Goal: Task Accomplishment & Management: Manage account settings

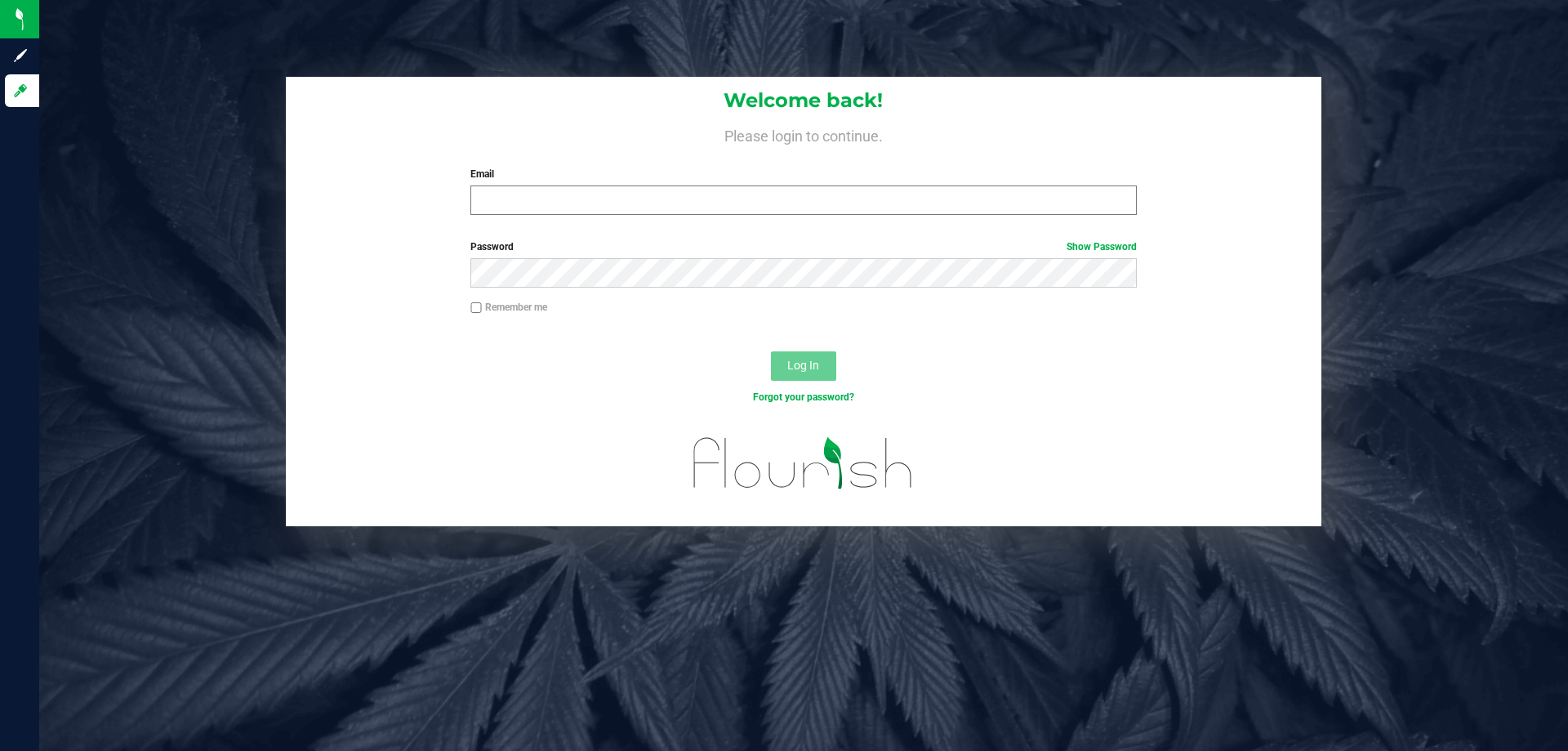
drag, startPoint x: 522, startPoint y: 219, endPoint x: 527, endPoint y: 206, distance: 13.9
click at [523, 218] on div "Welcome back! Please login to continue. Email Required Please format your email…" at bounding box center [804, 152] width 1036 height 151
click at [525, 191] on input "Email" at bounding box center [803, 200] width 666 height 29
click at [576, 199] on input "egreenwood@livparallel.com" at bounding box center [803, 200] width 666 height 29
type input "[EMAIL_ADDRESS][DOMAIN_NAME]"
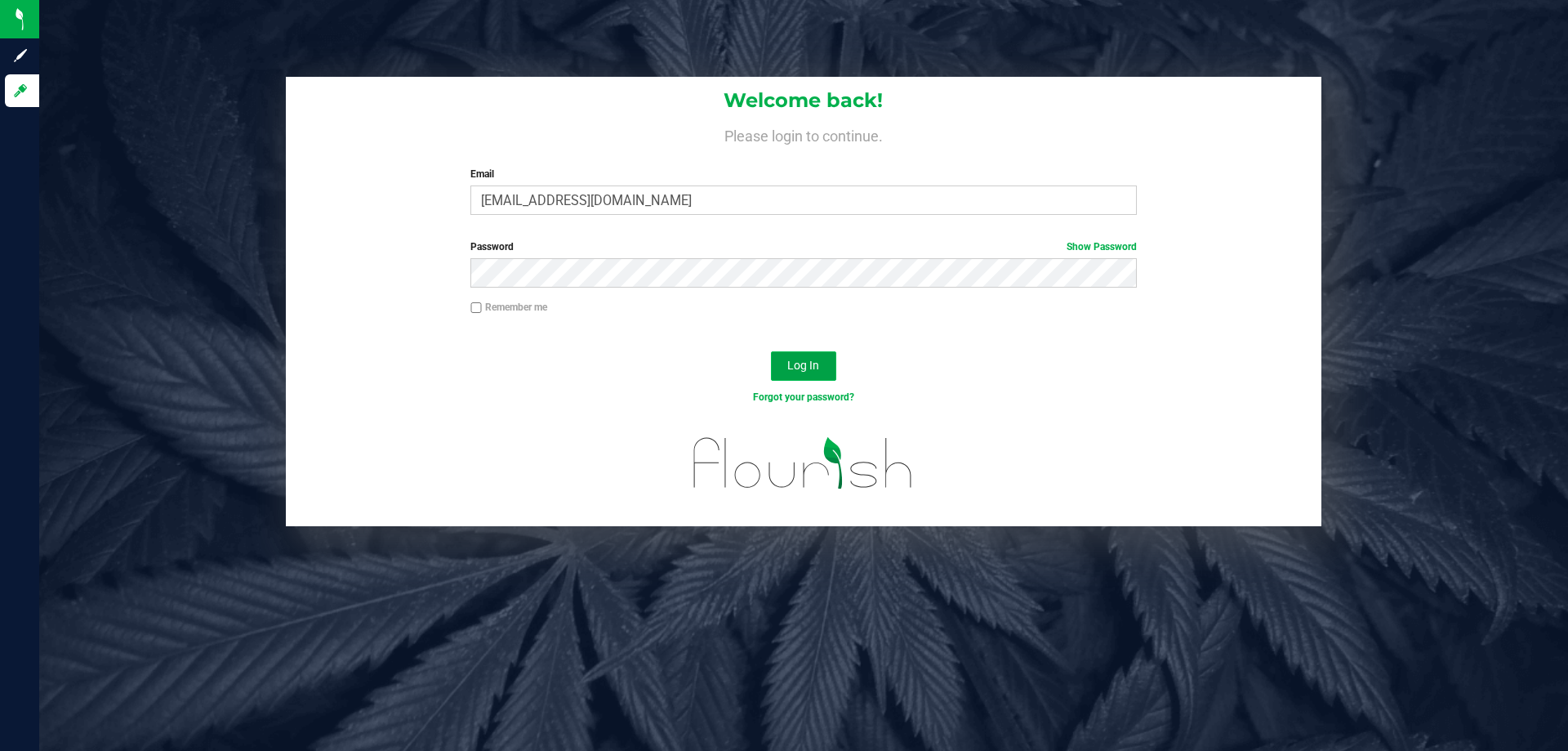
click at [818, 367] on span "Log In" at bounding box center [803, 364] width 32 height 13
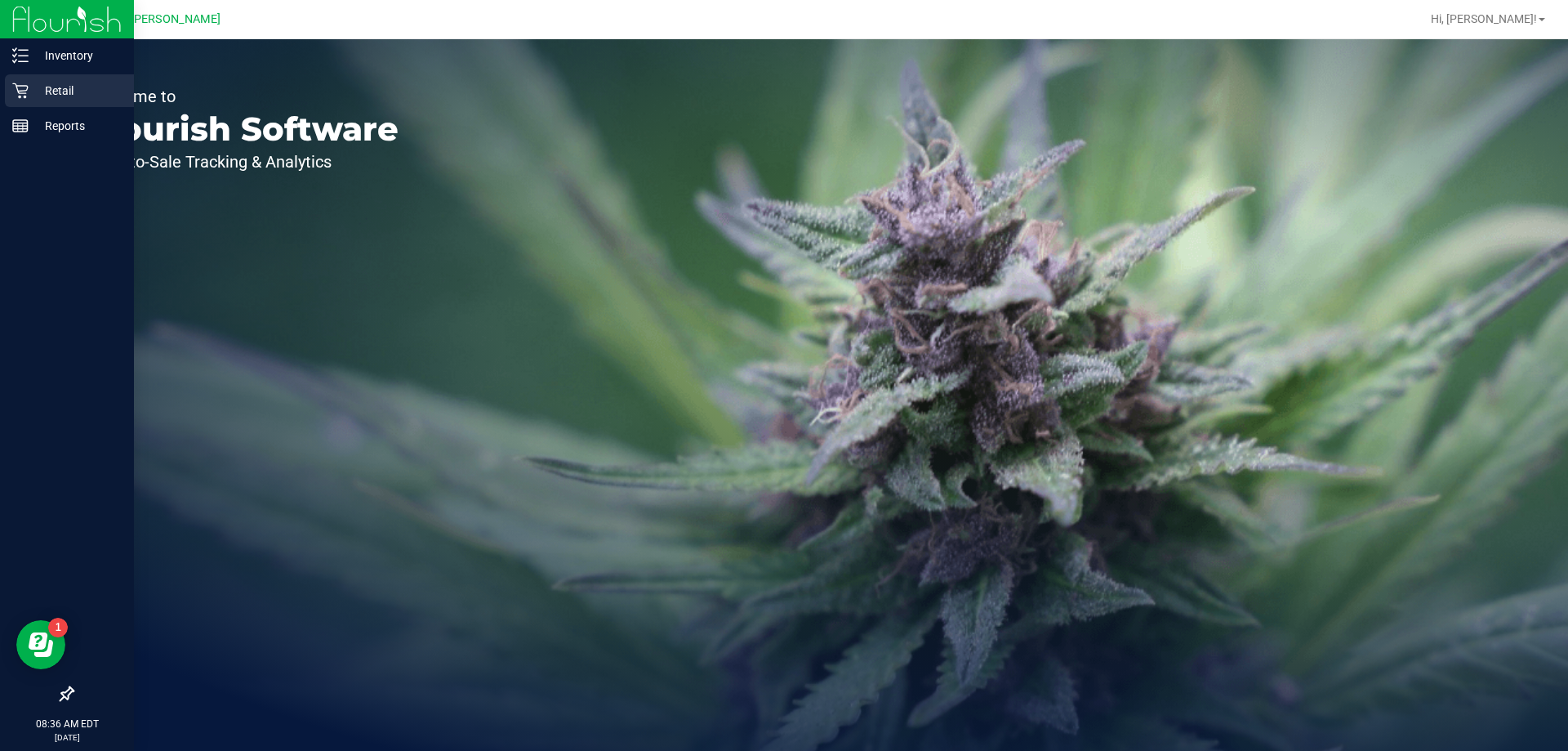
click at [69, 92] on p "Retail" at bounding box center [77, 91] width 98 height 20
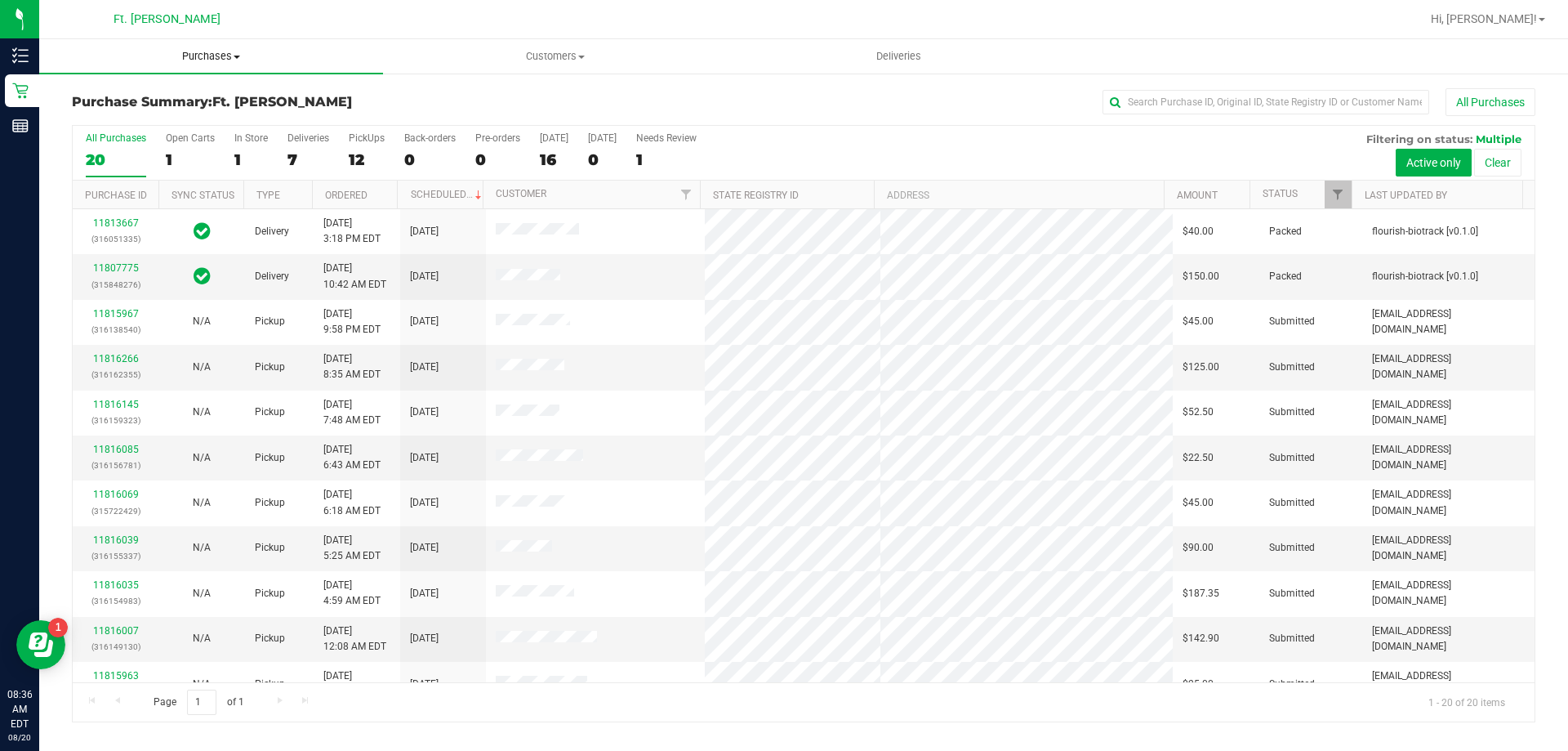
click at [223, 56] on span "Purchases" at bounding box center [211, 56] width 344 height 15
click at [92, 118] on span "Fulfillment" at bounding box center [89, 117] width 101 height 14
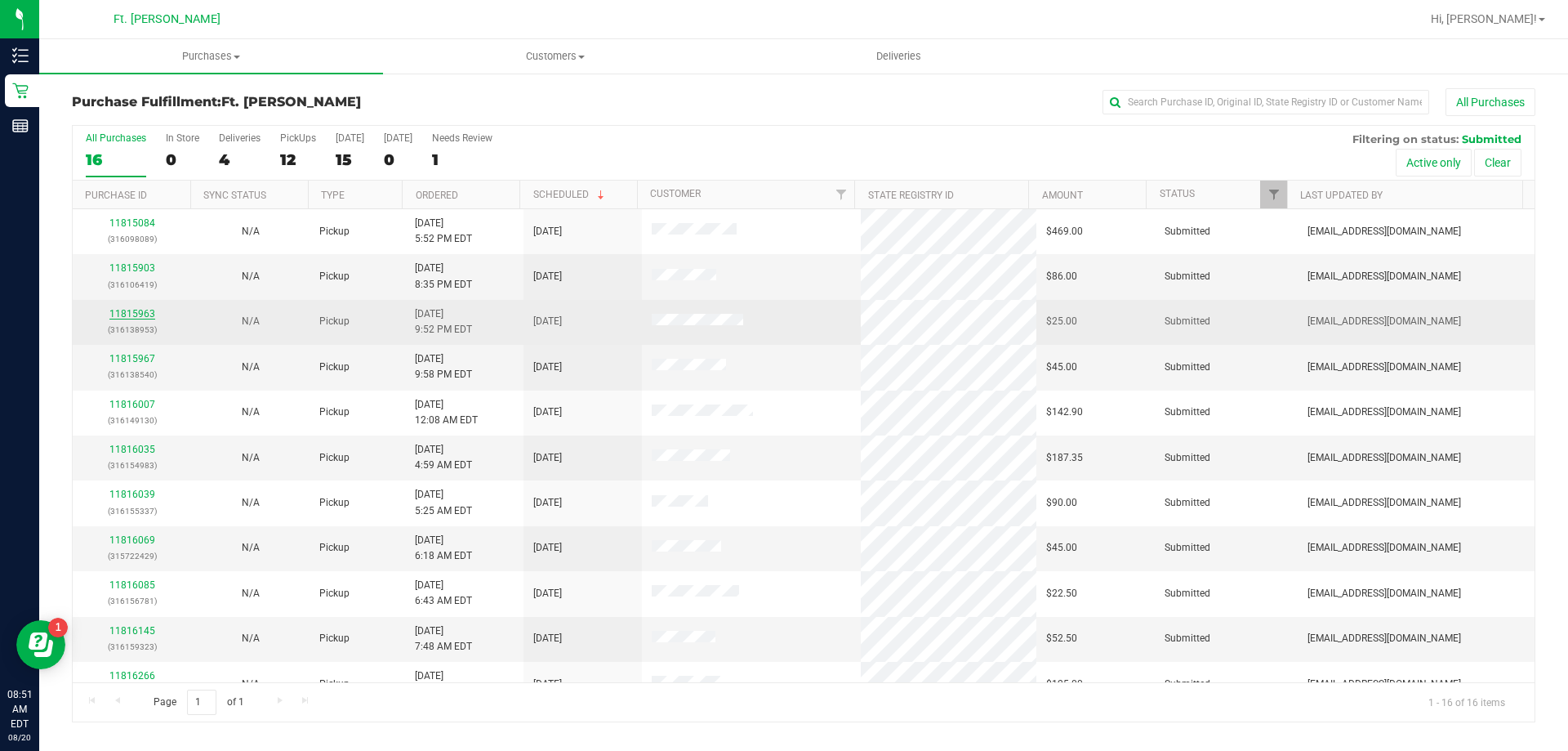
click at [150, 317] on link "11815963" at bounding box center [132, 313] width 46 height 12
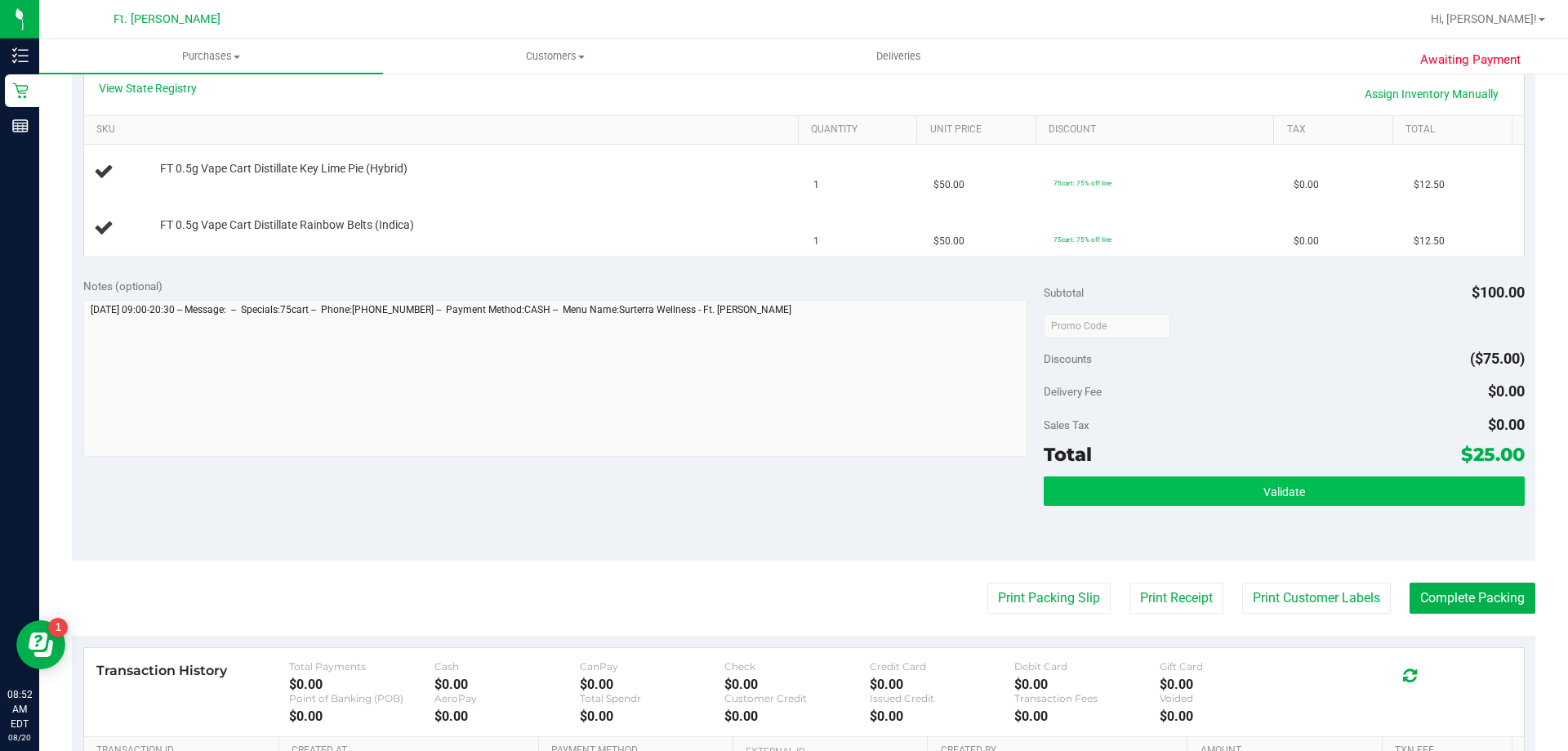
scroll to position [408, 0]
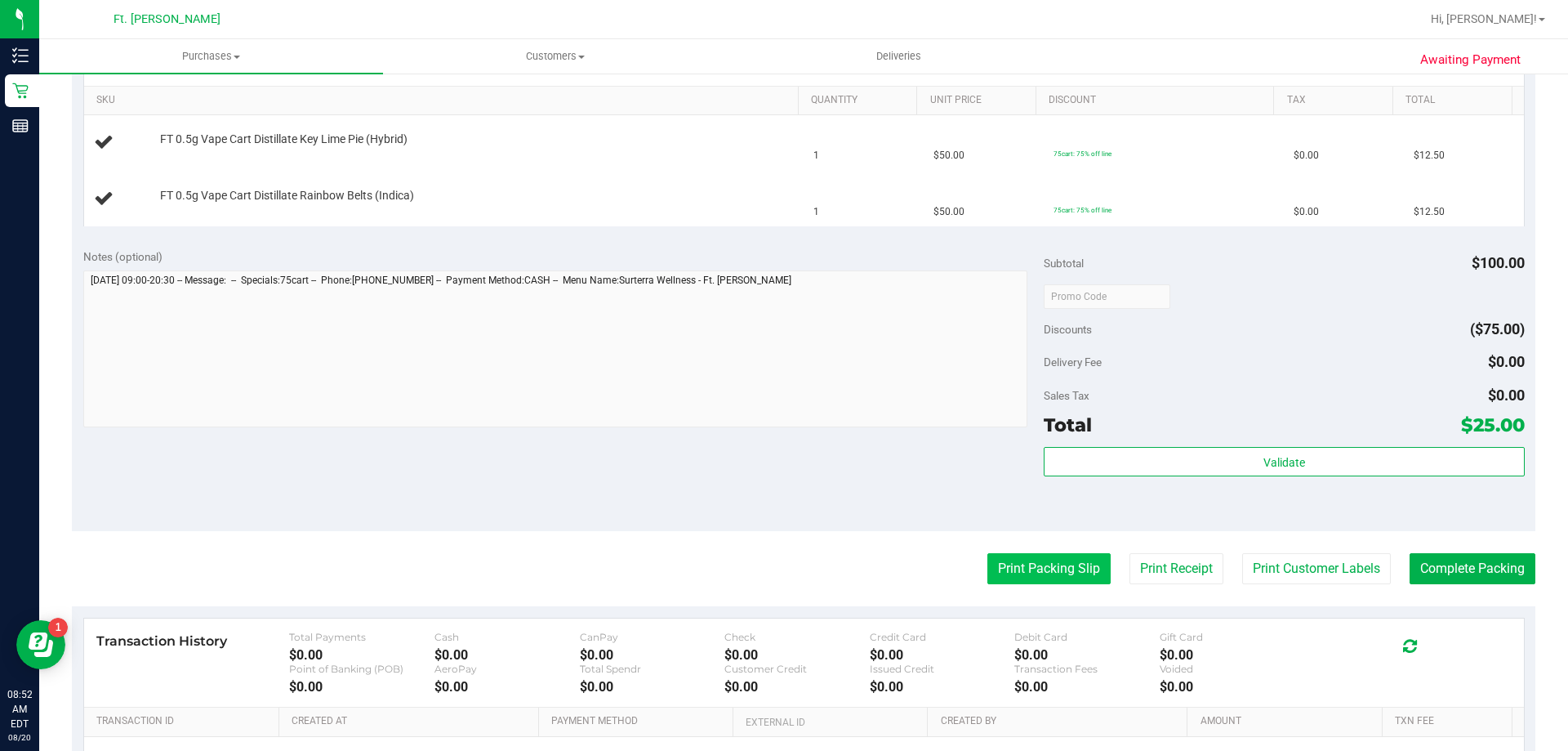
click at [1044, 560] on button "Print Packing Slip" at bounding box center [1049, 569] width 123 height 31
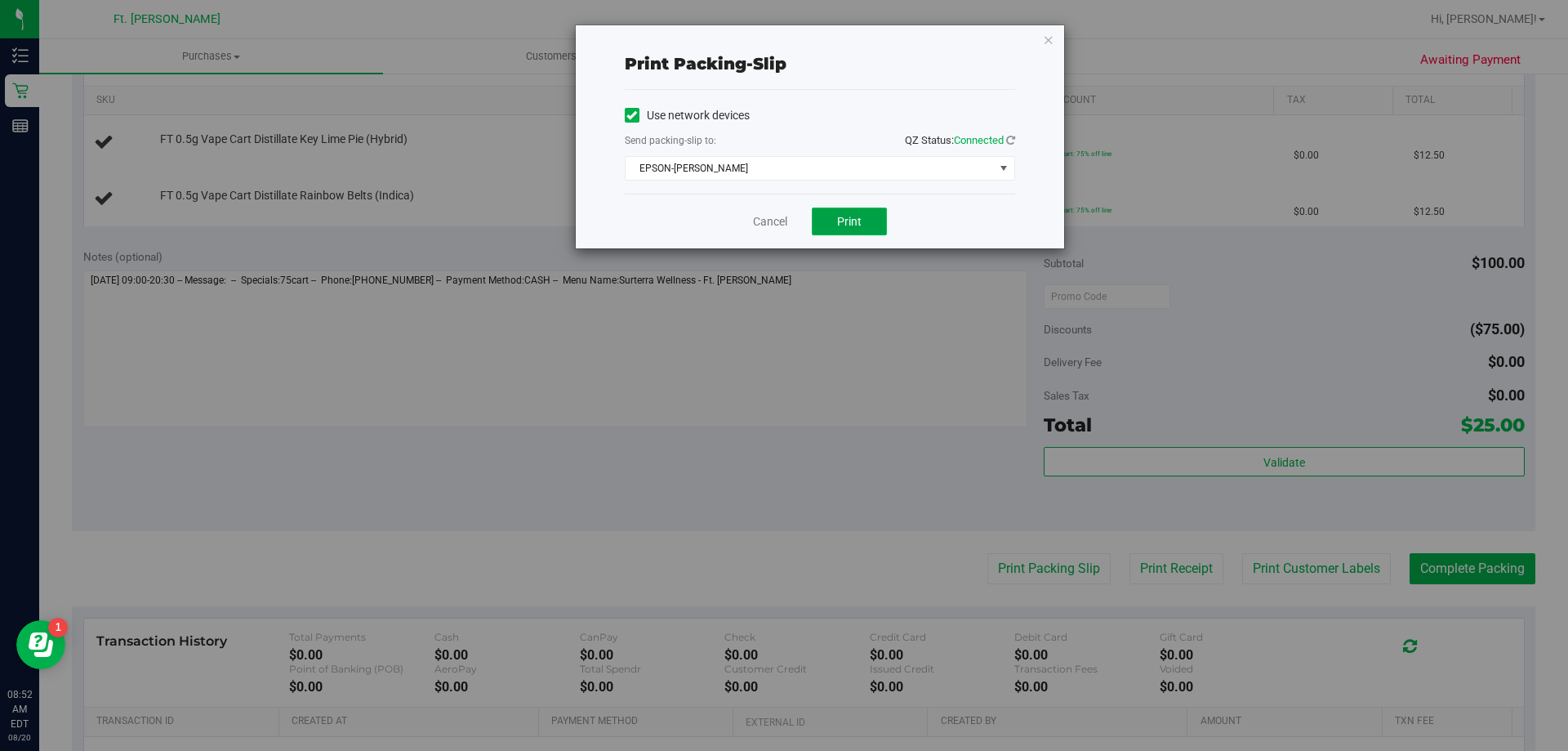
click at [822, 218] on button "Print" at bounding box center [849, 221] width 75 height 27
click at [722, 165] on span "EPSON-[PERSON_NAME]" at bounding box center [810, 167] width 368 height 23
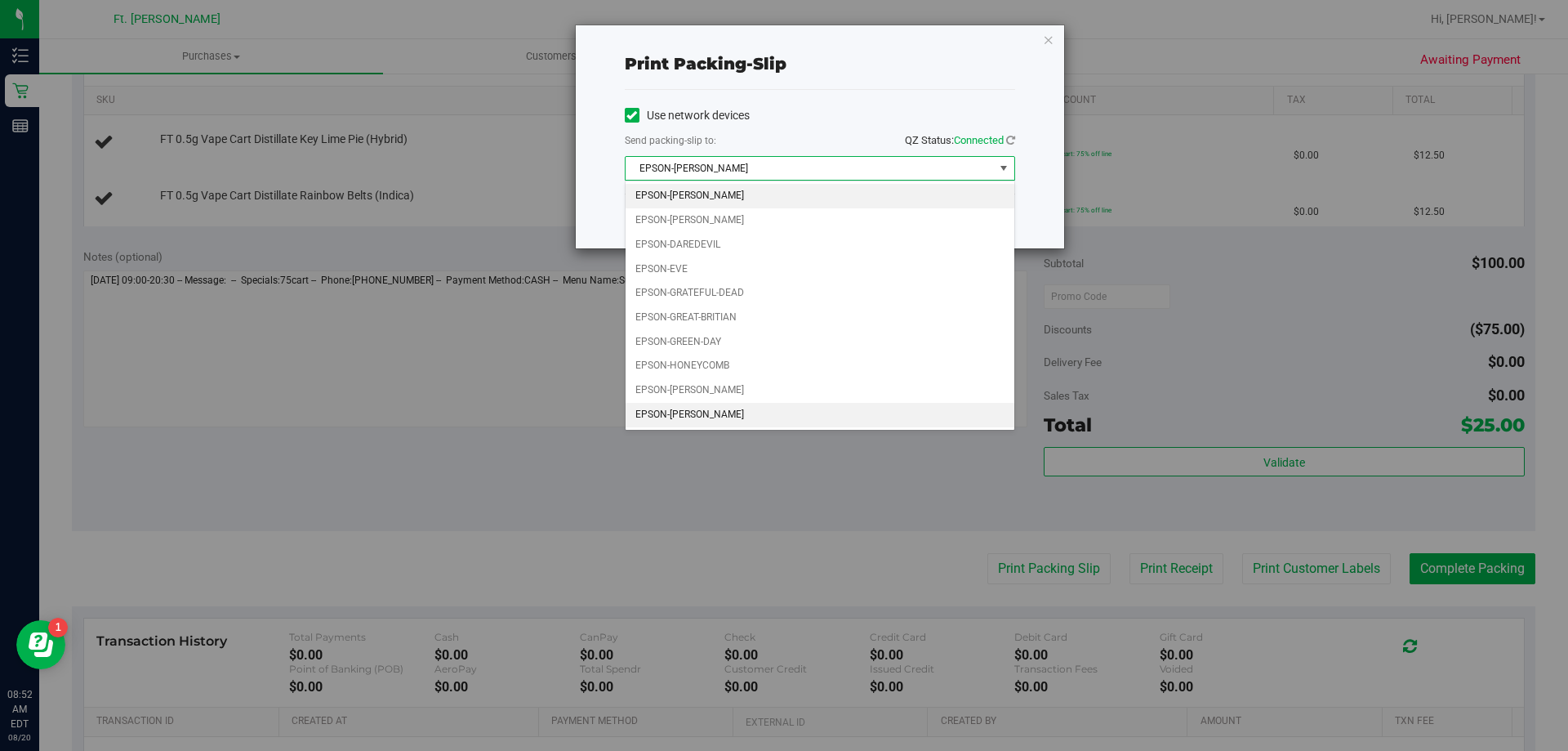
click at [746, 408] on li "EPSON-[PERSON_NAME]" at bounding box center [820, 414] width 389 height 24
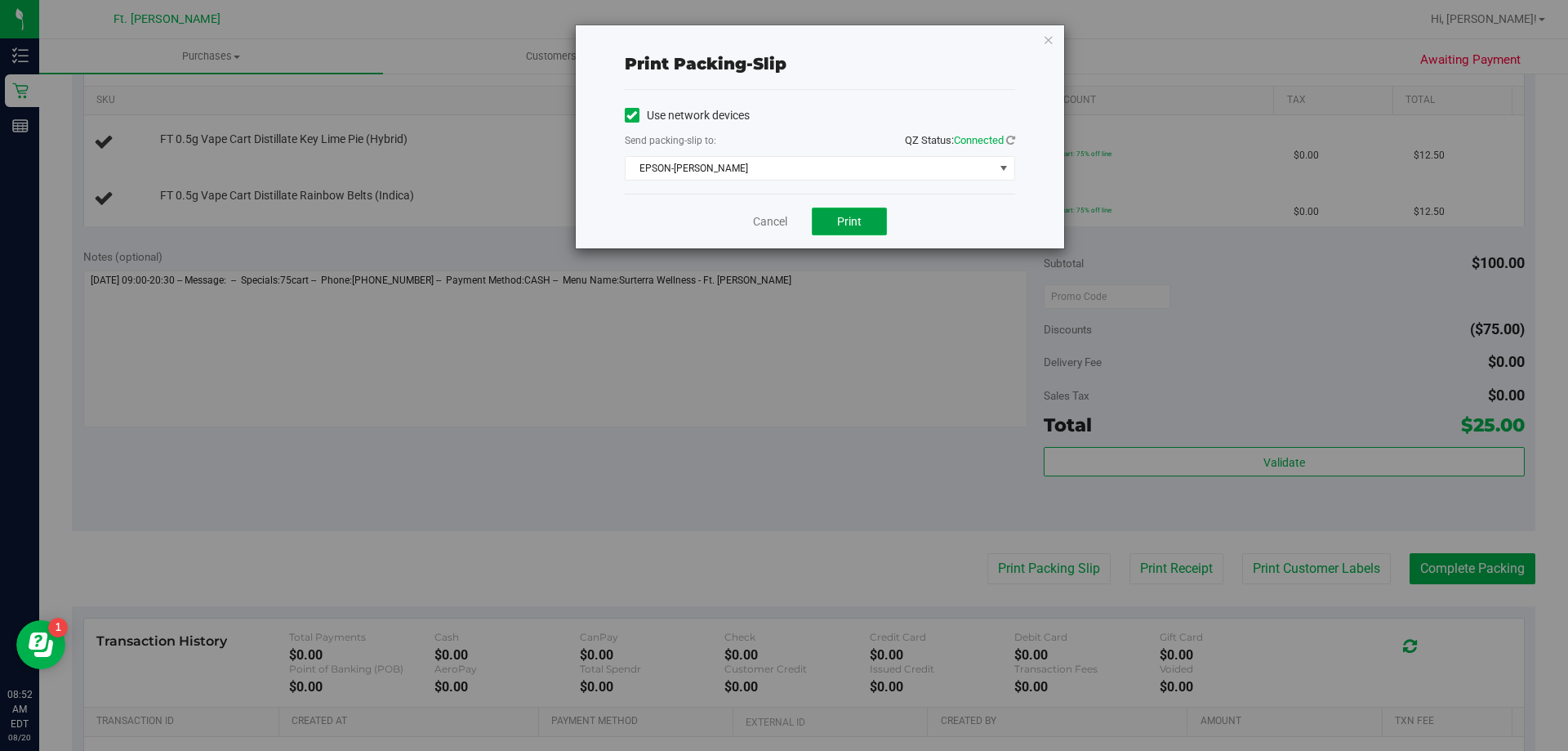
click at [857, 218] on span "Print" at bounding box center [849, 220] width 24 height 13
click at [770, 219] on link "Cancel" at bounding box center [770, 222] width 34 height 18
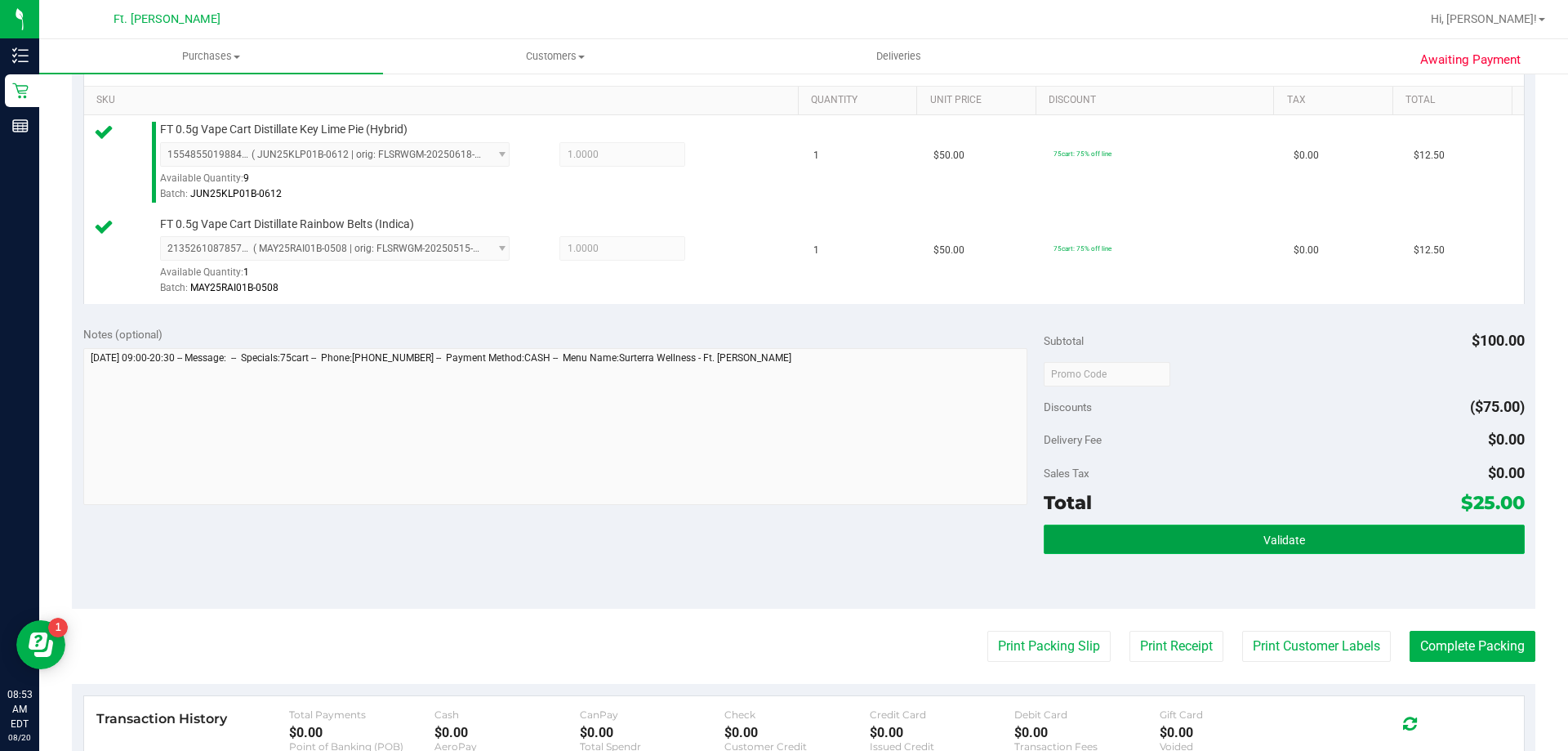
click at [1263, 544] on span "Validate" at bounding box center [1284, 540] width 42 height 13
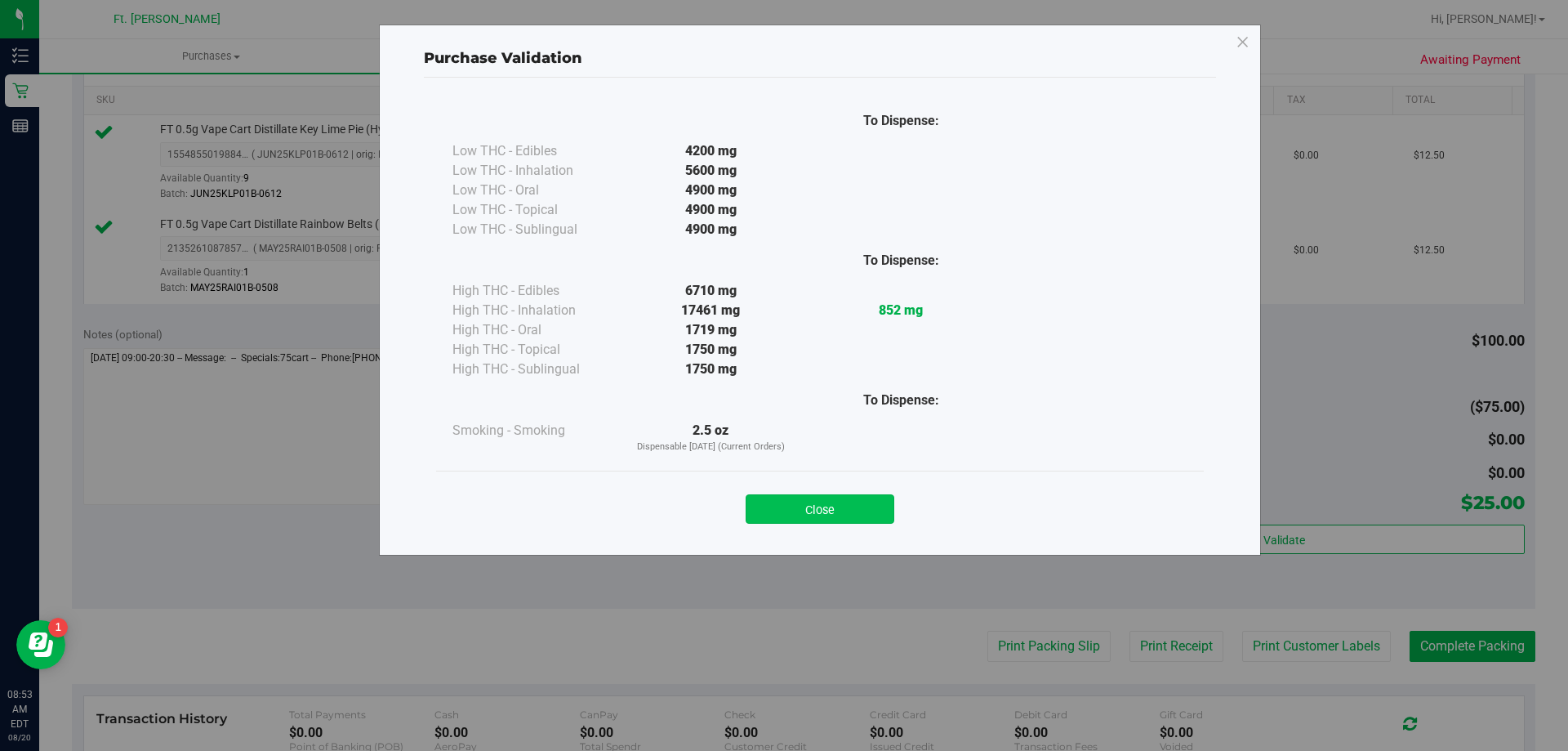
click at [823, 502] on button "Close" at bounding box center [821, 509] width 149 height 29
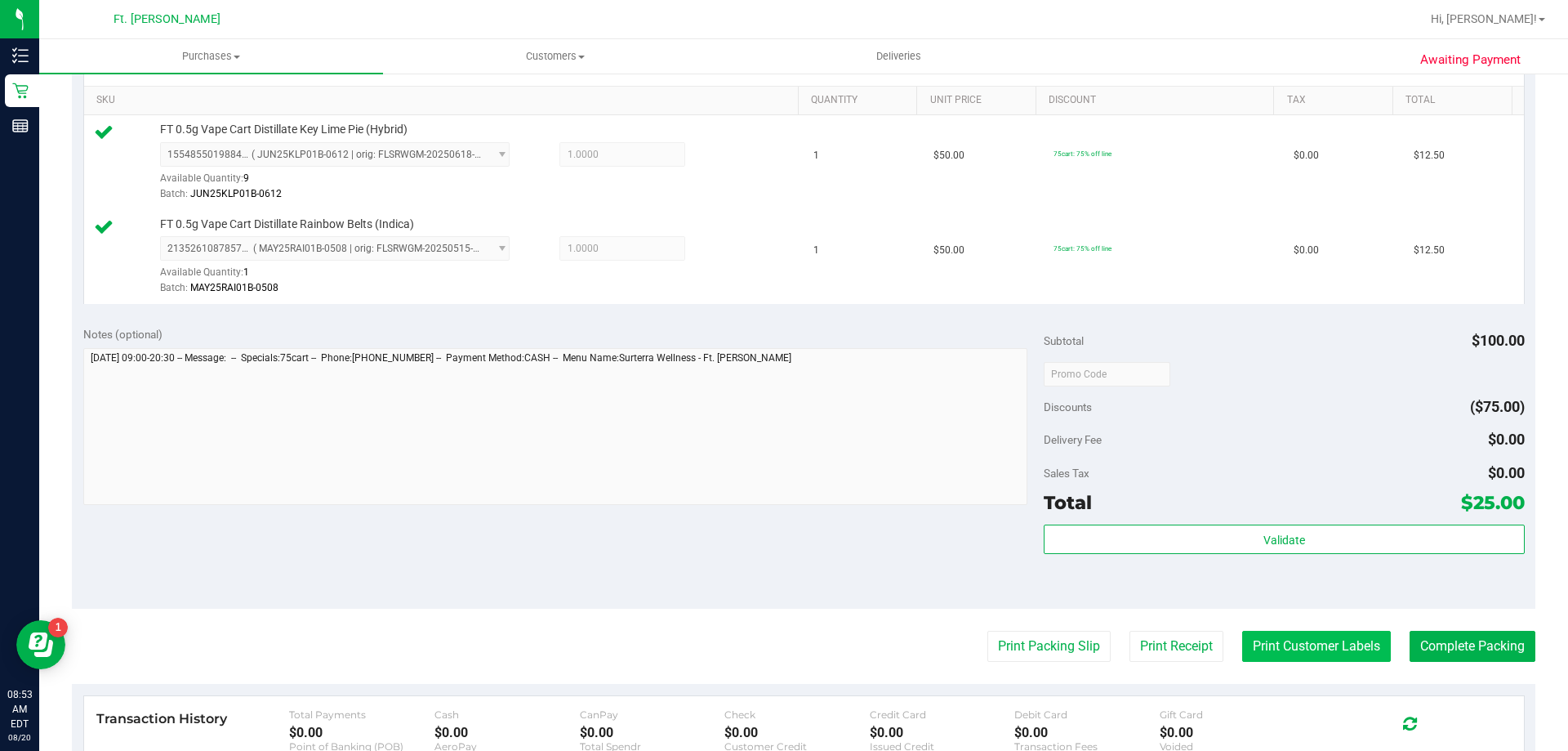
click at [1285, 642] on button "Print Customer Labels" at bounding box center [1317, 646] width 149 height 31
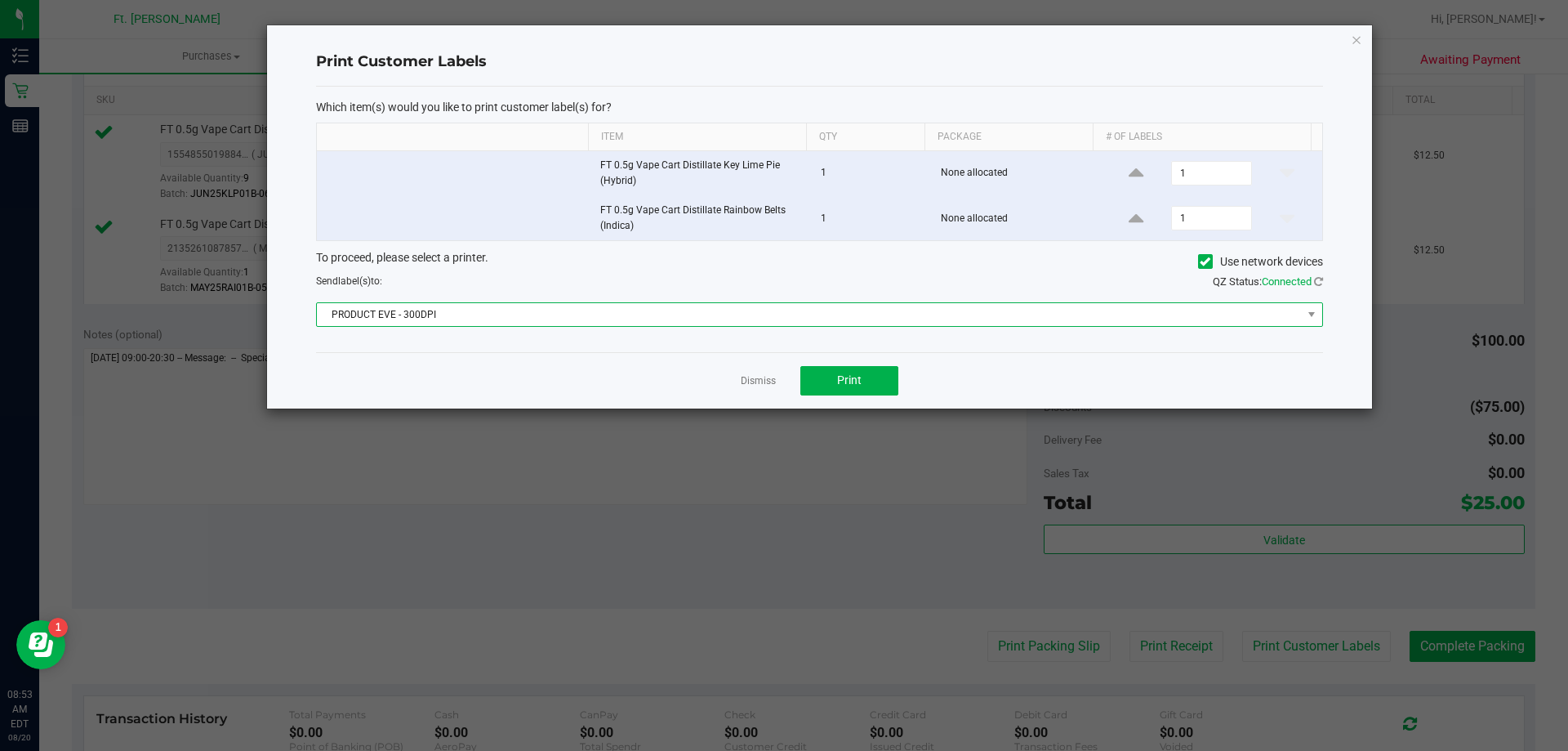
click at [590, 320] on span "PRODUCT EVE - 300DPI" at bounding box center [810, 313] width 985 height 23
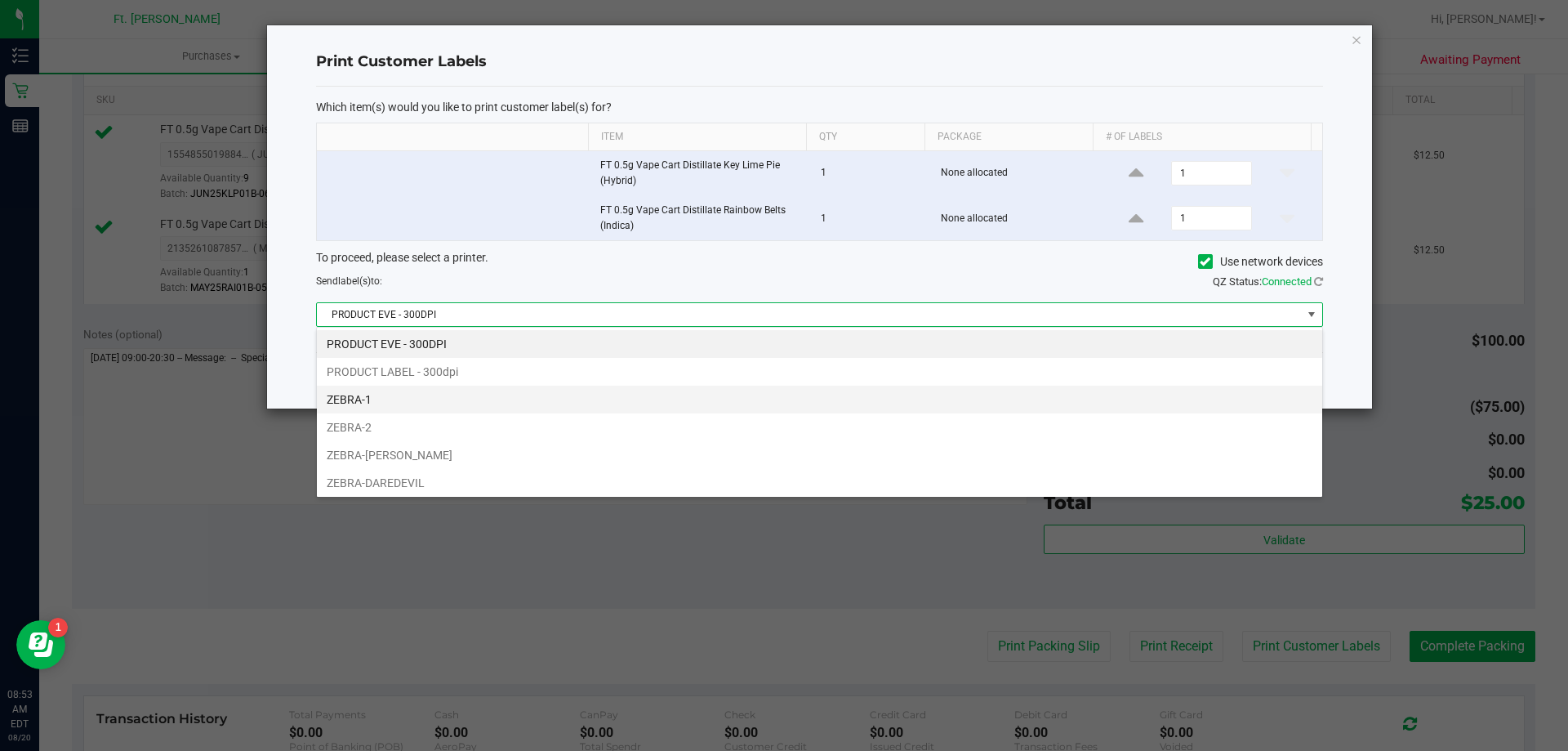
scroll to position [31, 0]
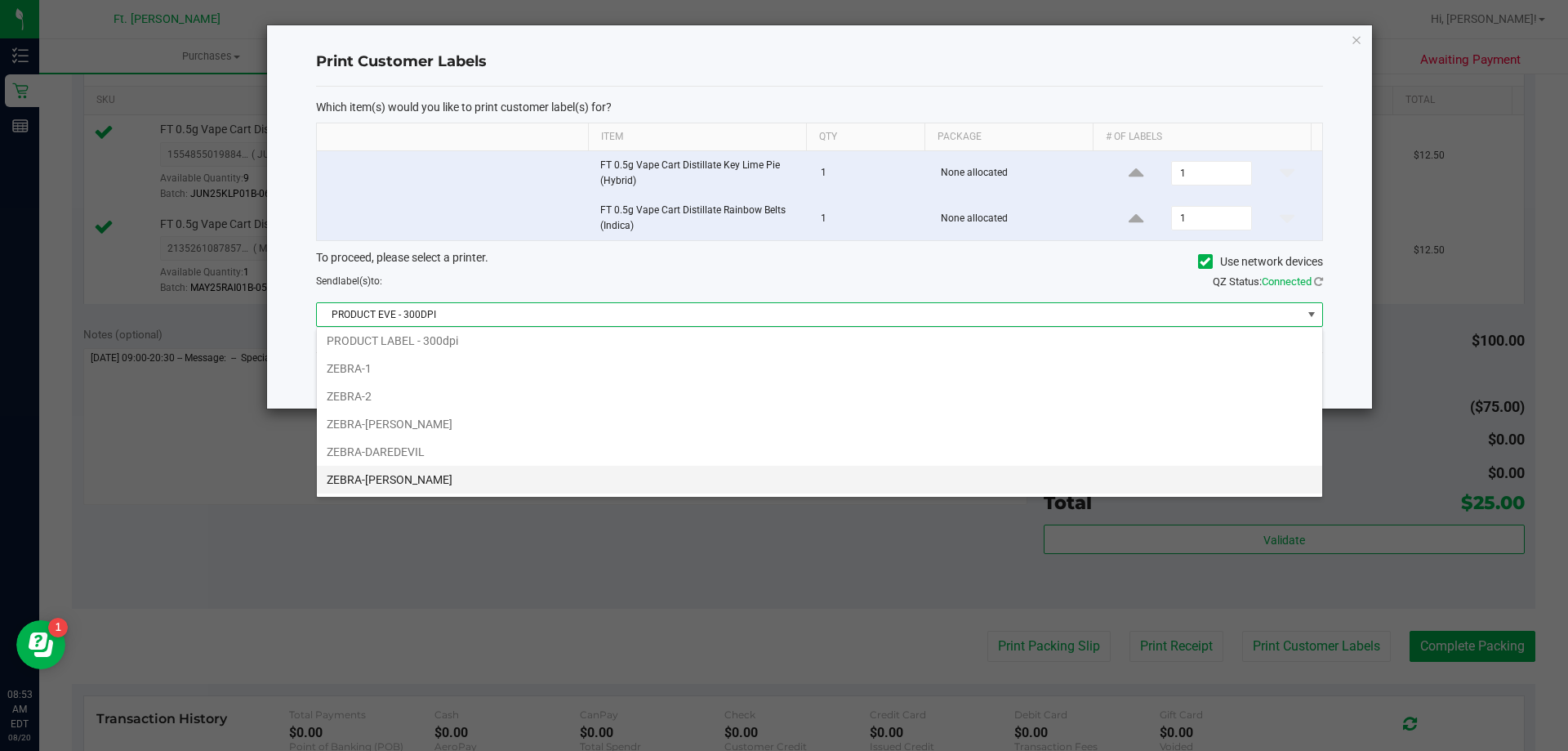
click at [545, 482] on li "ZEBRA-[PERSON_NAME]" at bounding box center [820, 479] width 1006 height 27
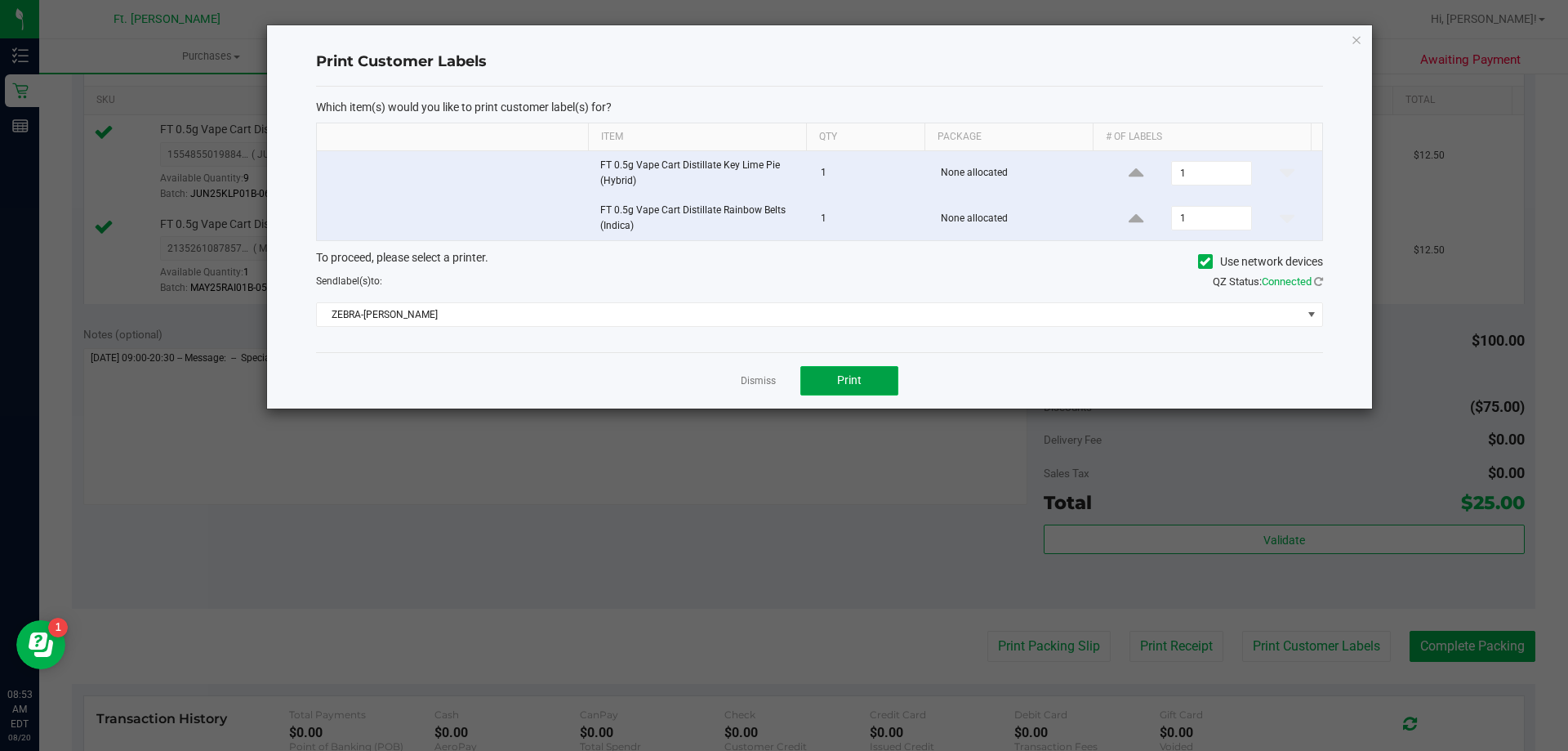
click at [857, 375] on span "Print" at bounding box center [849, 379] width 24 height 13
click at [750, 383] on link "Dismiss" at bounding box center [759, 381] width 35 height 14
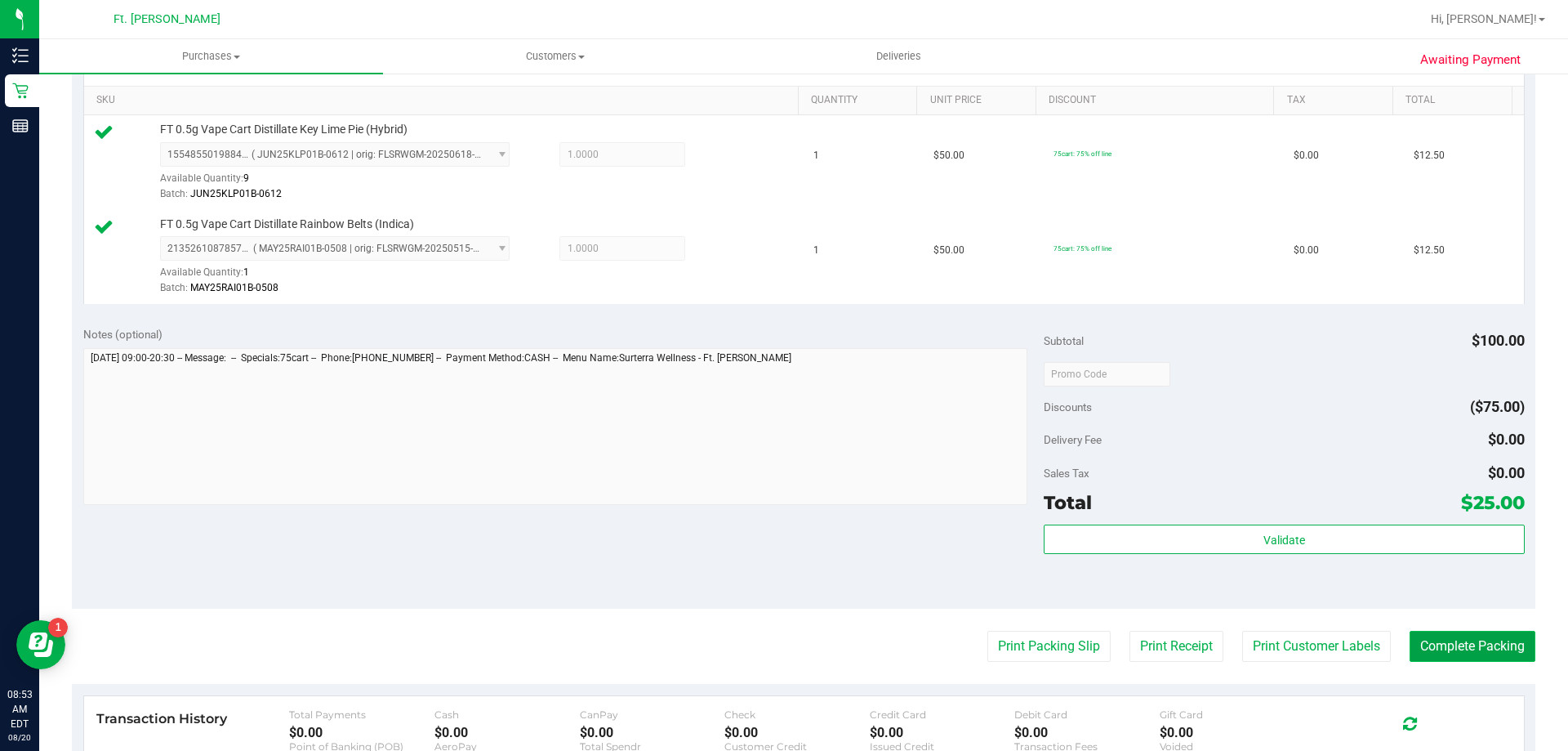
click at [1439, 650] on button "Complete Packing" at bounding box center [1473, 646] width 125 height 31
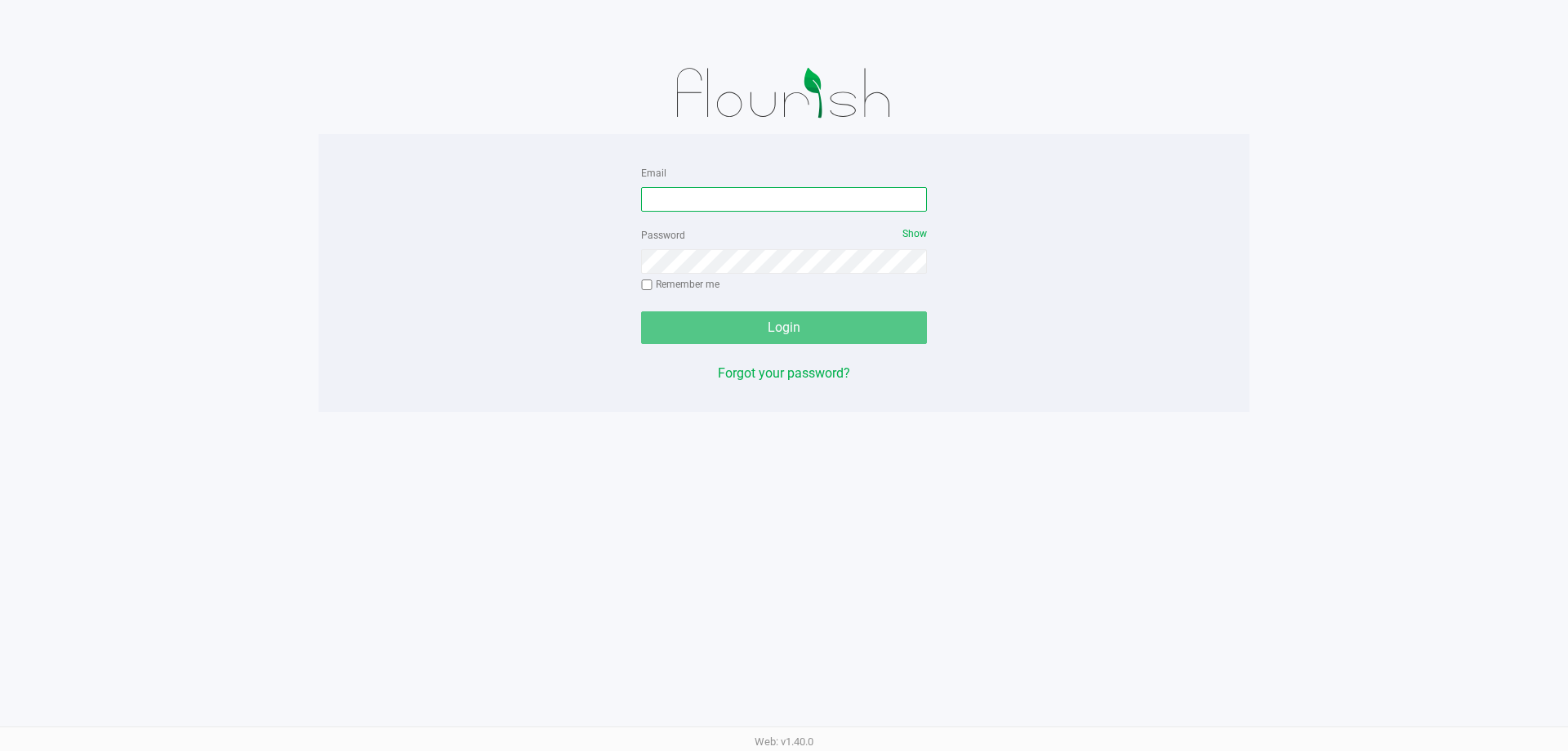
click at [830, 205] on input "Email" at bounding box center [784, 199] width 286 height 24
type input "[EMAIL_ADDRESS][DOMAIN_NAME]"
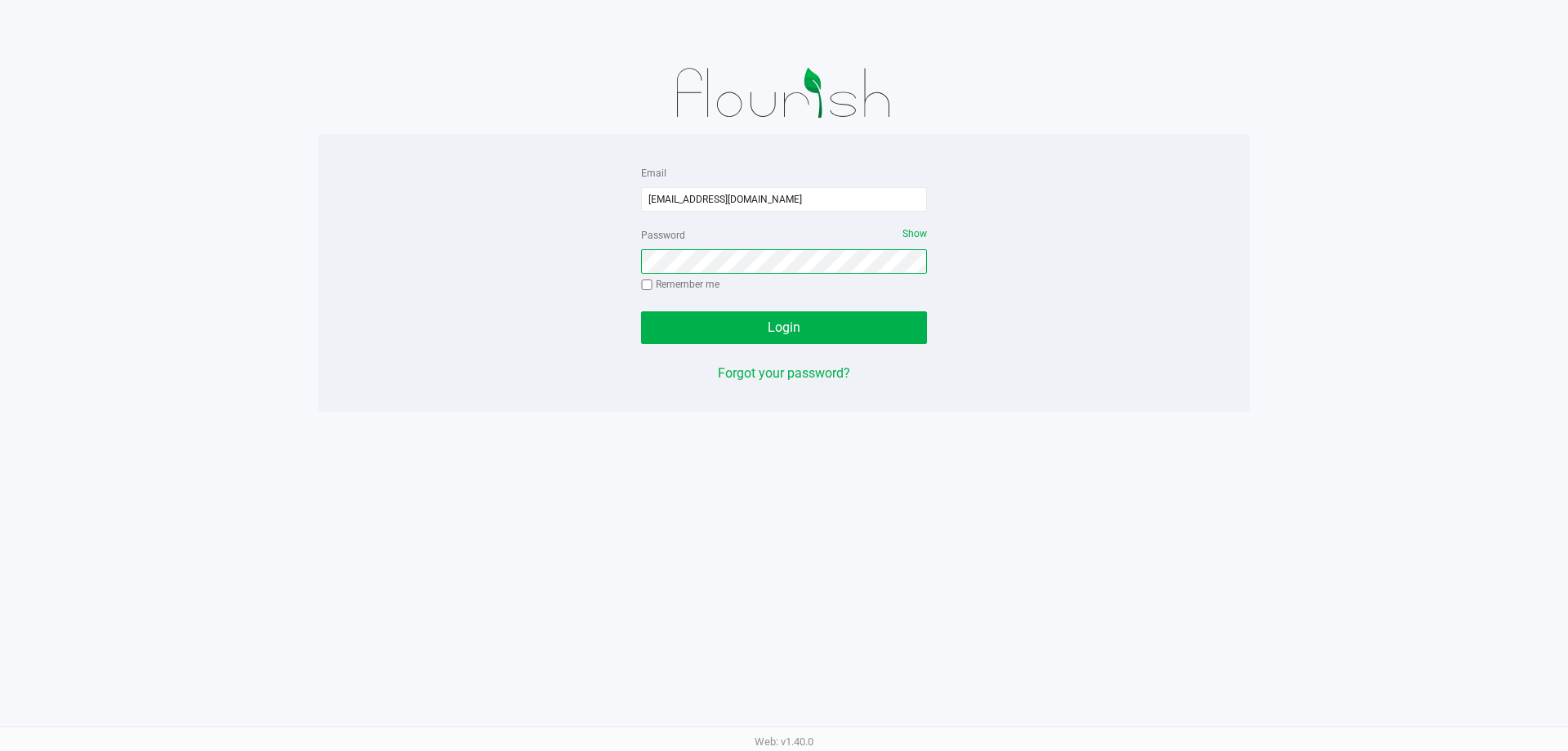
click at [641, 311] on button "Login" at bounding box center [784, 327] width 286 height 32
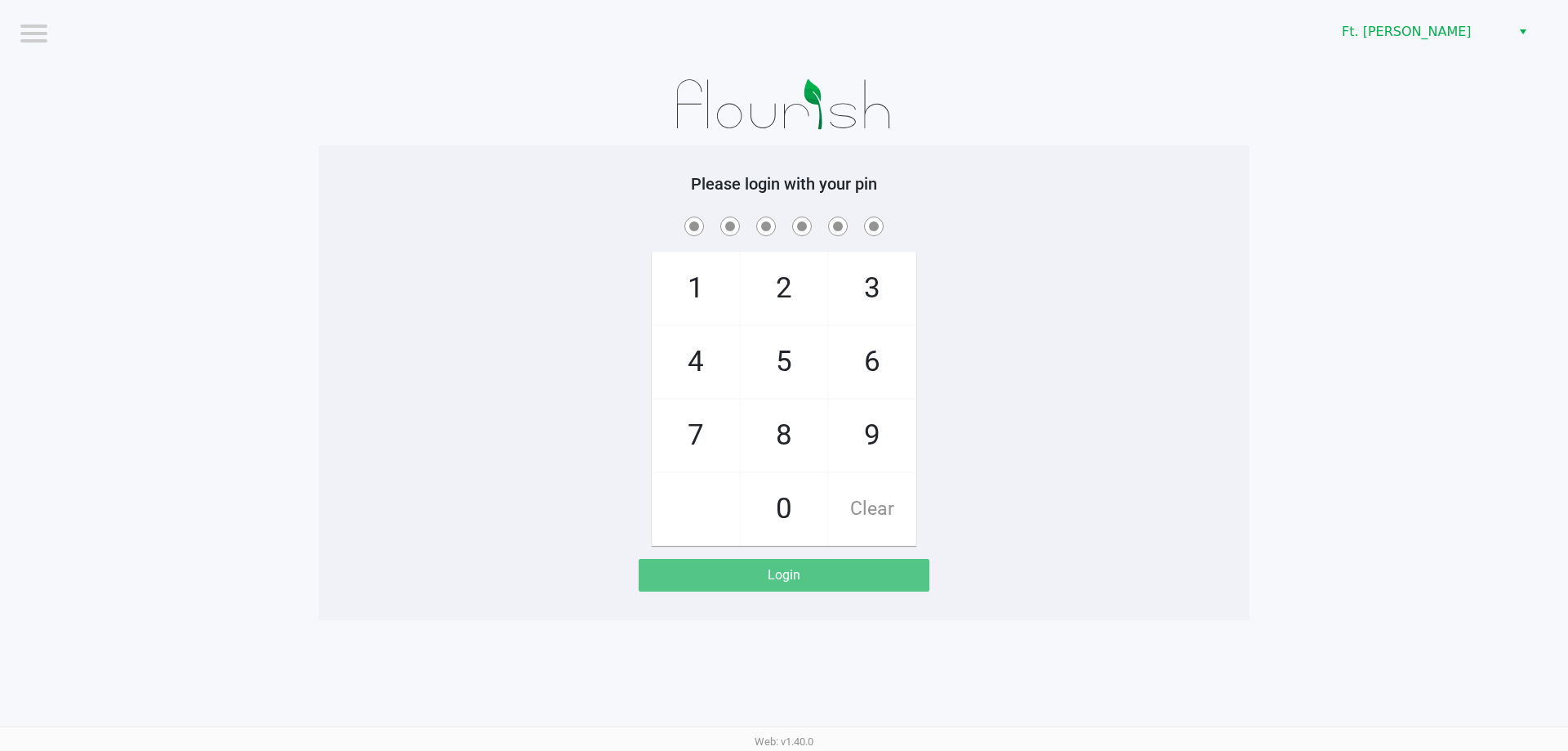
click at [712, 427] on span "7" at bounding box center [695, 435] width 86 height 71
checkbox input "true"
click at [781, 359] on span "5" at bounding box center [784, 361] width 86 height 71
checkbox input "true"
click at [871, 352] on span "6" at bounding box center [873, 361] width 86 height 71
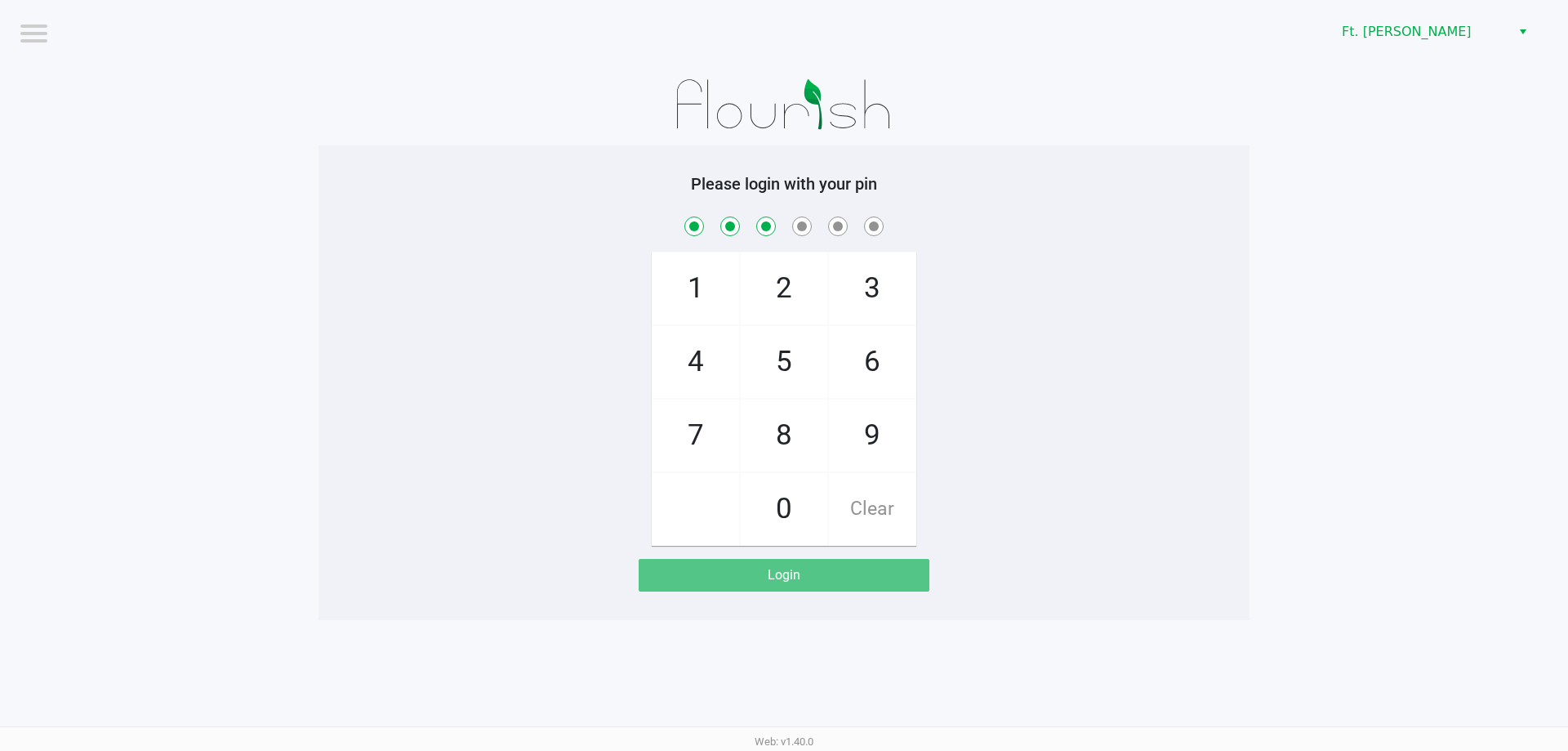
checkbox input "true"
click at [871, 352] on span "6" at bounding box center [873, 361] width 86 height 71
checkbox input "true"
click at [712, 362] on span "4" at bounding box center [695, 361] width 86 height 71
checkbox input "true"
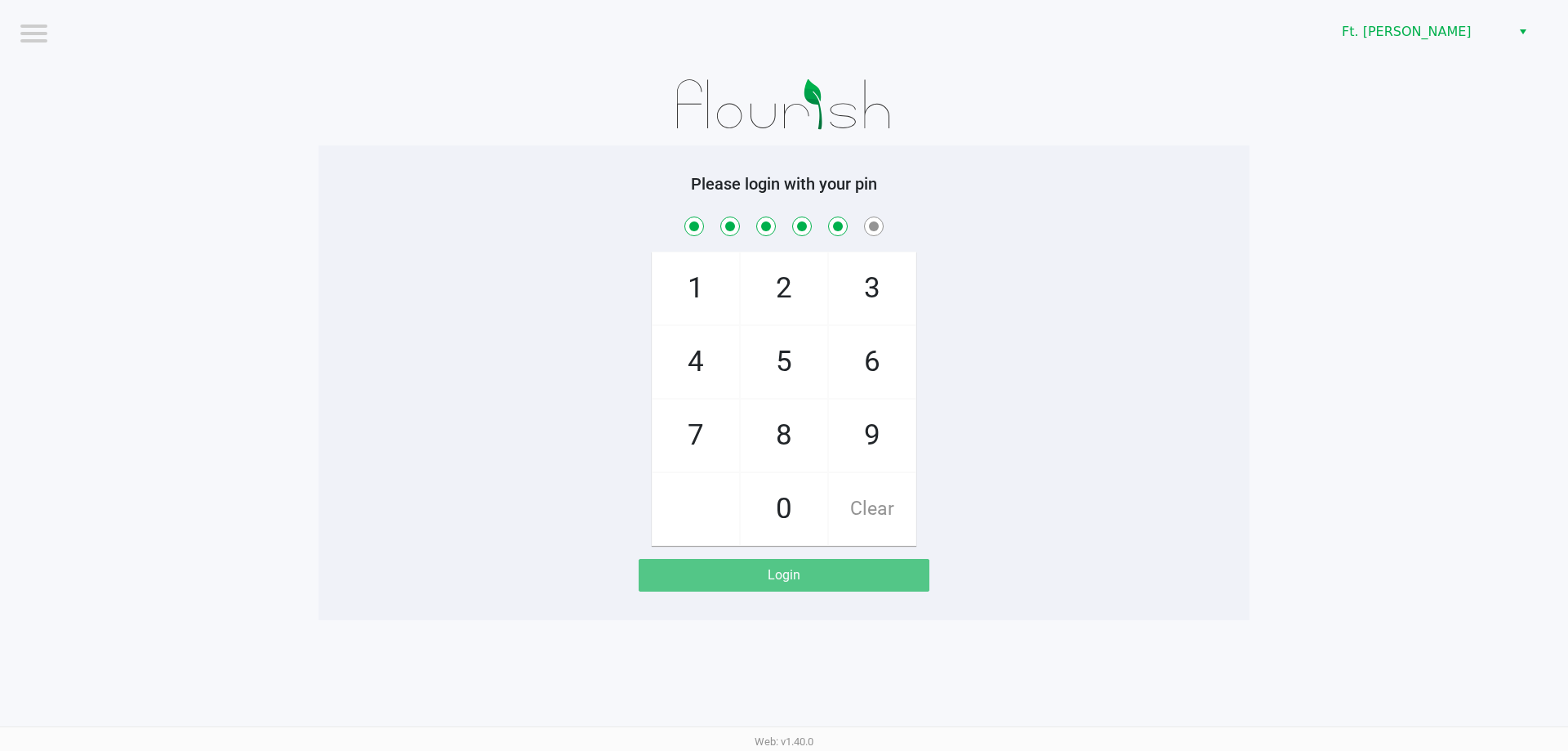
click at [908, 292] on span "3" at bounding box center [873, 288] width 86 height 71
checkbox input "true"
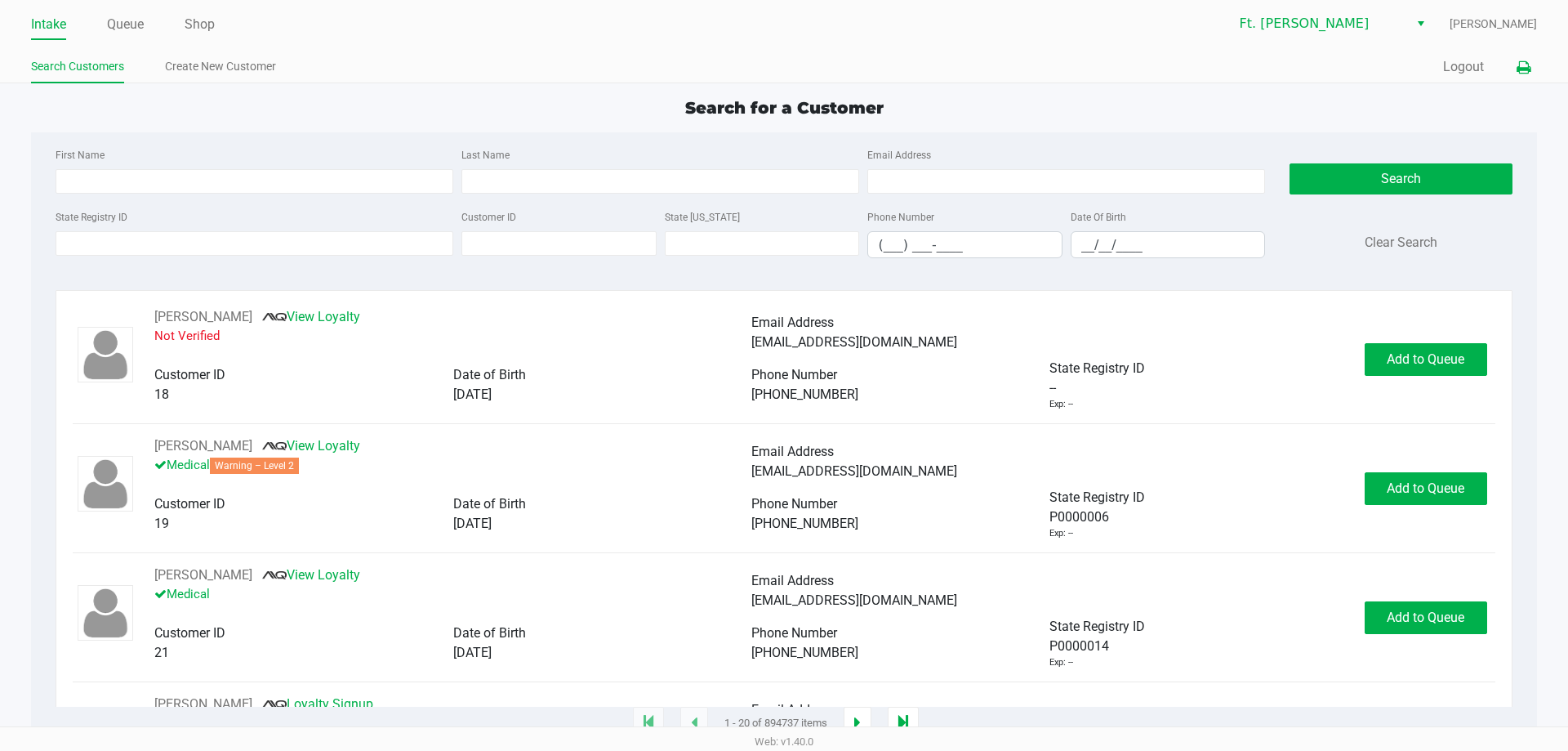
click at [1525, 62] on icon at bounding box center [1524, 68] width 14 height 12
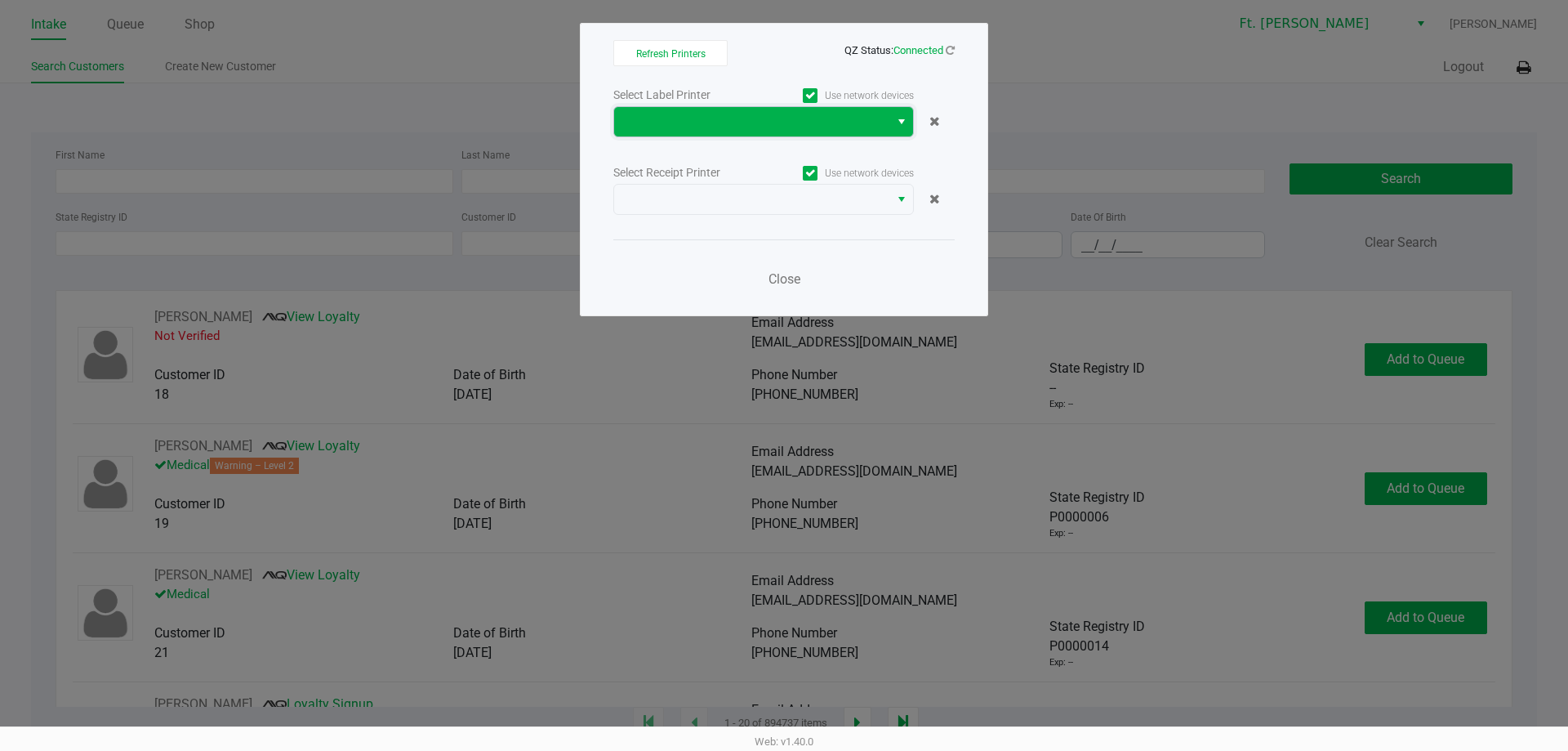
click at [790, 118] on span at bounding box center [751, 121] width 256 height 20
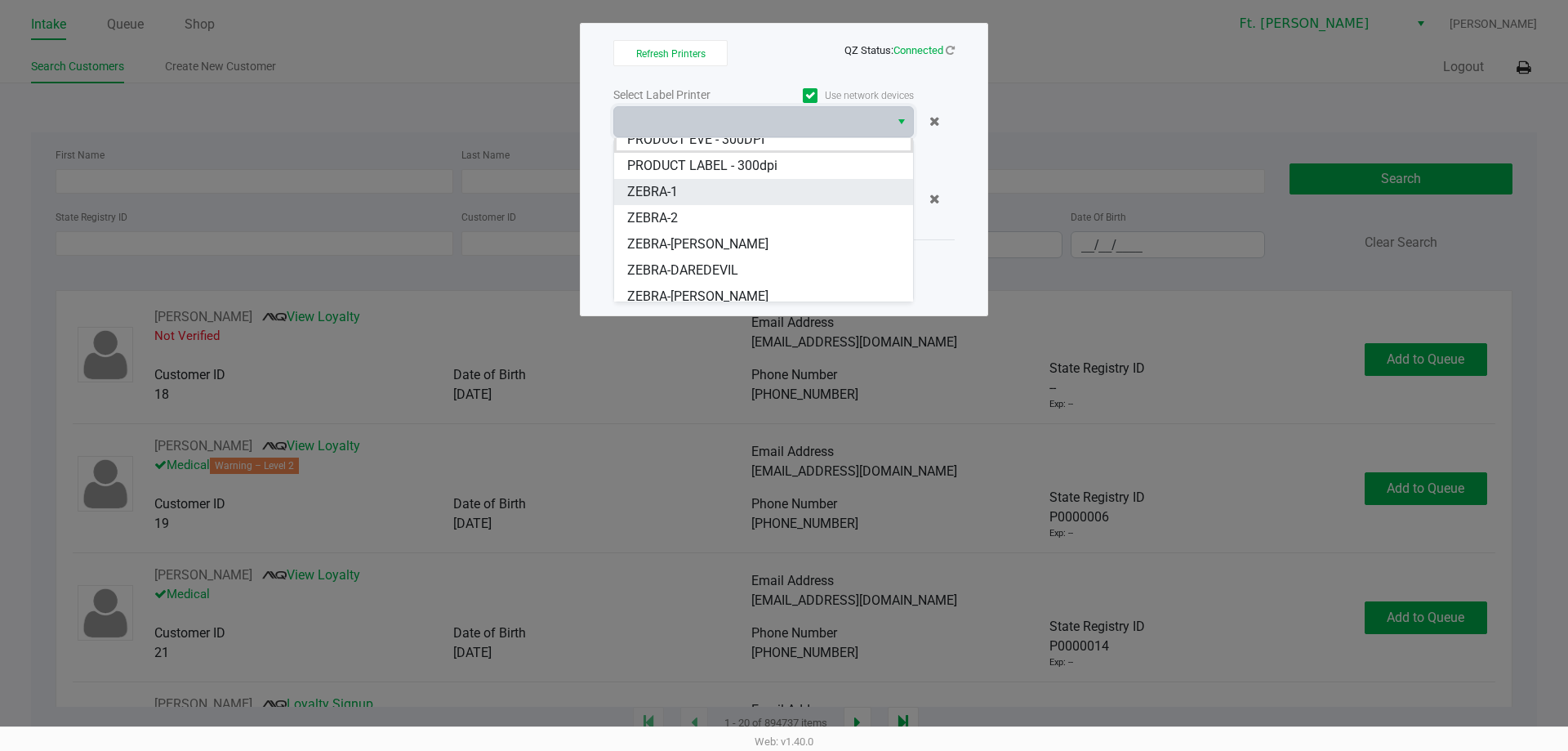
scroll to position [20, 0]
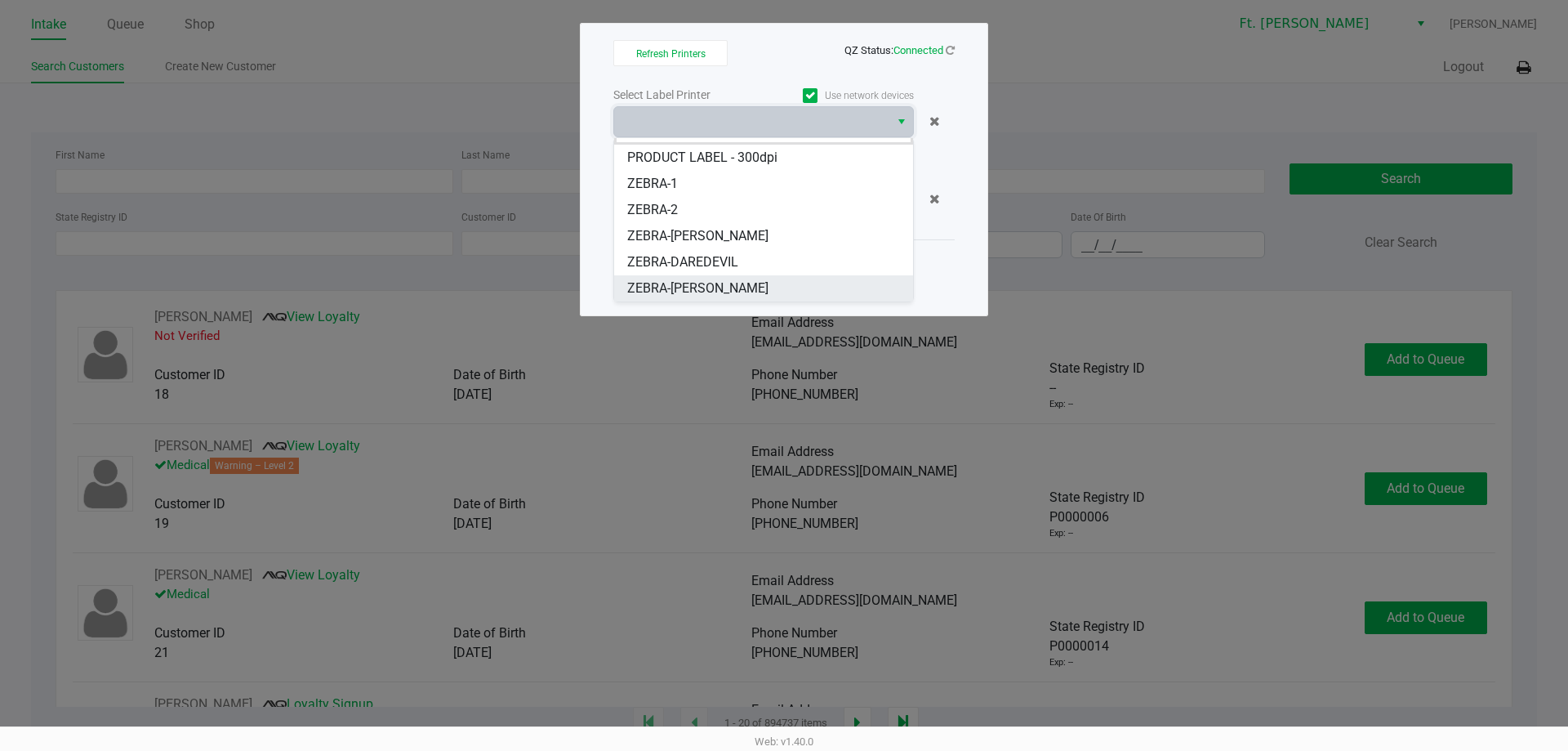
click at [781, 279] on li "ZEBRA-[PERSON_NAME]" at bounding box center [763, 288] width 299 height 26
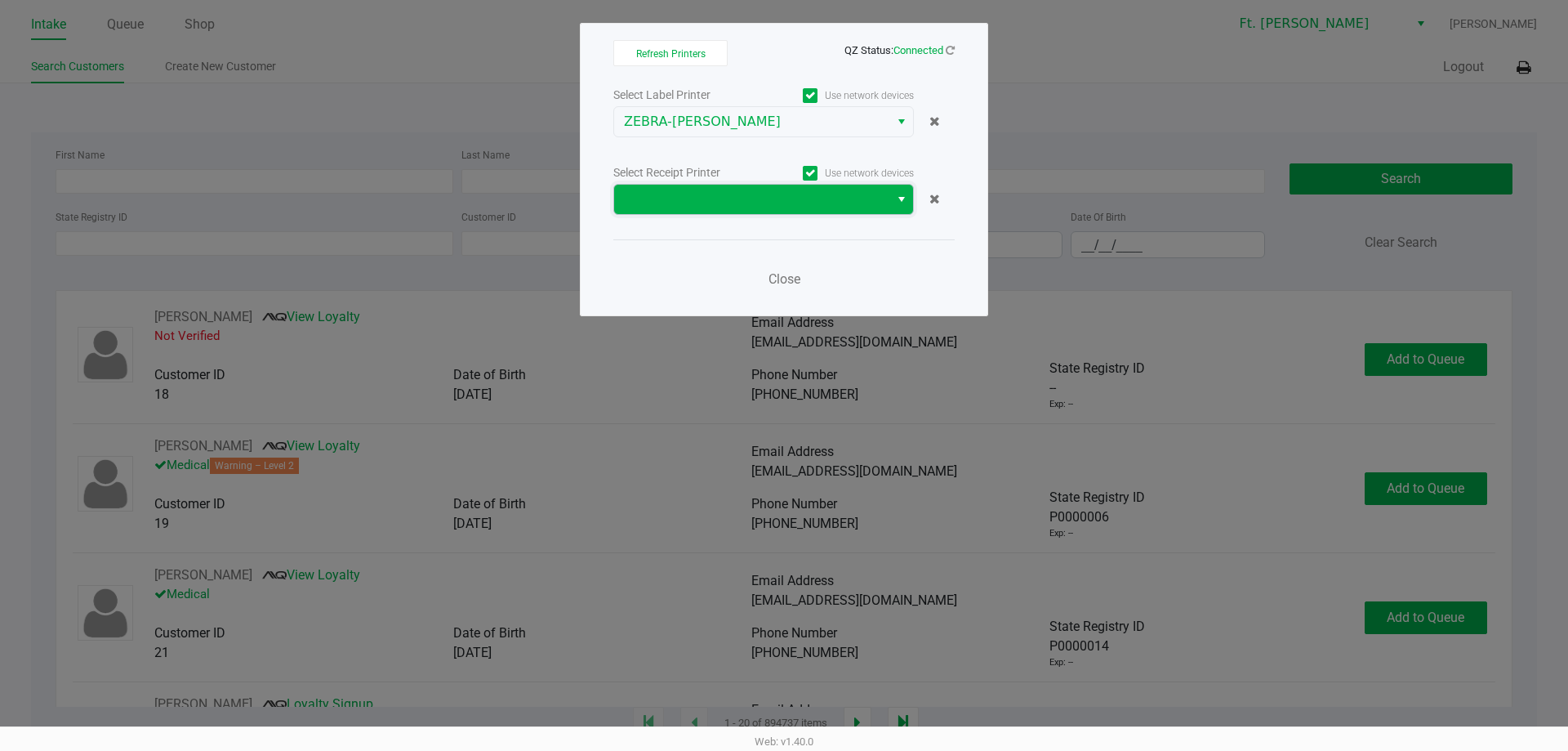
click at [751, 205] on span at bounding box center [751, 200] width 256 height 20
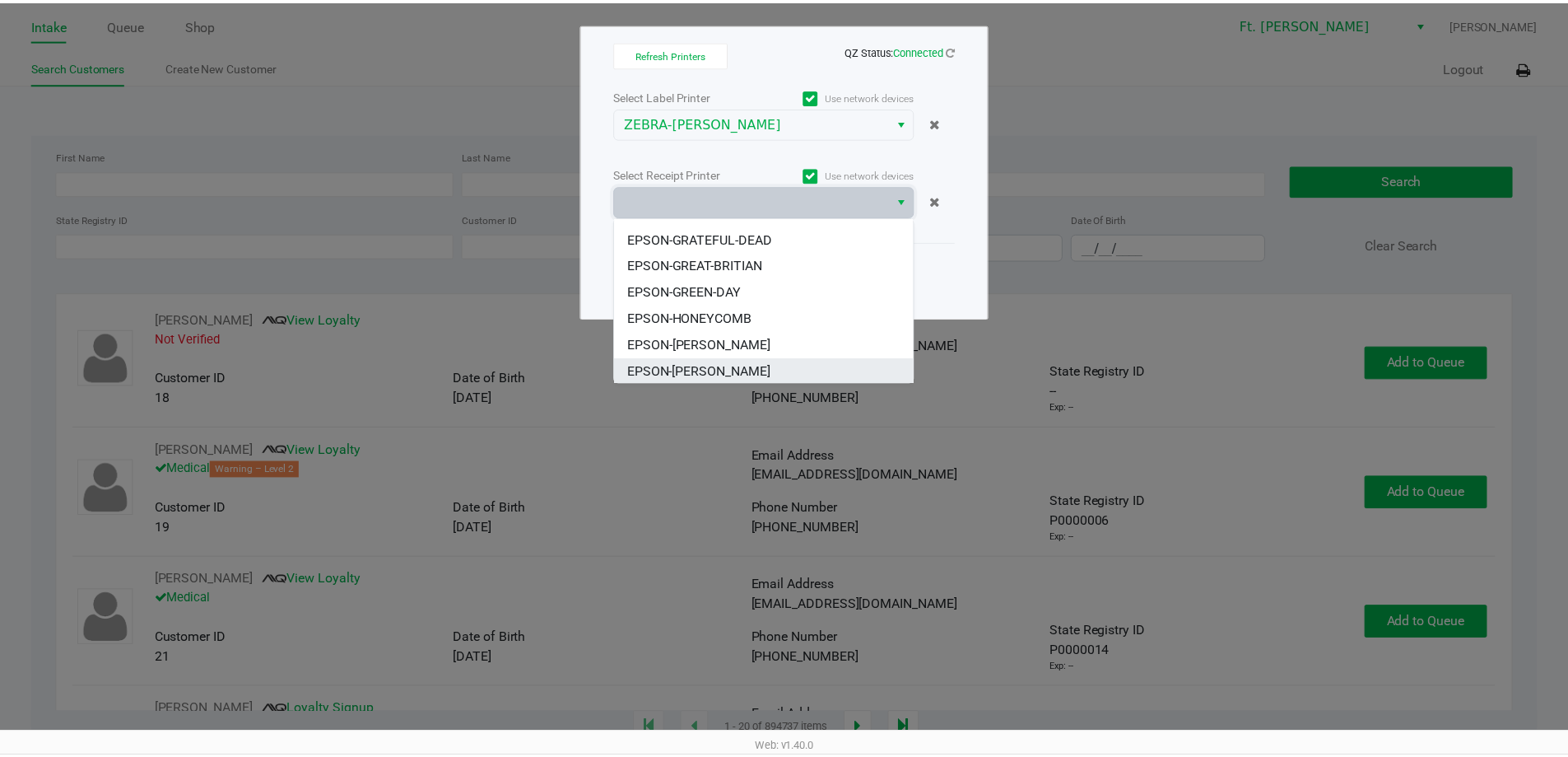
scroll to position [99, 0]
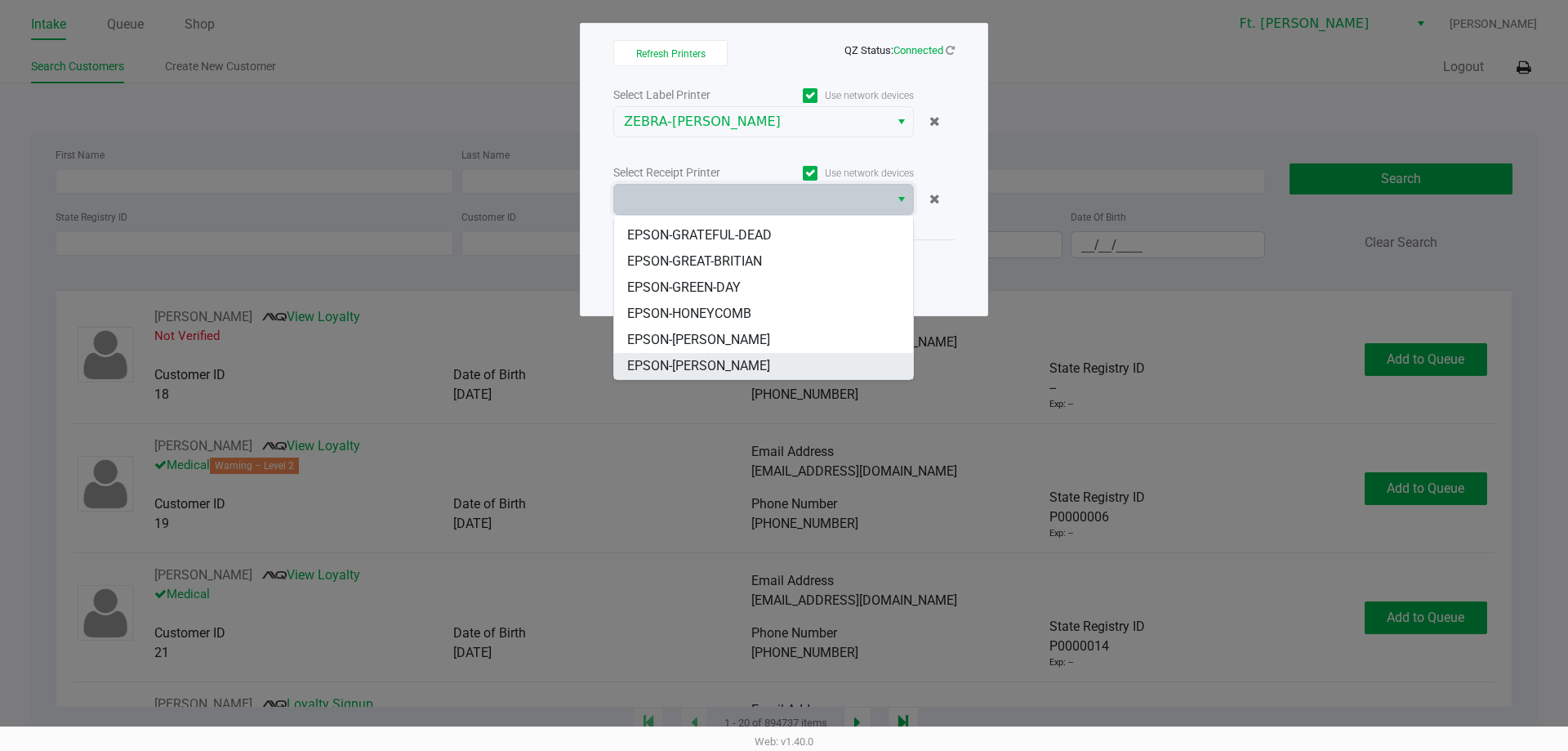
click at [782, 371] on li "EPSON-[PERSON_NAME]" at bounding box center [763, 365] width 299 height 26
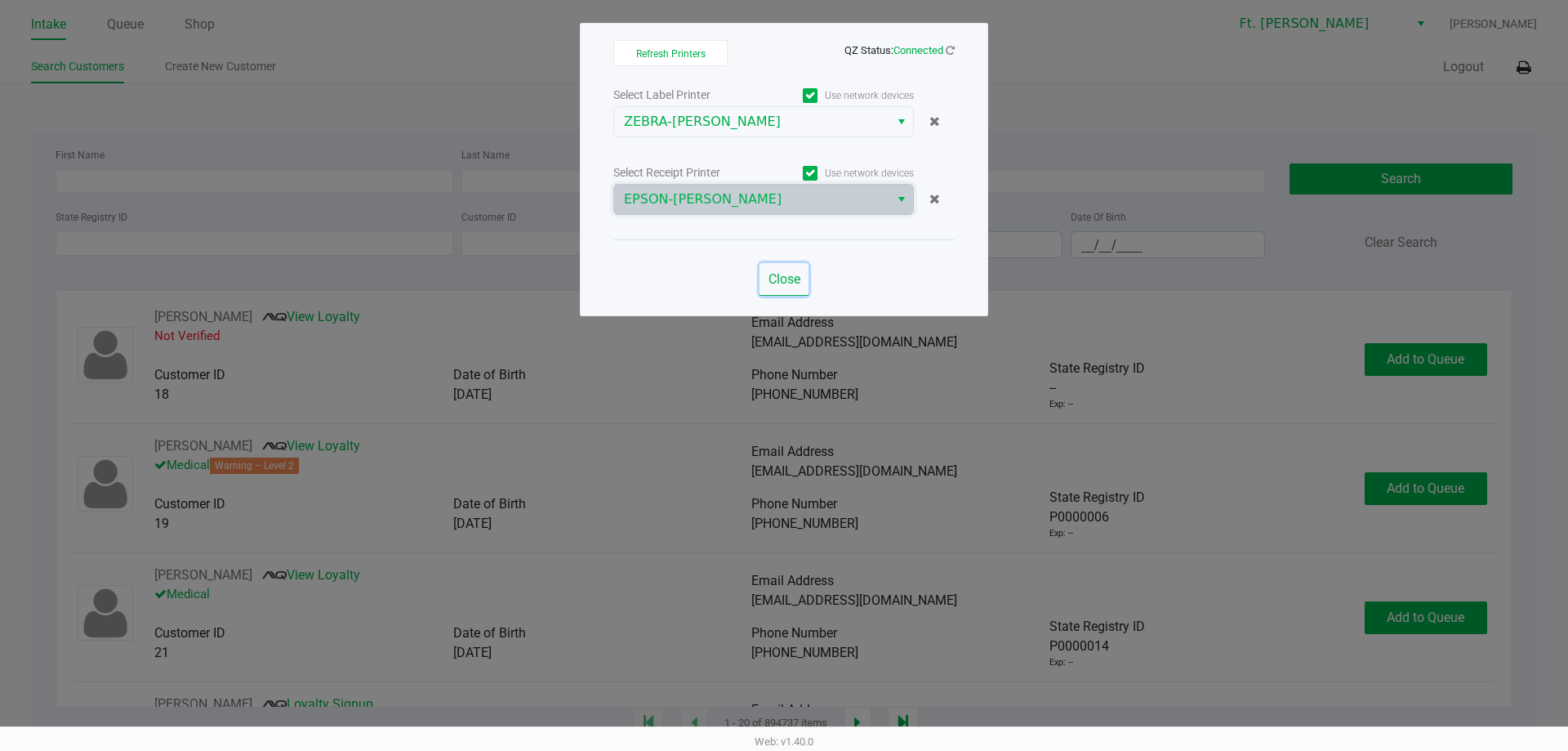
click at [771, 279] on span "Close" at bounding box center [784, 279] width 32 height 16
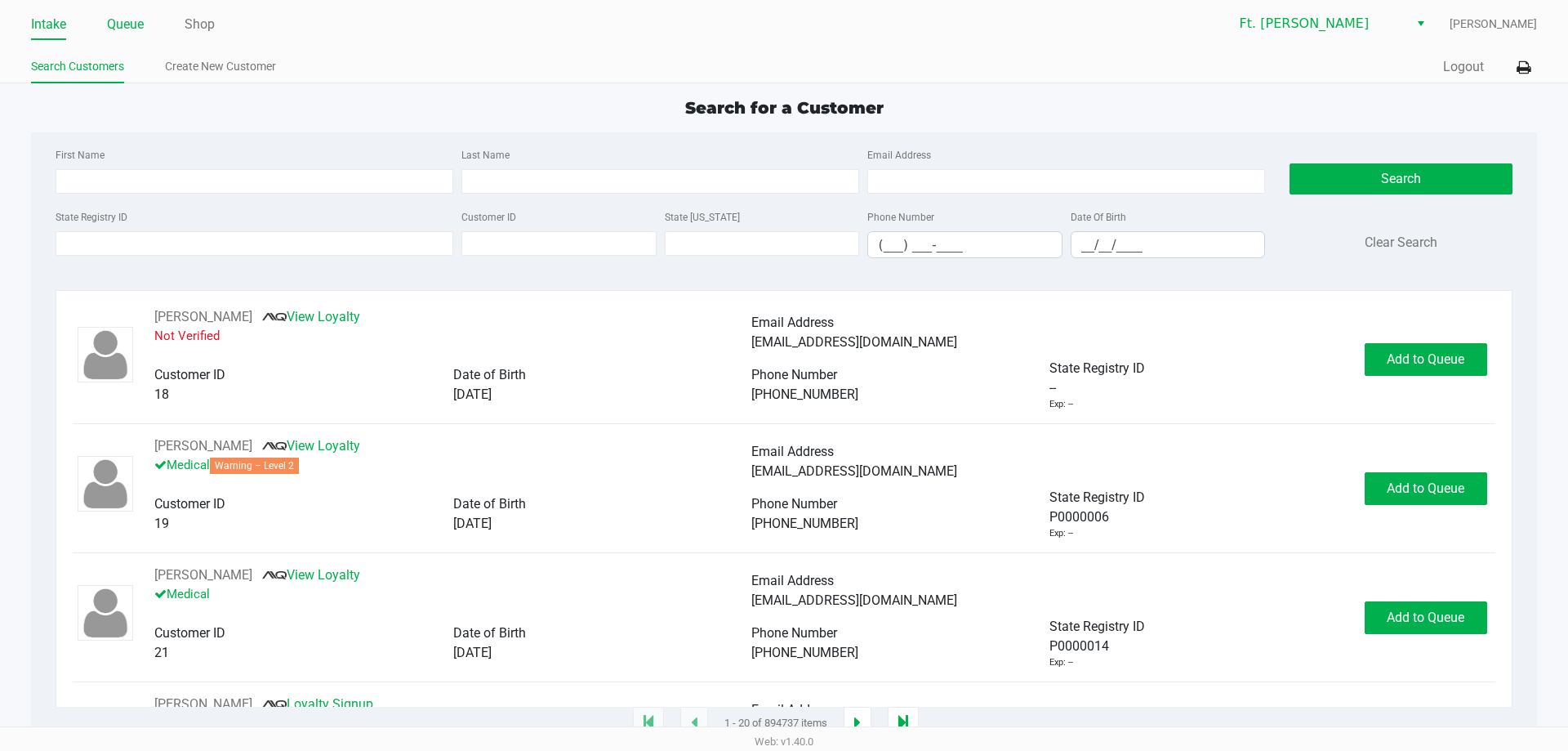
click at [126, 18] on link "Queue" at bounding box center [125, 23] width 37 height 23
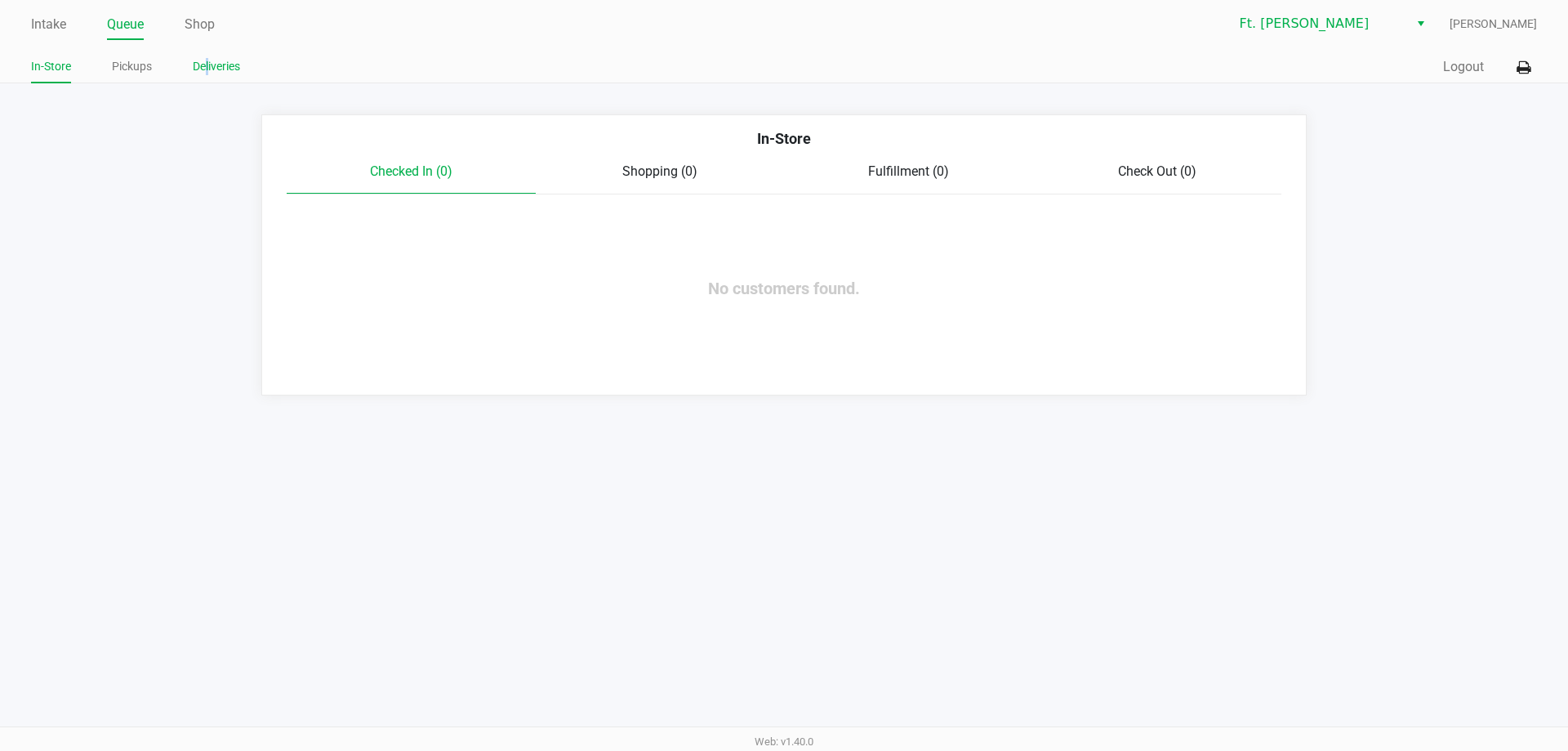
click at [209, 63] on link "Deliveries" at bounding box center [216, 67] width 47 height 21
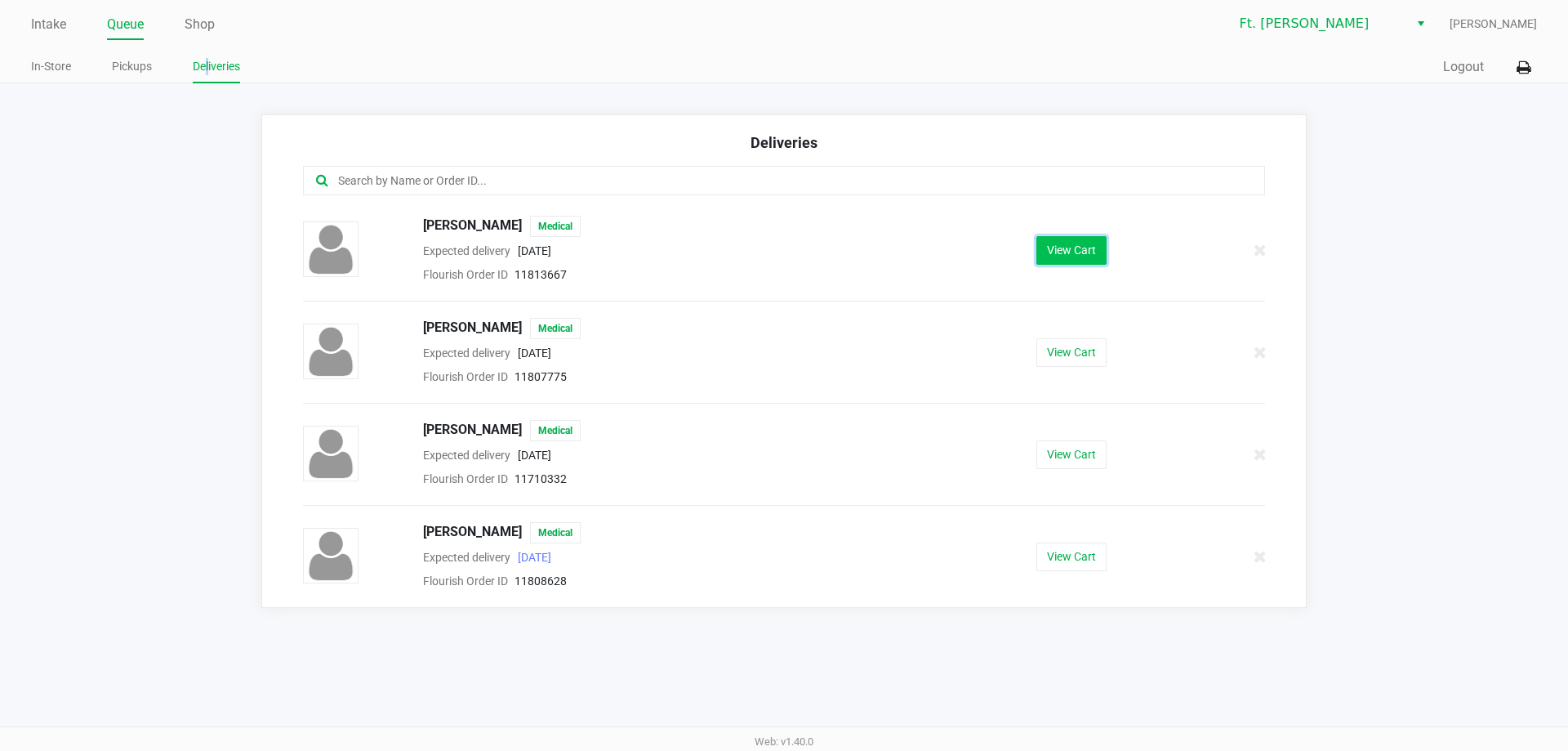
click at [1078, 254] on button "View Cart" at bounding box center [1071, 250] width 71 height 28
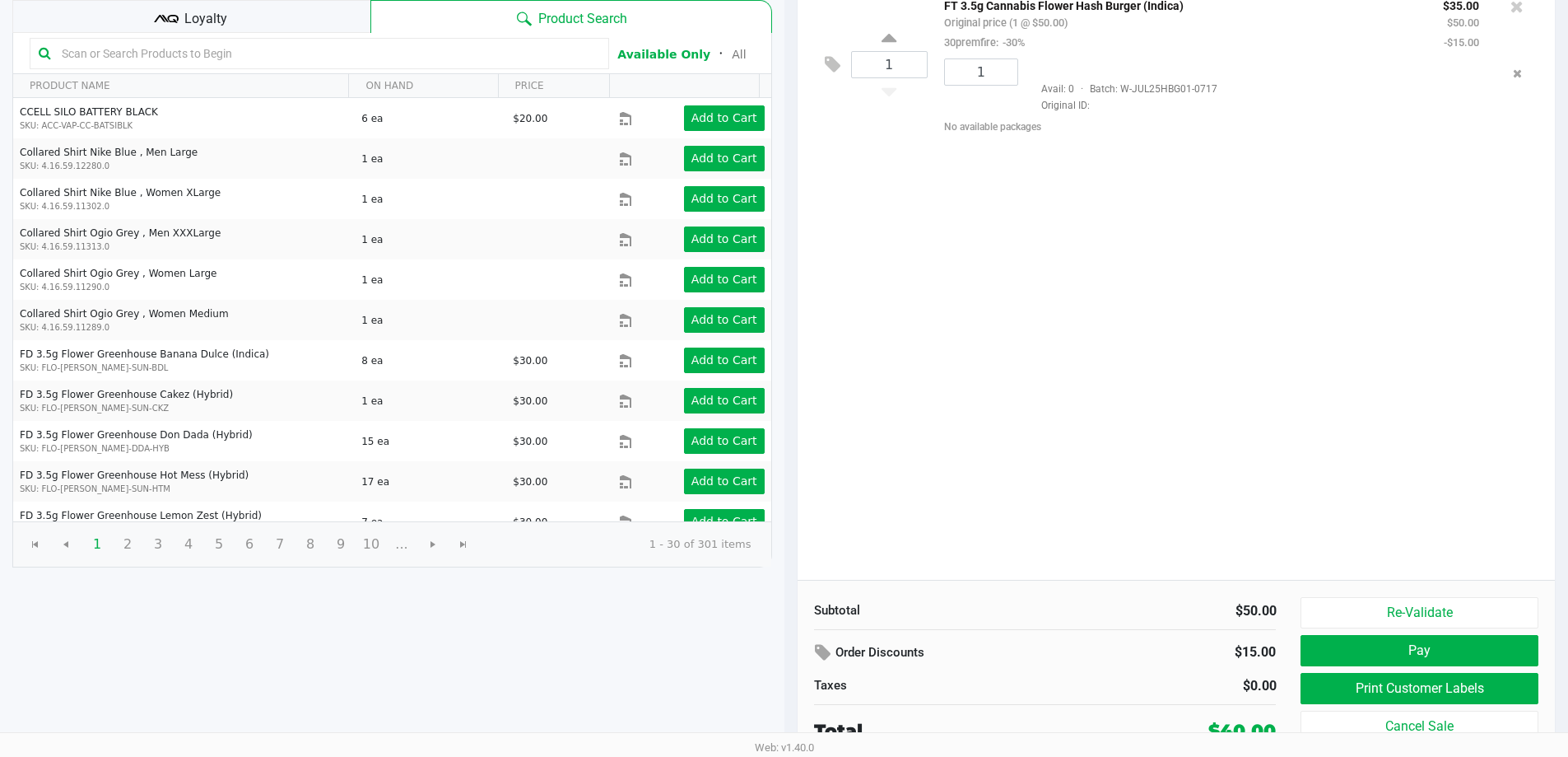
scroll to position [169, 0]
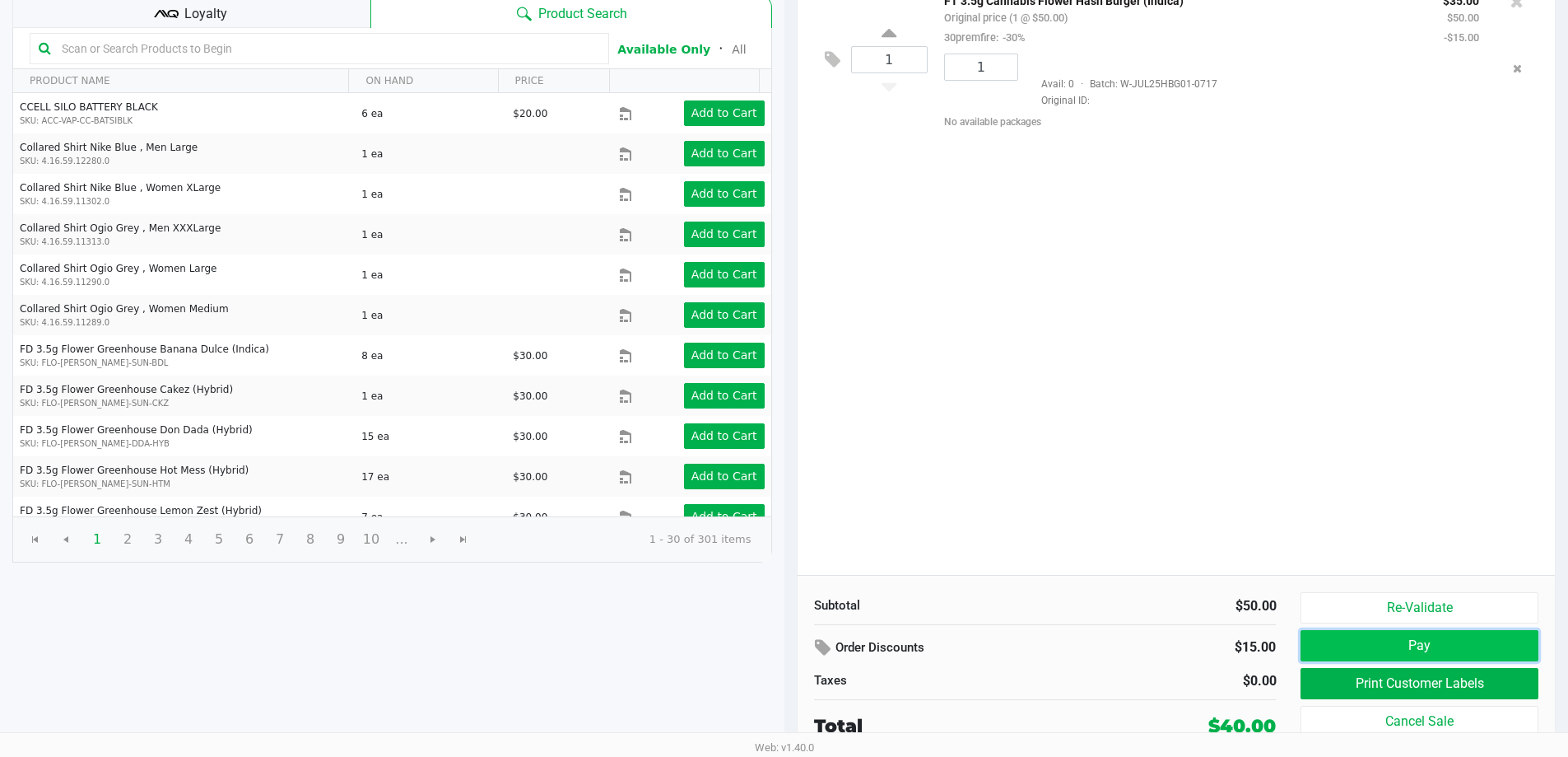
click at [1423, 645] on button "Pay" at bounding box center [1419, 645] width 237 height 32
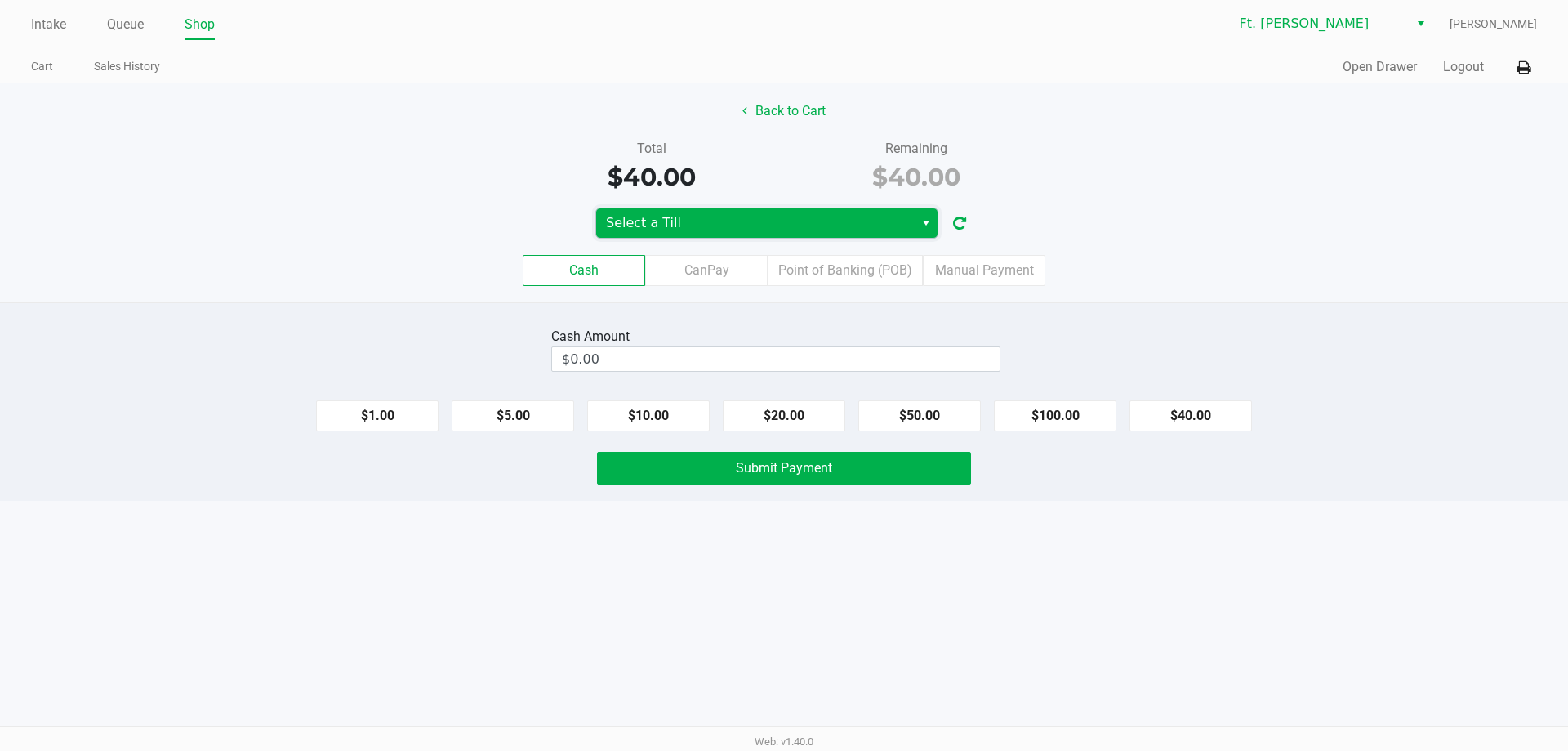
click at [800, 210] on span "Select a Till" at bounding box center [755, 223] width 317 height 29
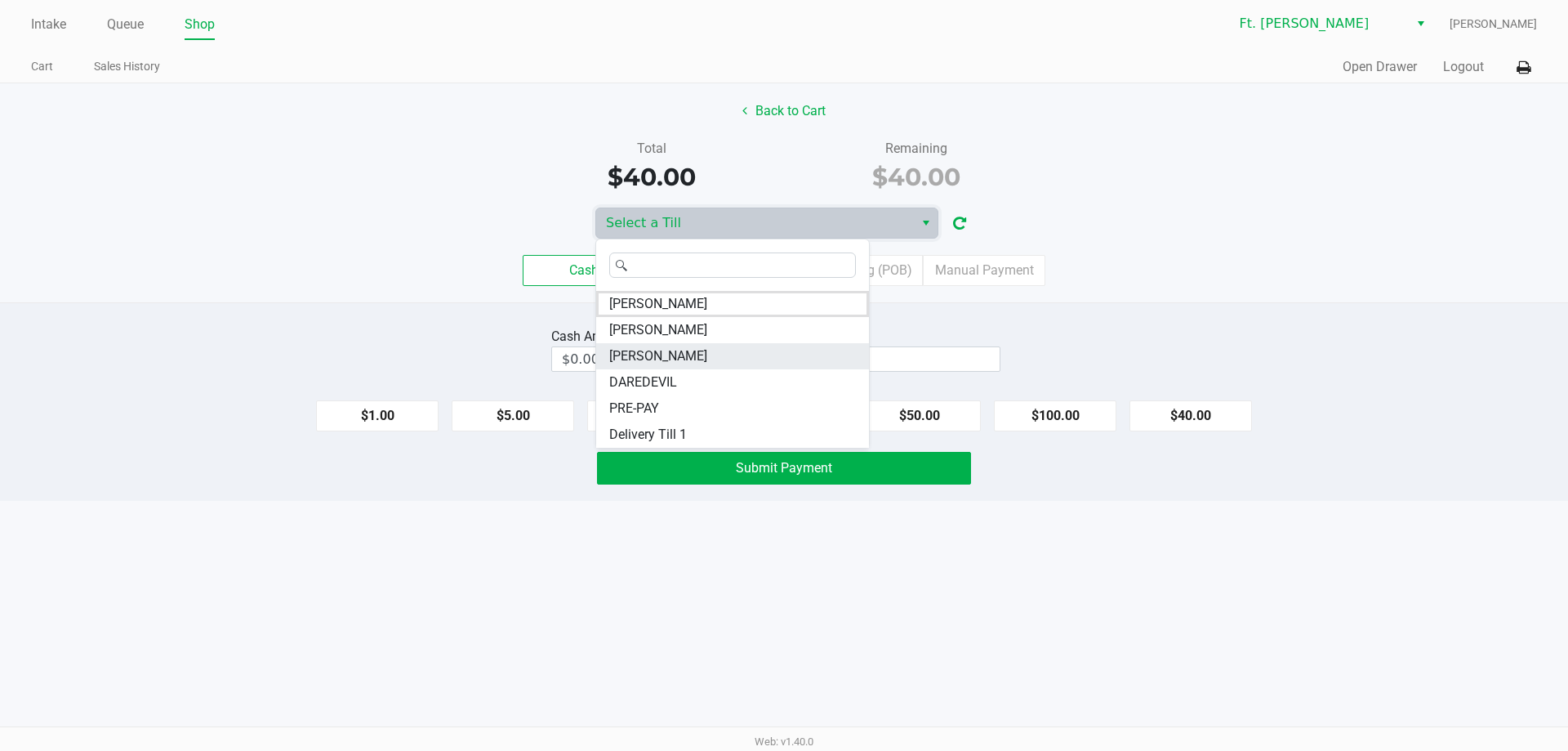
click at [754, 362] on li "KEITH-WHITLEY" at bounding box center [733, 355] width 273 height 26
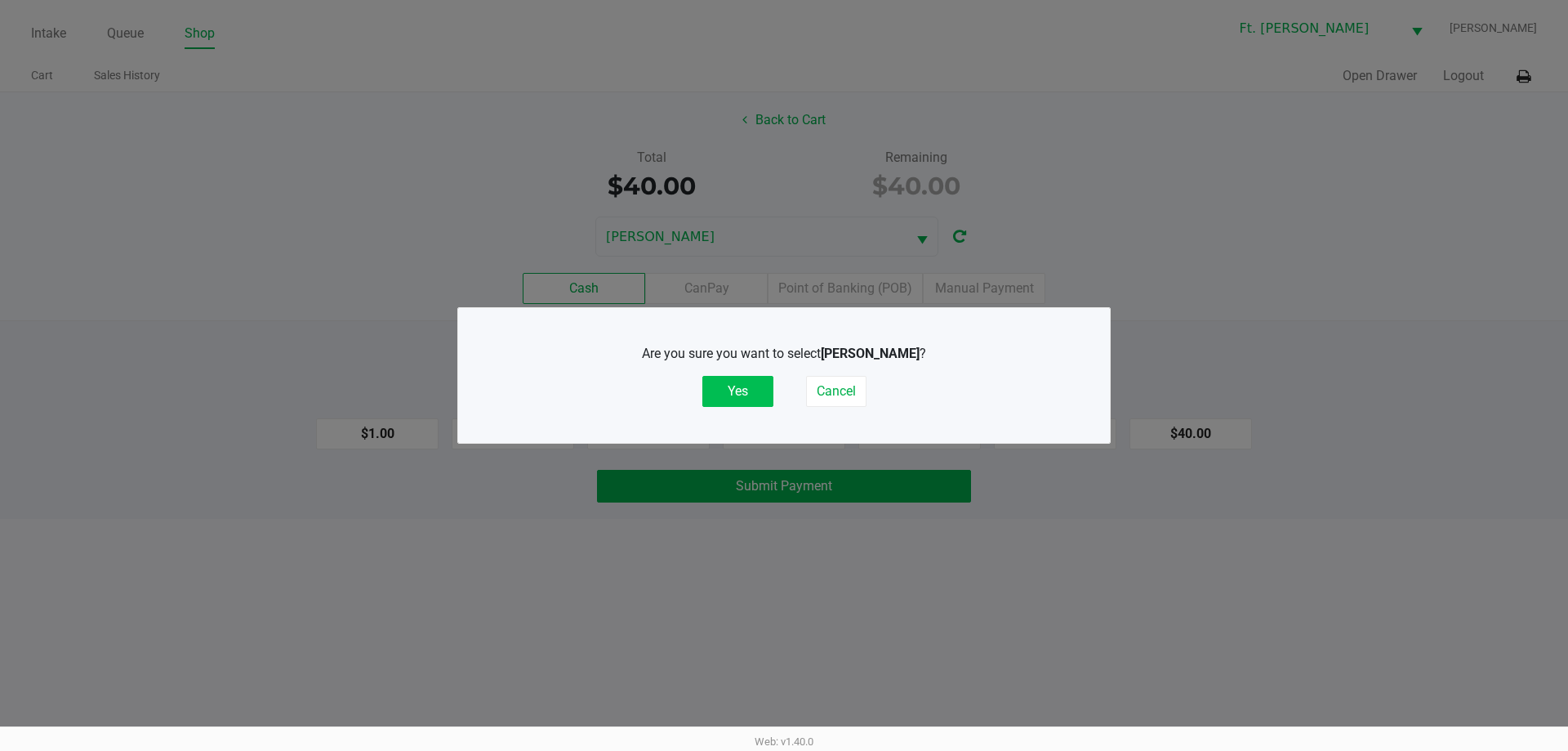
click at [747, 388] on button "Yes" at bounding box center [737, 392] width 71 height 31
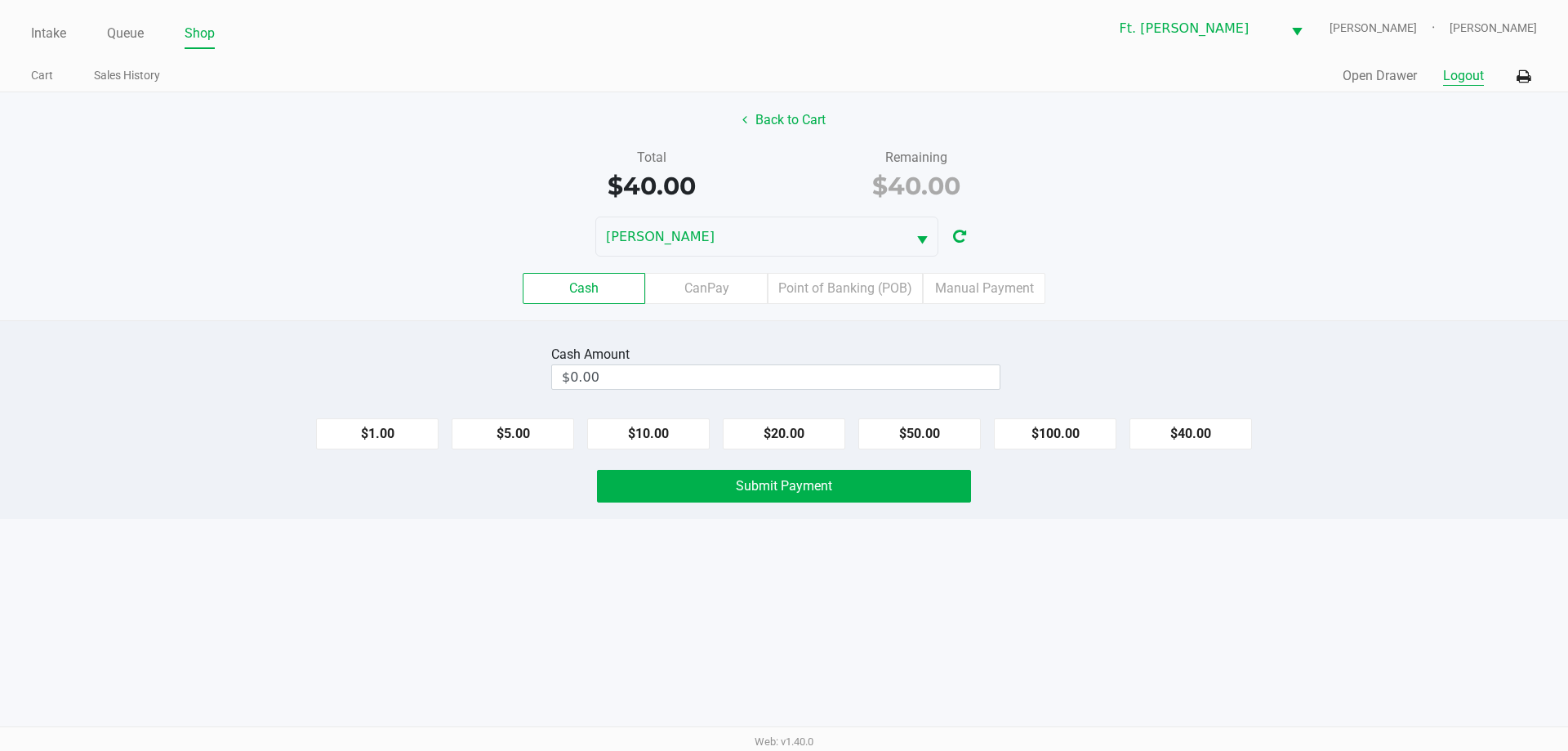
click at [1460, 77] on button "Logout" at bounding box center [1464, 76] width 41 height 20
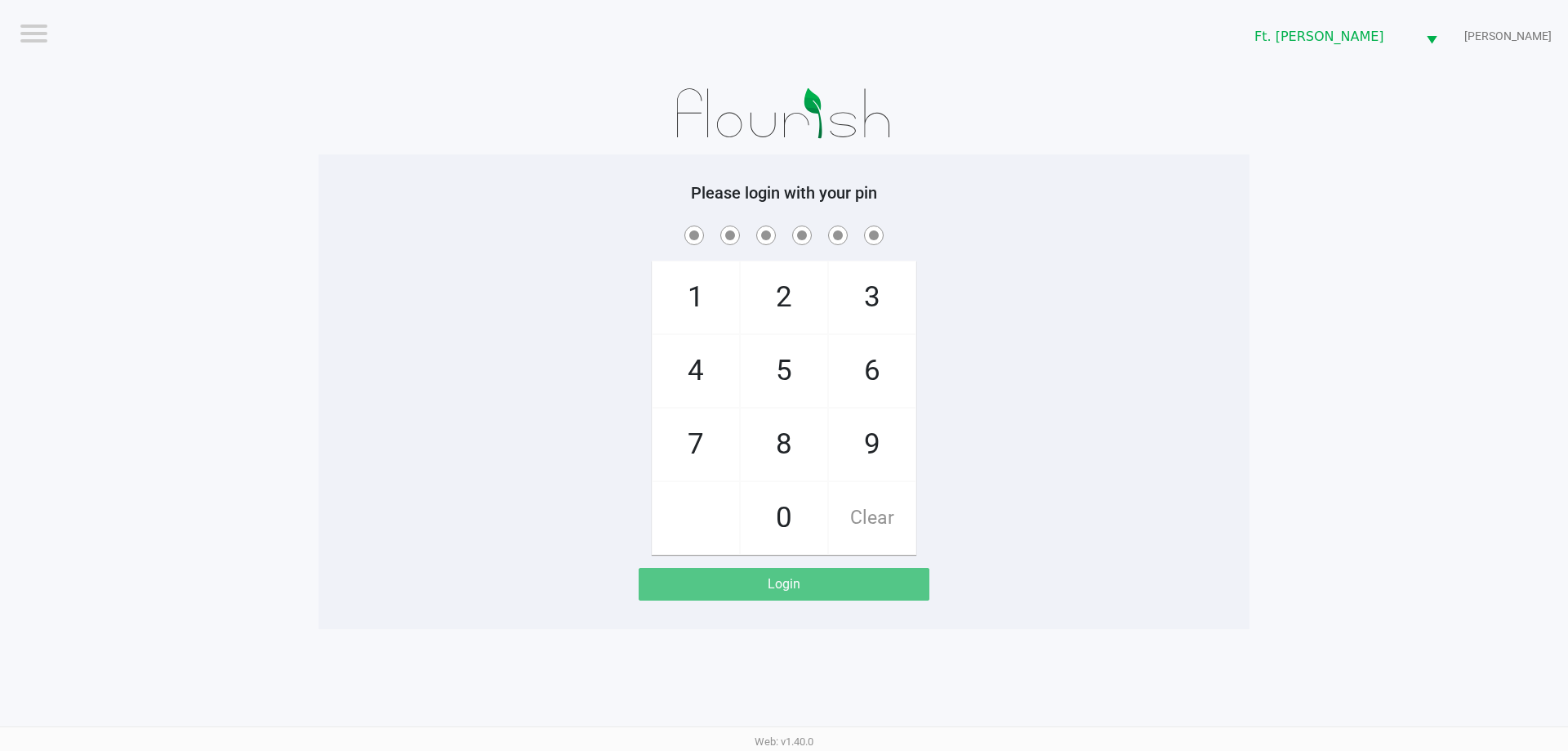
click at [878, 519] on span "Clear" at bounding box center [873, 517] width 86 height 71
checkbox input "true"
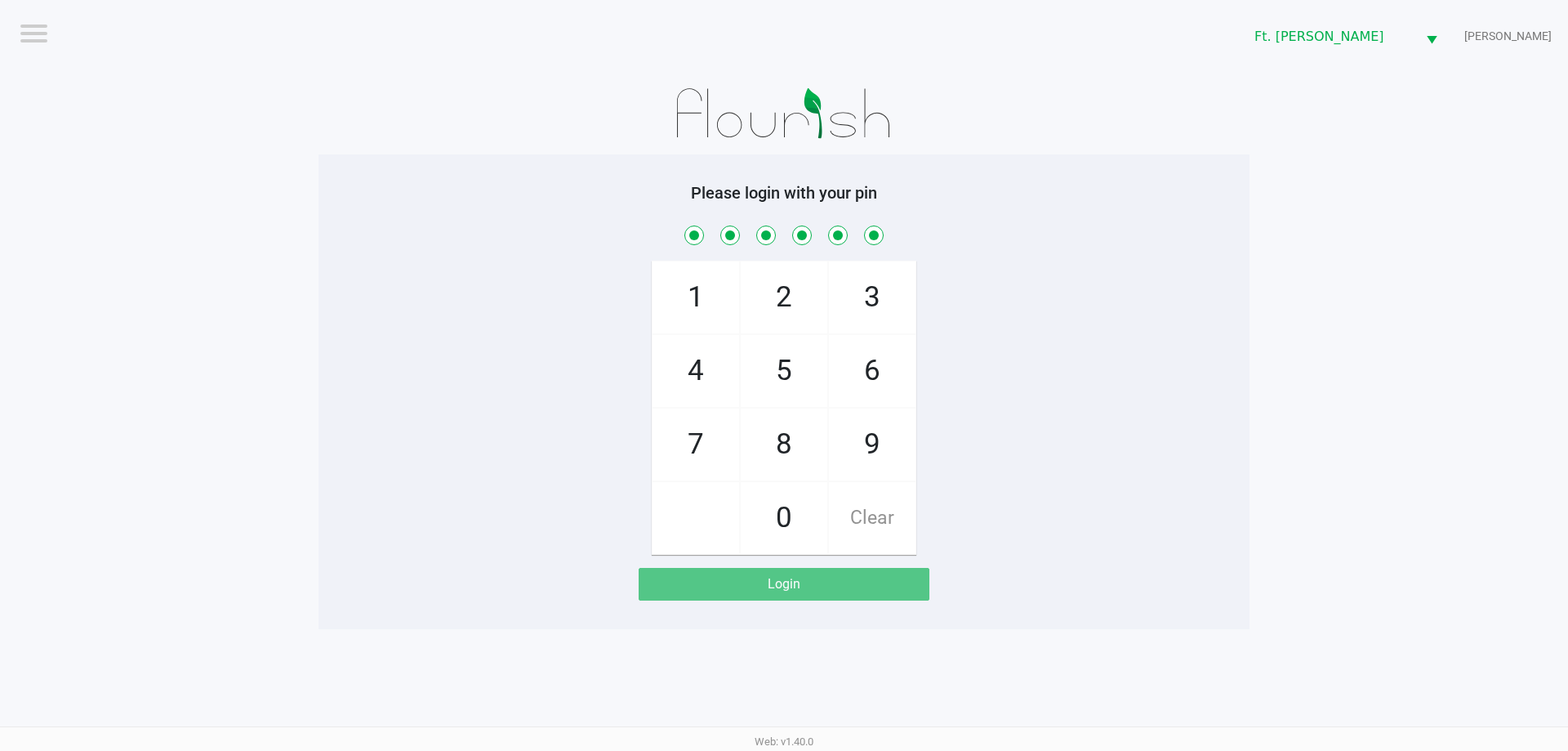
checkbox input "true"
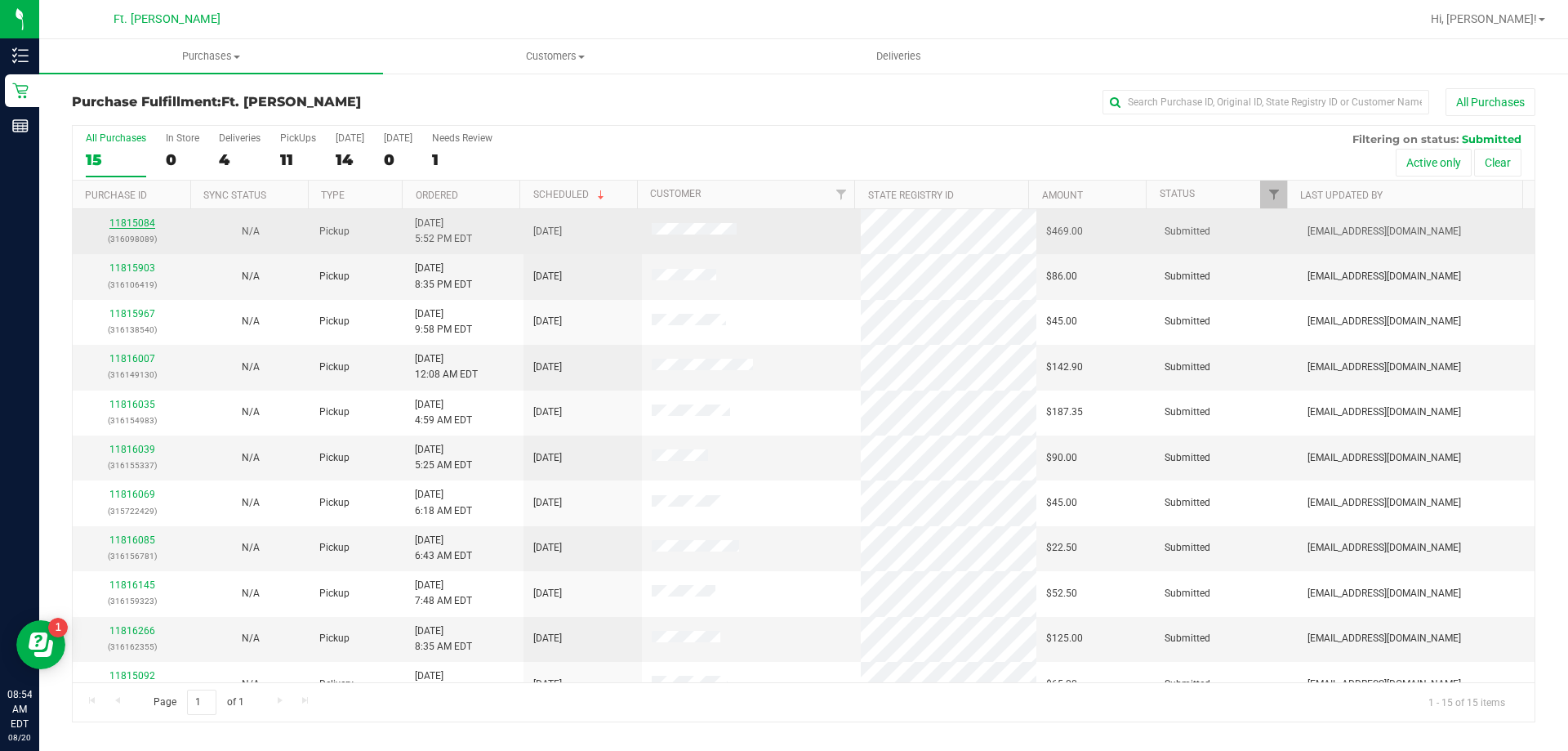
click at [129, 218] on link "11815084" at bounding box center [132, 223] width 46 height 12
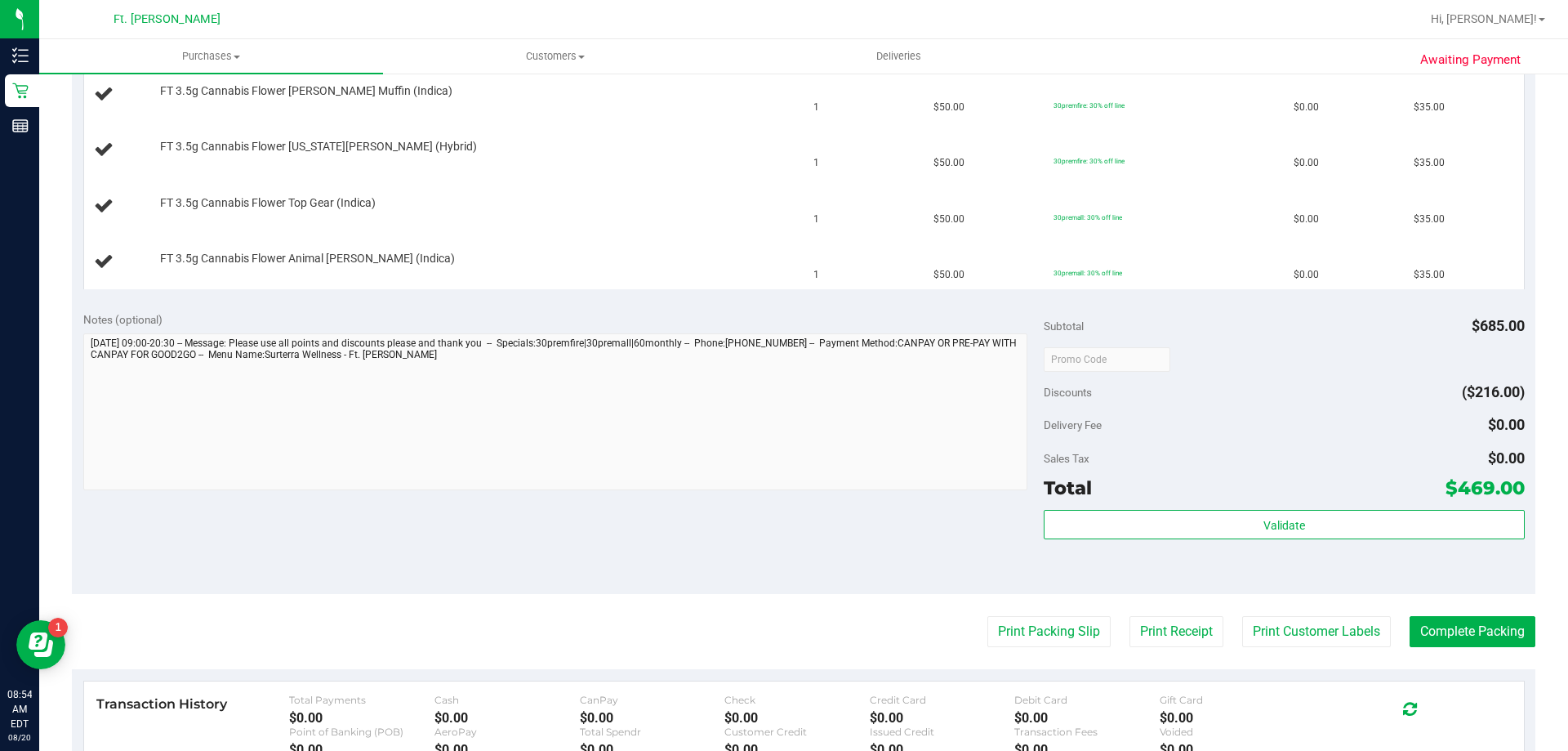
scroll to position [980, 0]
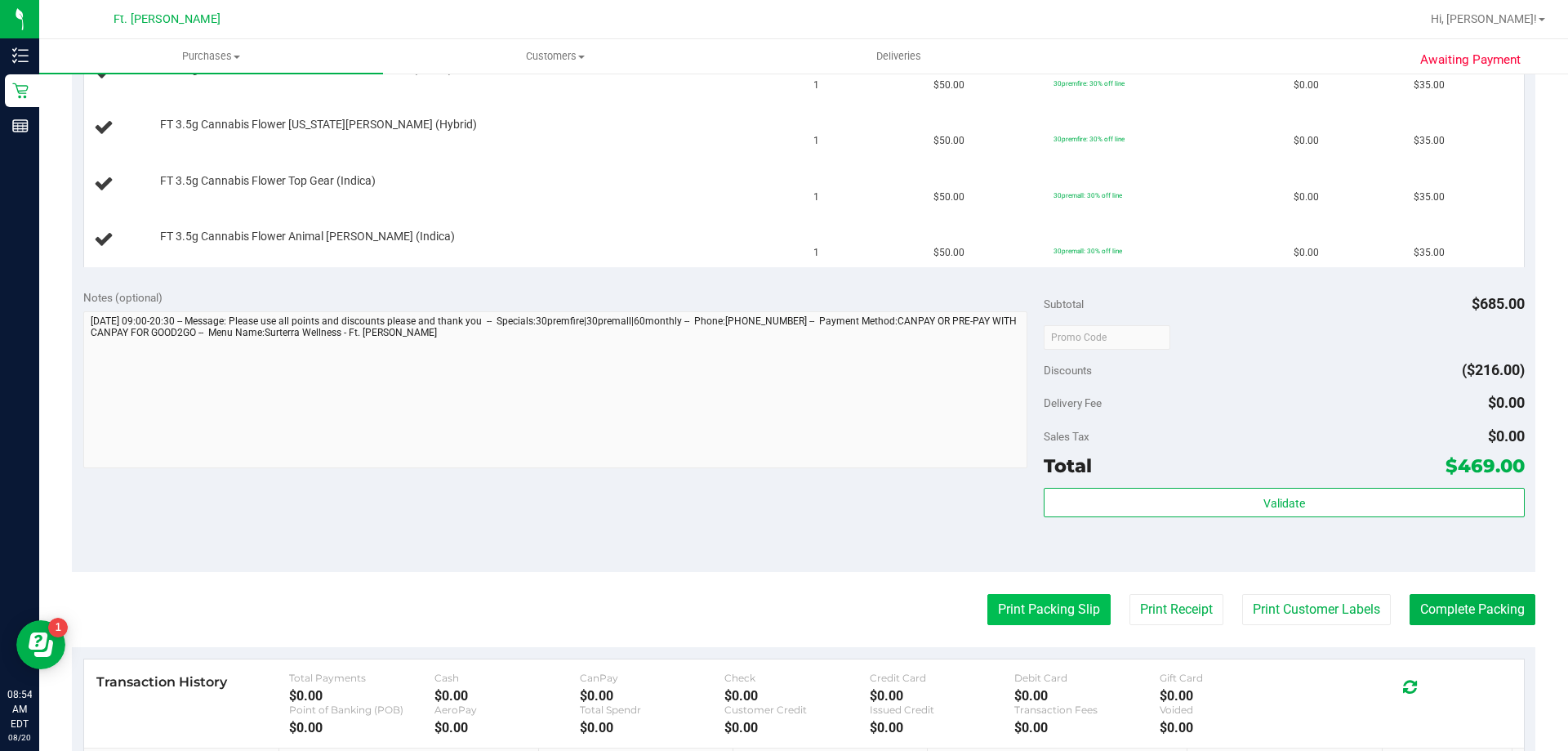
click at [1036, 613] on button "Print Packing Slip" at bounding box center [1049, 609] width 123 height 31
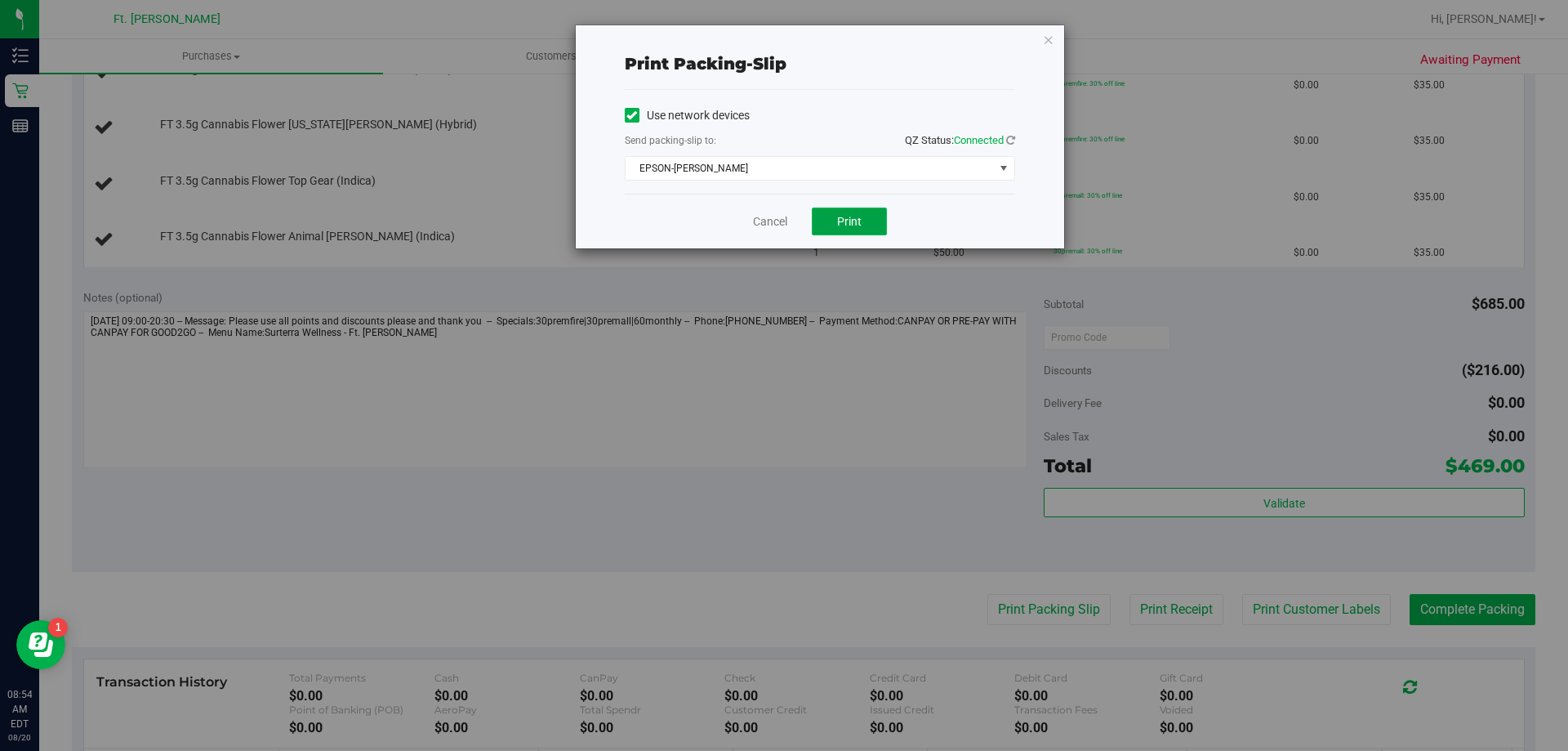
click at [844, 224] on span "Print" at bounding box center [849, 220] width 24 height 13
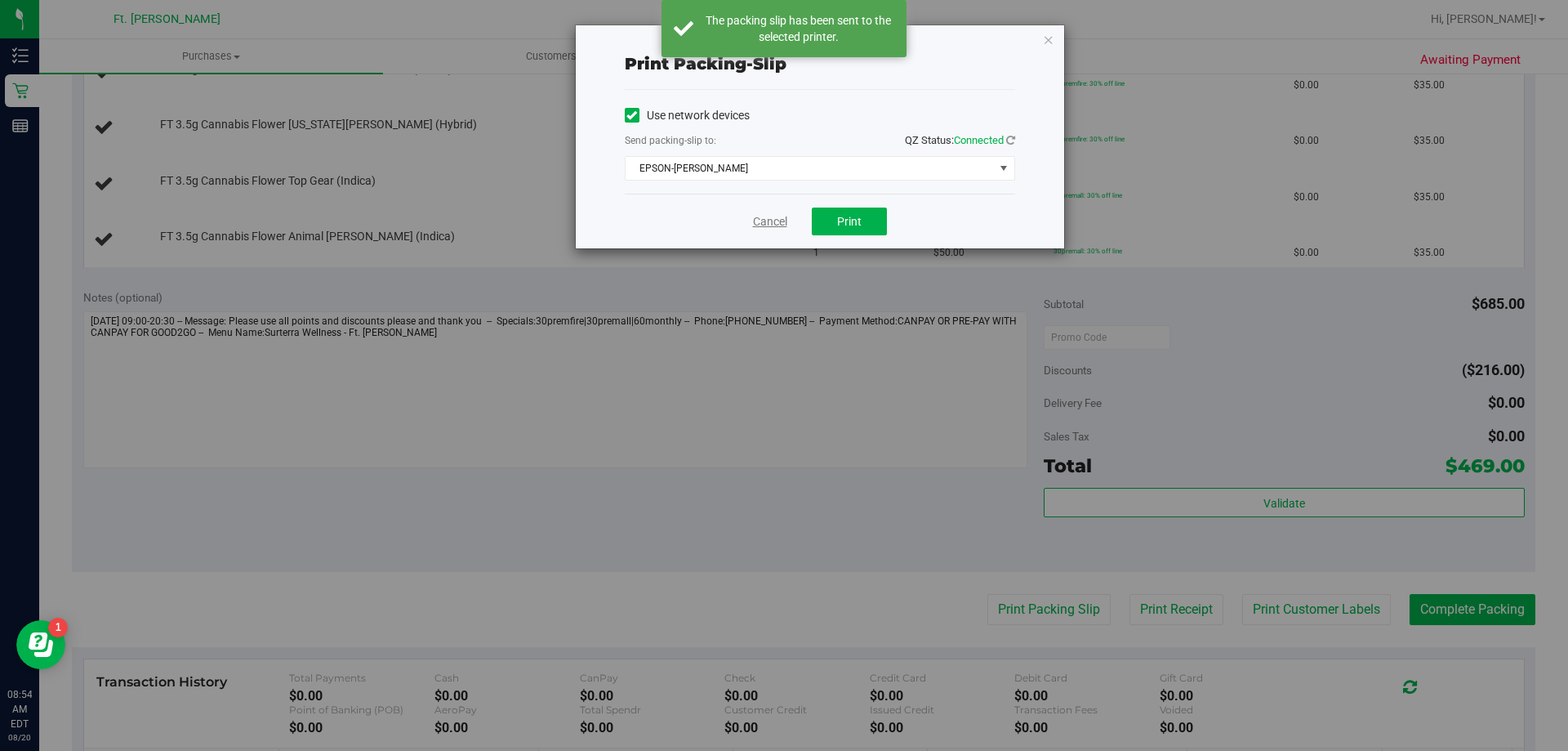
click at [771, 223] on link "Cancel" at bounding box center [770, 222] width 34 height 18
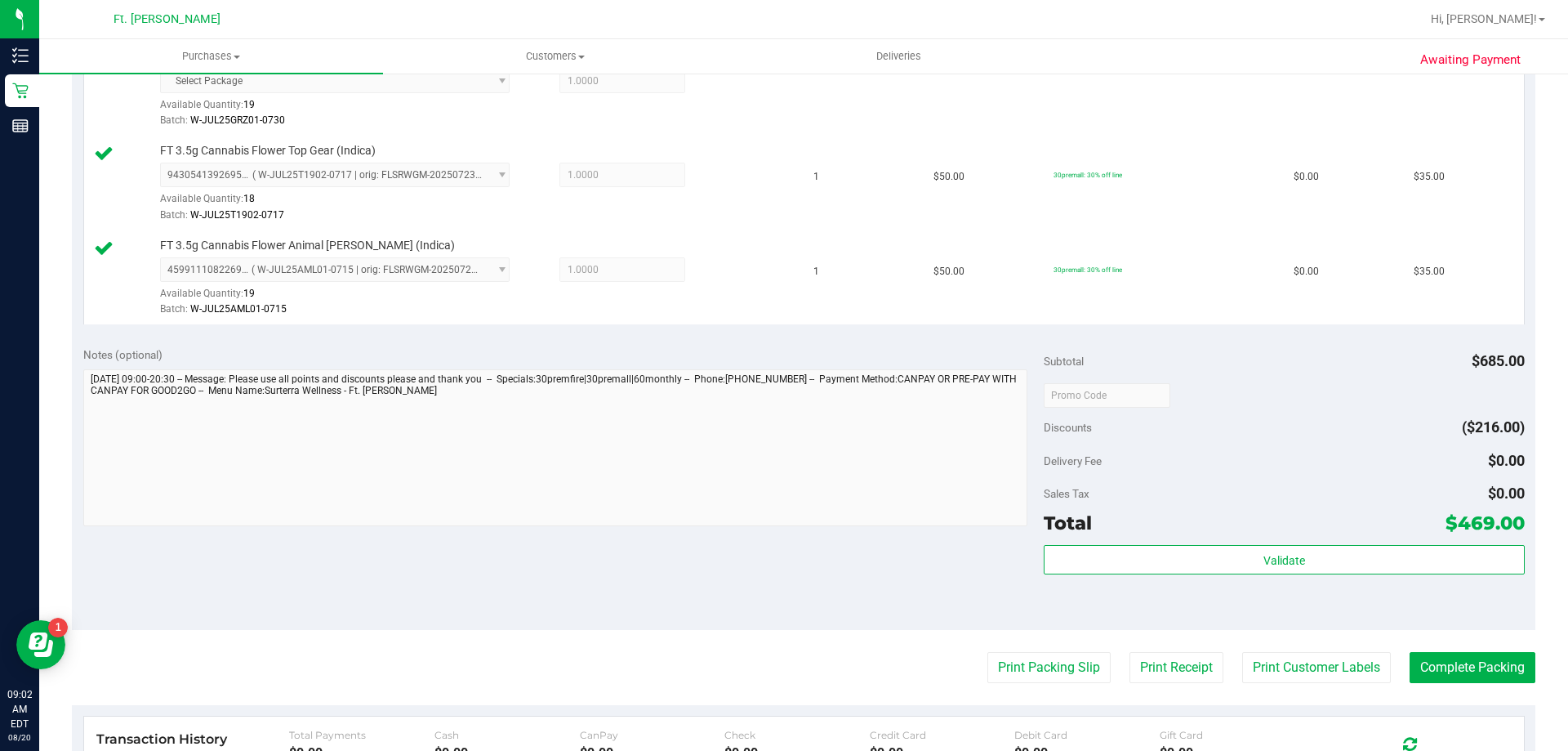
scroll to position [1470, 0]
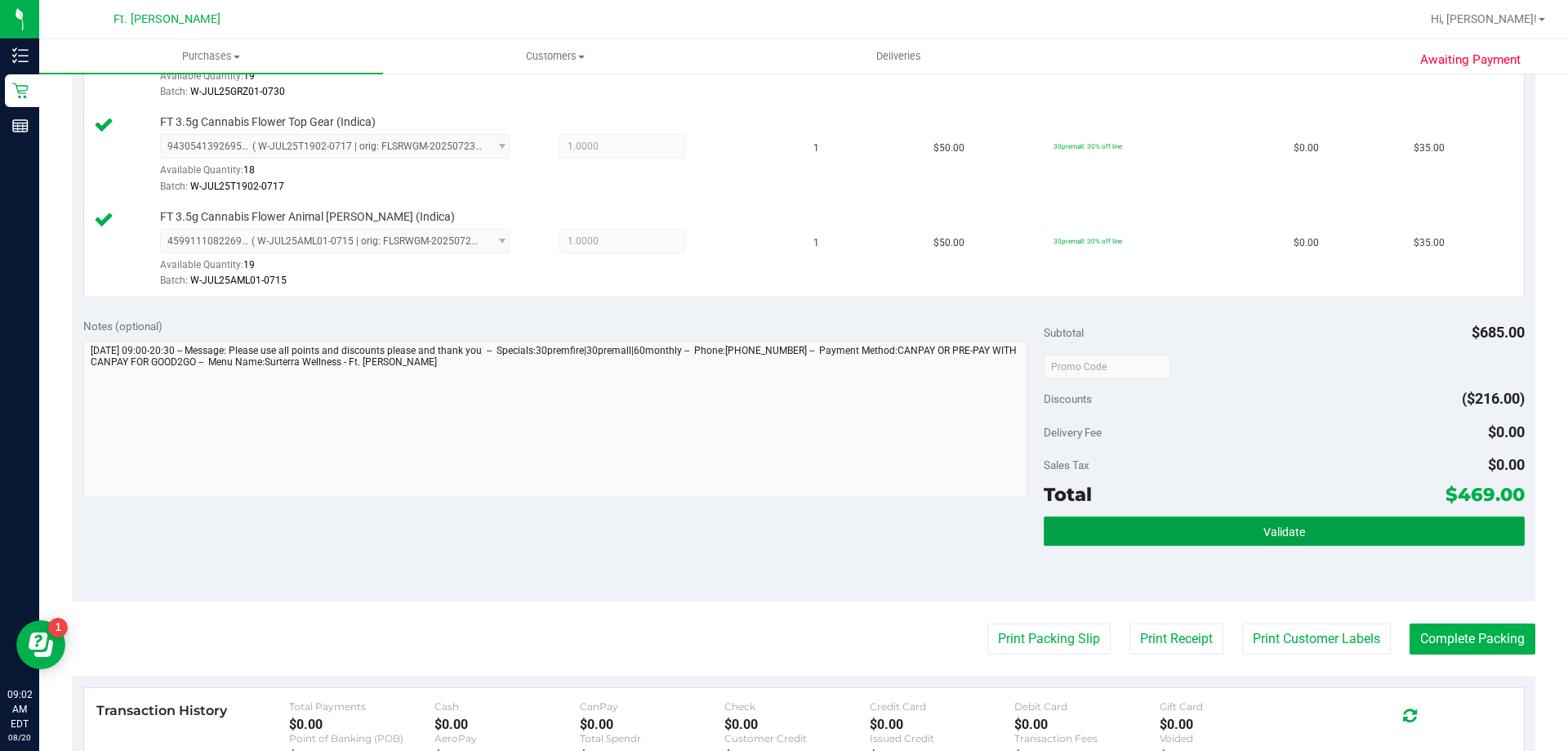
click at [1240, 522] on button "Validate" at bounding box center [1284, 531] width 480 height 29
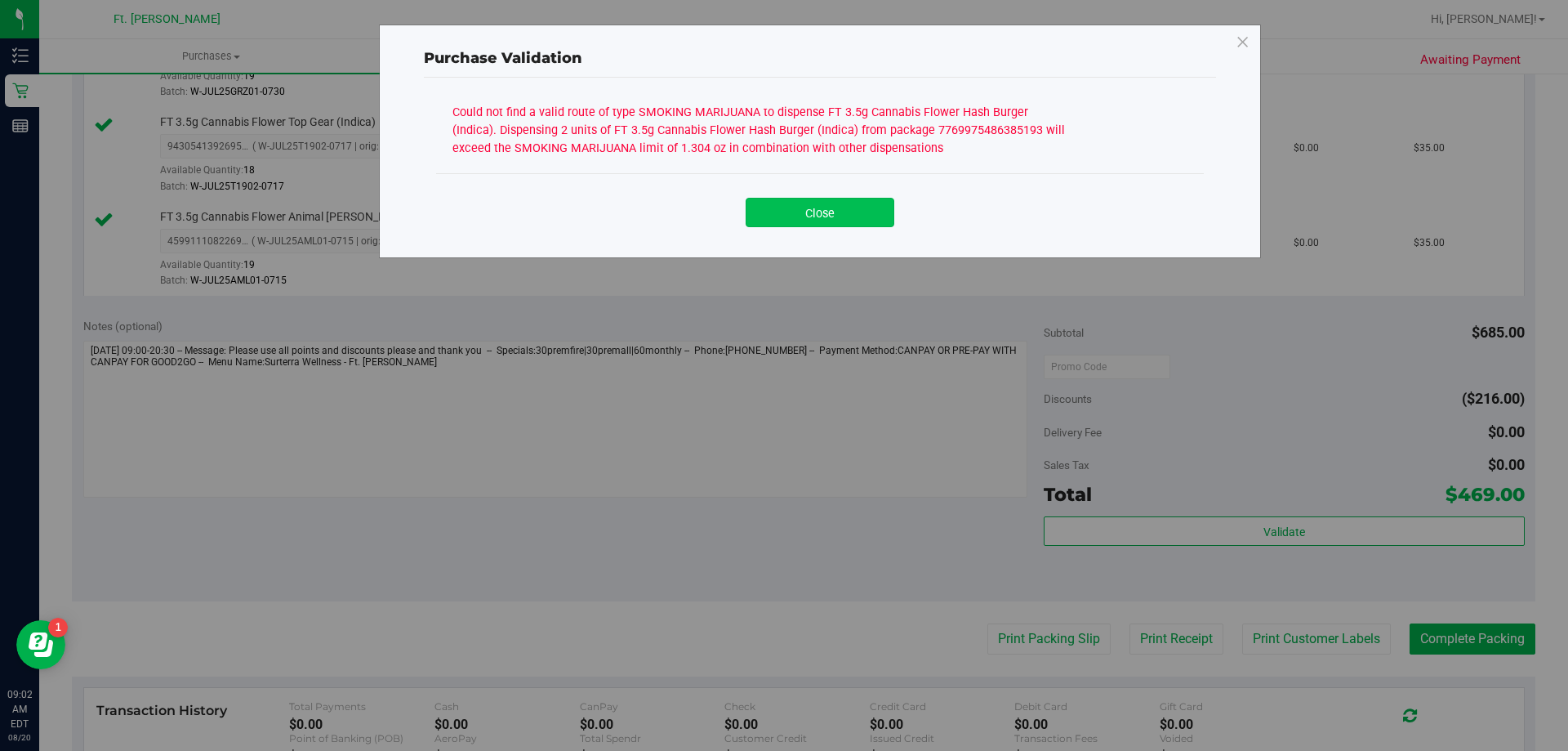
click at [849, 218] on button "Close" at bounding box center [821, 212] width 149 height 29
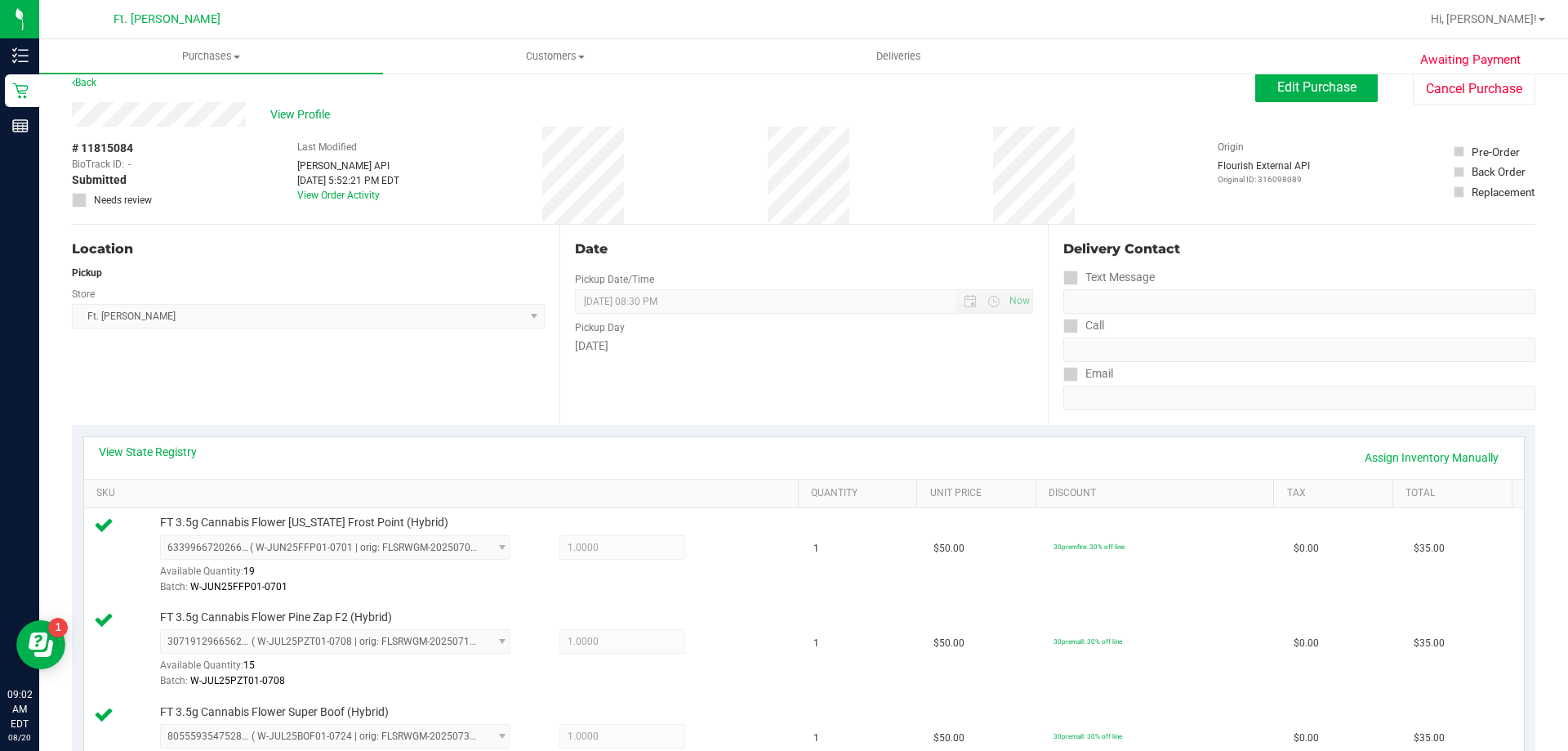
scroll to position [0, 0]
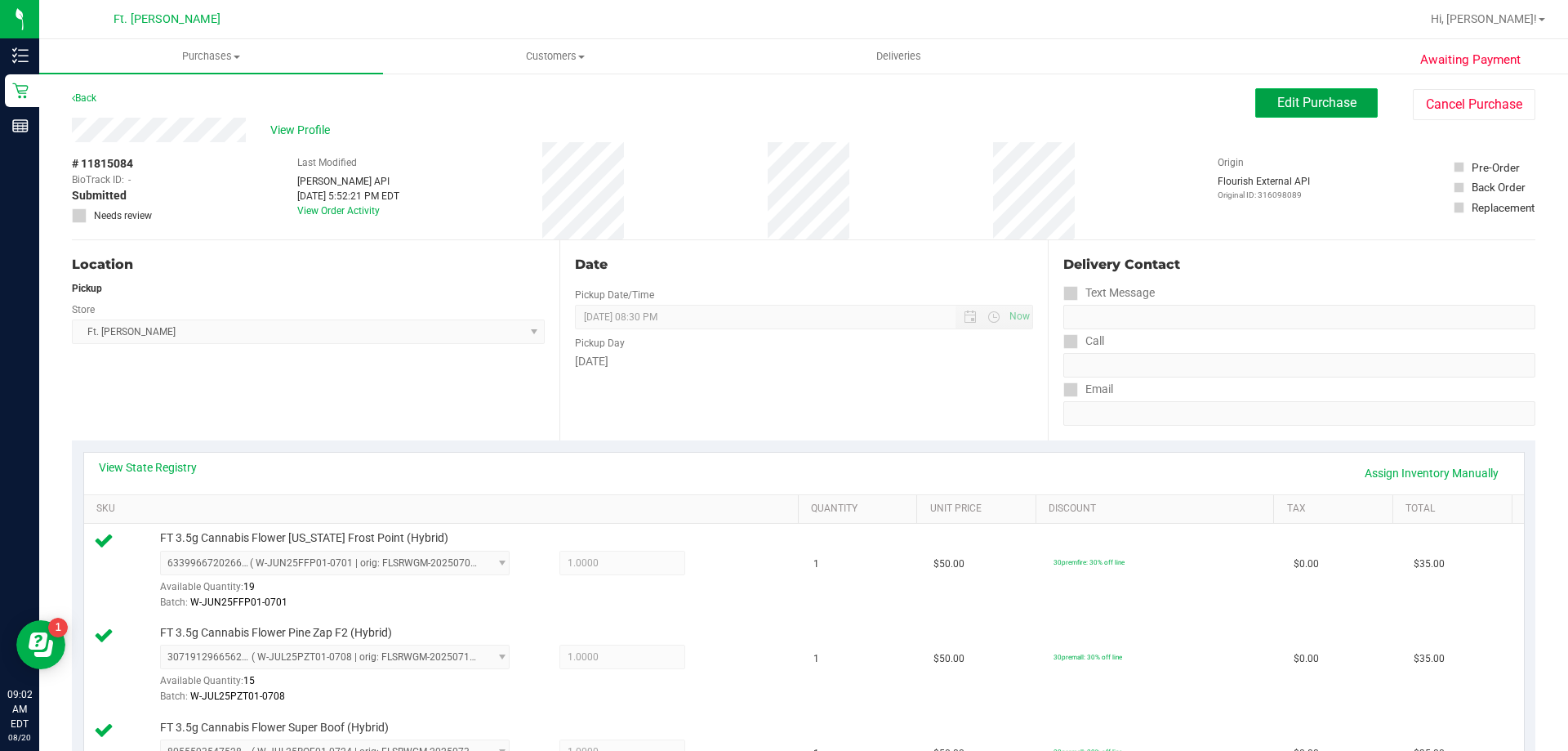
click at [1312, 88] on button "Edit Purchase" at bounding box center [1316, 103] width 122 height 29
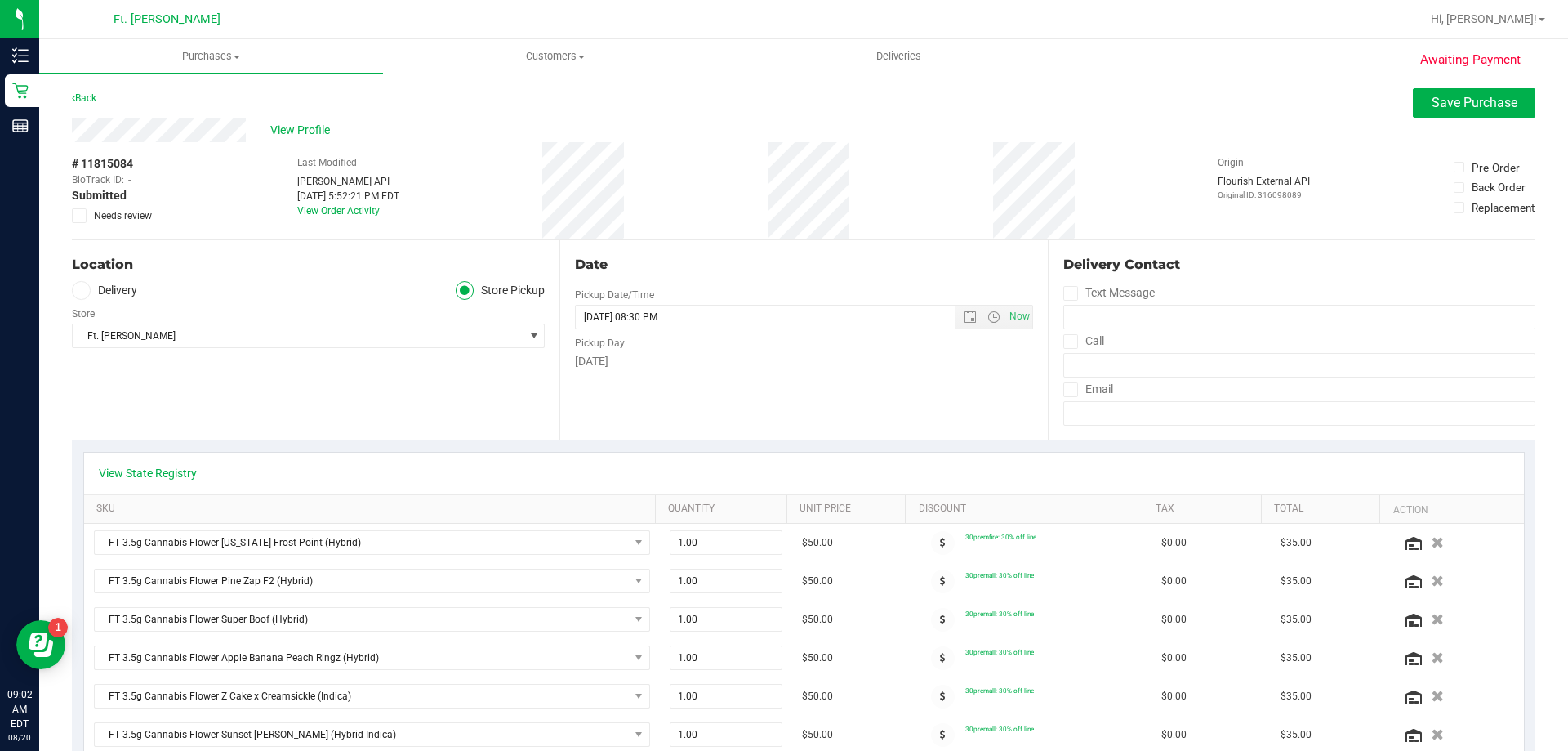
click at [82, 215] on icon at bounding box center [79, 215] width 11 height 0
click at [0, 0] on input "Needs review" at bounding box center [0, 0] width 0 height 0
click at [1488, 104] on span "Save Purchase" at bounding box center [1475, 103] width 86 height 16
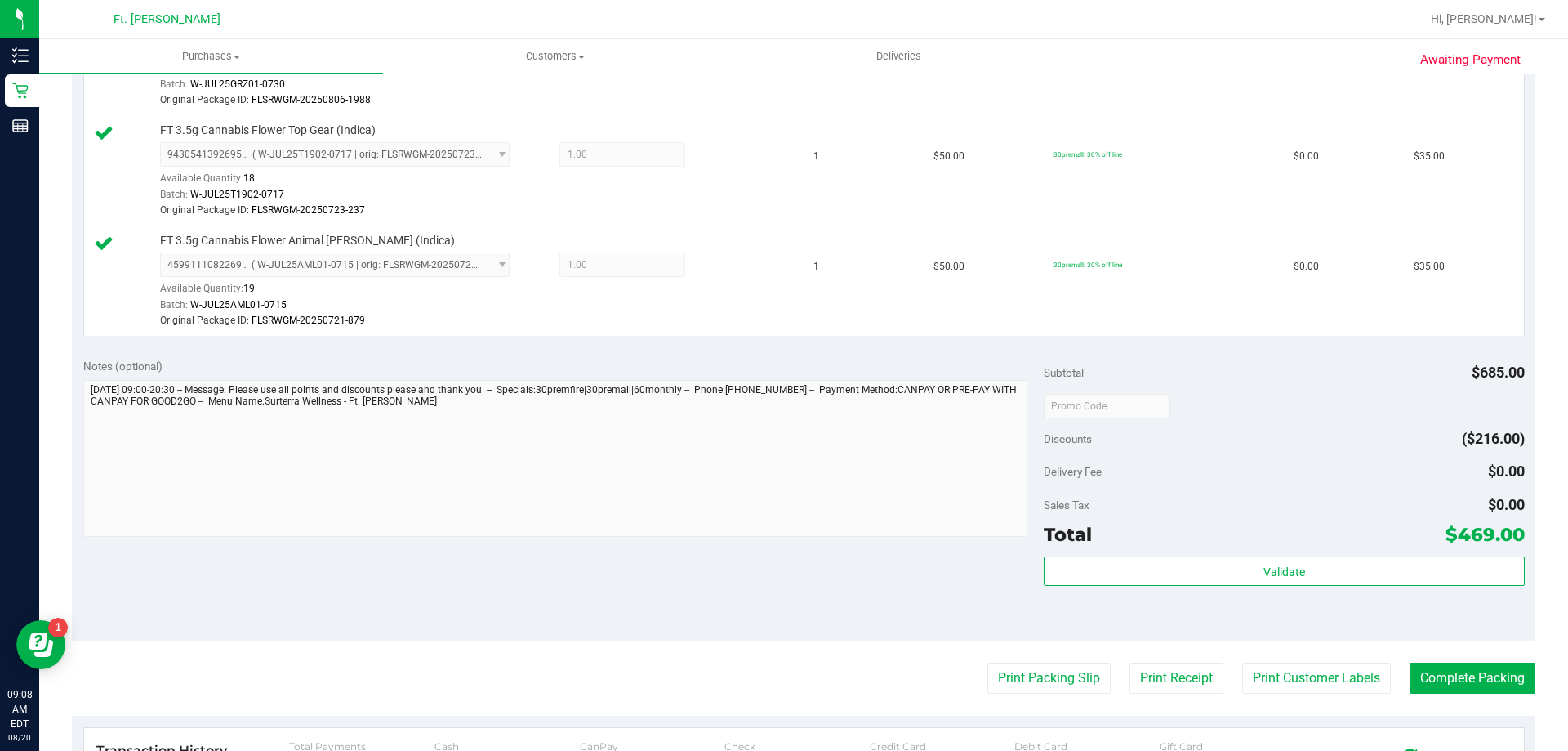
scroll to position [1633, 0]
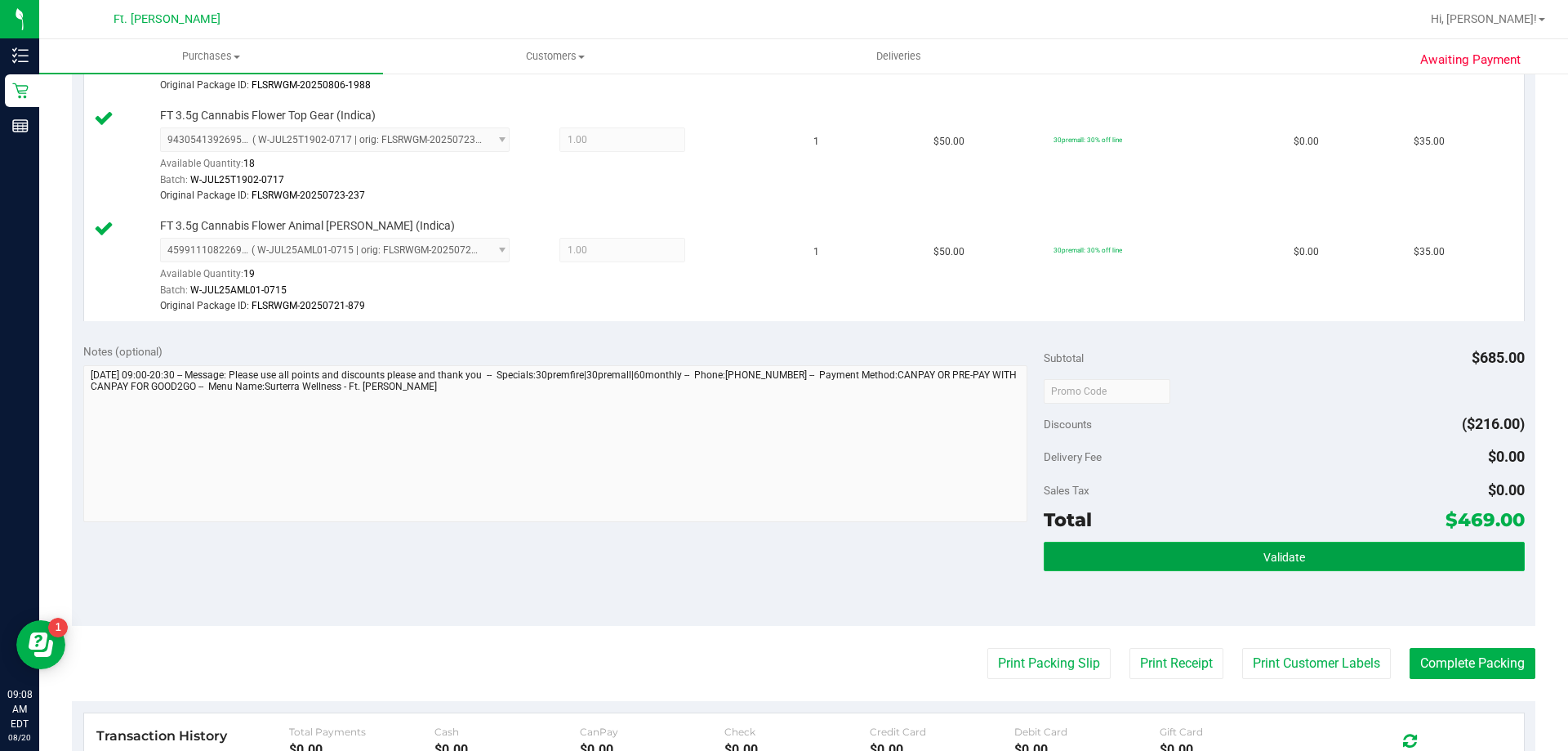
click at [1242, 564] on button "Validate" at bounding box center [1284, 556] width 480 height 29
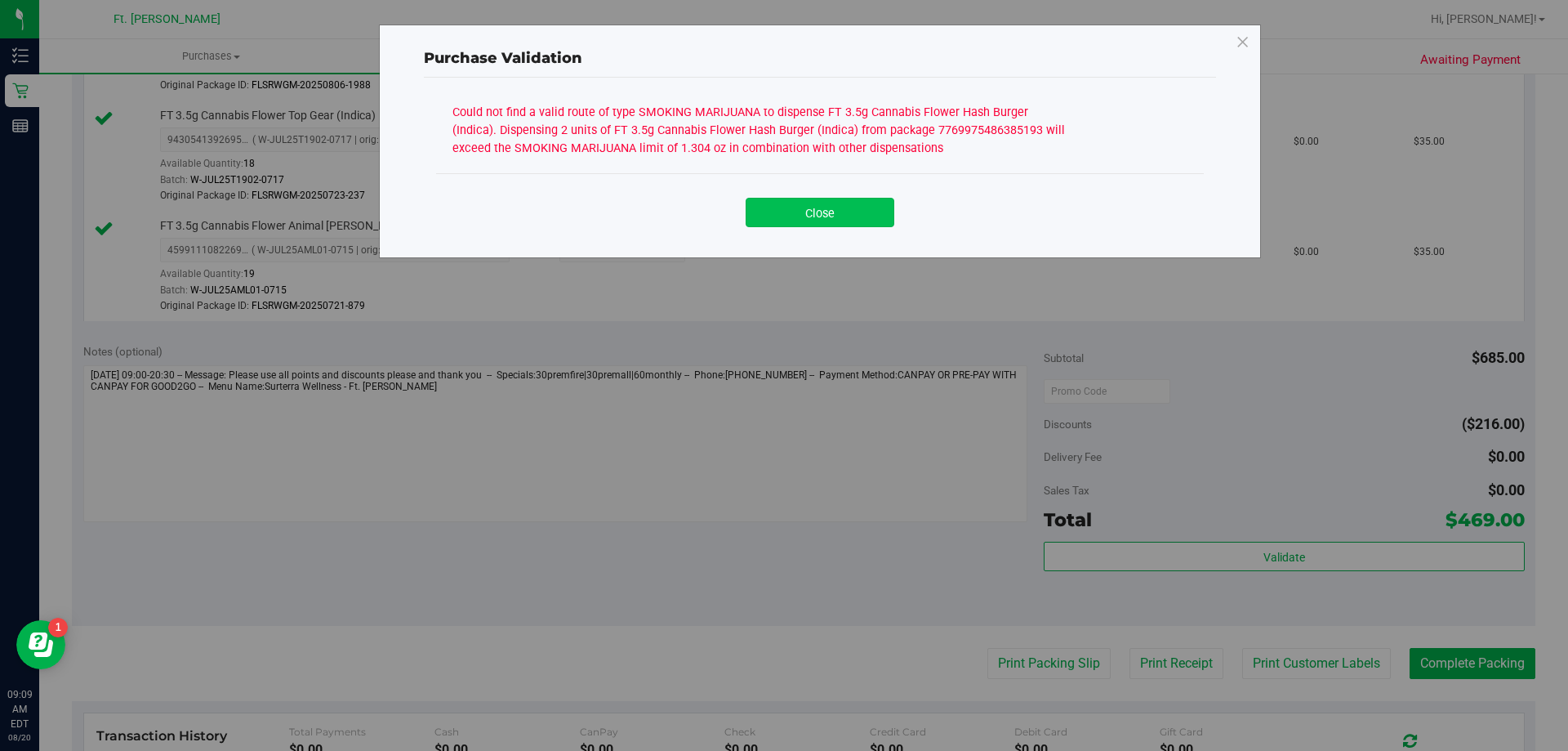
click at [834, 217] on button "Close" at bounding box center [821, 212] width 149 height 29
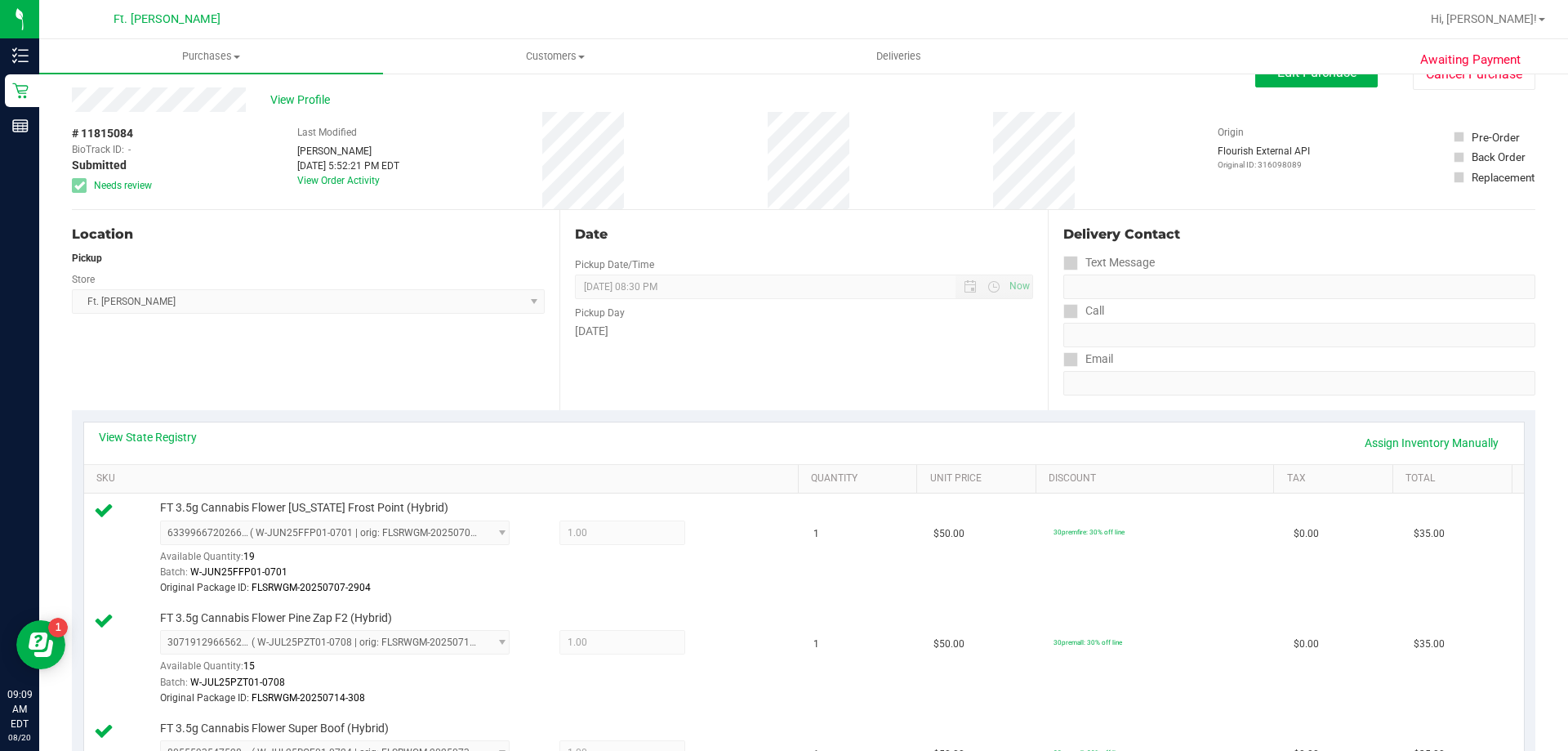
scroll to position [0, 0]
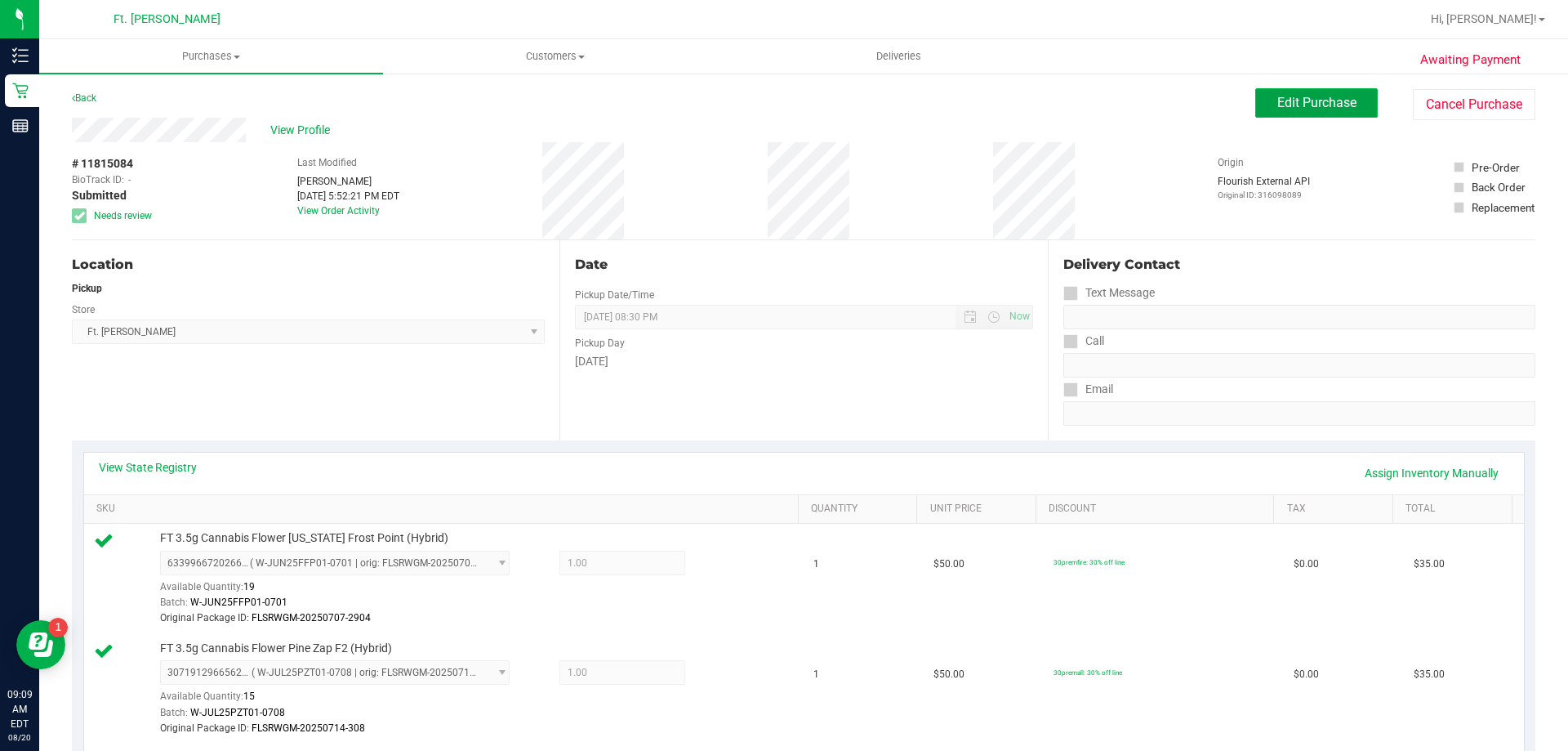
click at [1308, 103] on span "Edit Purchase" at bounding box center [1317, 103] width 79 height 16
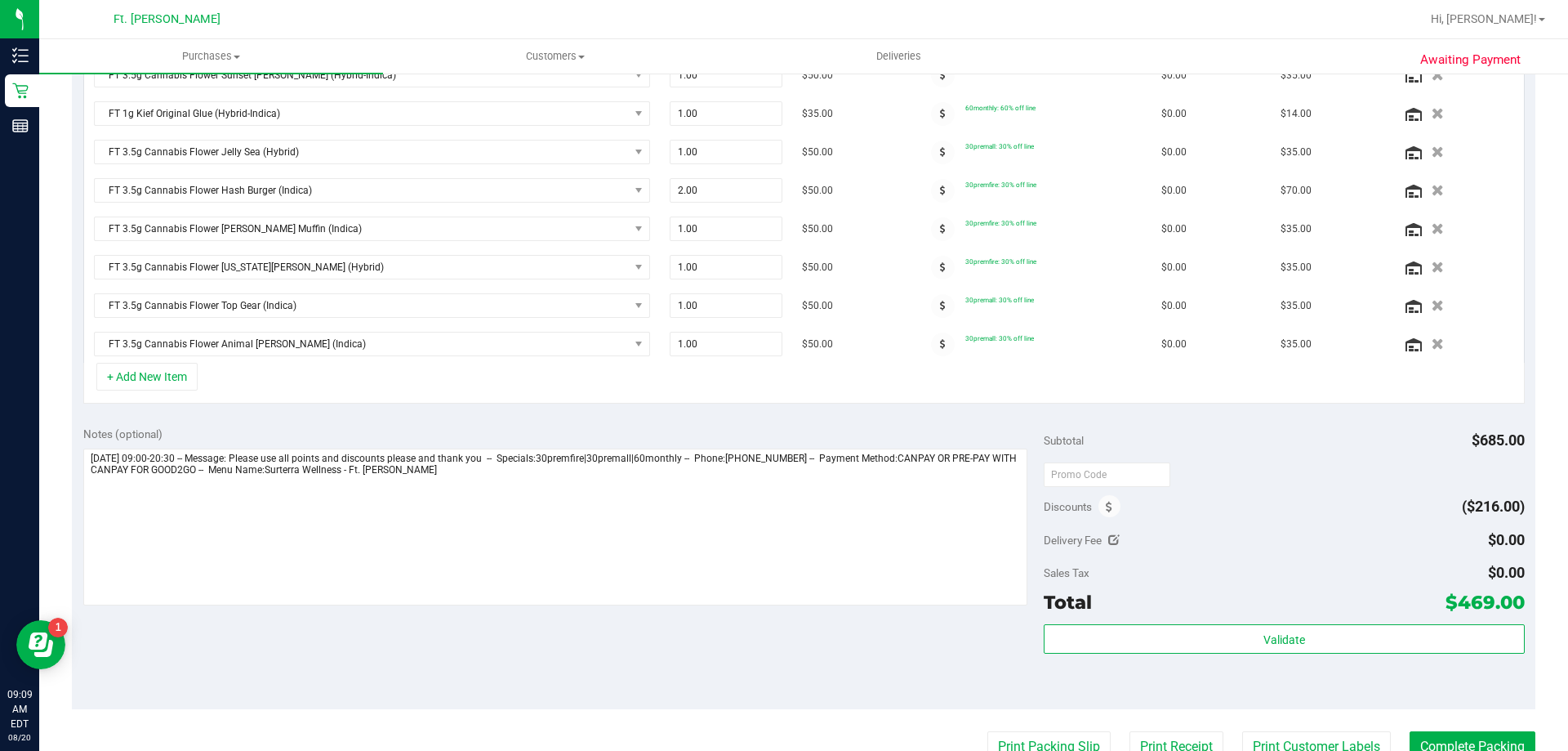
scroll to position [817, 0]
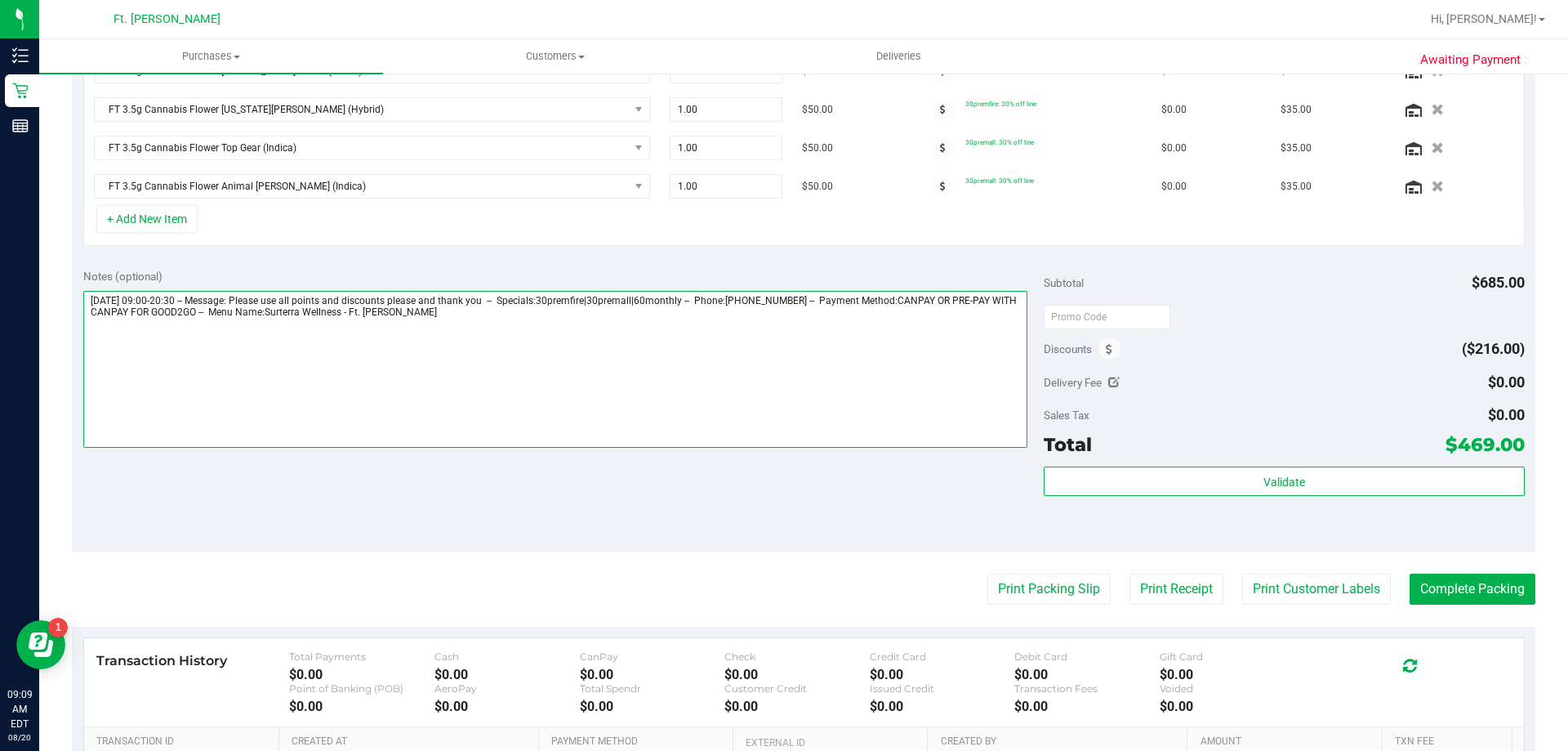
click at [467, 321] on textarea at bounding box center [555, 369] width 945 height 157
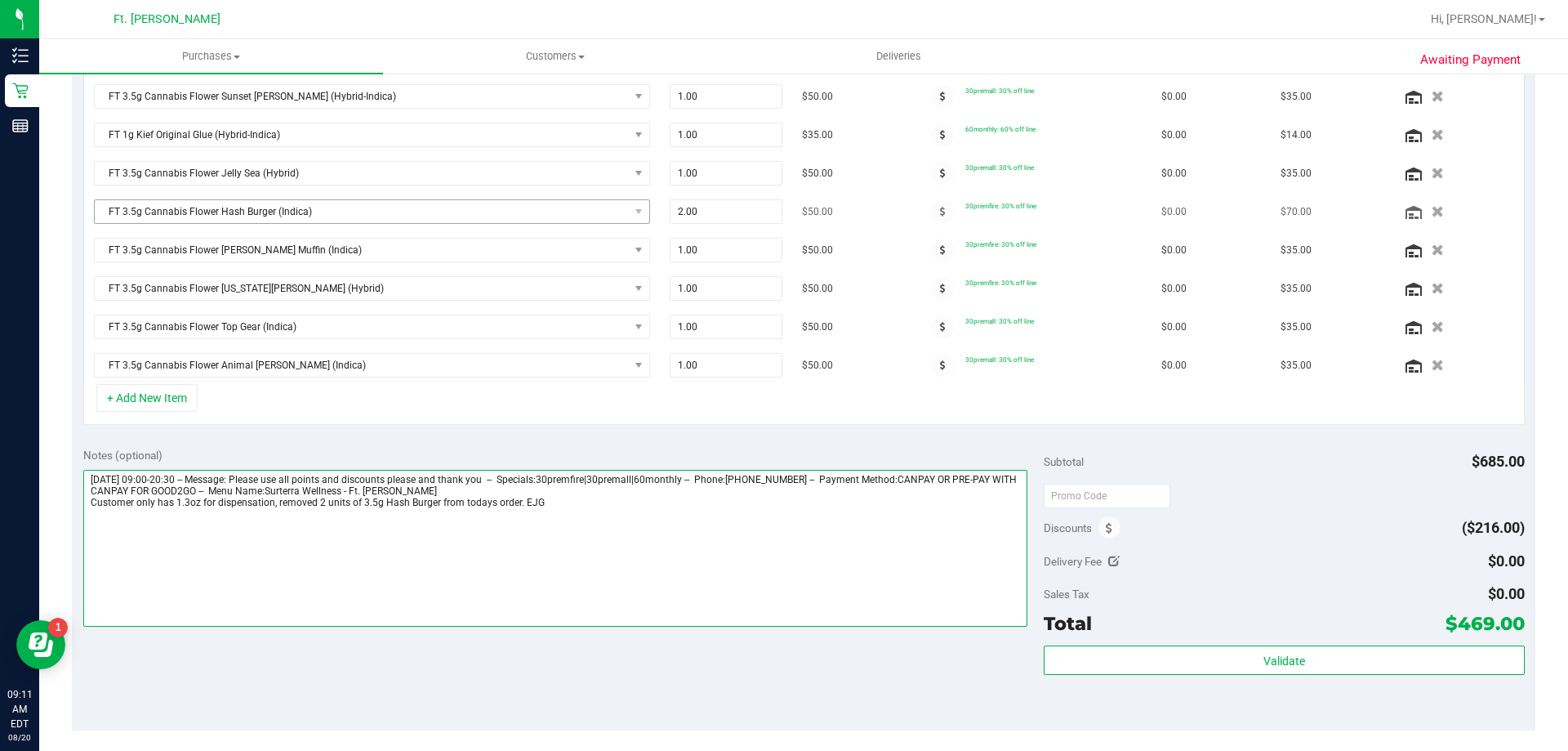
scroll to position [572, 0]
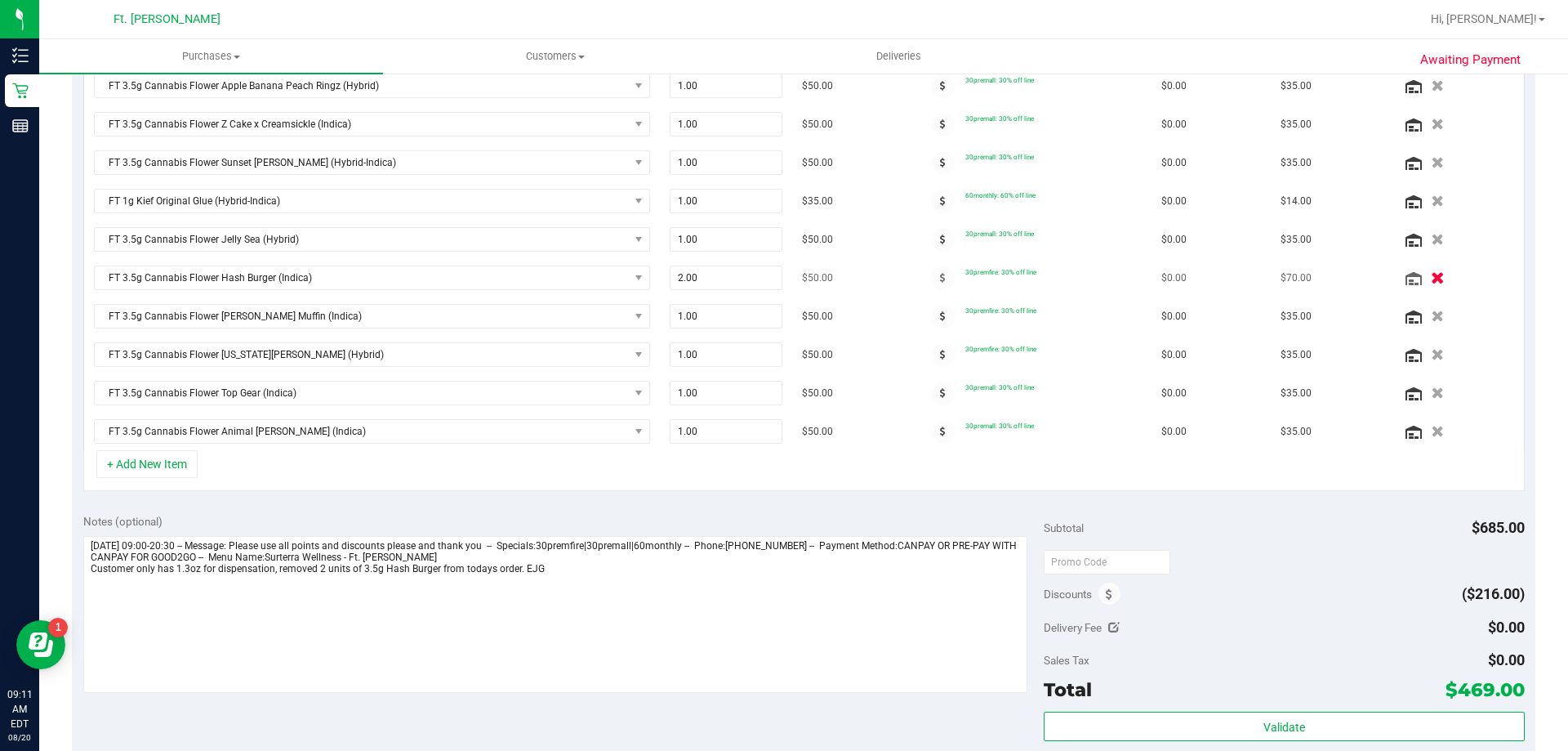
click at [1431, 284] on icon "button" at bounding box center [1438, 278] width 14 height 13
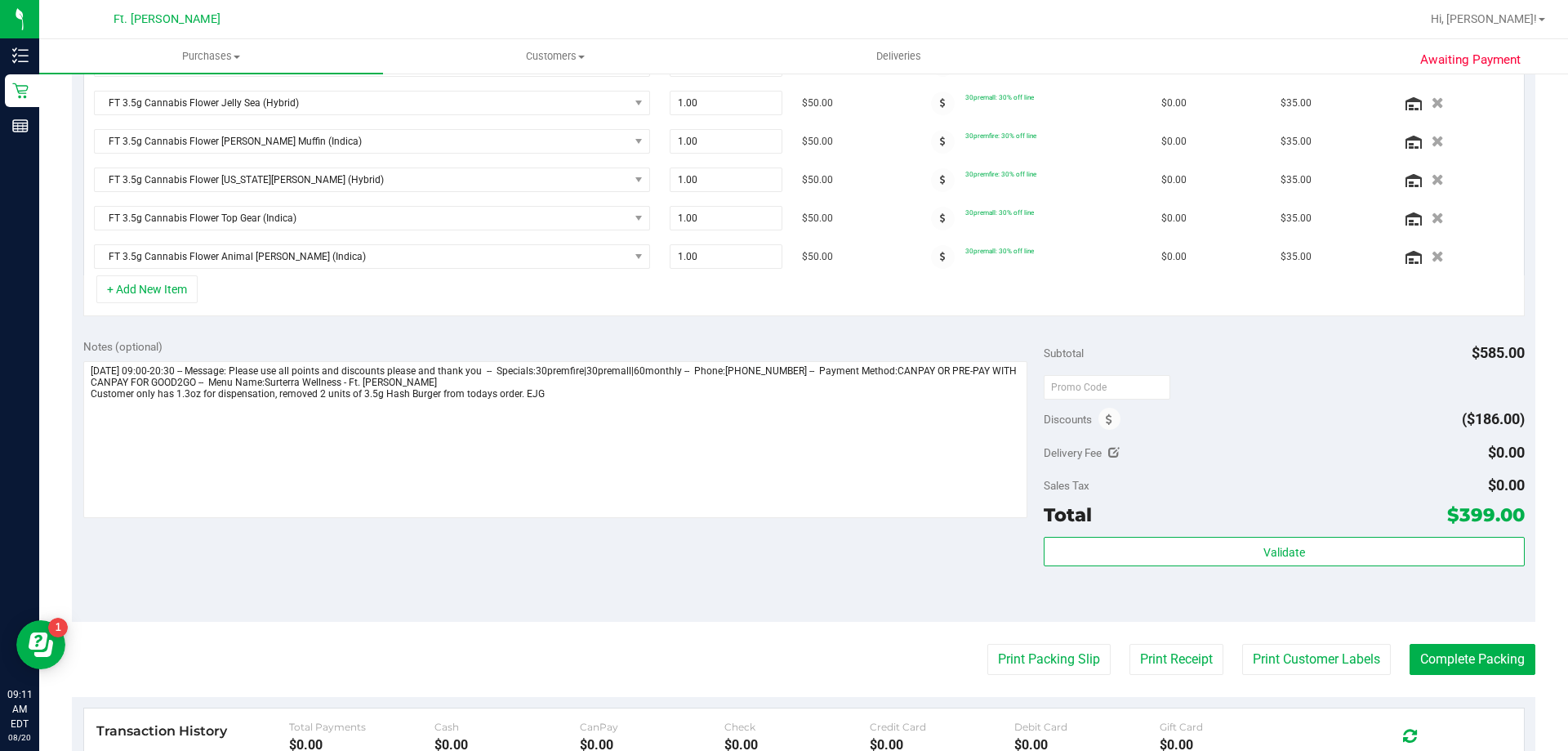
scroll to position [710, 0]
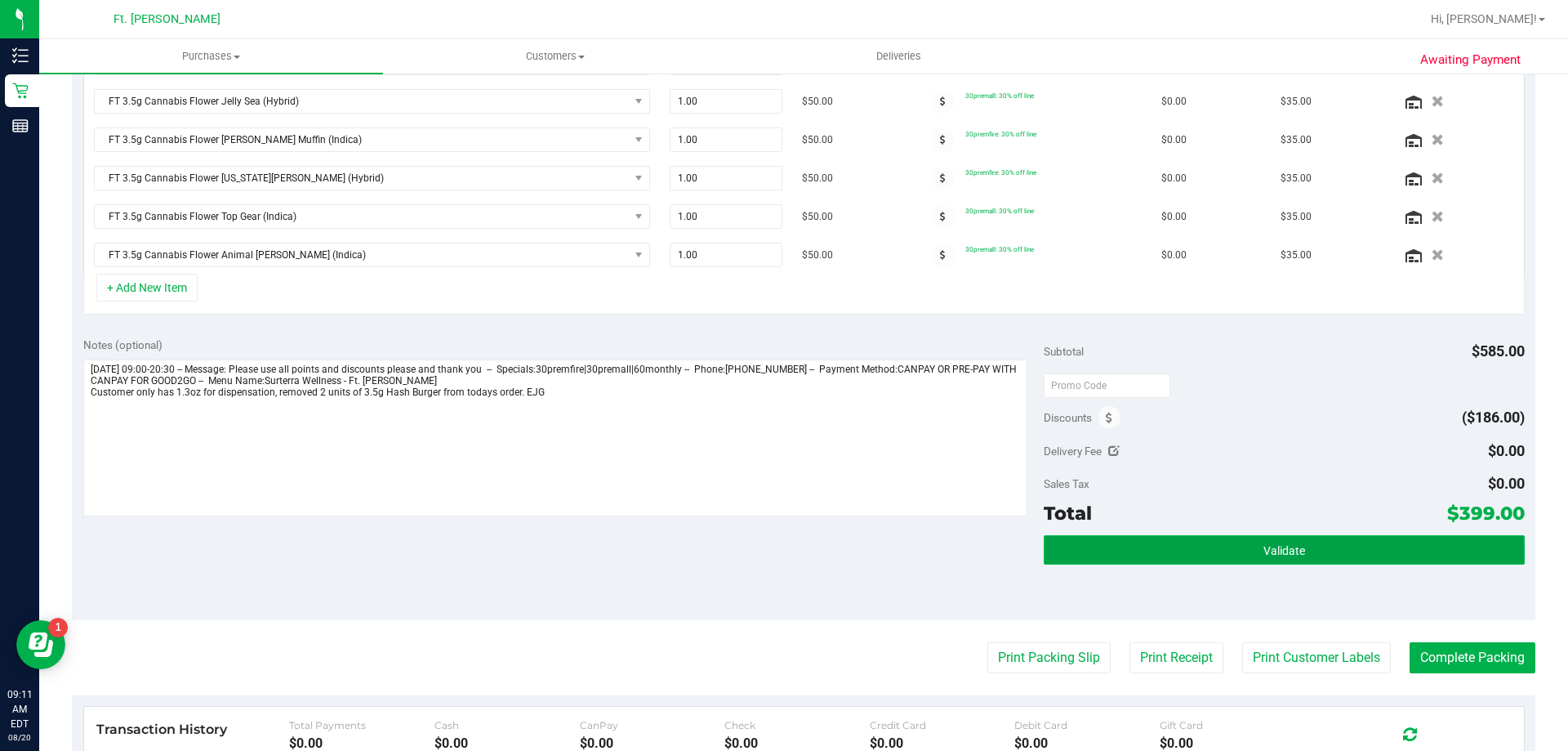
click at [1313, 548] on button "Validate" at bounding box center [1284, 549] width 480 height 29
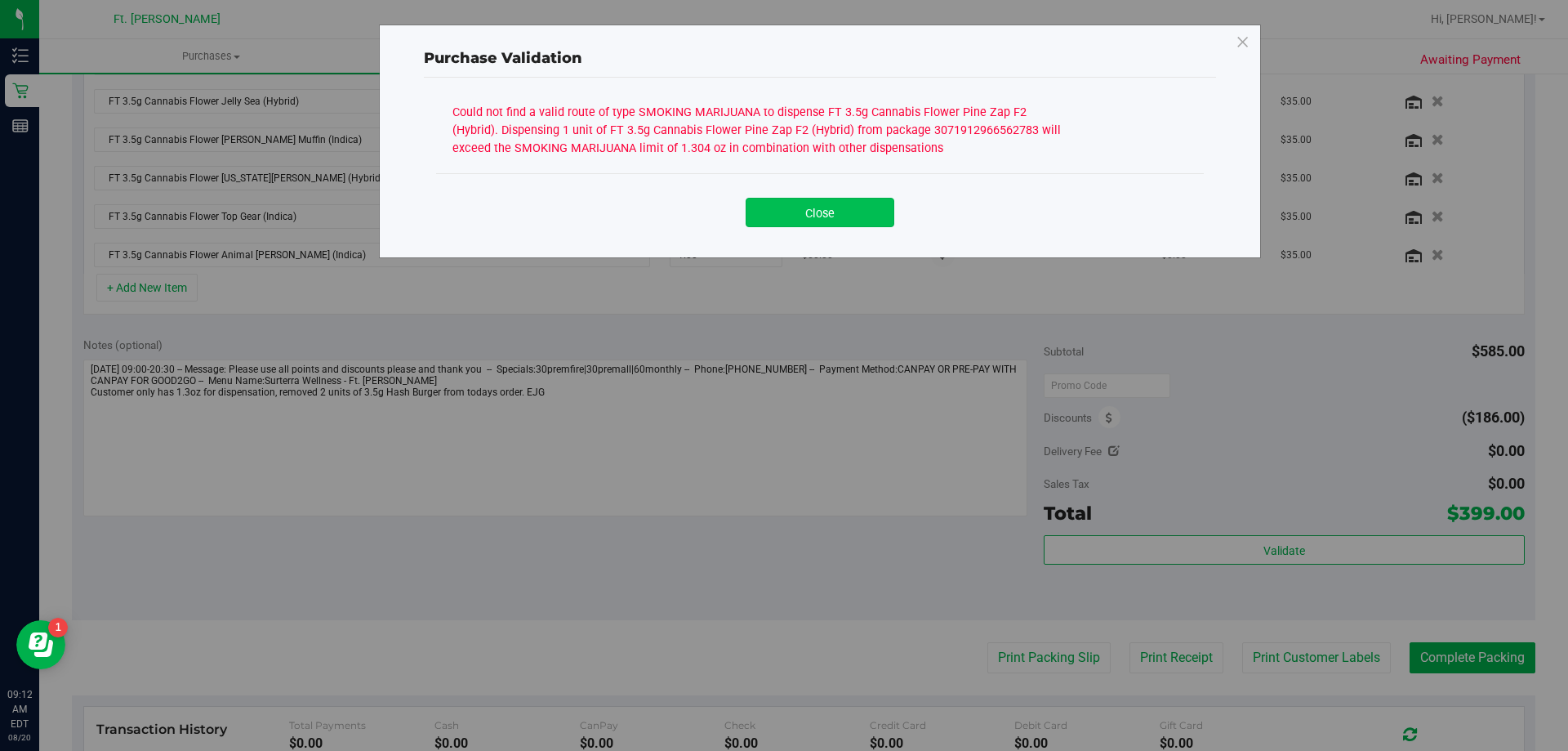
click at [817, 211] on button "Close" at bounding box center [821, 212] width 149 height 29
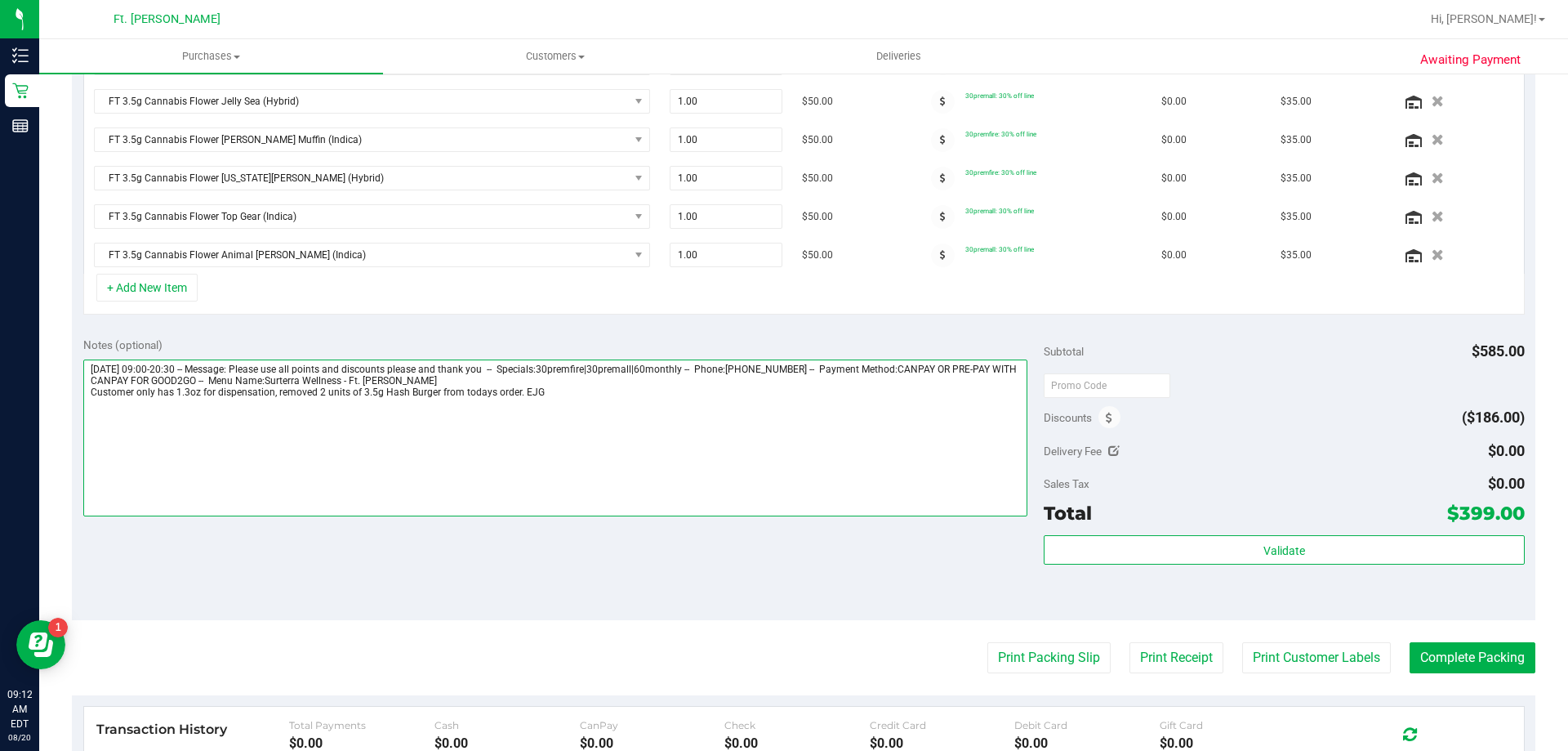
click at [436, 397] on textarea at bounding box center [555, 438] width 945 height 157
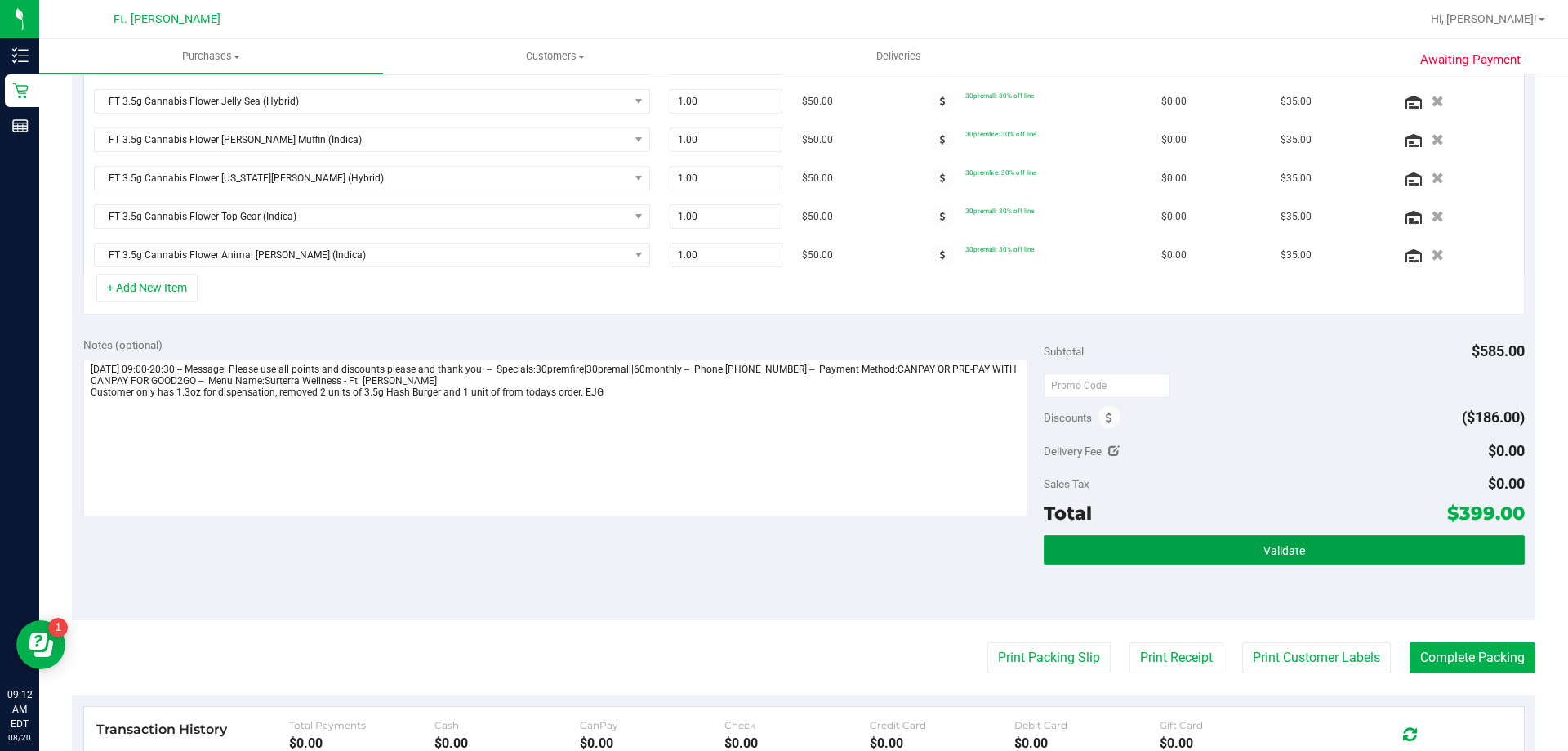
click at [1298, 547] on button "Validate" at bounding box center [1284, 549] width 480 height 29
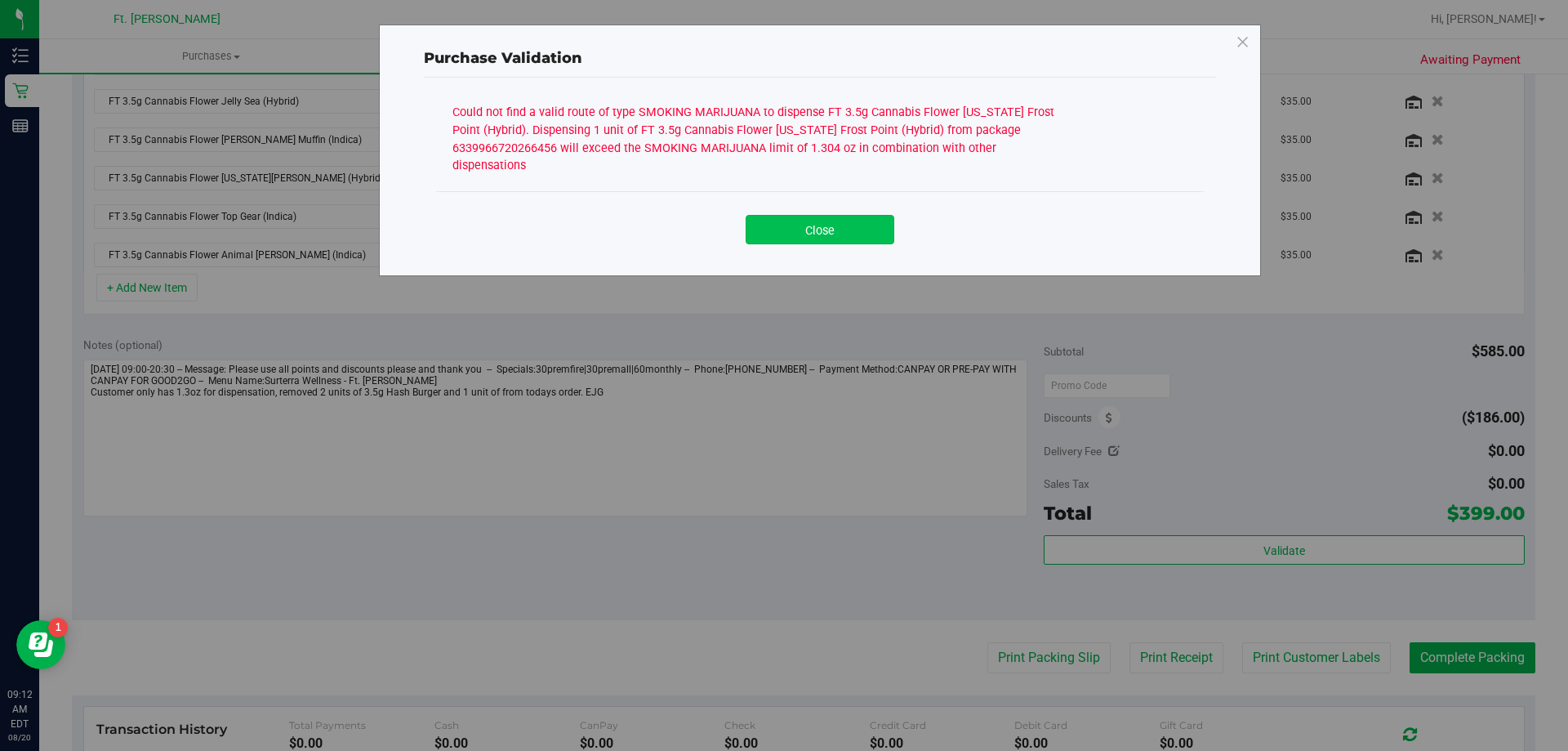
click at [814, 214] on button "Close" at bounding box center [821, 229] width 149 height 29
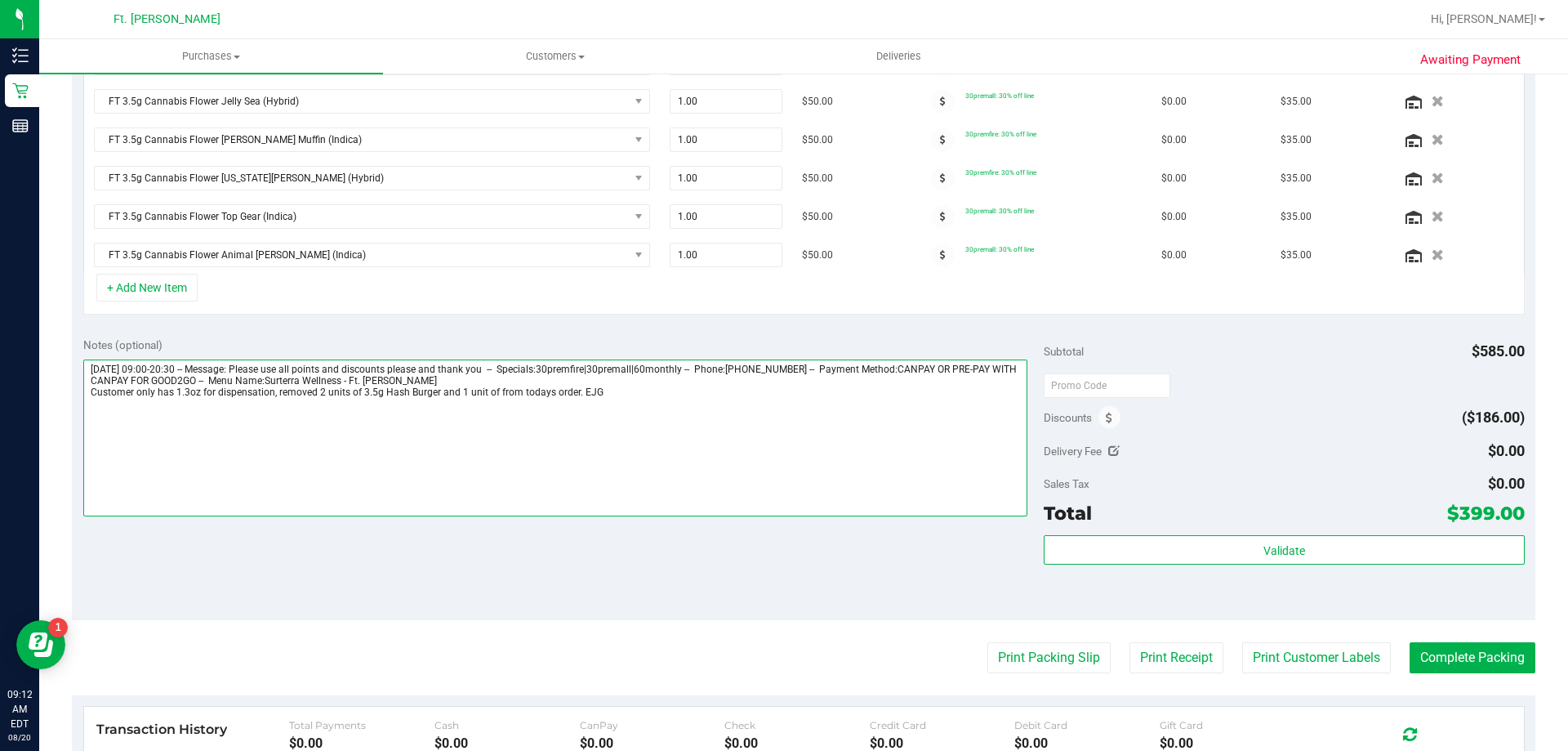
click at [492, 393] on textarea at bounding box center [555, 438] width 945 height 157
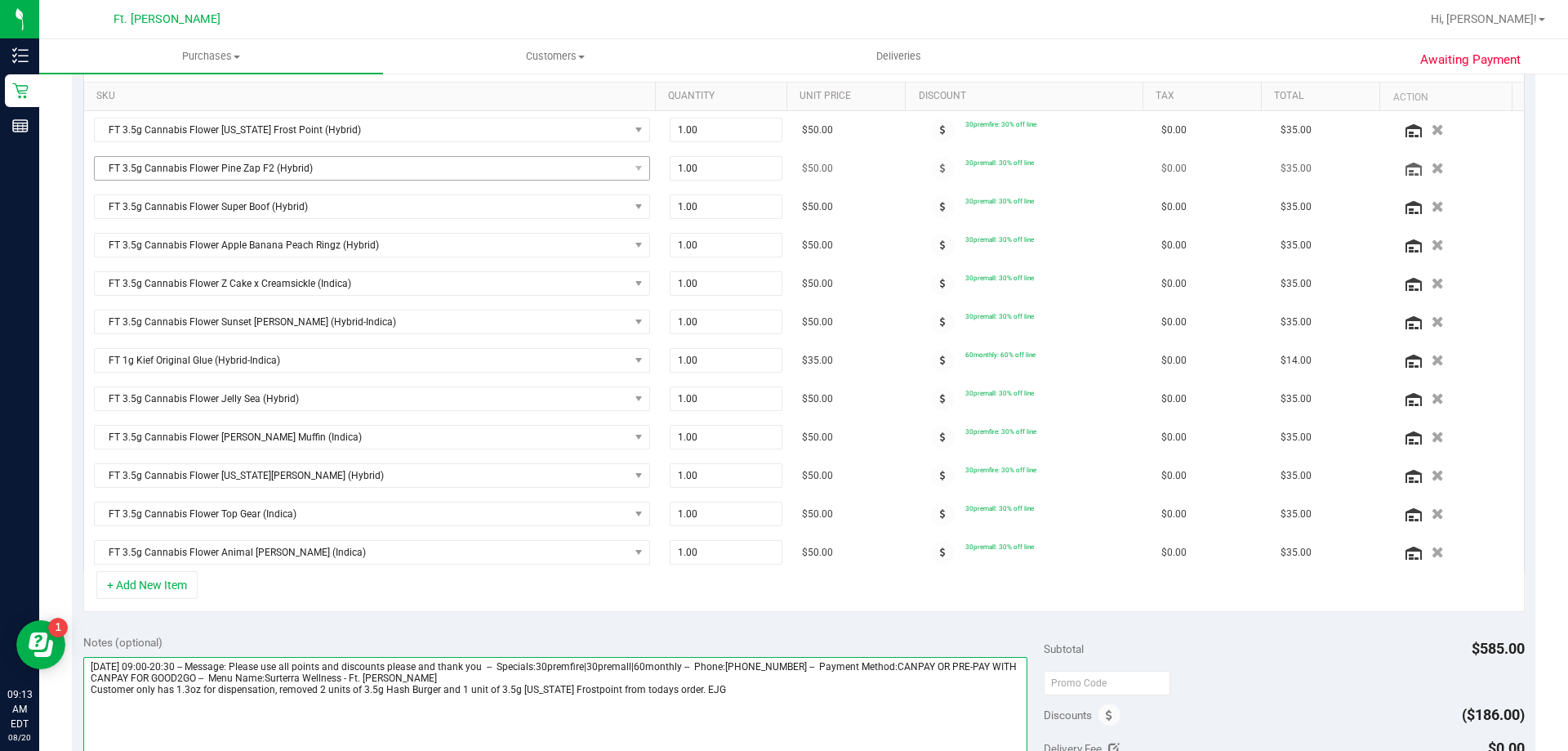
scroll to position [383, 0]
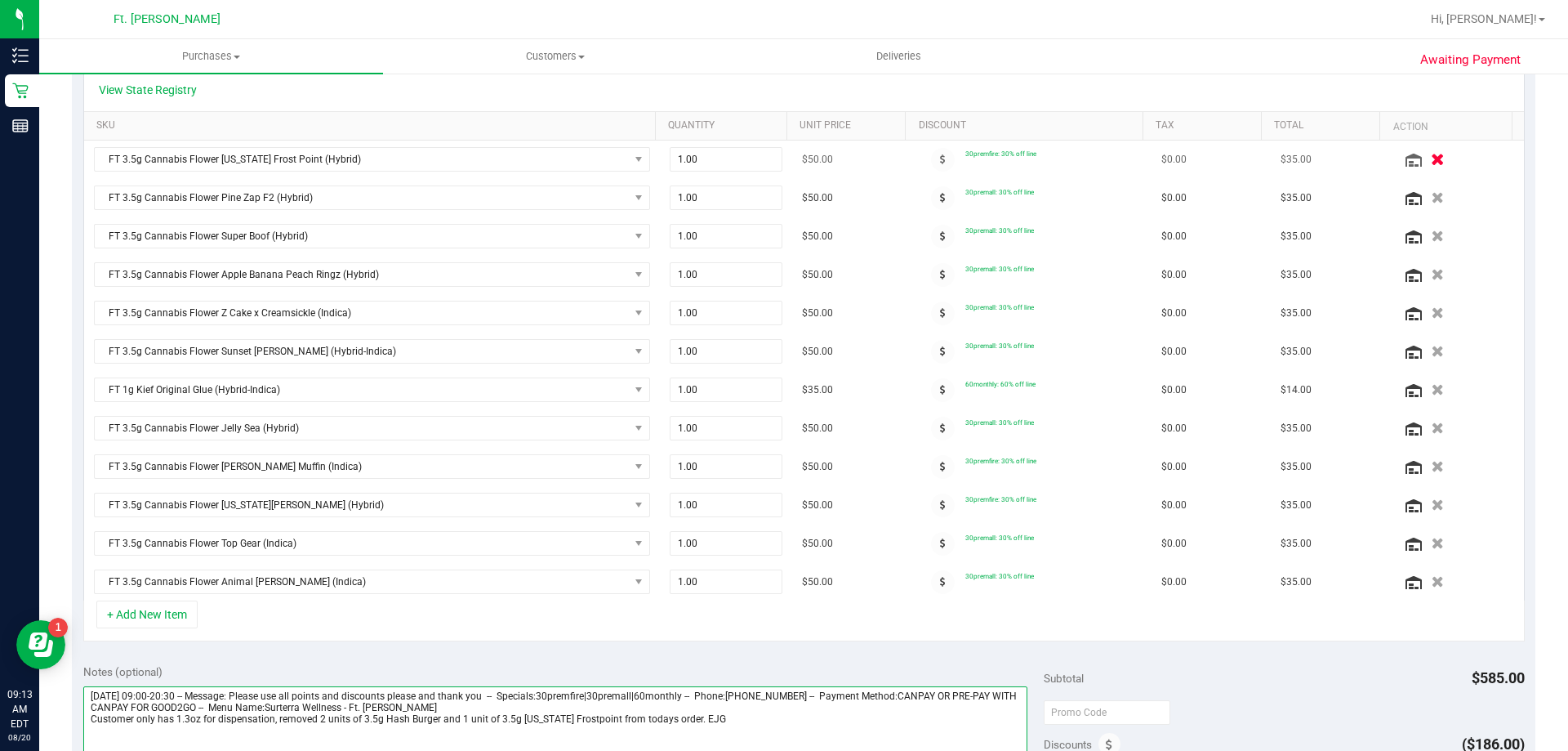
type textarea "[DATE] 09:00-20:30 -- Message: Please use all points and discounts please and t…"
click at [1426, 157] on button "button" at bounding box center [1439, 159] width 25 height 16
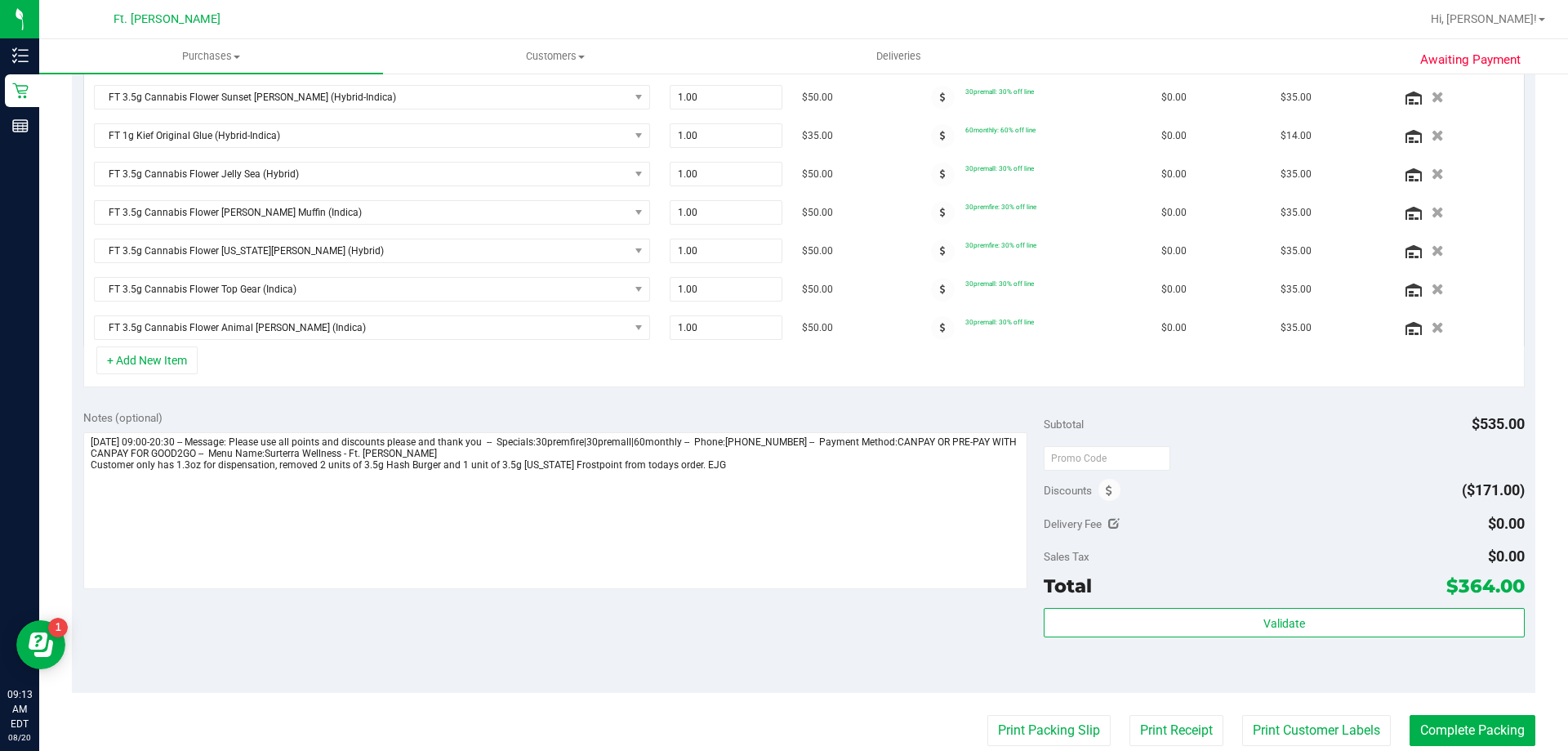
scroll to position [628, 0]
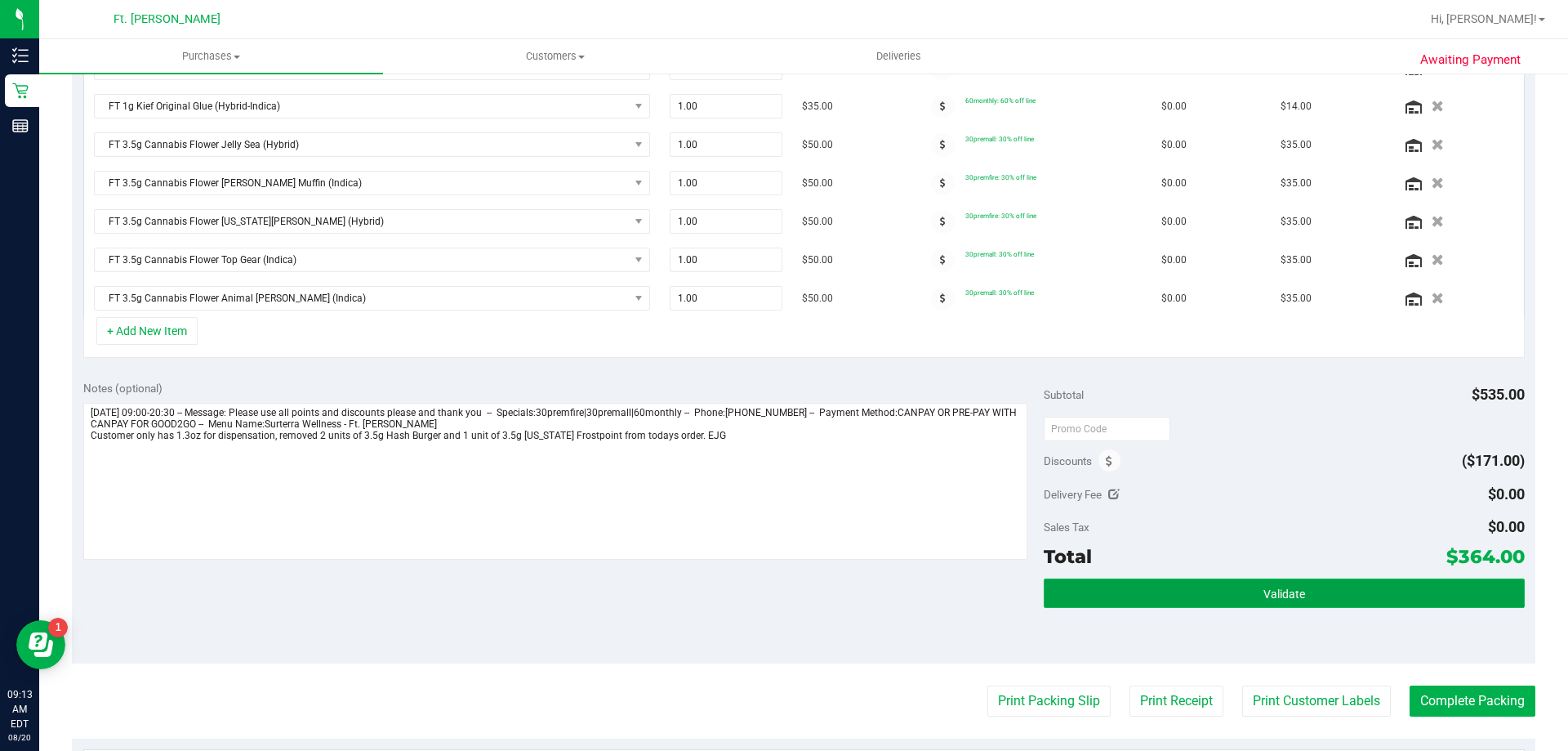
click at [1219, 586] on button "Validate" at bounding box center [1284, 593] width 480 height 29
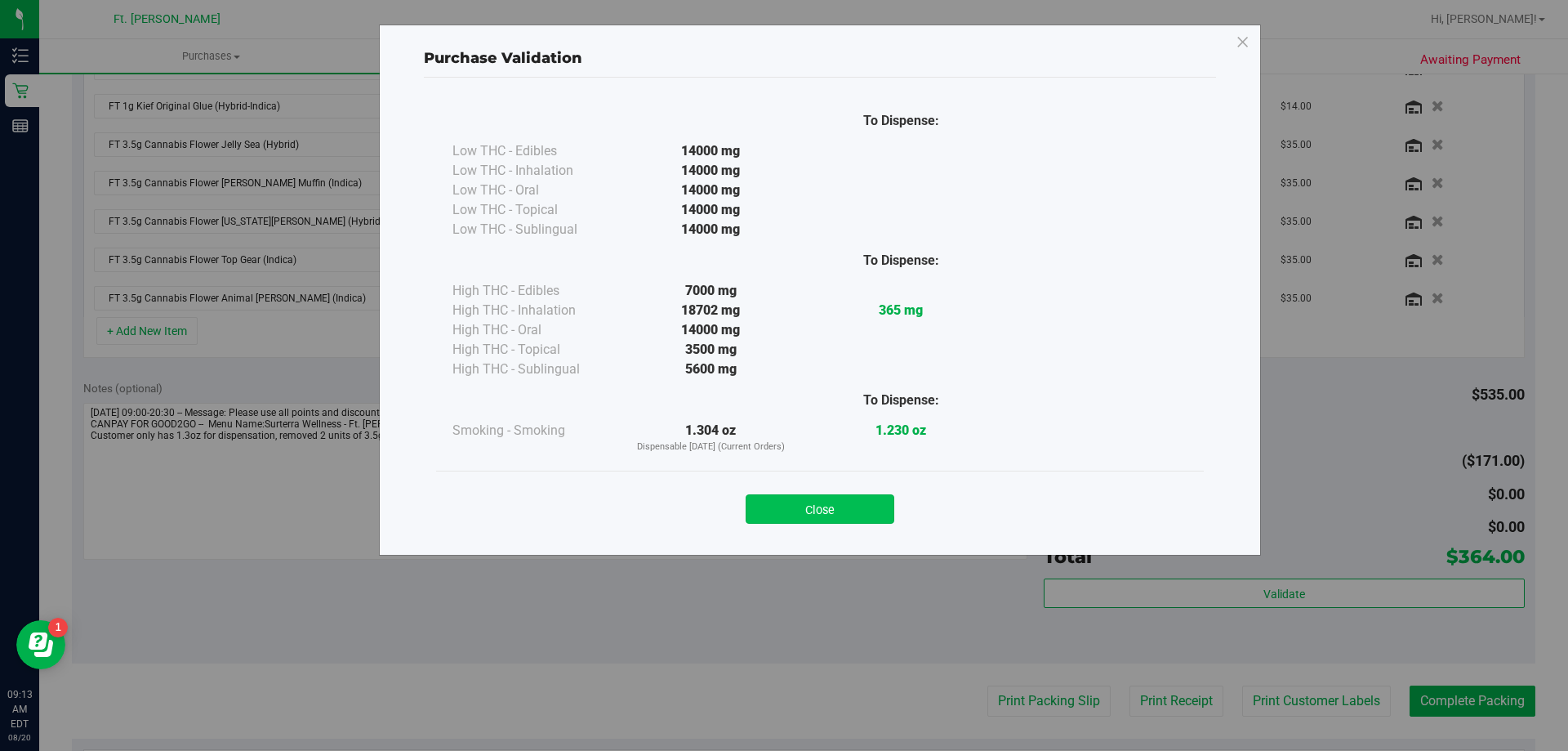
click at [795, 513] on button "Close" at bounding box center [821, 509] width 149 height 29
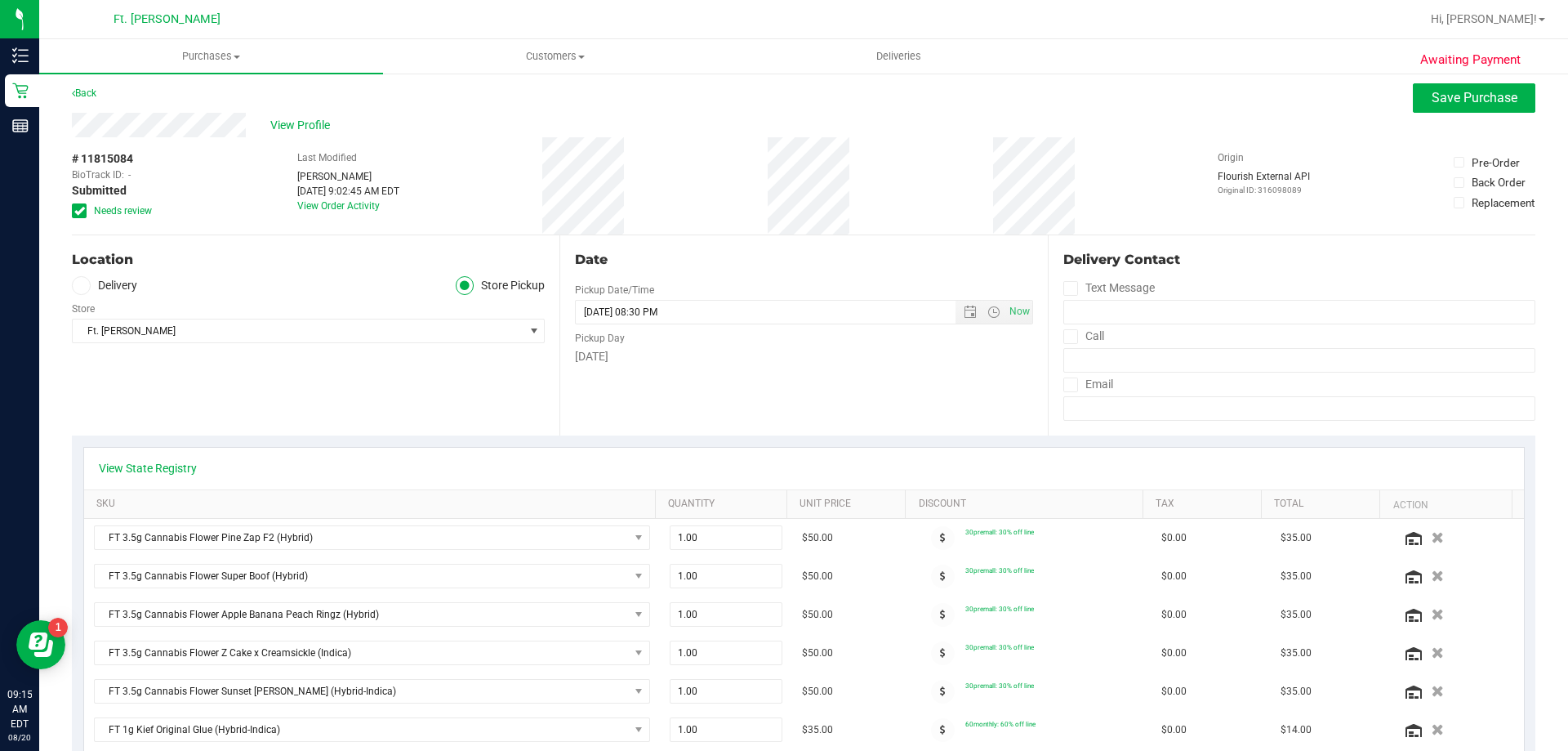
scroll to position [0, 0]
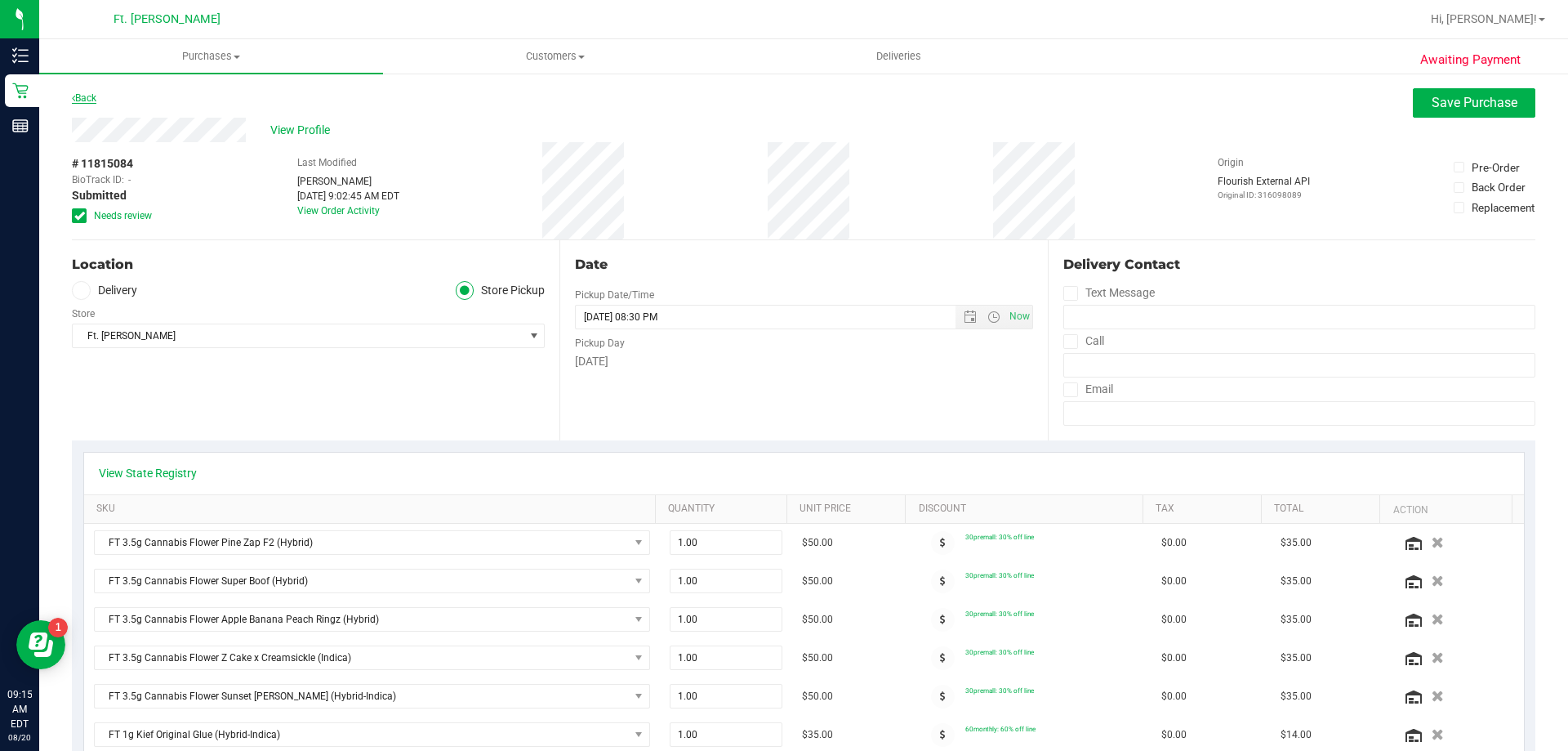
click at [93, 102] on link "Back" at bounding box center [83, 98] width 24 height 12
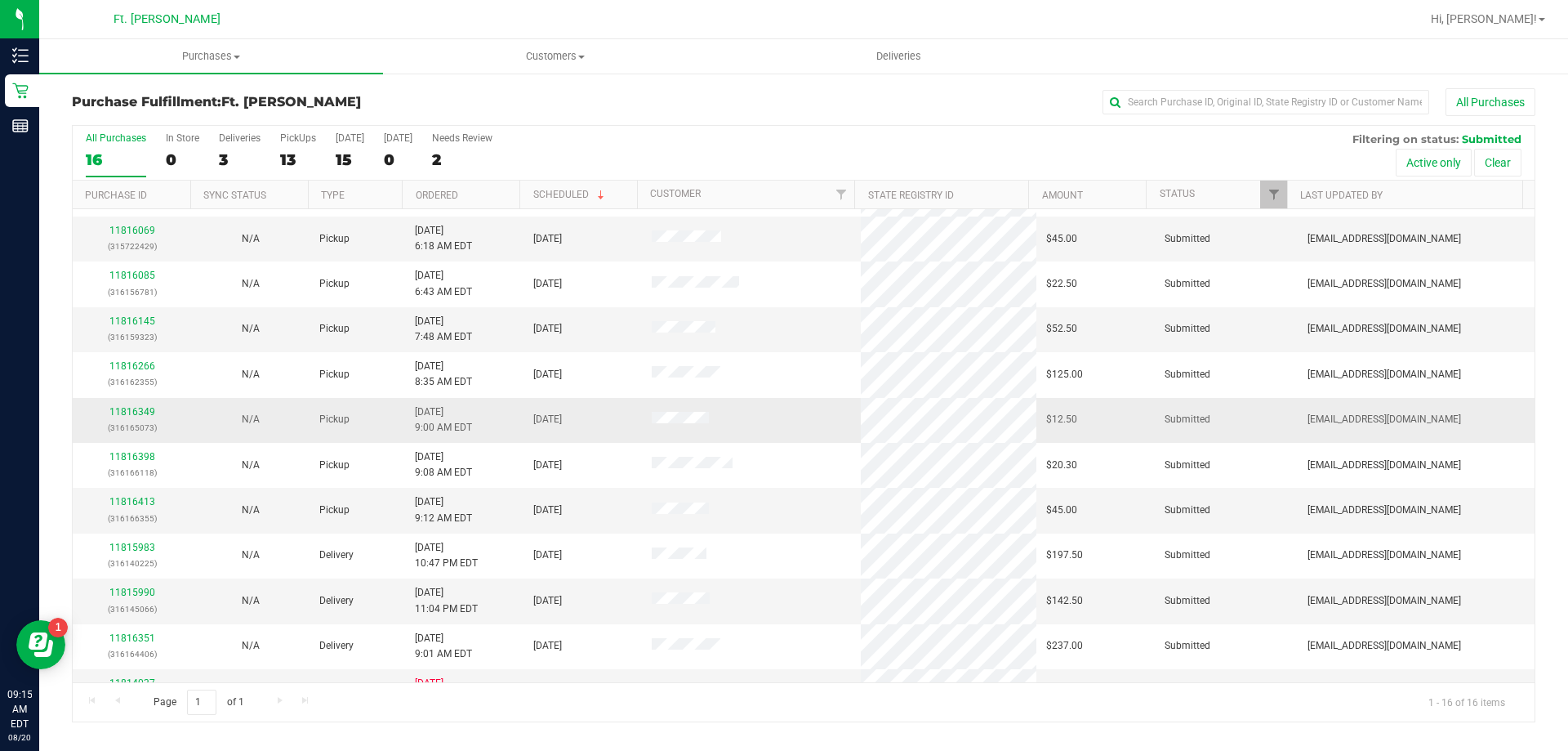
scroll to position [245, 0]
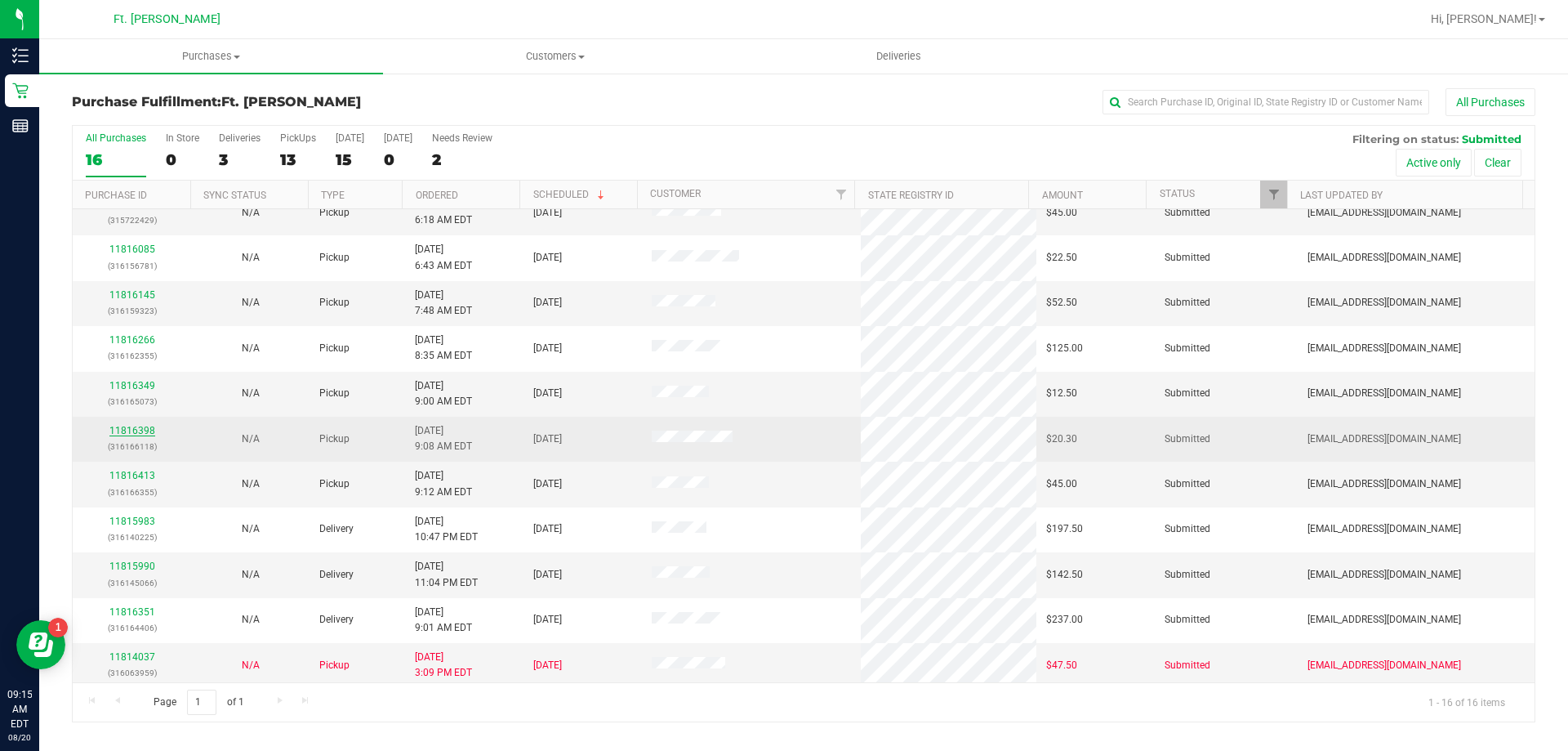
click at [140, 431] on link "11816398" at bounding box center [132, 431] width 46 height 12
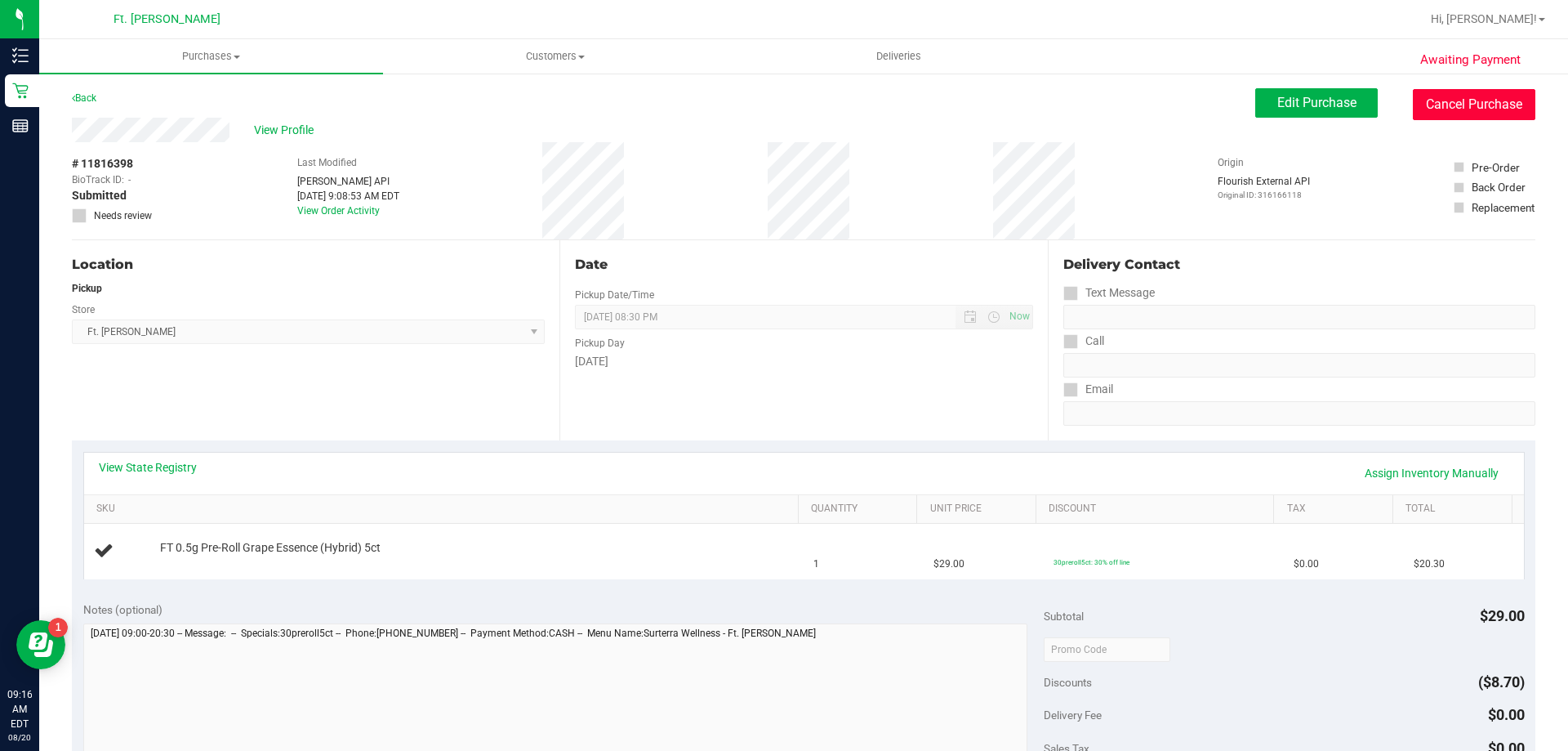
click at [1429, 101] on button "Cancel Purchase" at bounding box center [1474, 105] width 122 height 31
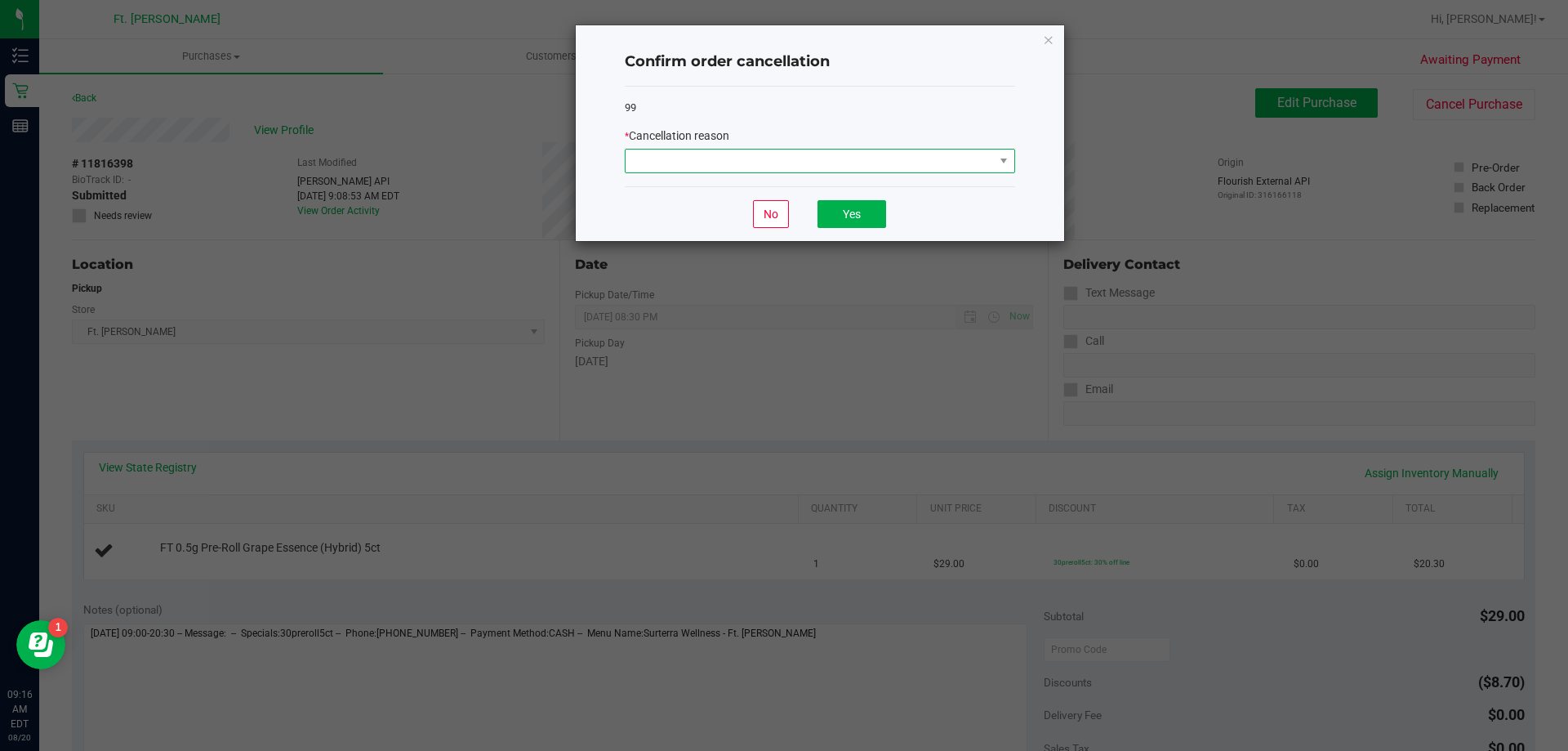
click at [742, 163] on span at bounding box center [810, 161] width 368 height 23
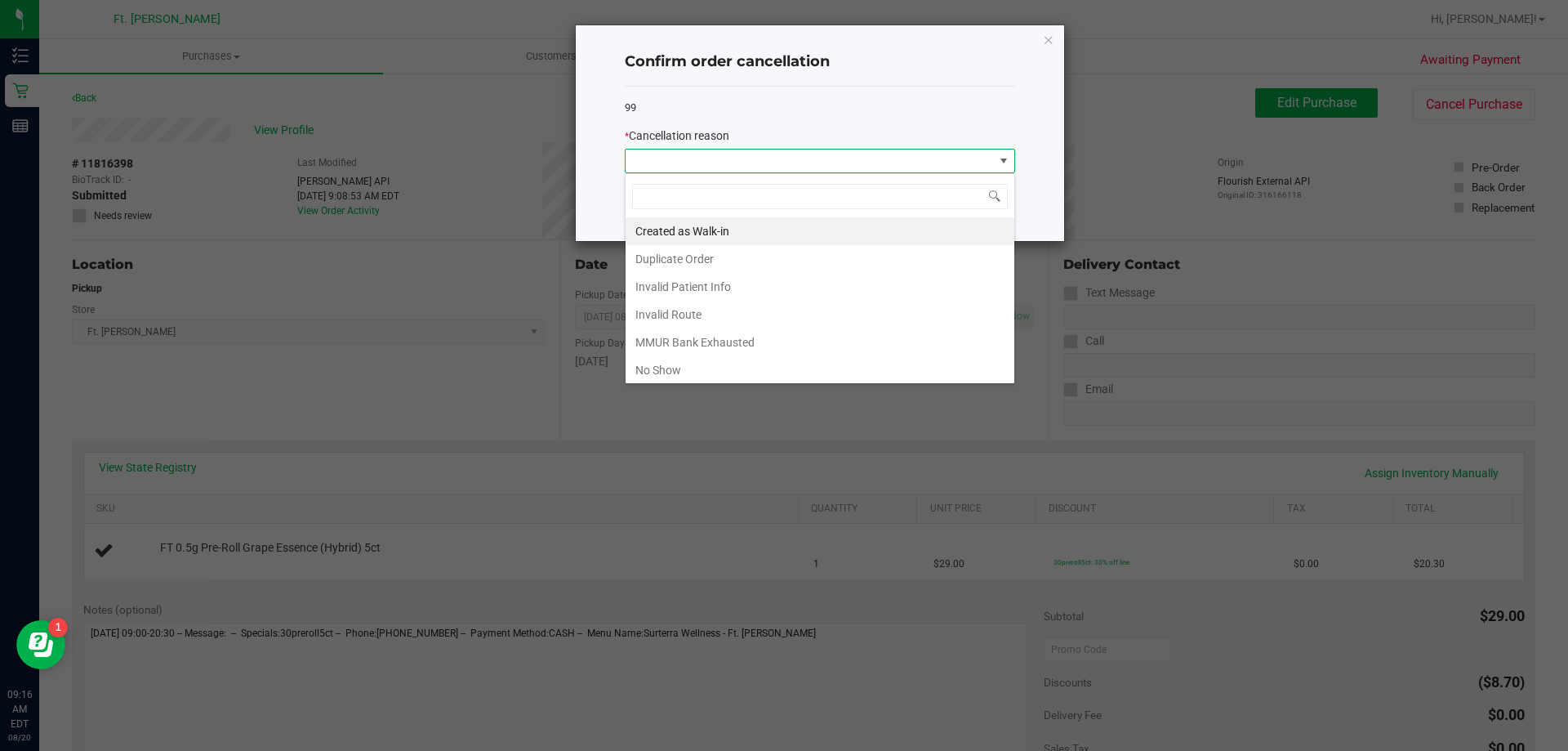
scroll to position [24, 391]
click at [733, 230] on li "Created as Walk-in" at bounding box center [820, 231] width 389 height 27
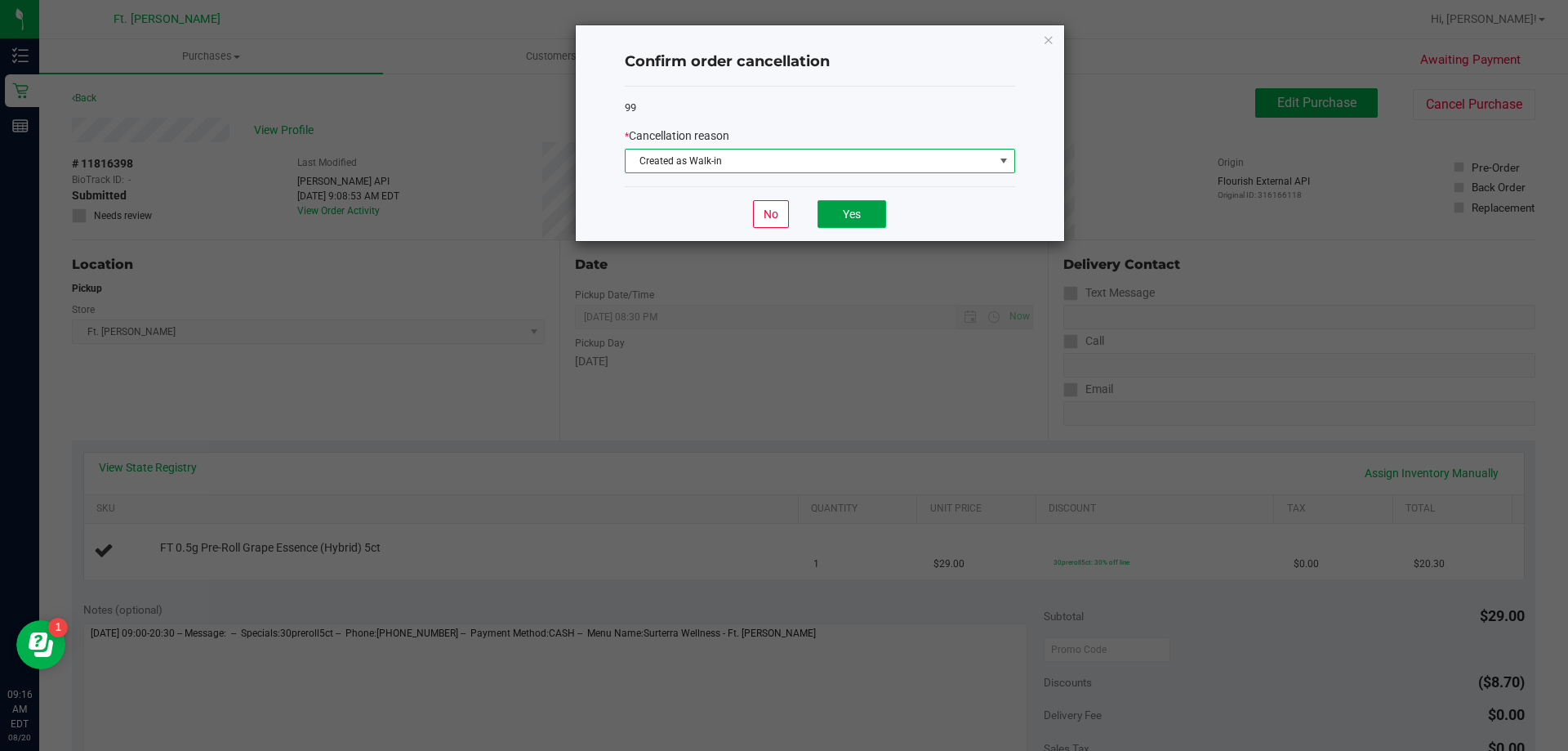
click at [856, 205] on button "Yes" at bounding box center [852, 213] width 69 height 27
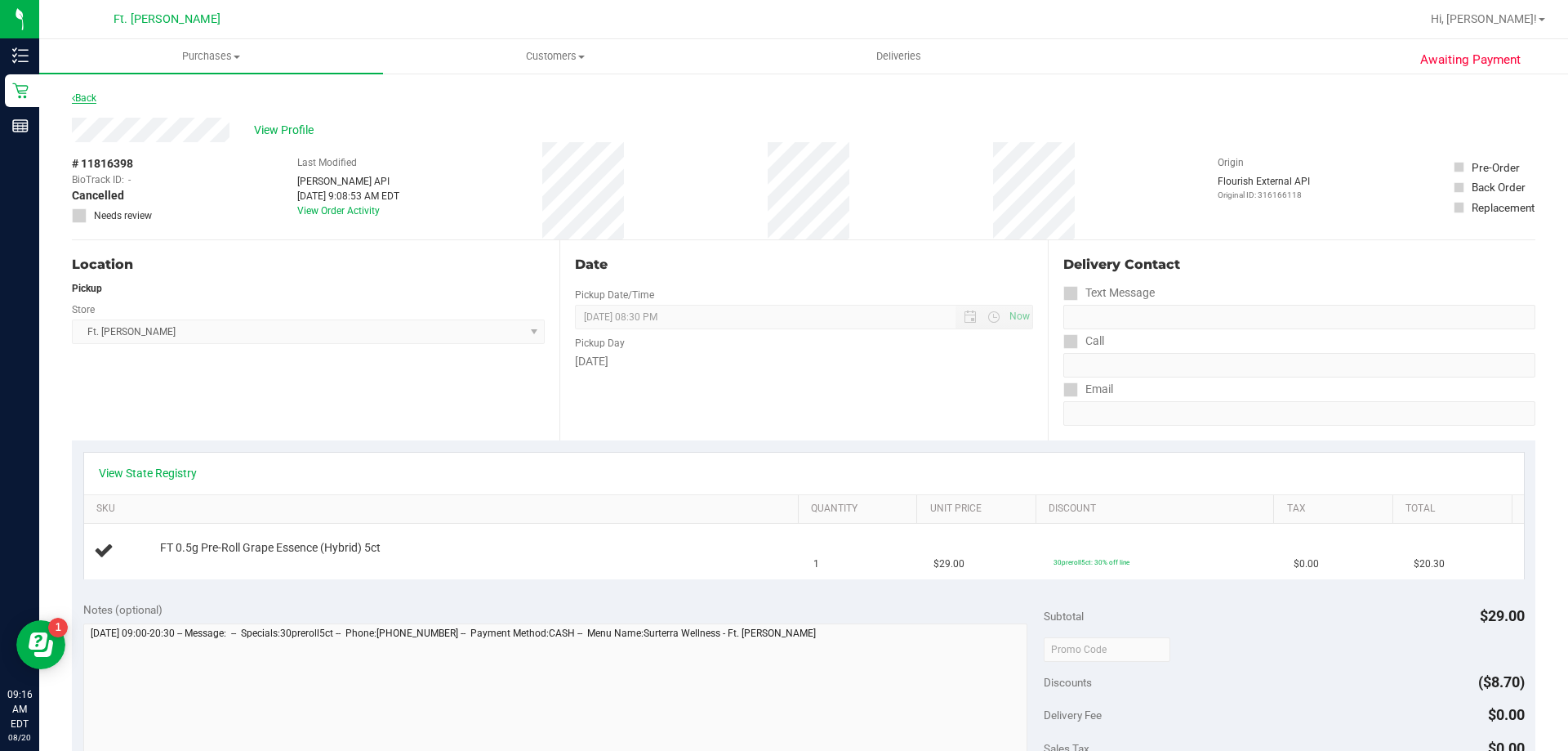
click at [87, 93] on link "Back" at bounding box center [83, 98] width 24 height 12
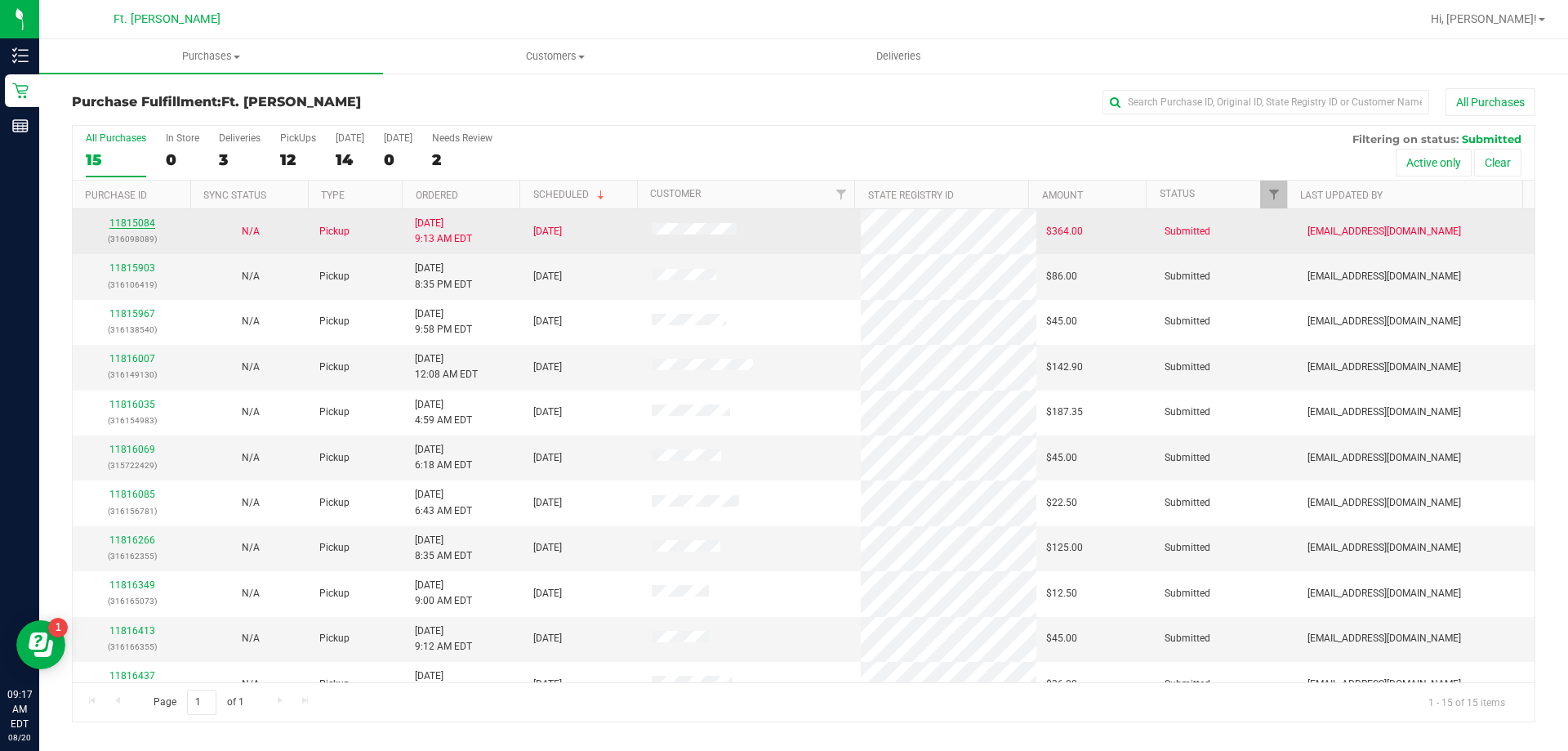
click at [135, 219] on link "11815084" at bounding box center [132, 223] width 46 height 12
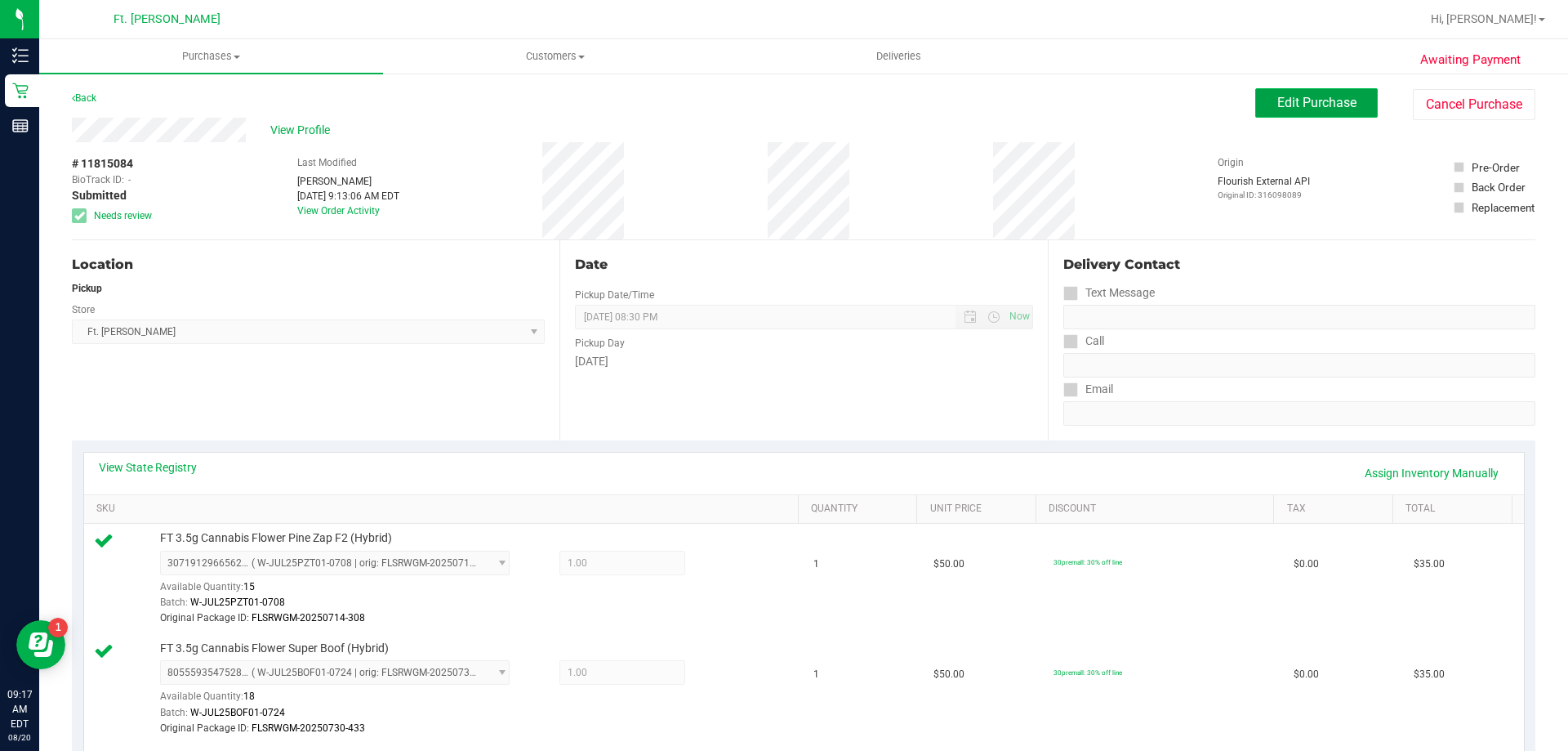
click at [1294, 103] on span "Edit Purchase" at bounding box center [1317, 103] width 79 height 16
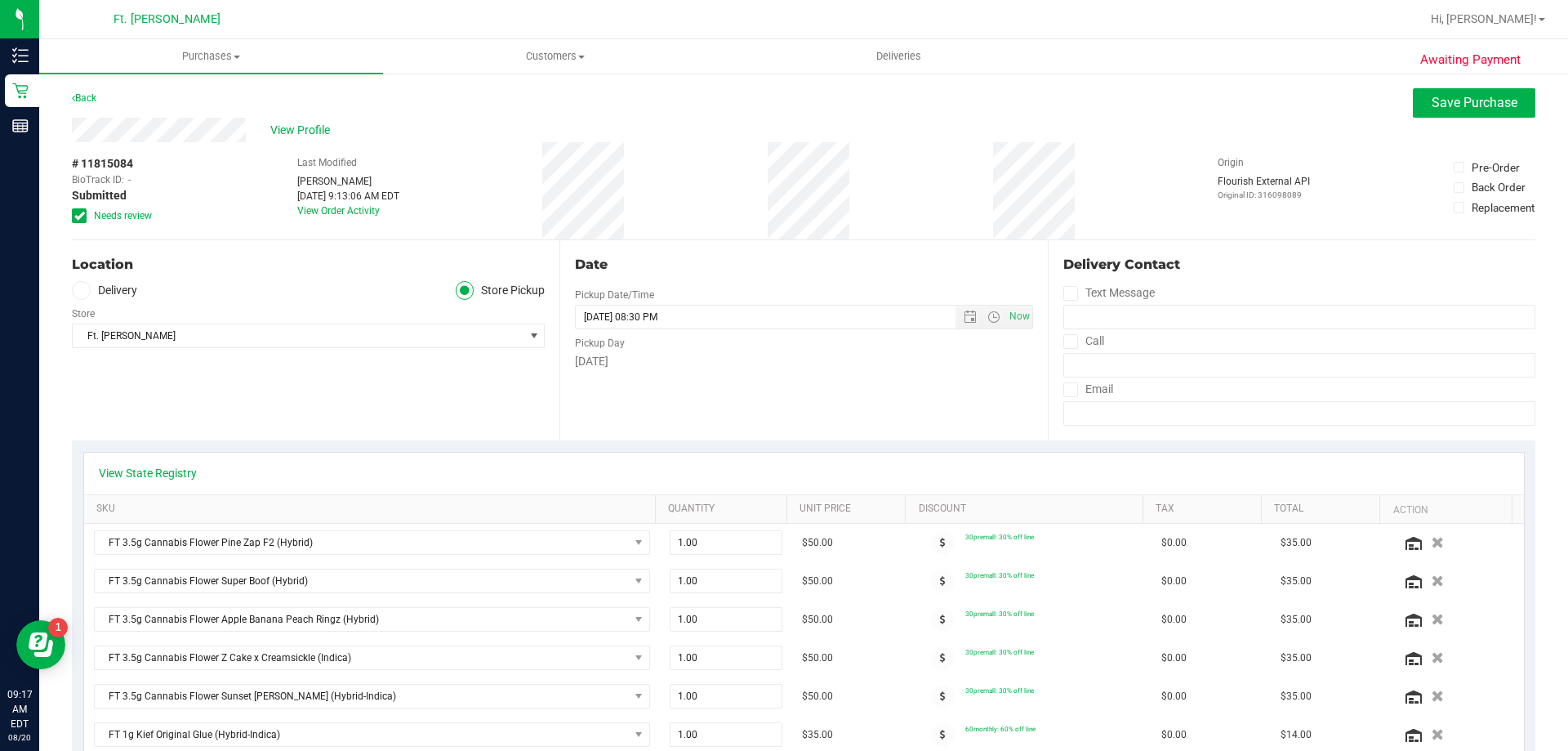
click at [81, 215] on icon at bounding box center [79, 215] width 11 height 0
click at [0, 0] on input "Needs review" at bounding box center [0, 0] width 0 height 0
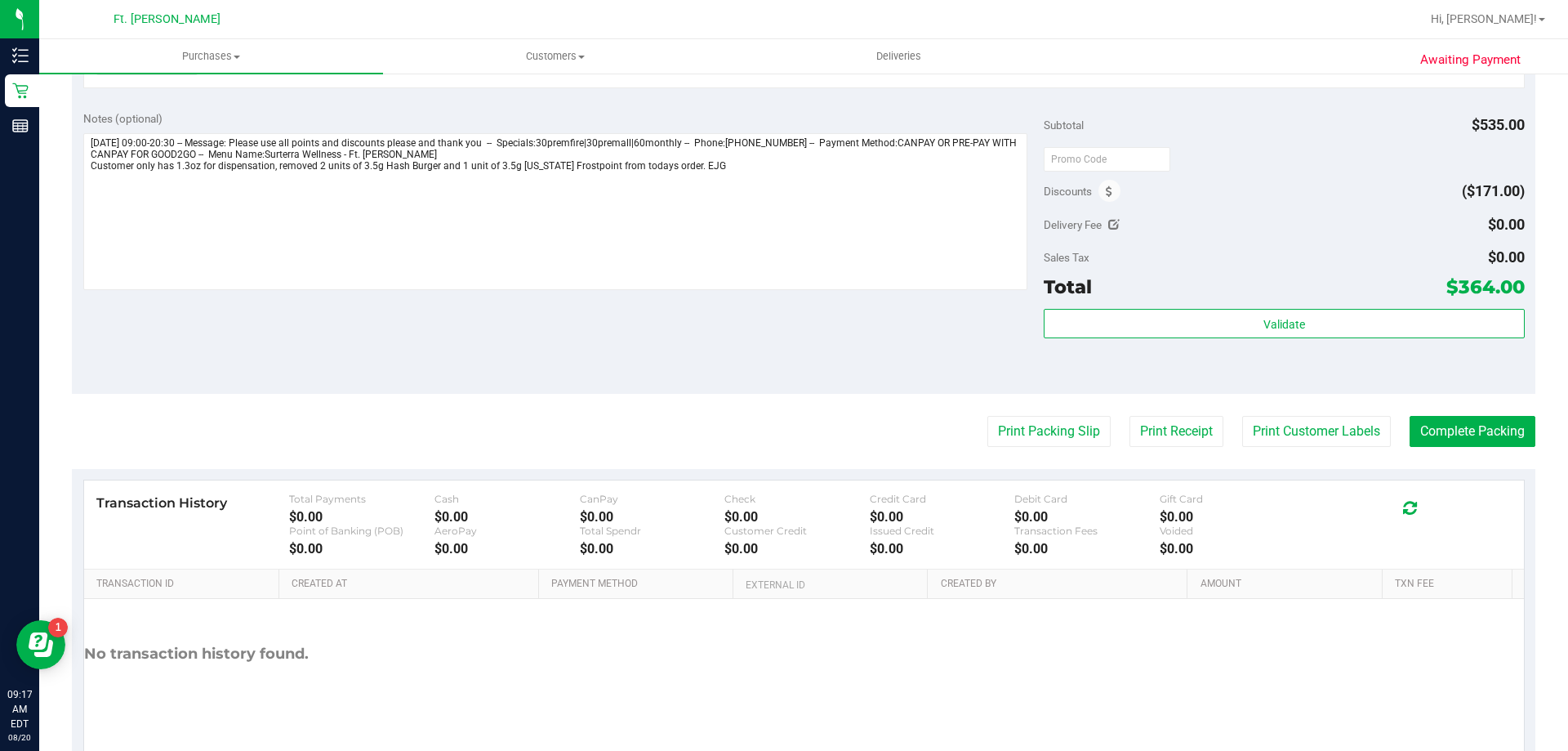
scroll to position [899, 0]
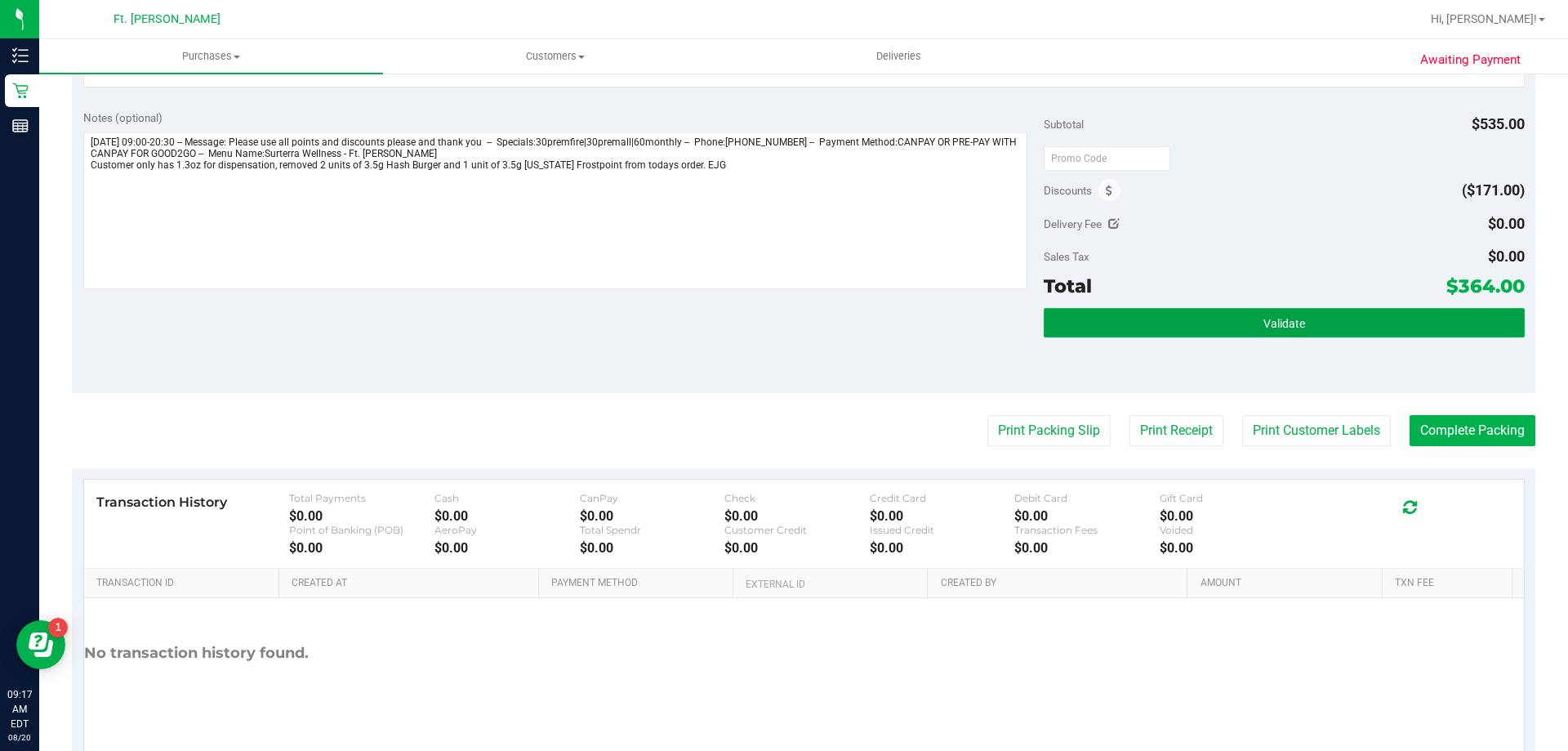
click at [1224, 332] on button "Validate" at bounding box center [1284, 322] width 480 height 29
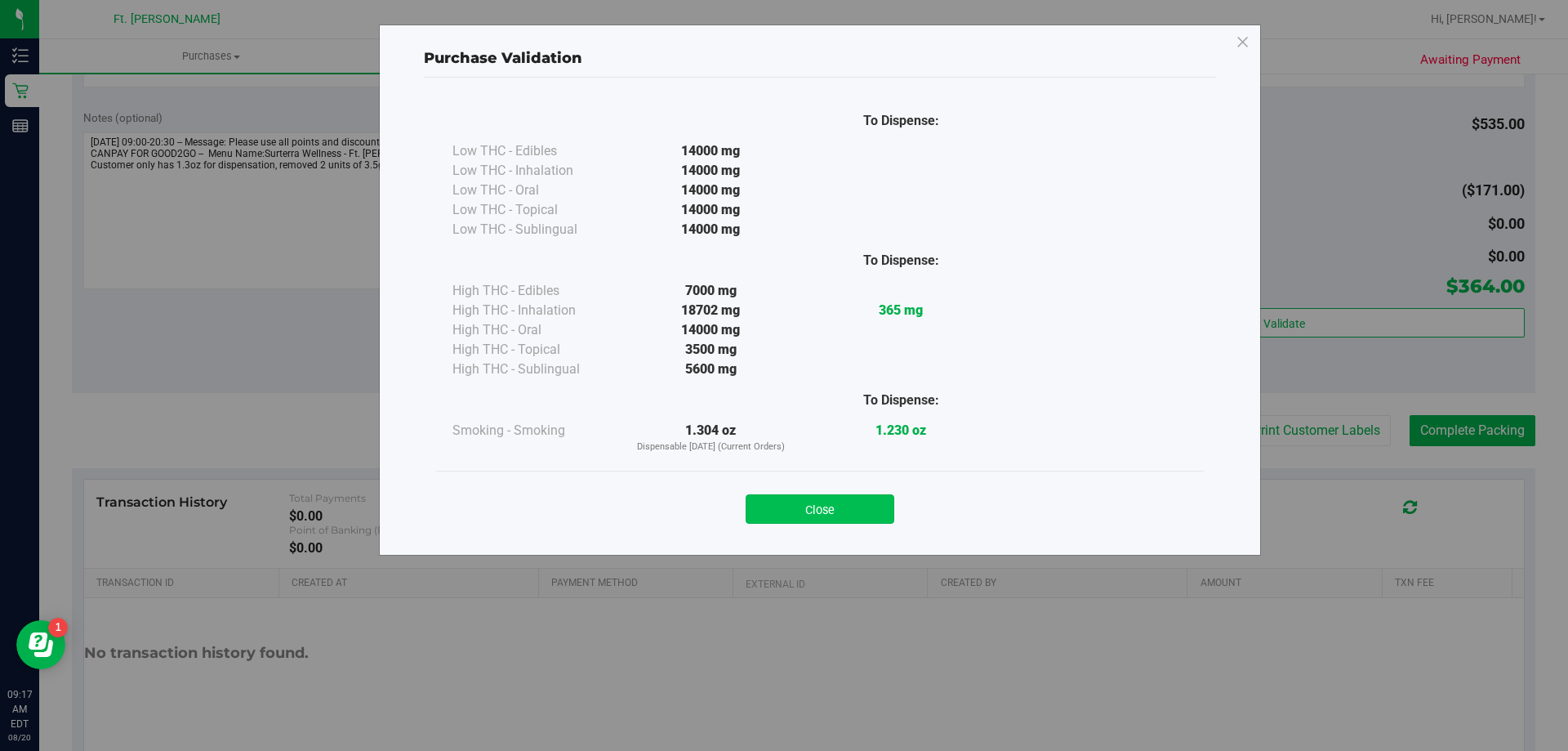
click at [829, 510] on button "Close" at bounding box center [821, 509] width 149 height 29
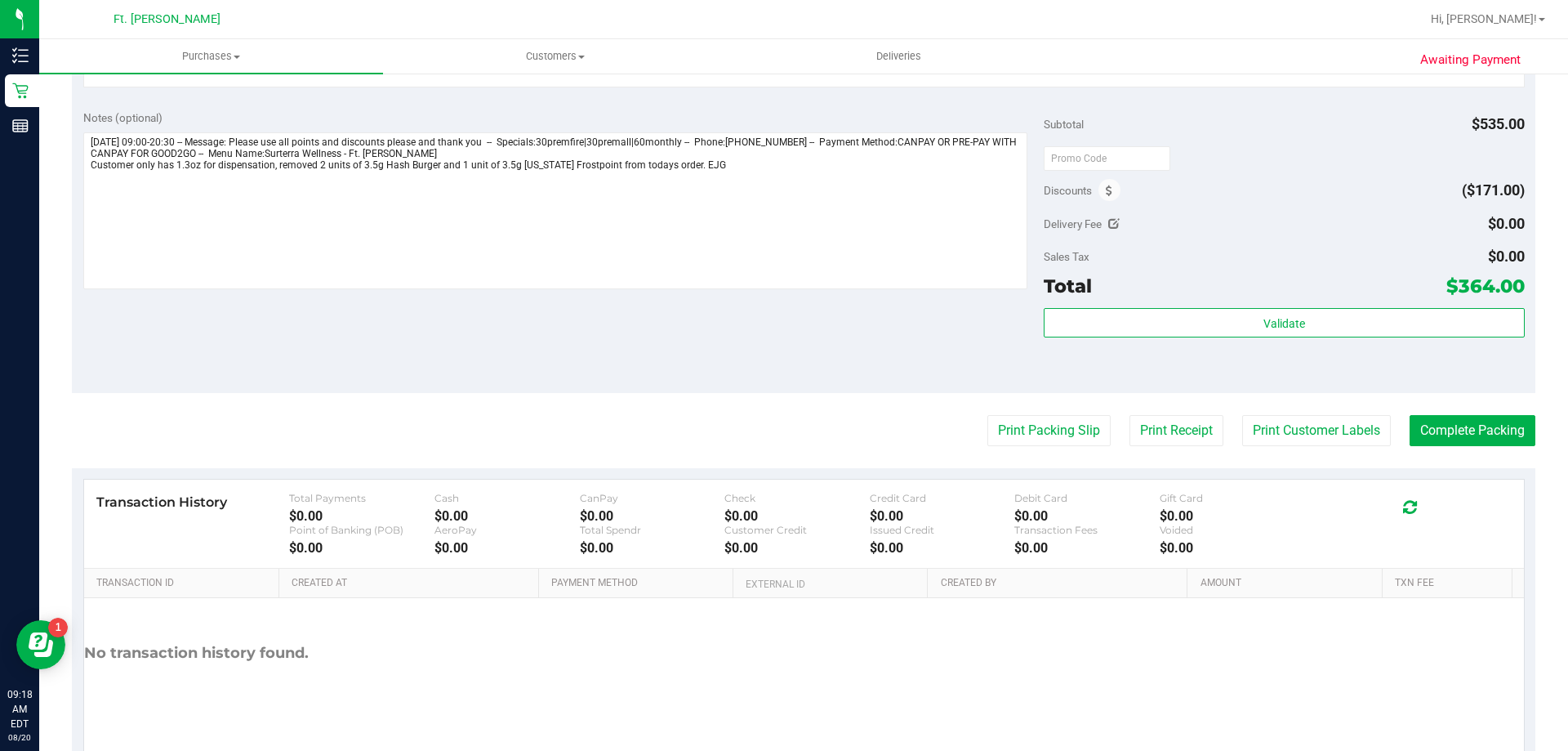
scroll to position [954, 0]
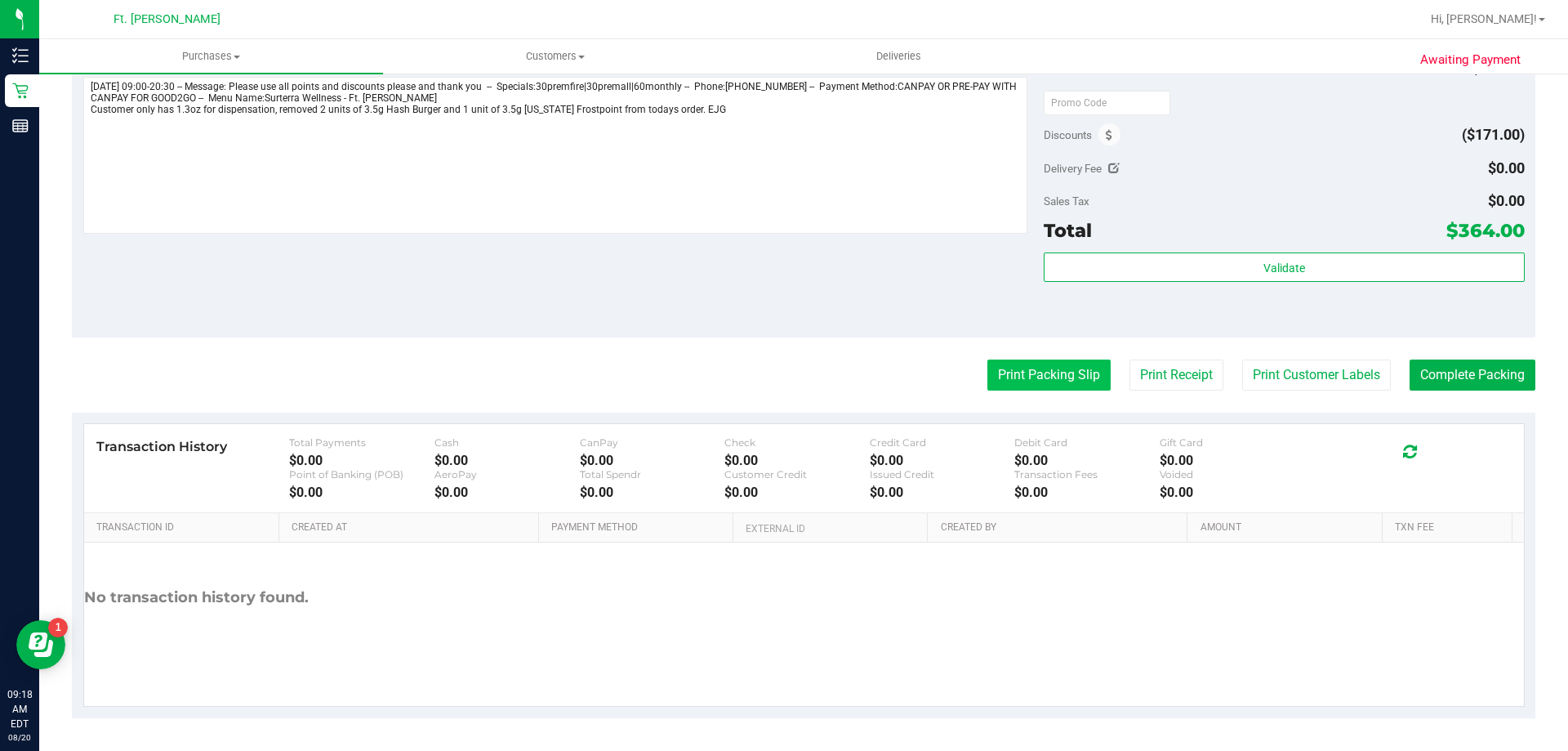
click at [1046, 380] on button "Print Packing Slip" at bounding box center [1049, 375] width 123 height 31
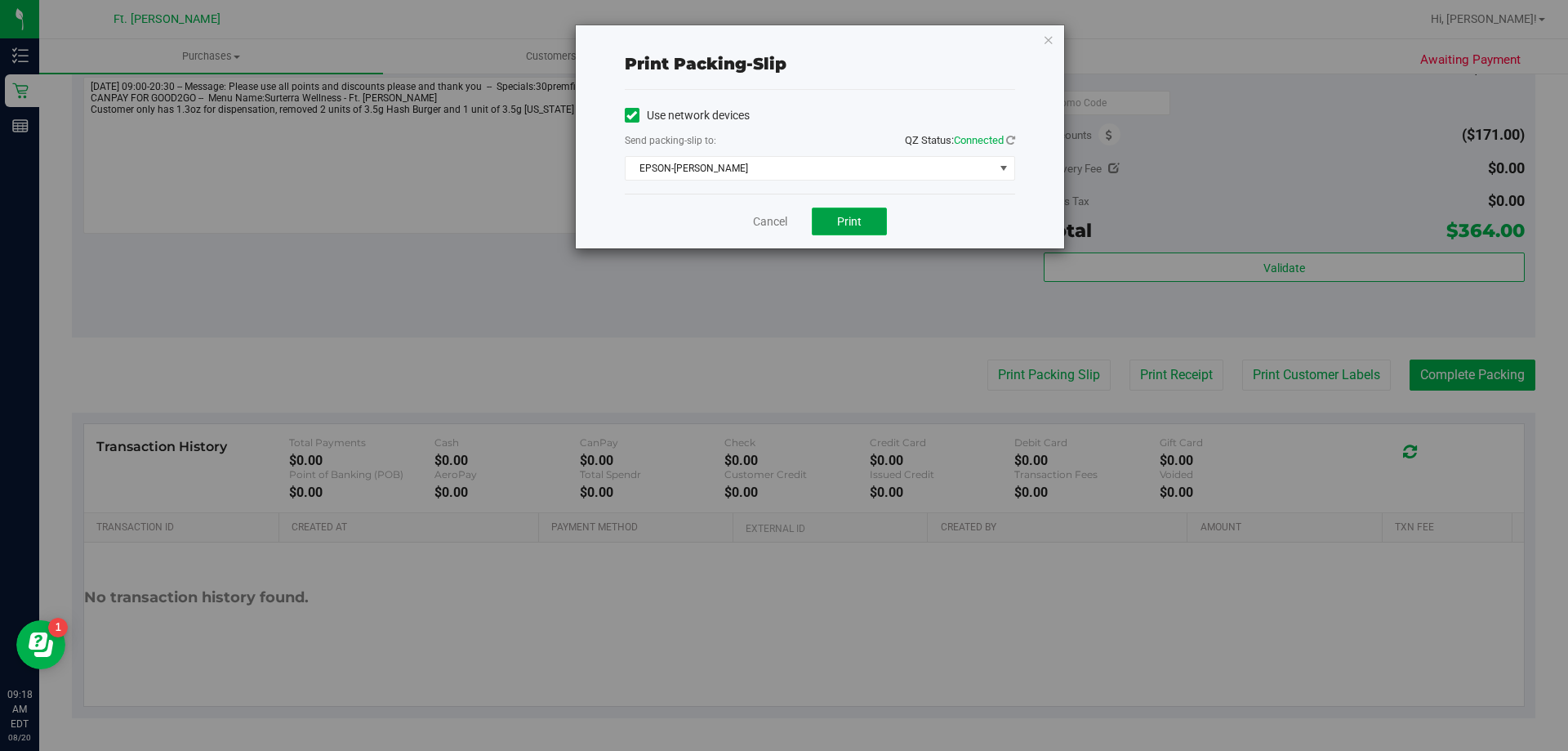
click at [864, 214] on button "Print" at bounding box center [849, 221] width 75 height 27
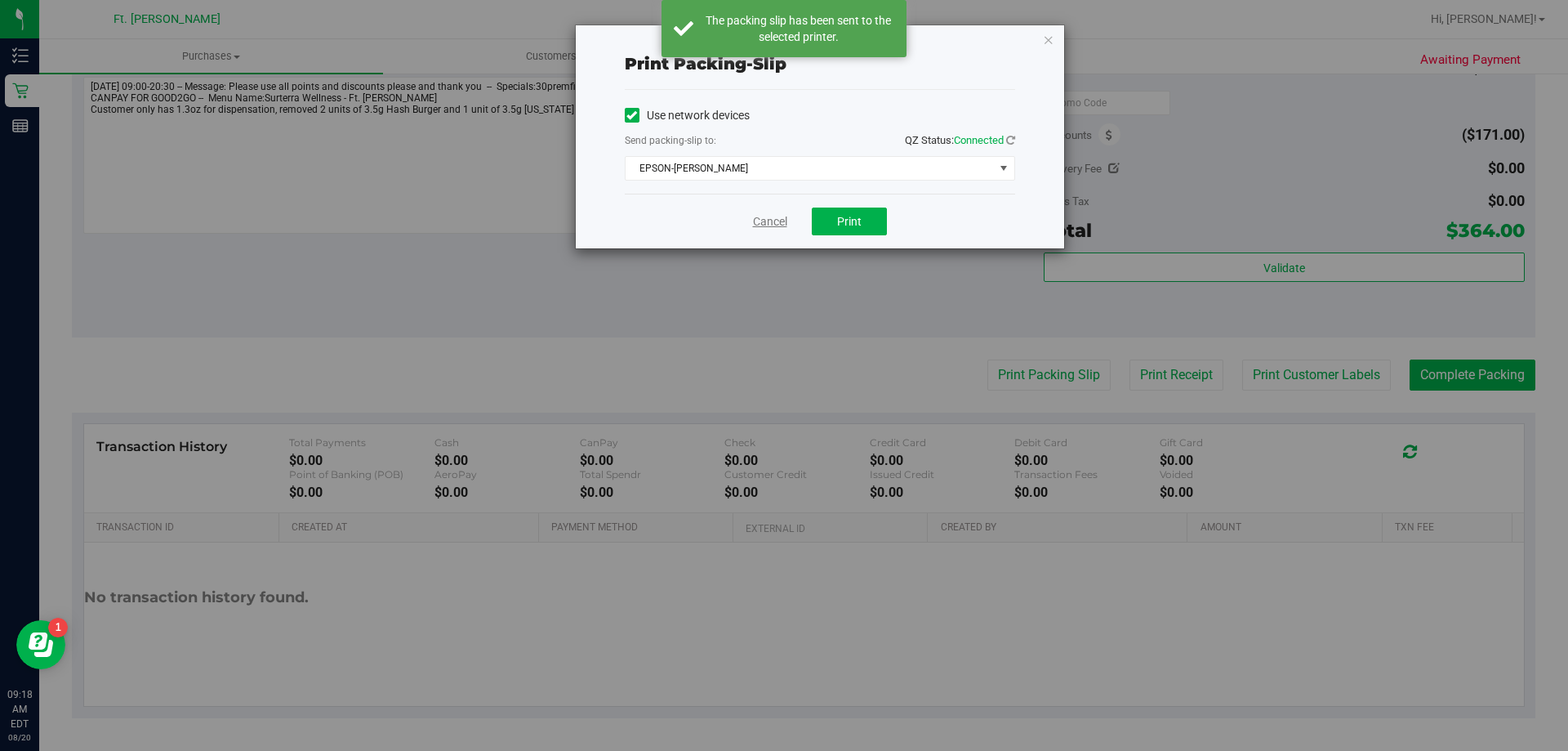
click at [767, 219] on link "Cancel" at bounding box center [770, 222] width 34 height 18
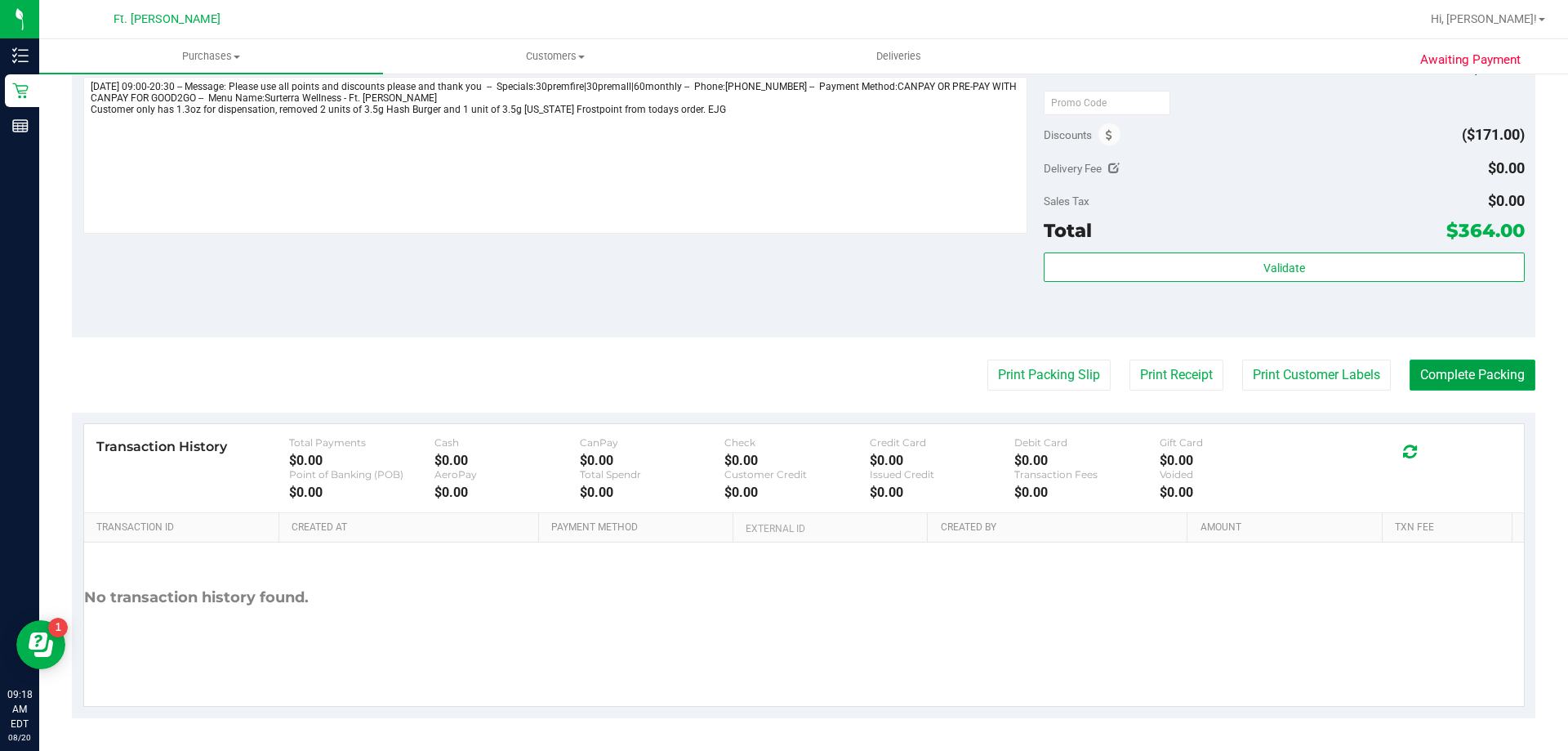
click at [1467, 369] on button "Complete Packing" at bounding box center [1473, 375] width 125 height 31
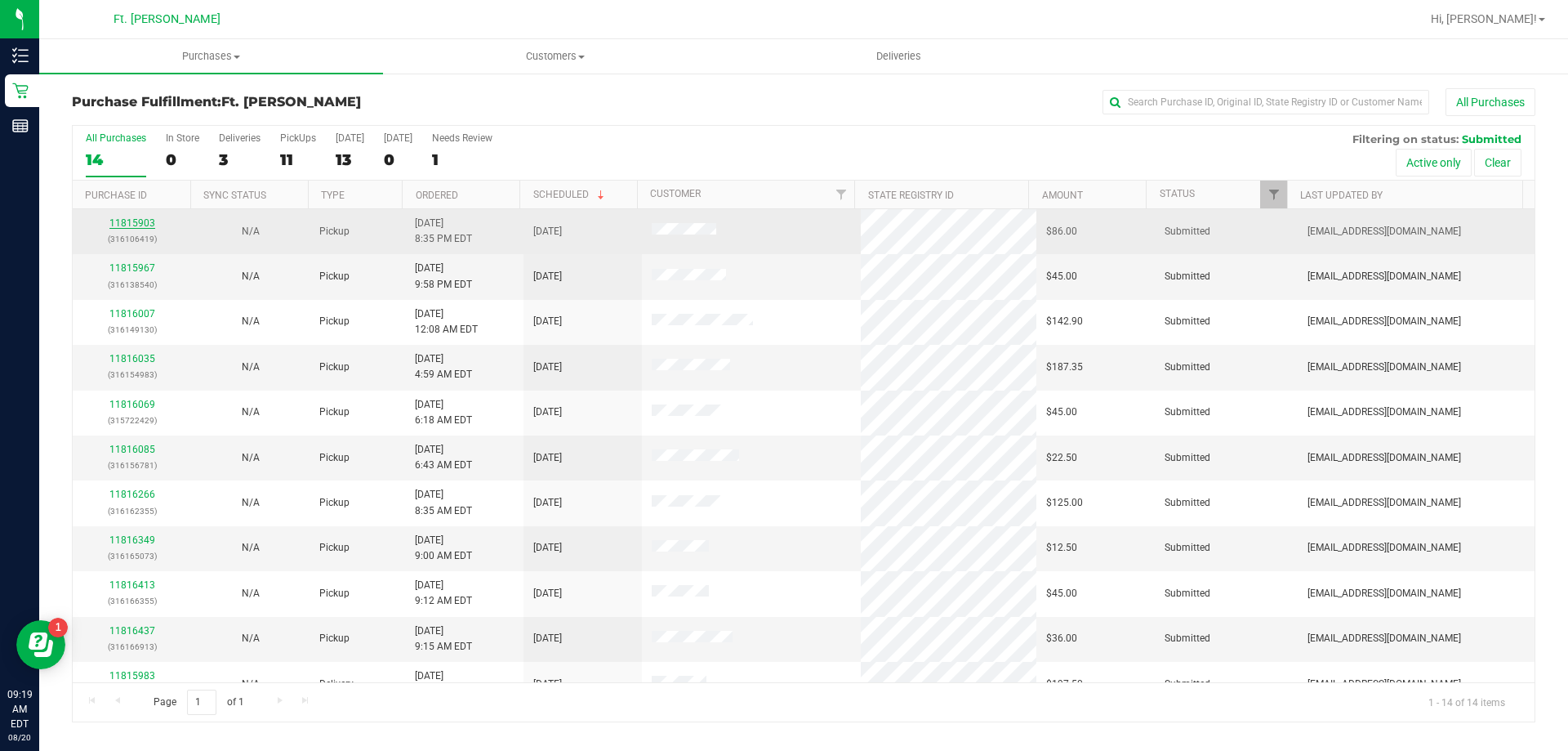
click at [140, 226] on link "11815903" at bounding box center [132, 223] width 46 height 12
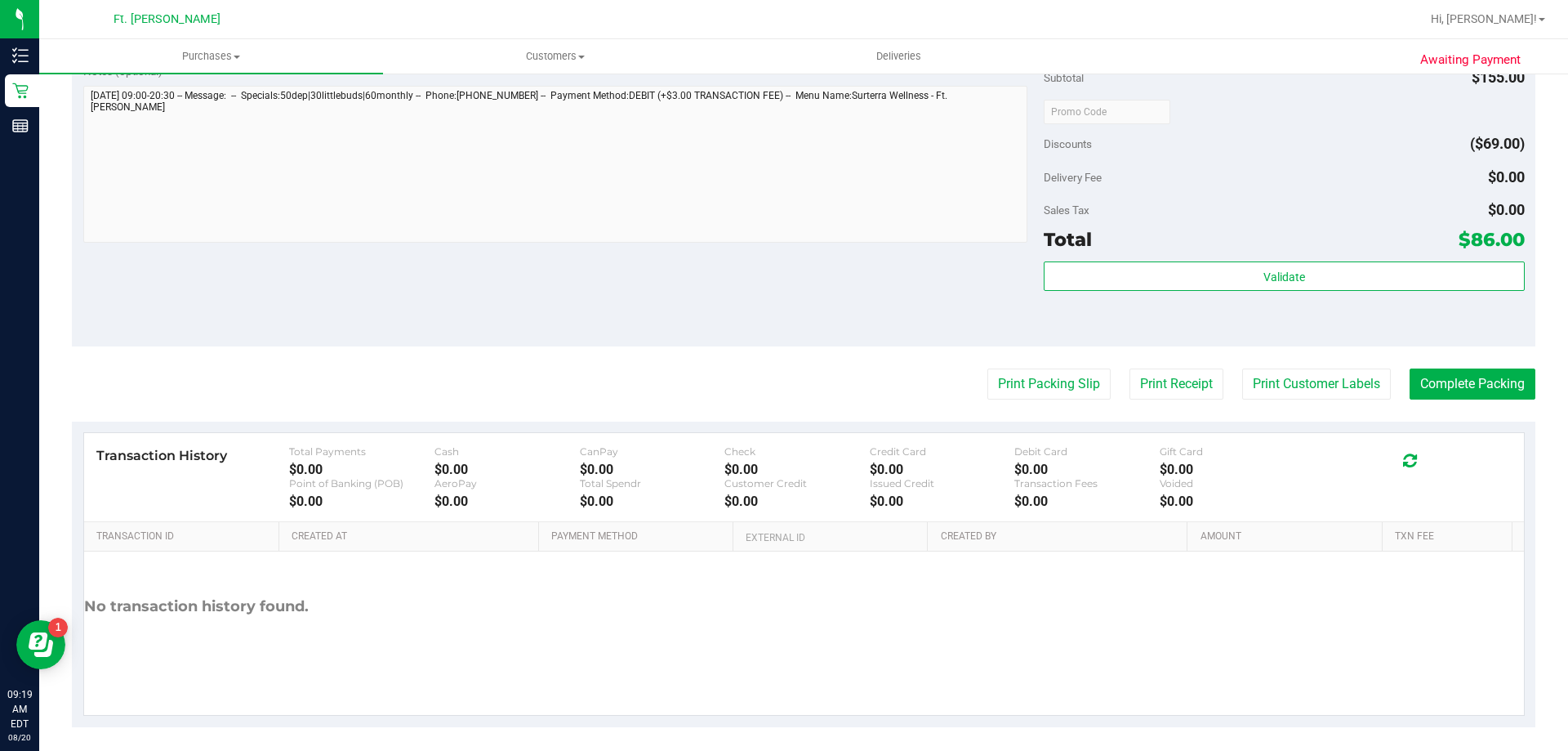
scroll to position [714, 0]
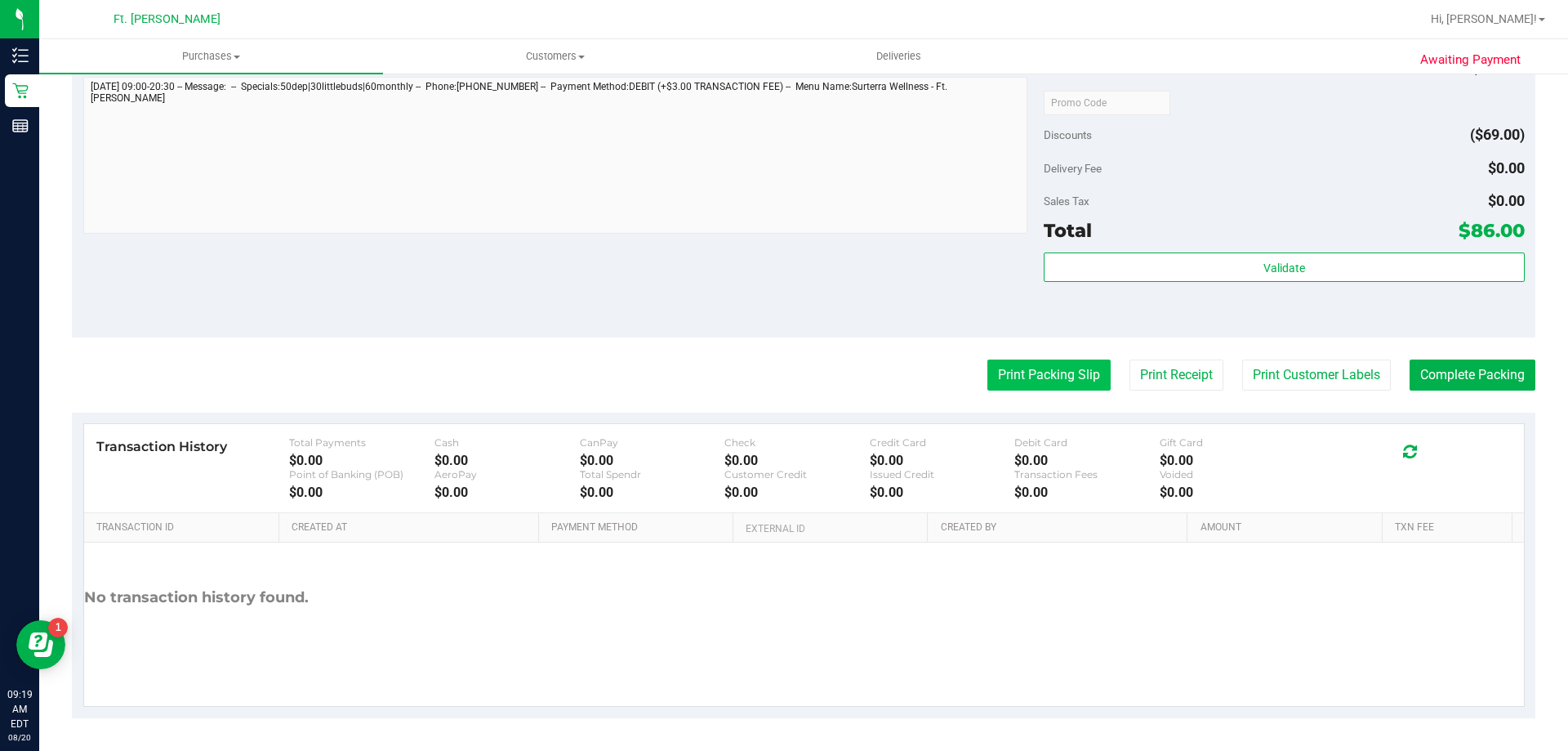
click at [1023, 381] on button "Print Packing Slip" at bounding box center [1049, 375] width 123 height 31
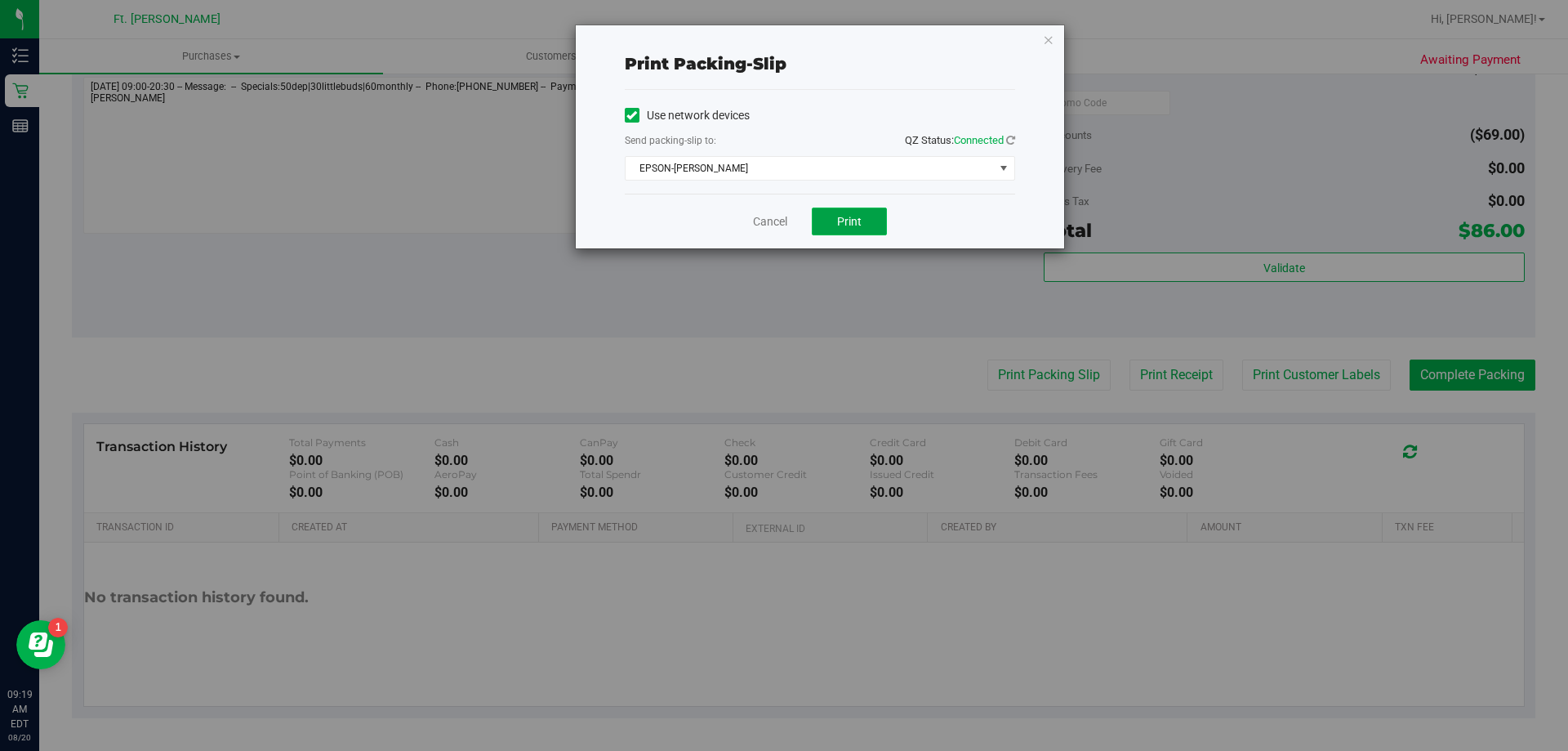
click at [840, 222] on span "Print" at bounding box center [849, 220] width 24 height 13
click at [765, 221] on link "Cancel" at bounding box center [770, 222] width 34 height 18
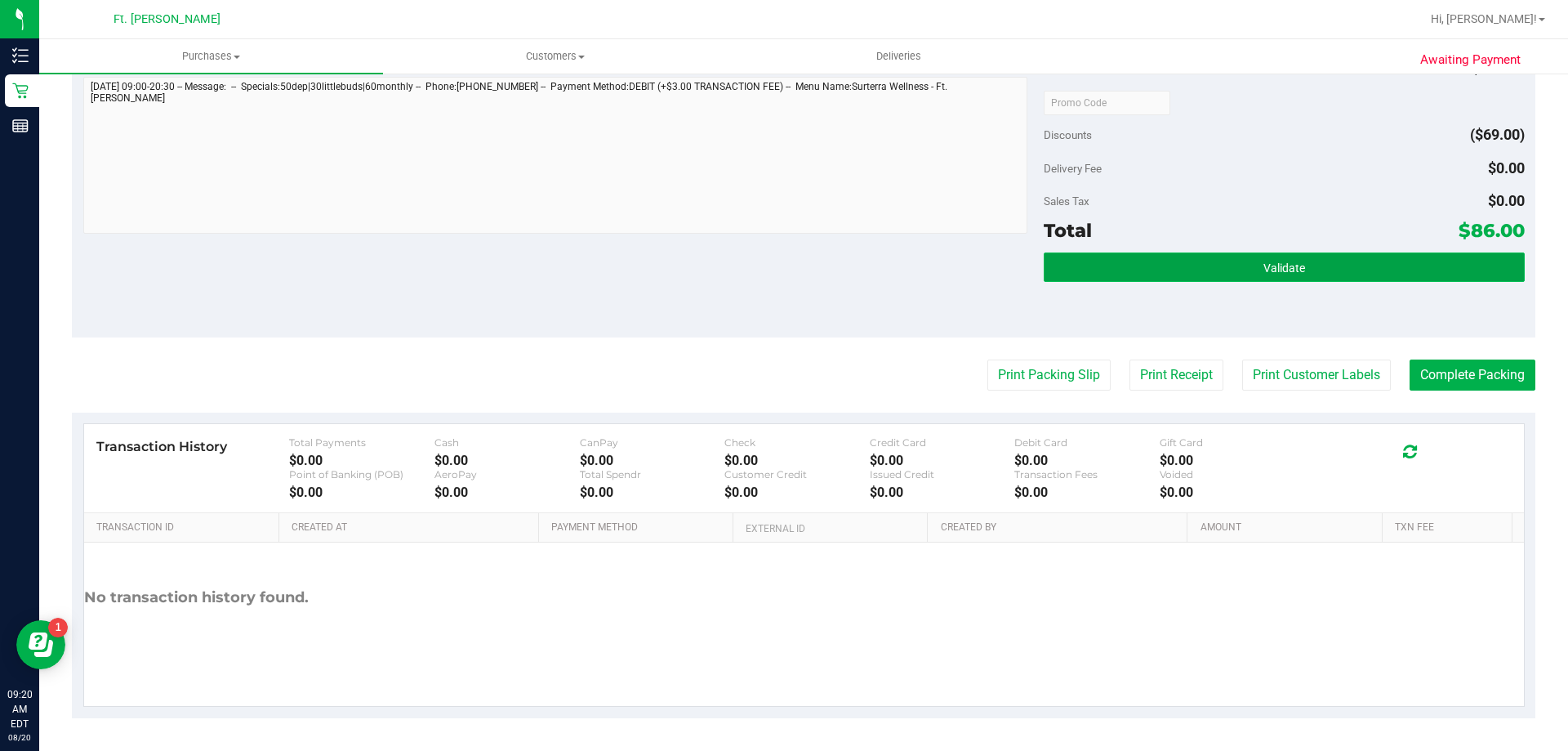
click at [1292, 268] on span "Validate" at bounding box center [1284, 267] width 42 height 13
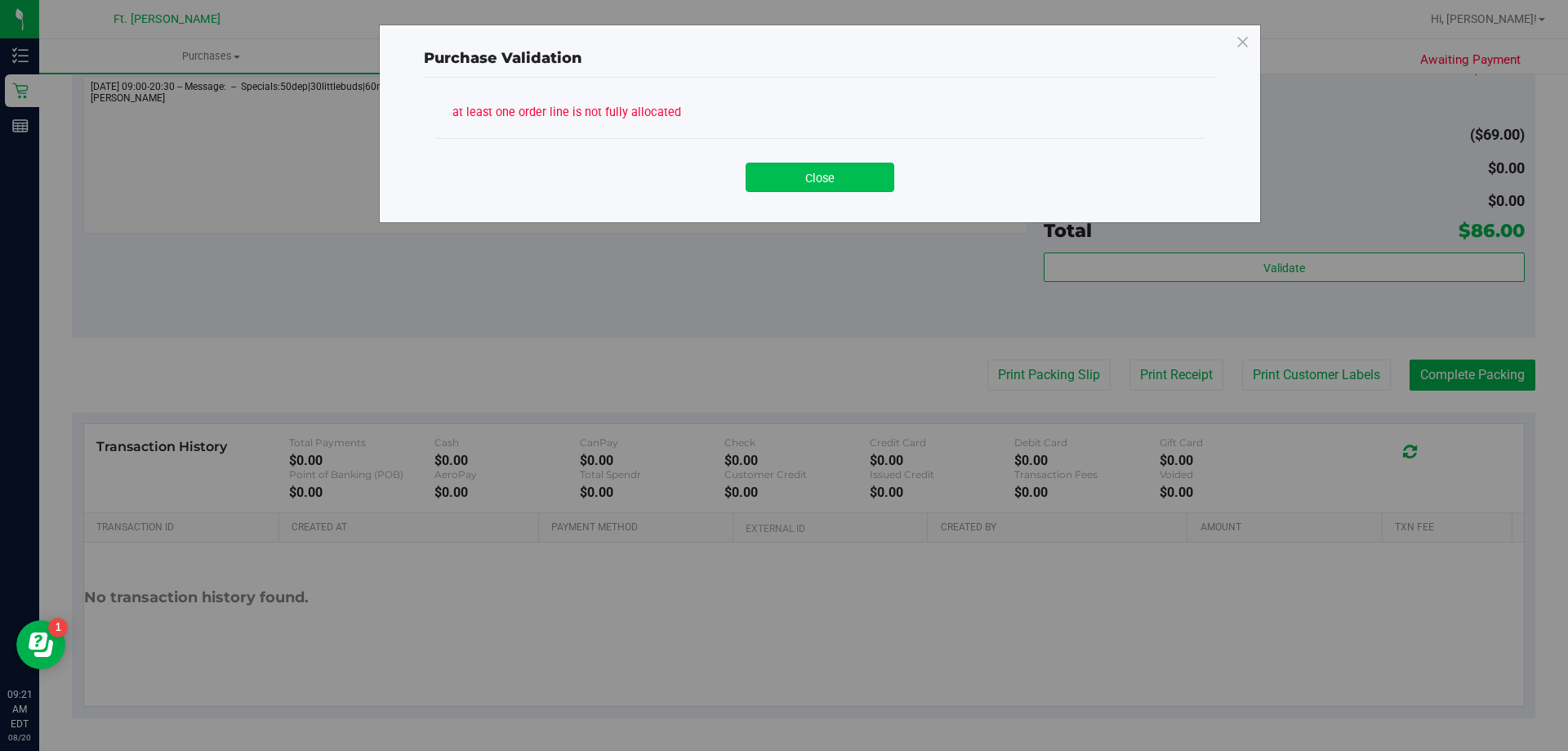
click at [810, 179] on button "Close" at bounding box center [821, 177] width 149 height 29
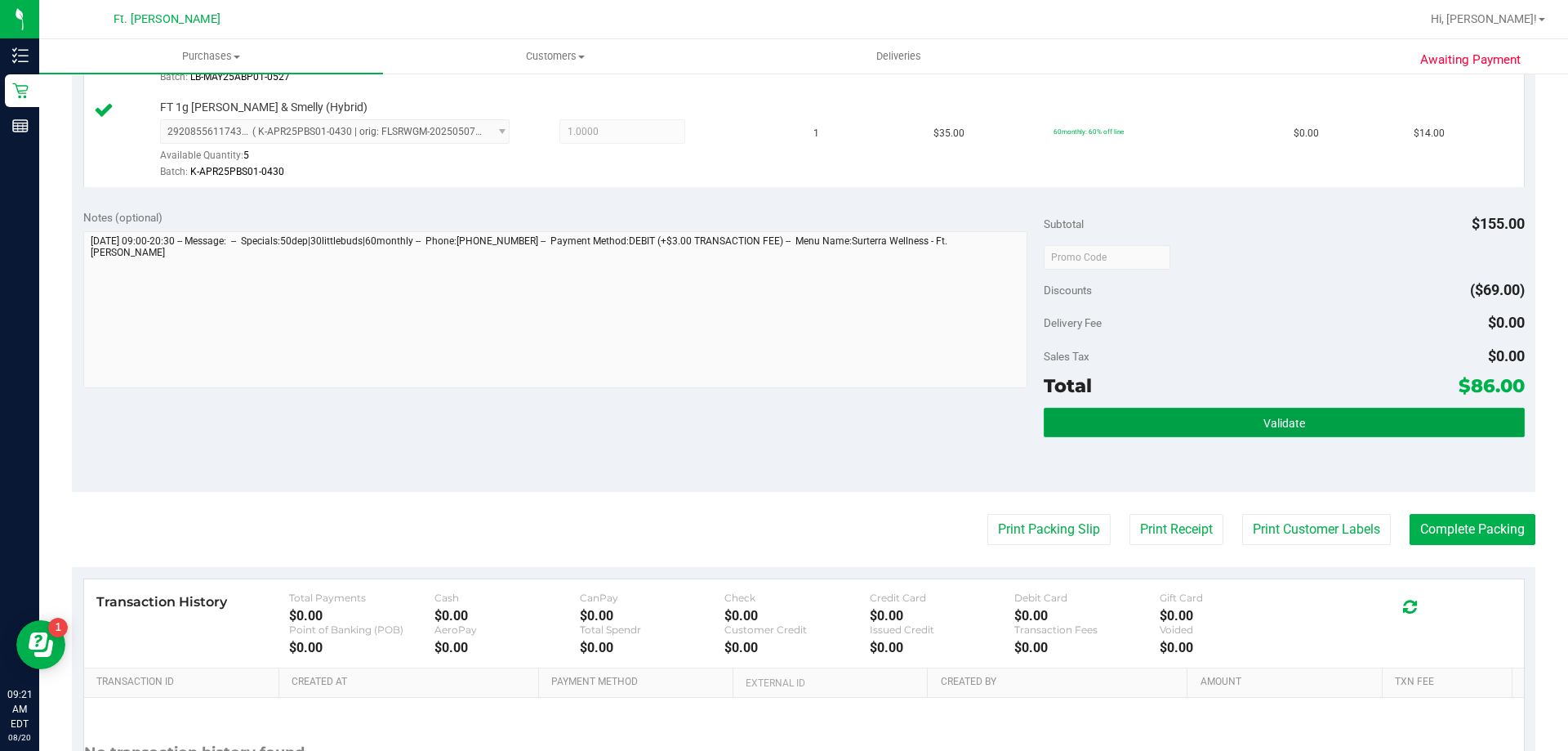
click at [1282, 427] on span "Validate" at bounding box center [1284, 422] width 42 height 13
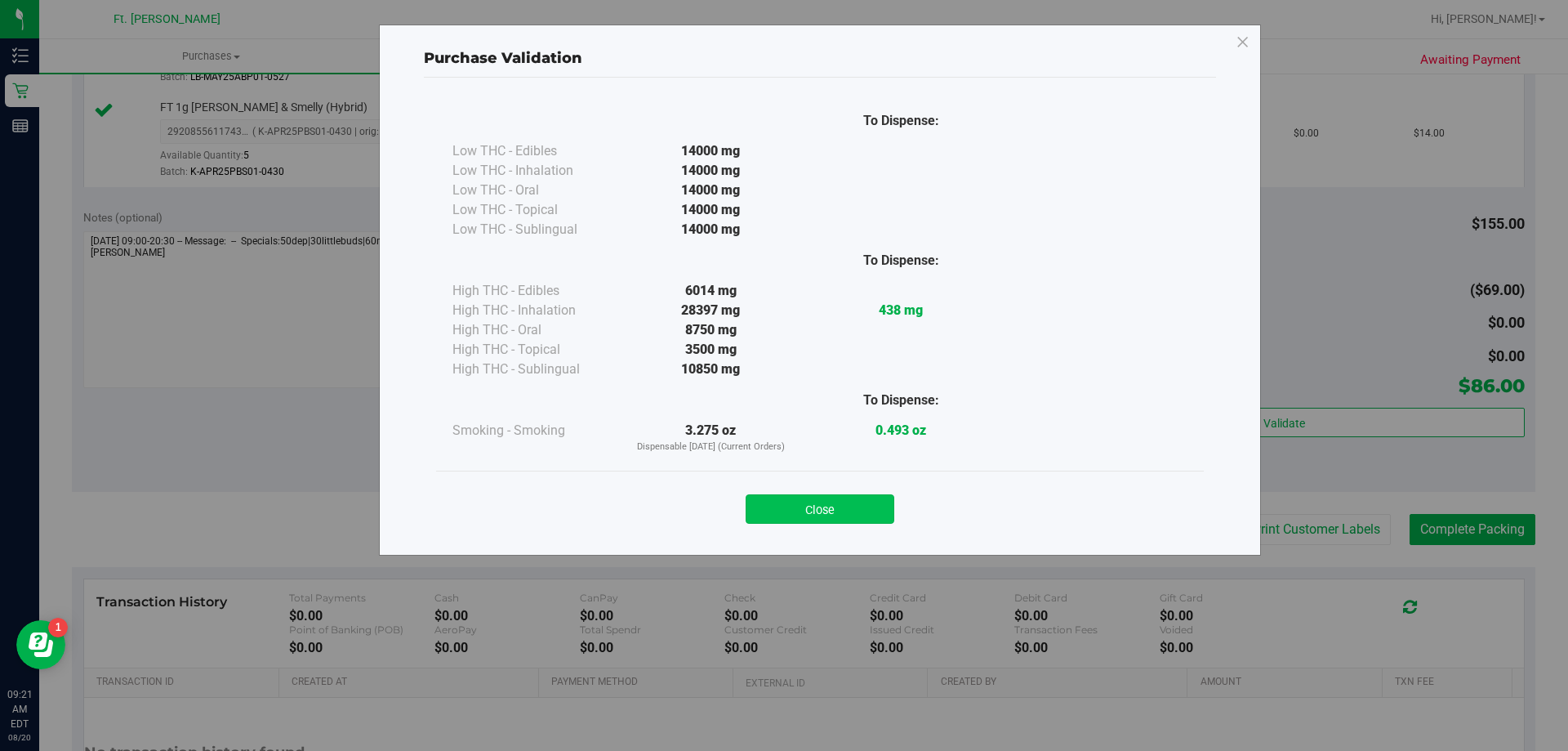
click at [822, 505] on button "Close" at bounding box center [821, 509] width 149 height 29
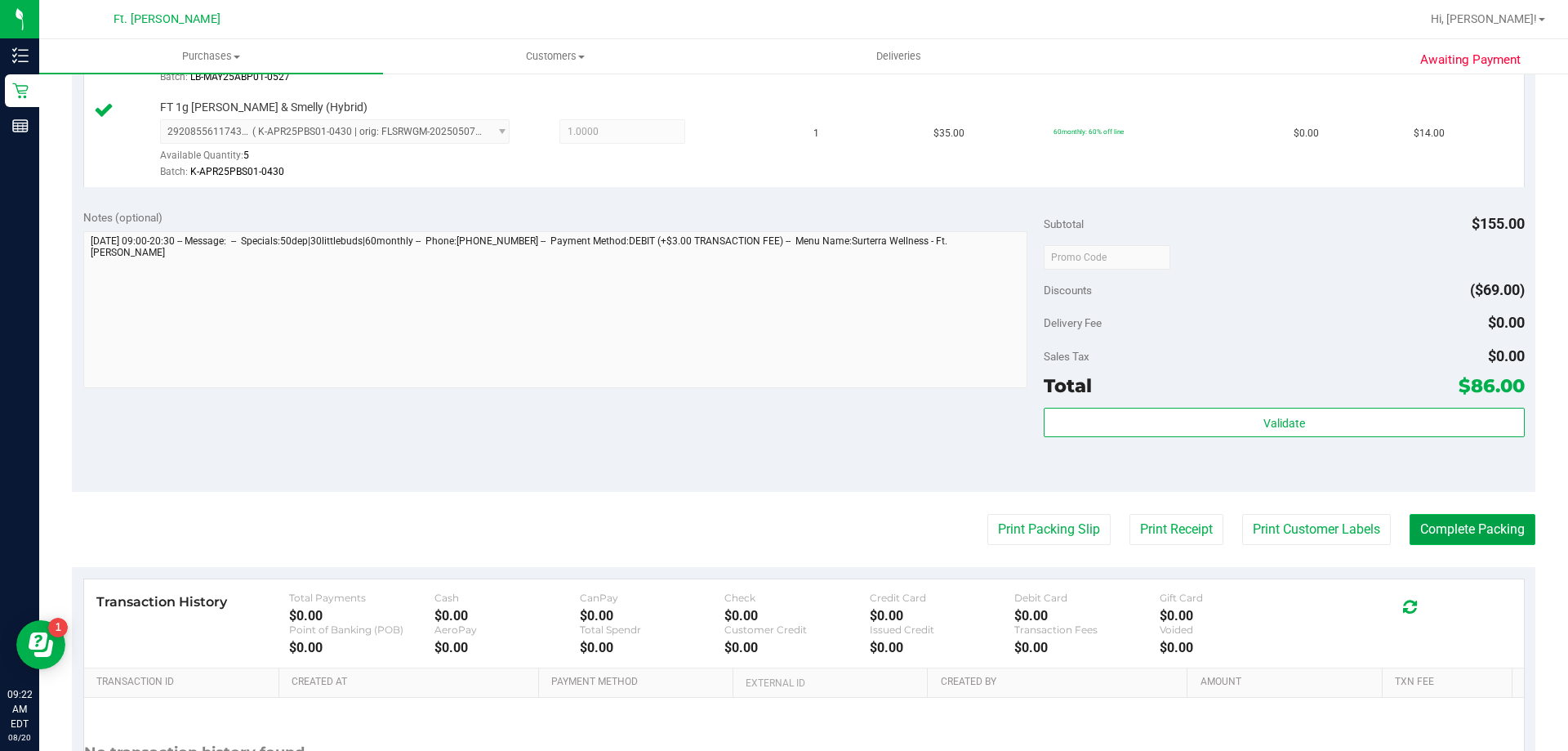
click at [1460, 523] on button "Complete Packing" at bounding box center [1473, 530] width 125 height 31
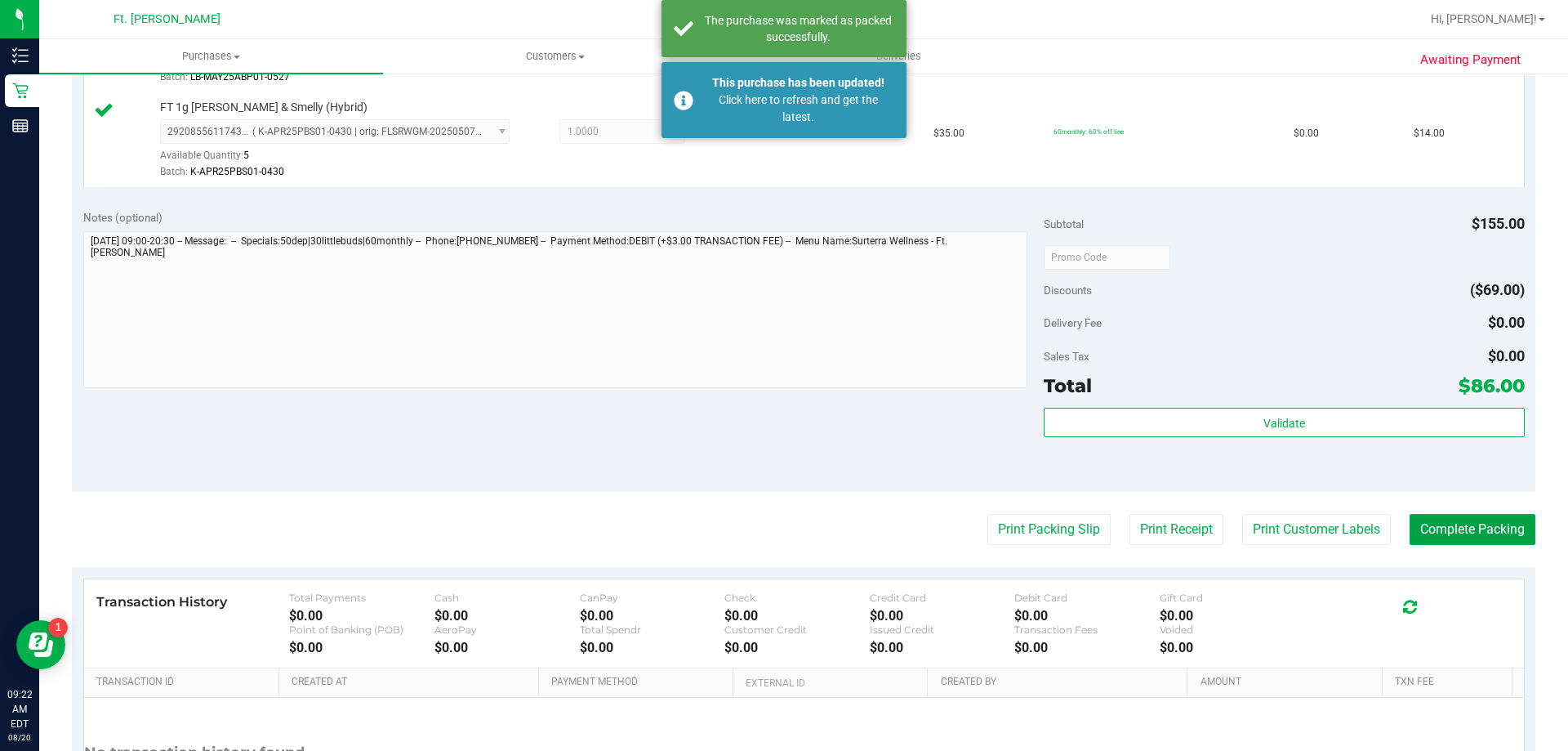
scroll to position [795, 0]
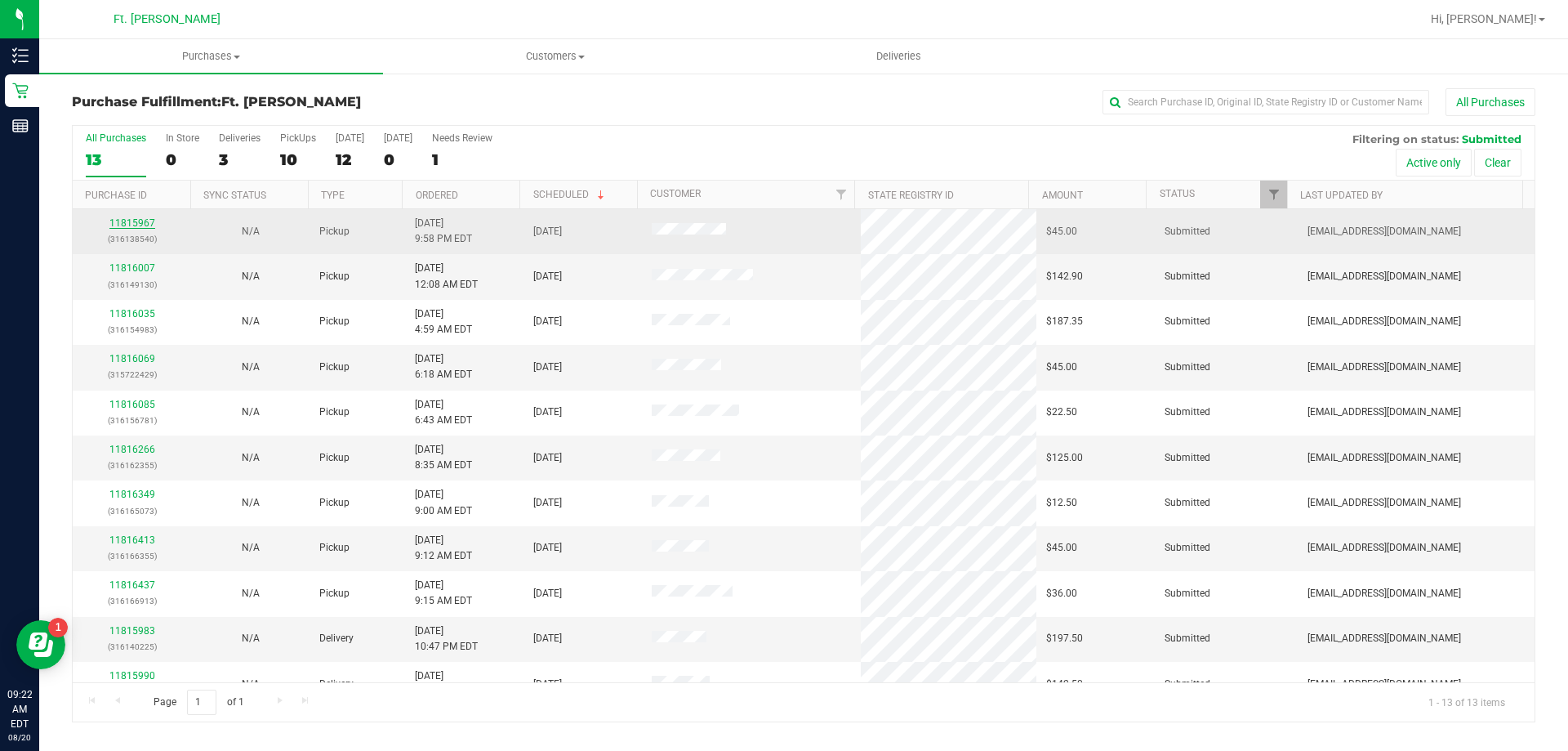
click at [141, 224] on link "11815967" at bounding box center [132, 223] width 46 height 12
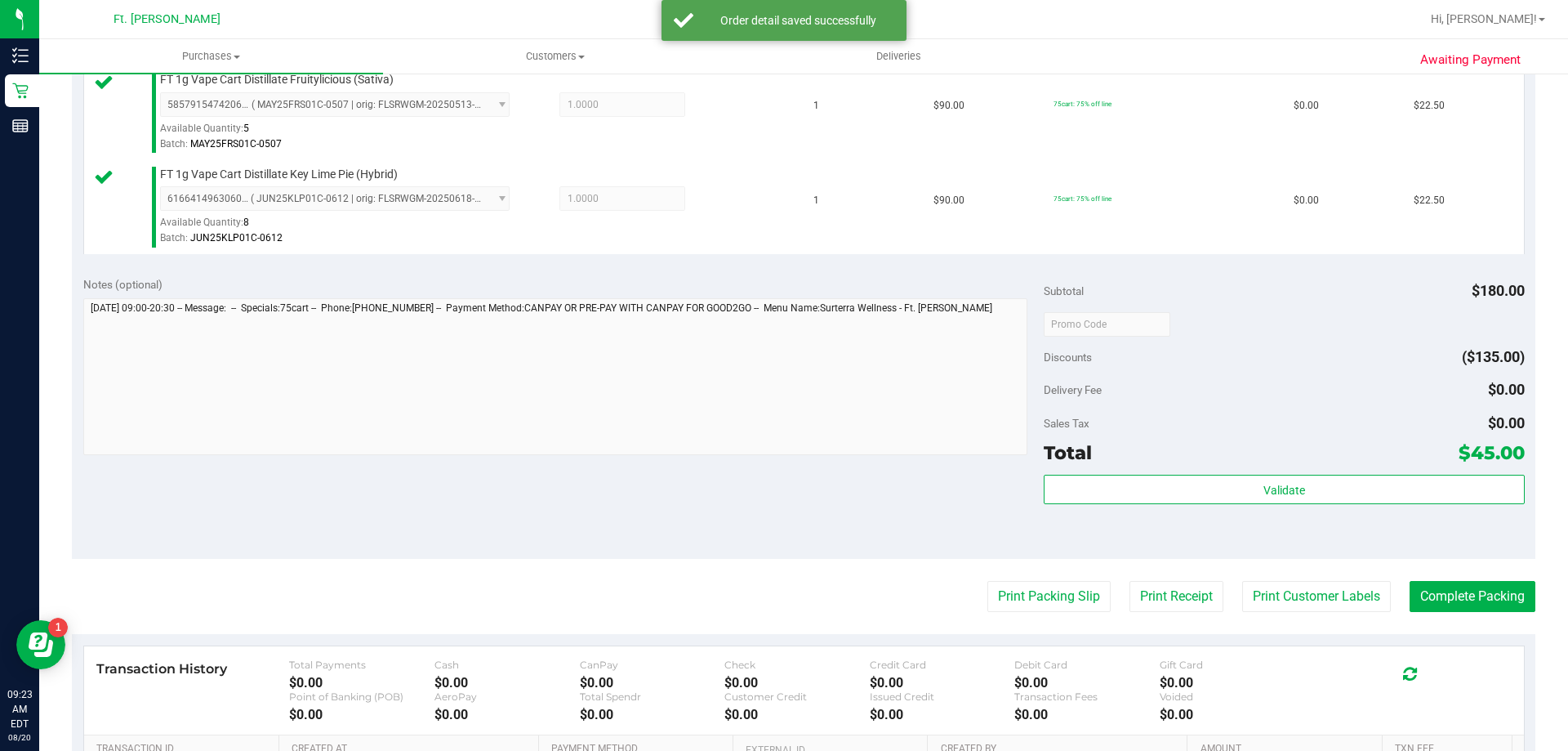
scroll to position [490, 0]
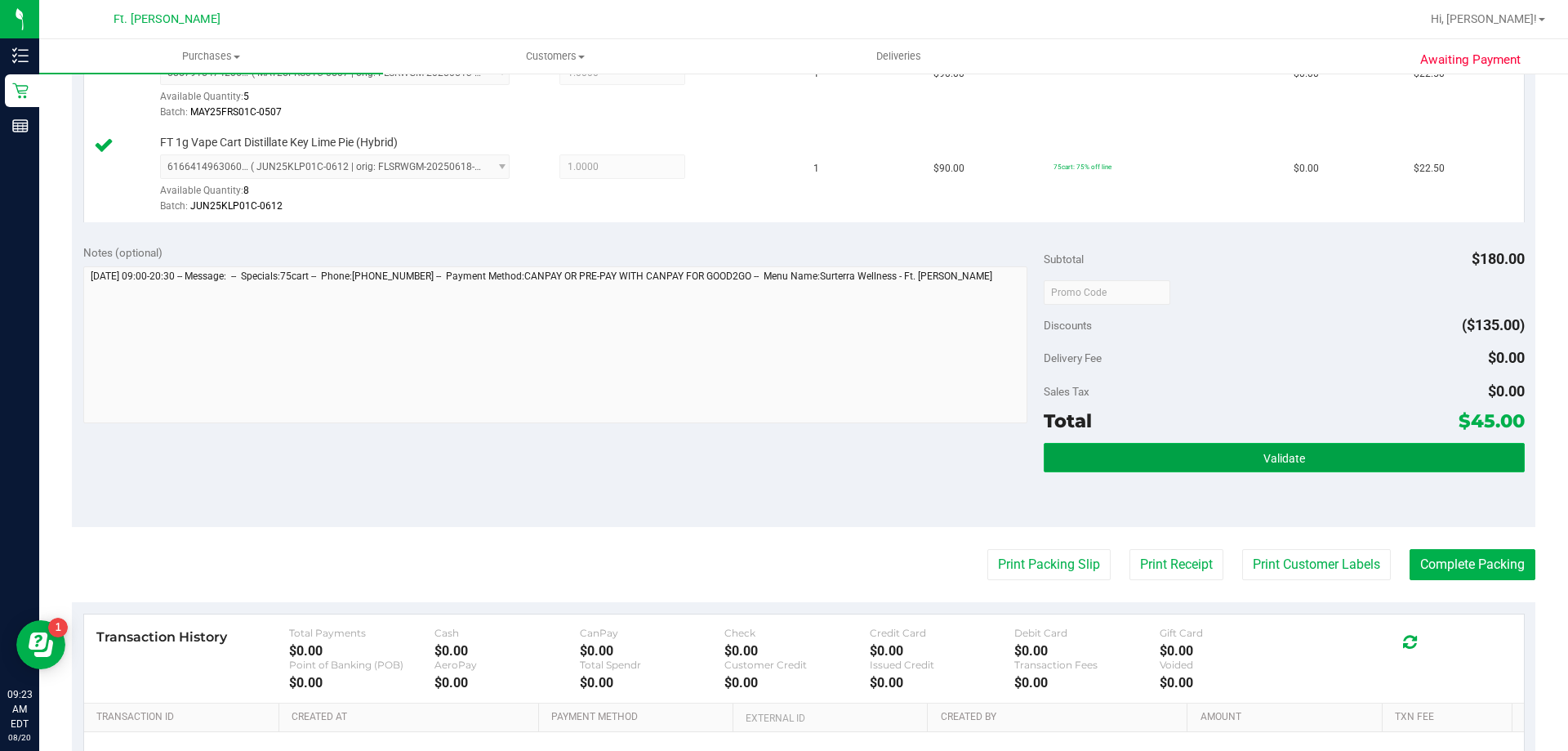
click at [1123, 462] on button "Validate" at bounding box center [1284, 457] width 480 height 29
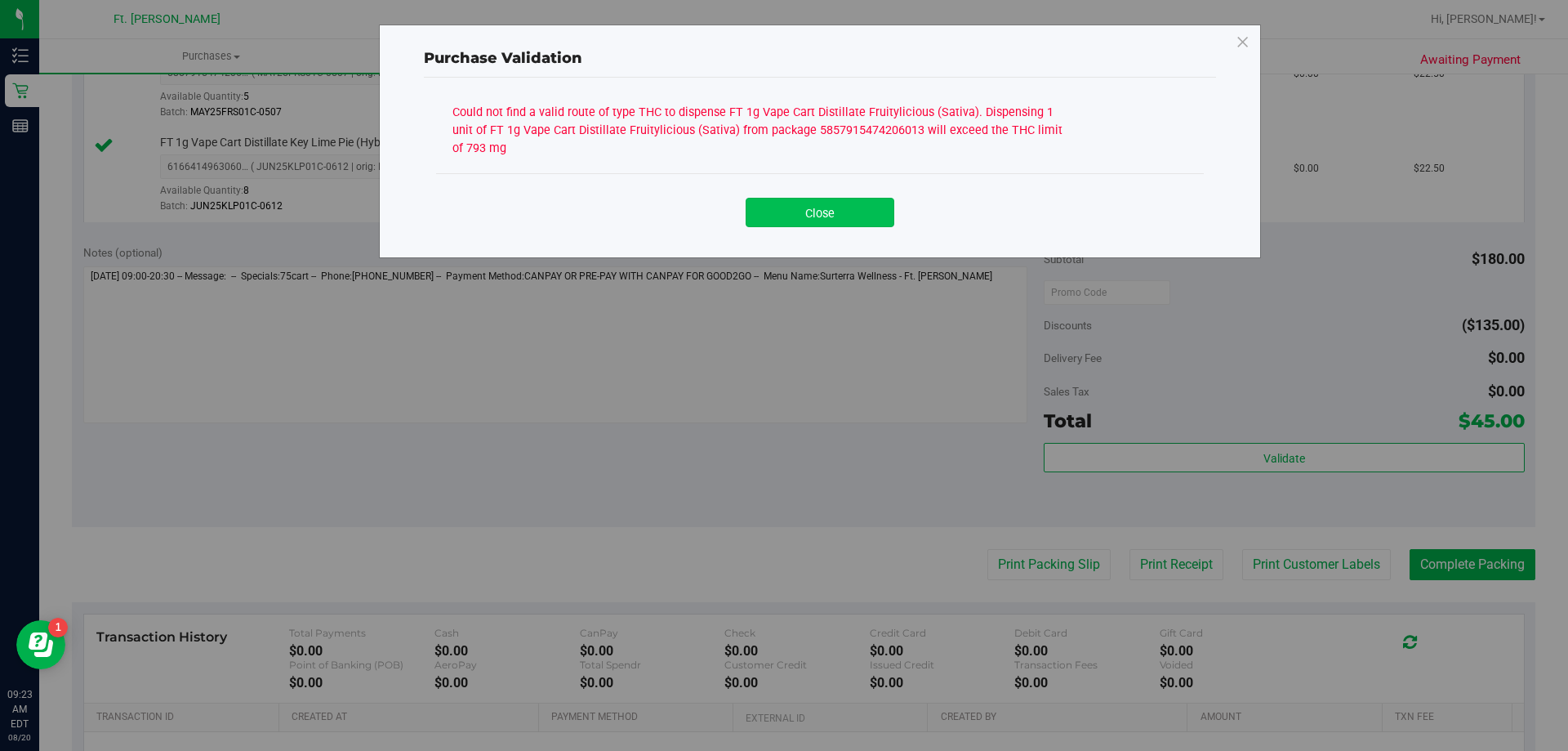
click at [814, 207] on button "Close" at bounding box center [821, 212] width 149 height 29
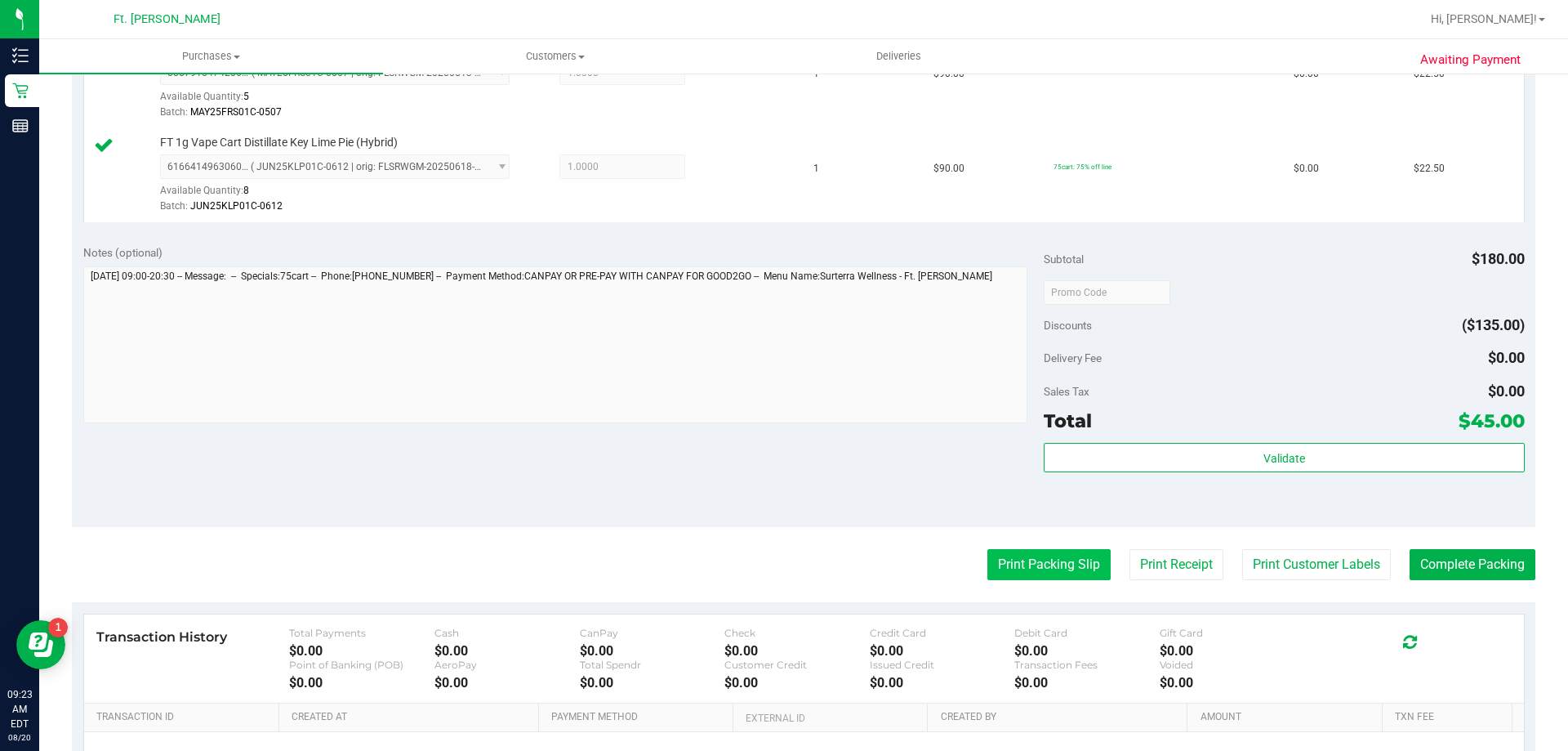
click at [1020, 564] on button "Print Packing Slip" at bounding box center [1049, 565] width 123 height 31
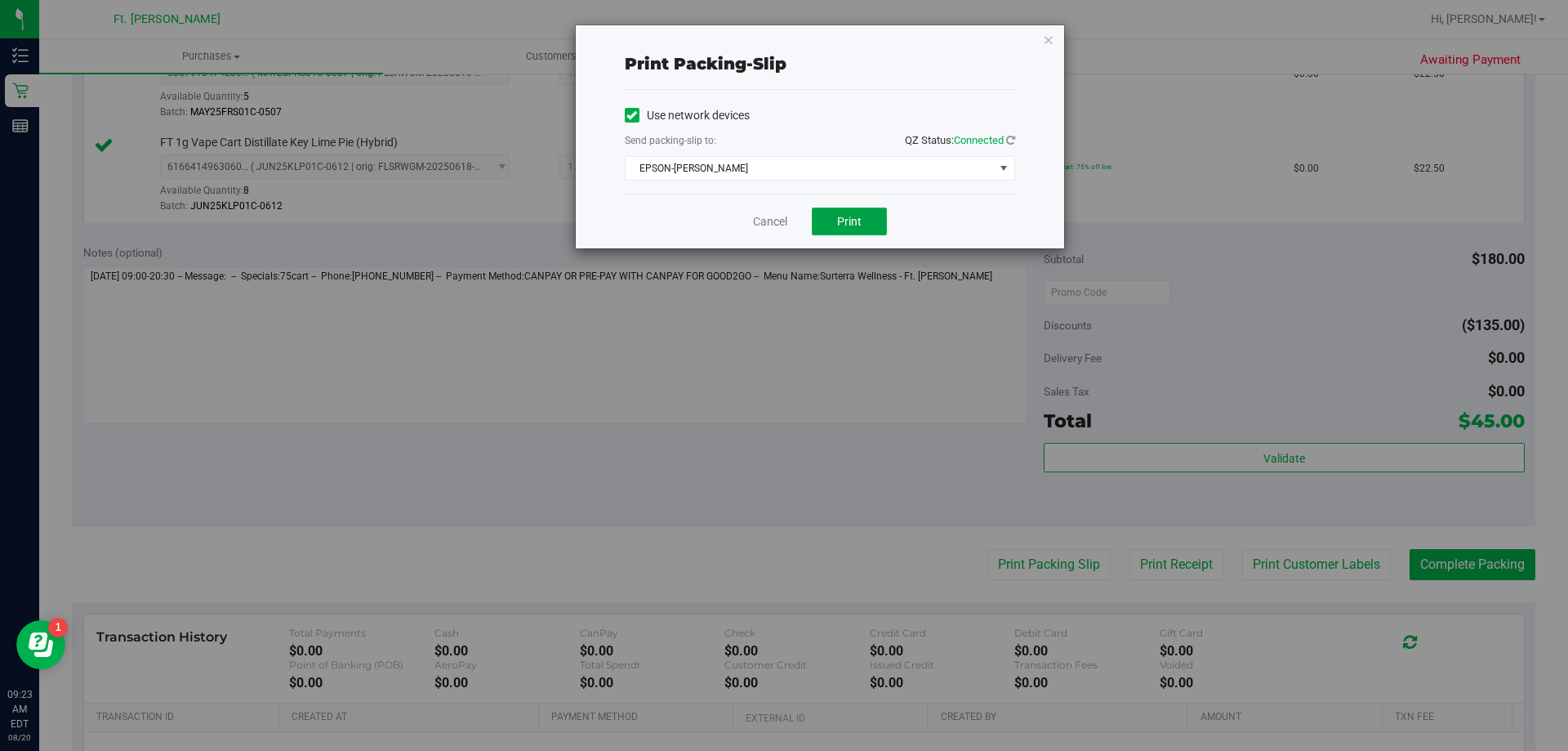
click at [874, 212] on button "Print" at bounding box center [849, 221] width 75 height 27
click at [766, 216] on link "Cancel" at bounding box center [770, 222] width 34 height 18
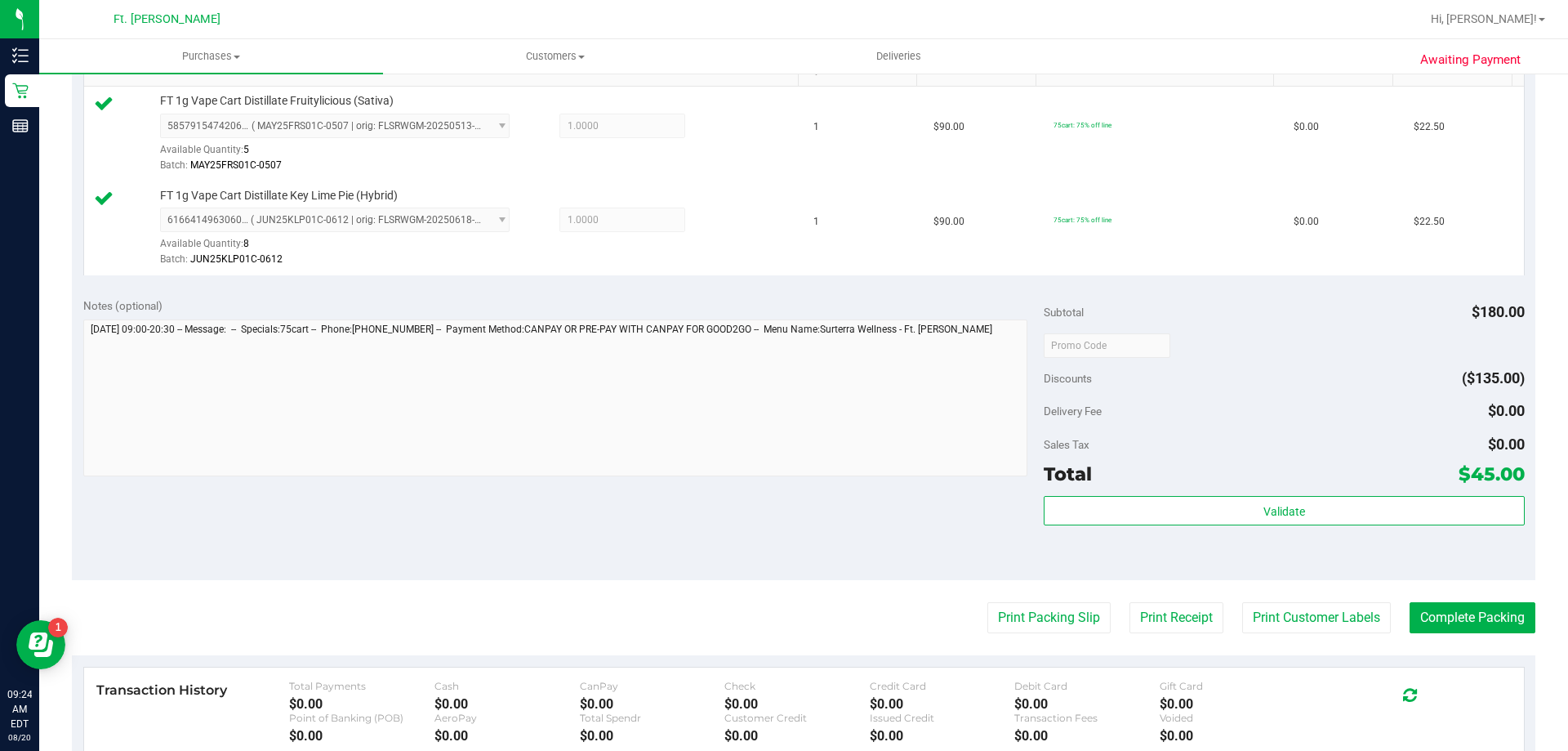
scroll to position [408, 0]
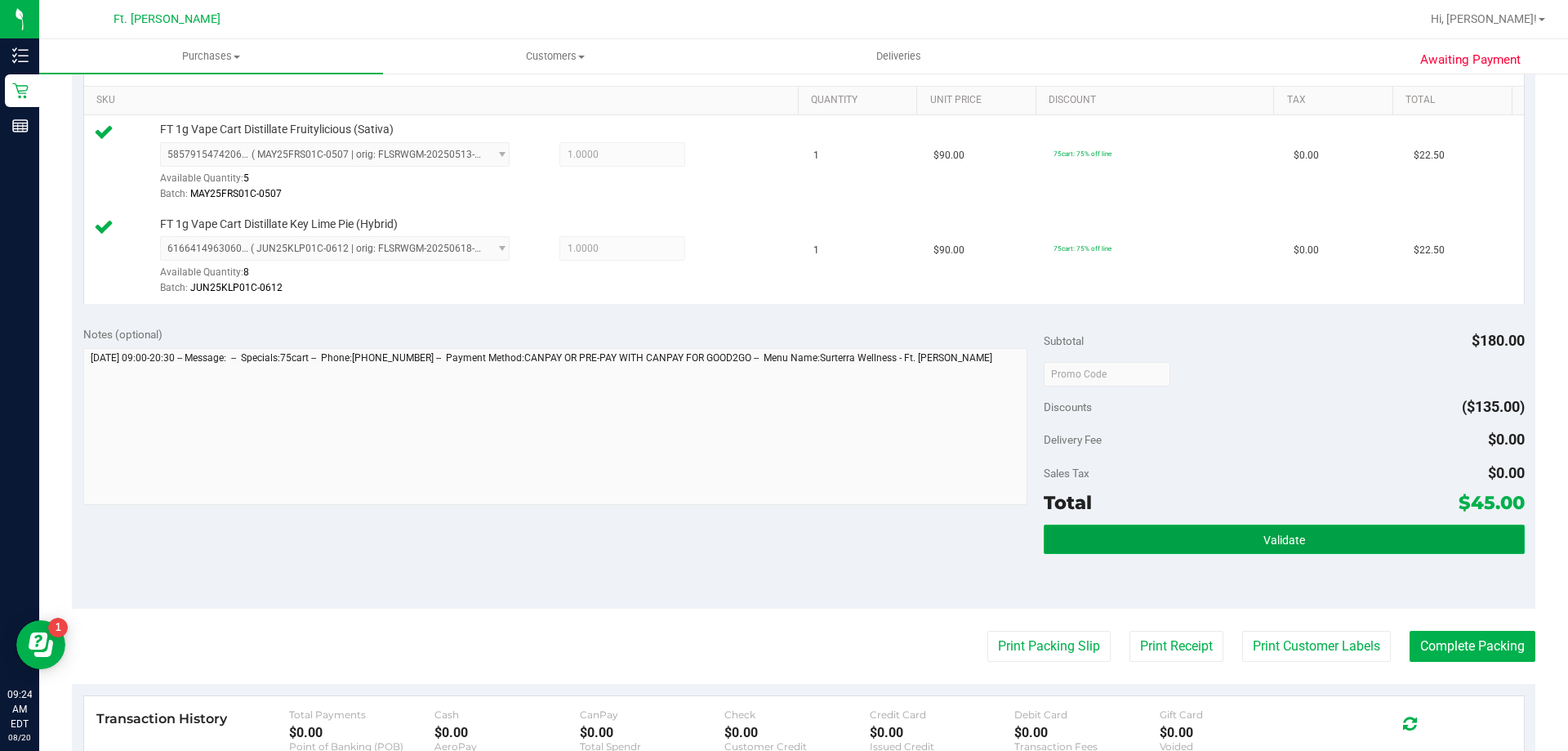
click at [1224, 549] on button "Validate" at bounding box center [1284, 539] width 480 height 29
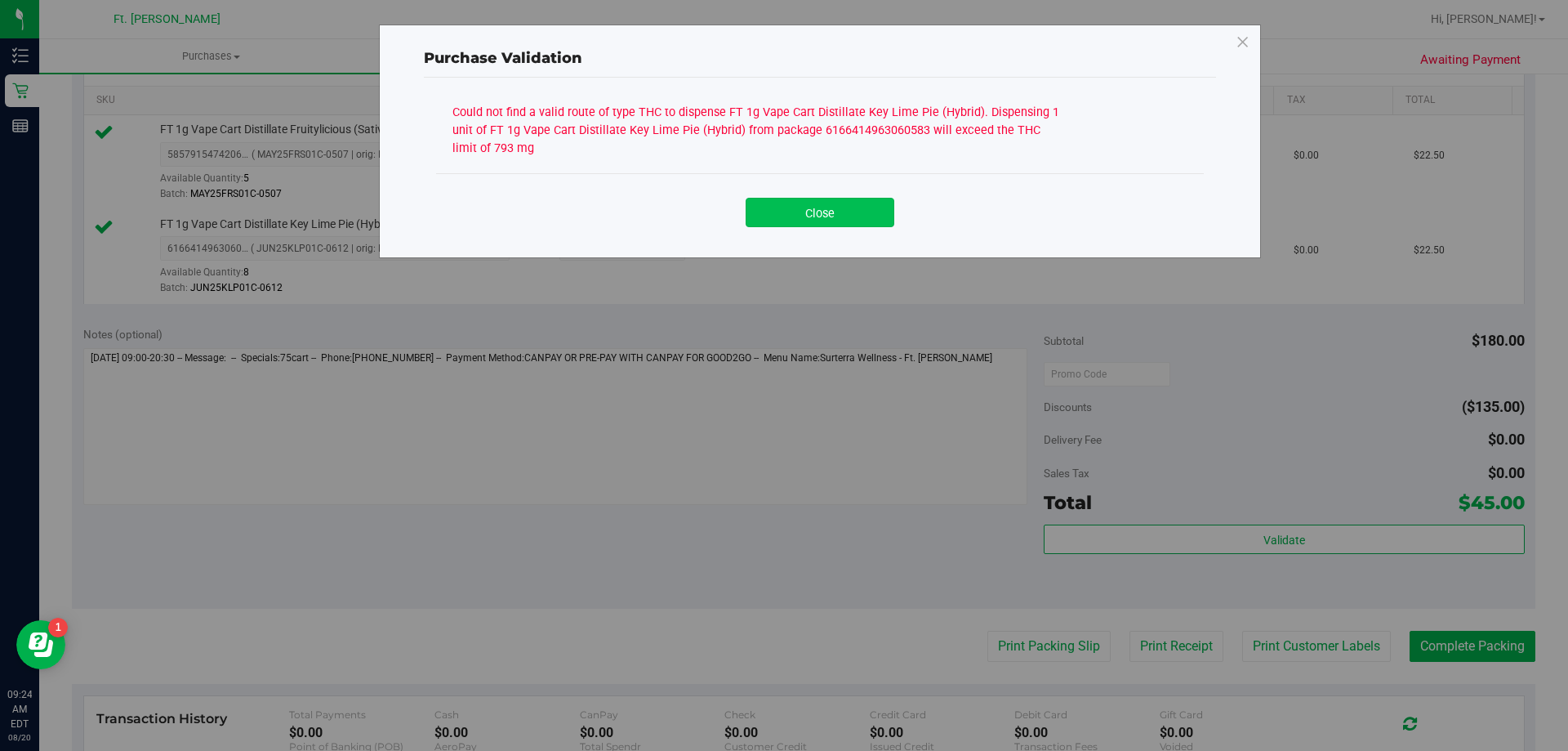
click at [841, 216] on button "Close" at bounding box center [821, 212] width 149 height 29
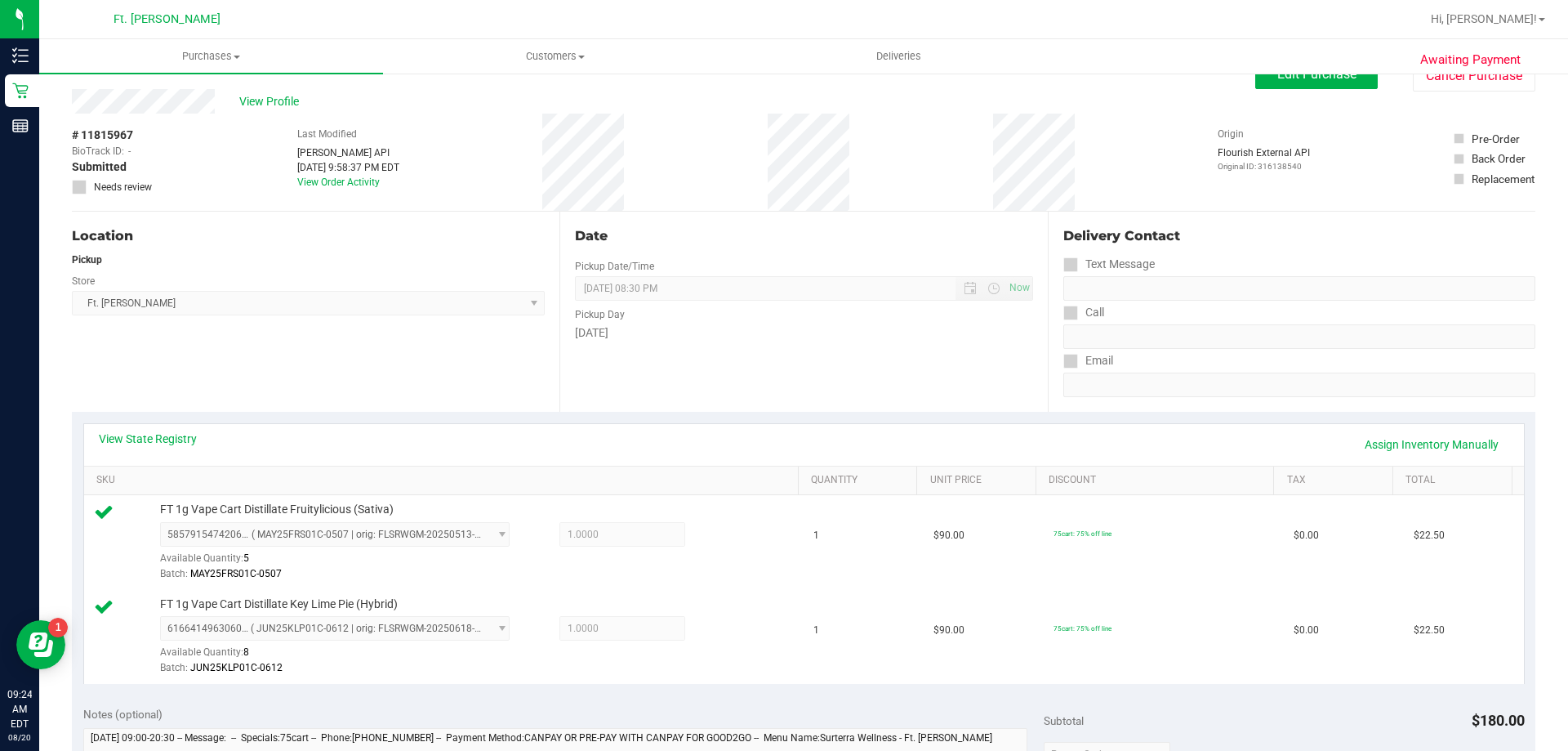
scroll to position [0, 0]
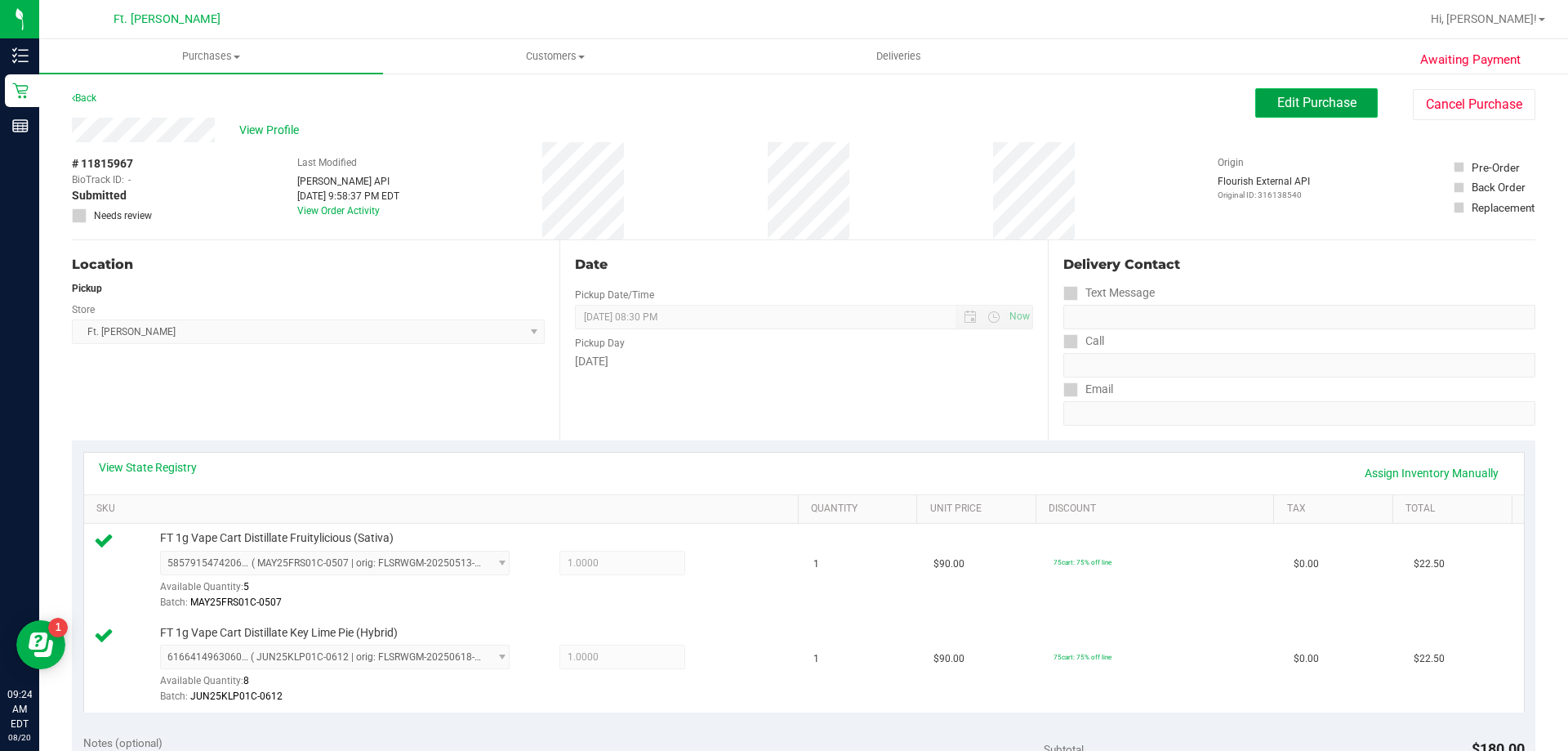
click at [1278, 109] on span "Edit Purchase" at bounding box center [1317, 103] width 79 height 16
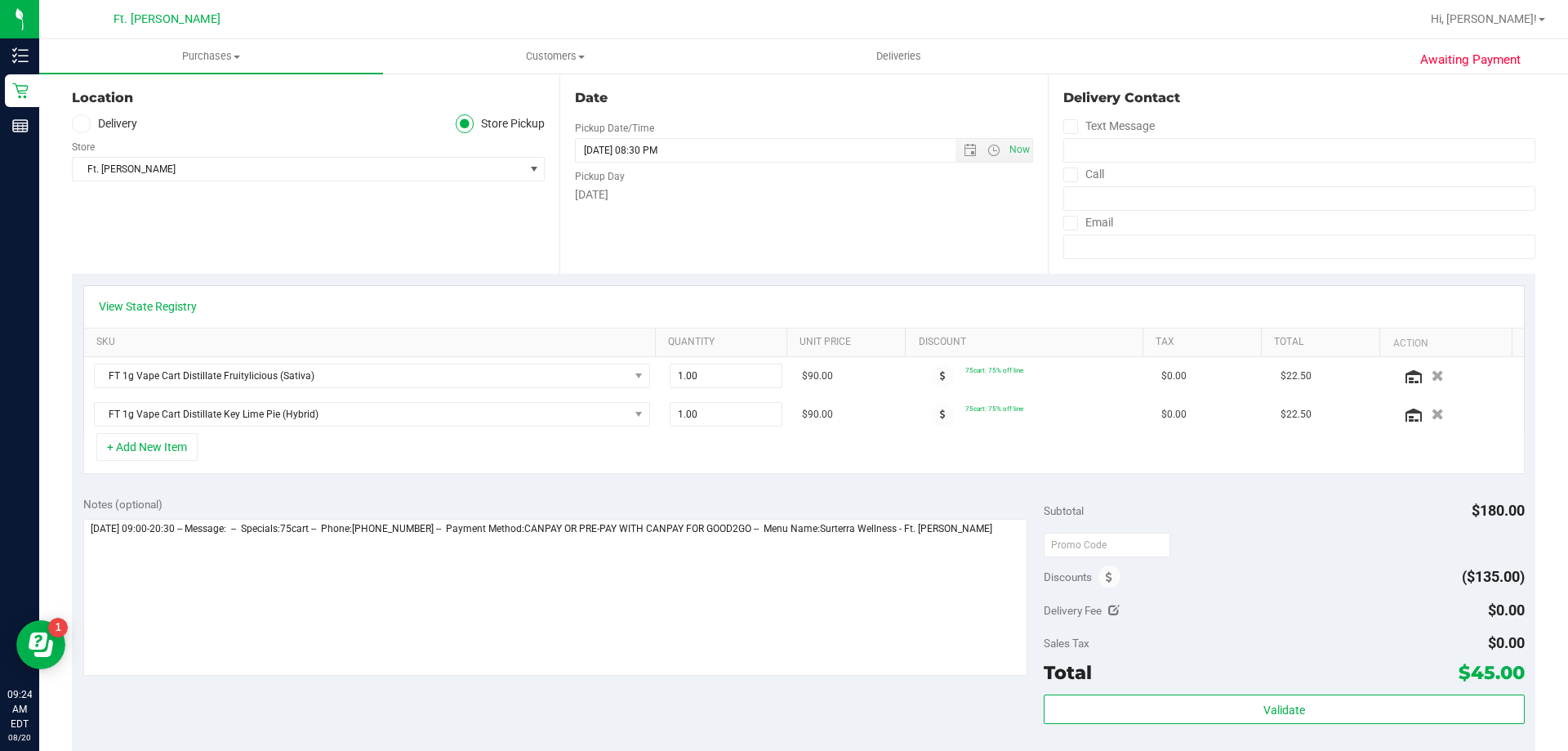
scroll to position [245, 0]
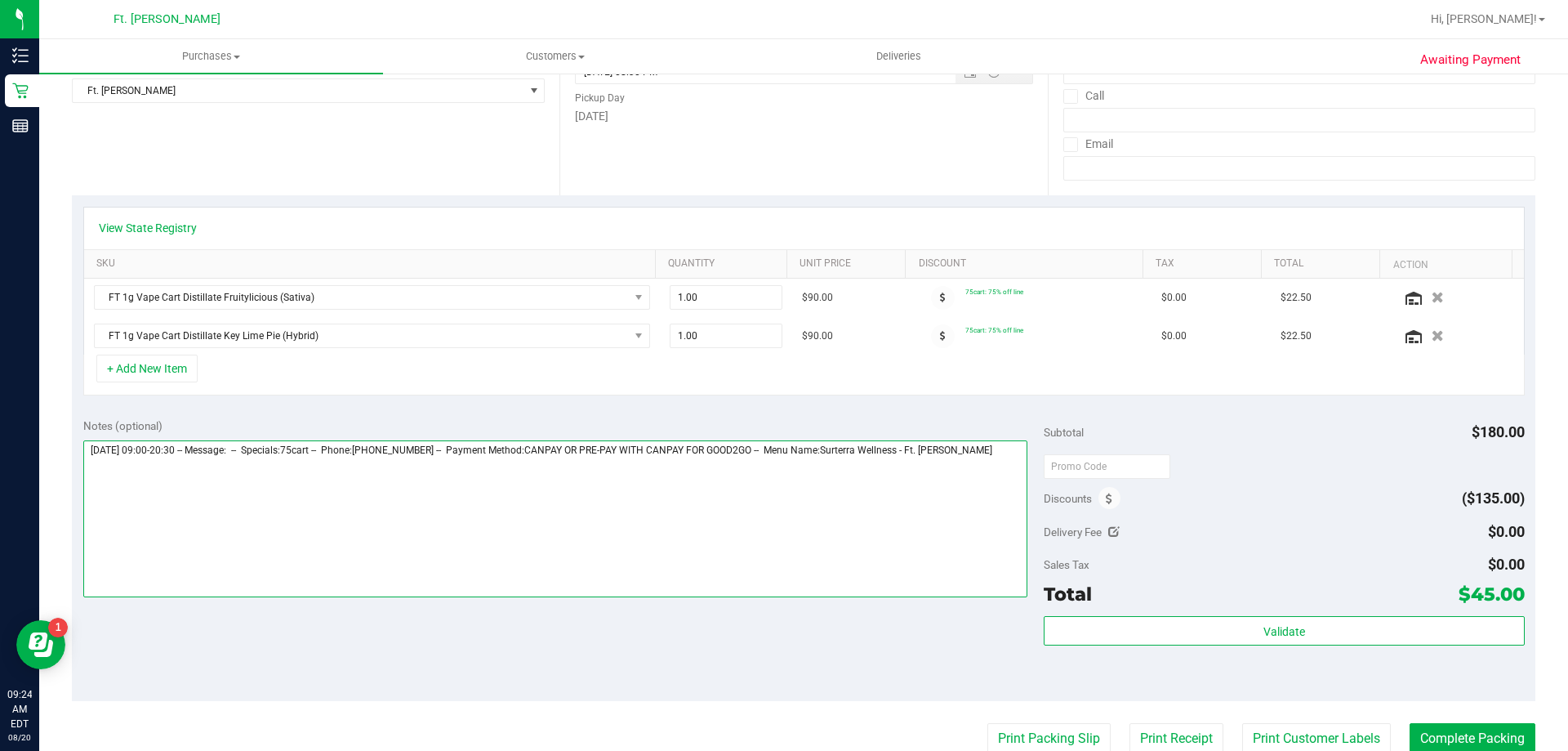
click at [1002, 446] on textarea at bounding box center [555, 519] width 945 height 157
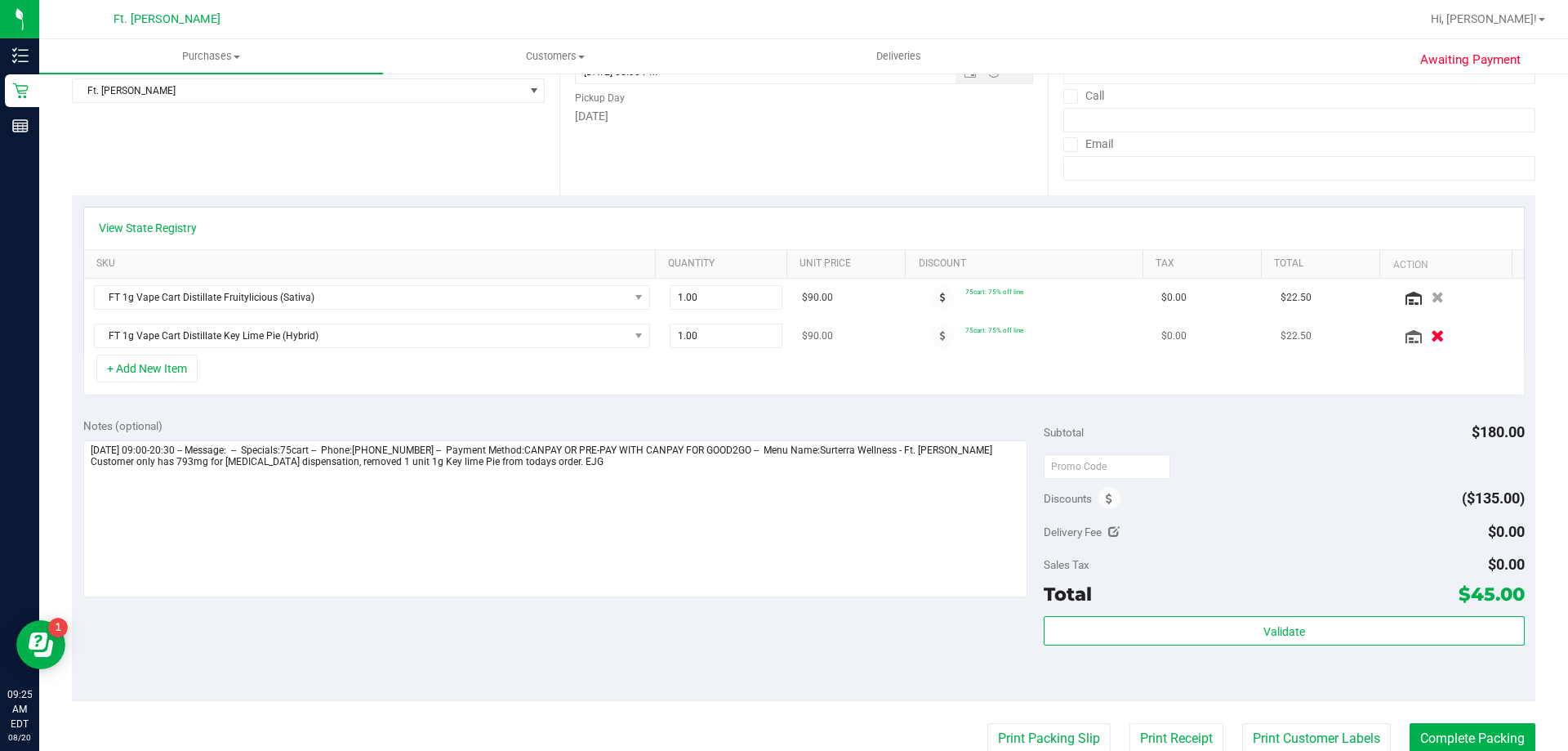
click at [1431, 337] on icon "button" at bounding box center [1438, 336] width 14 height 13
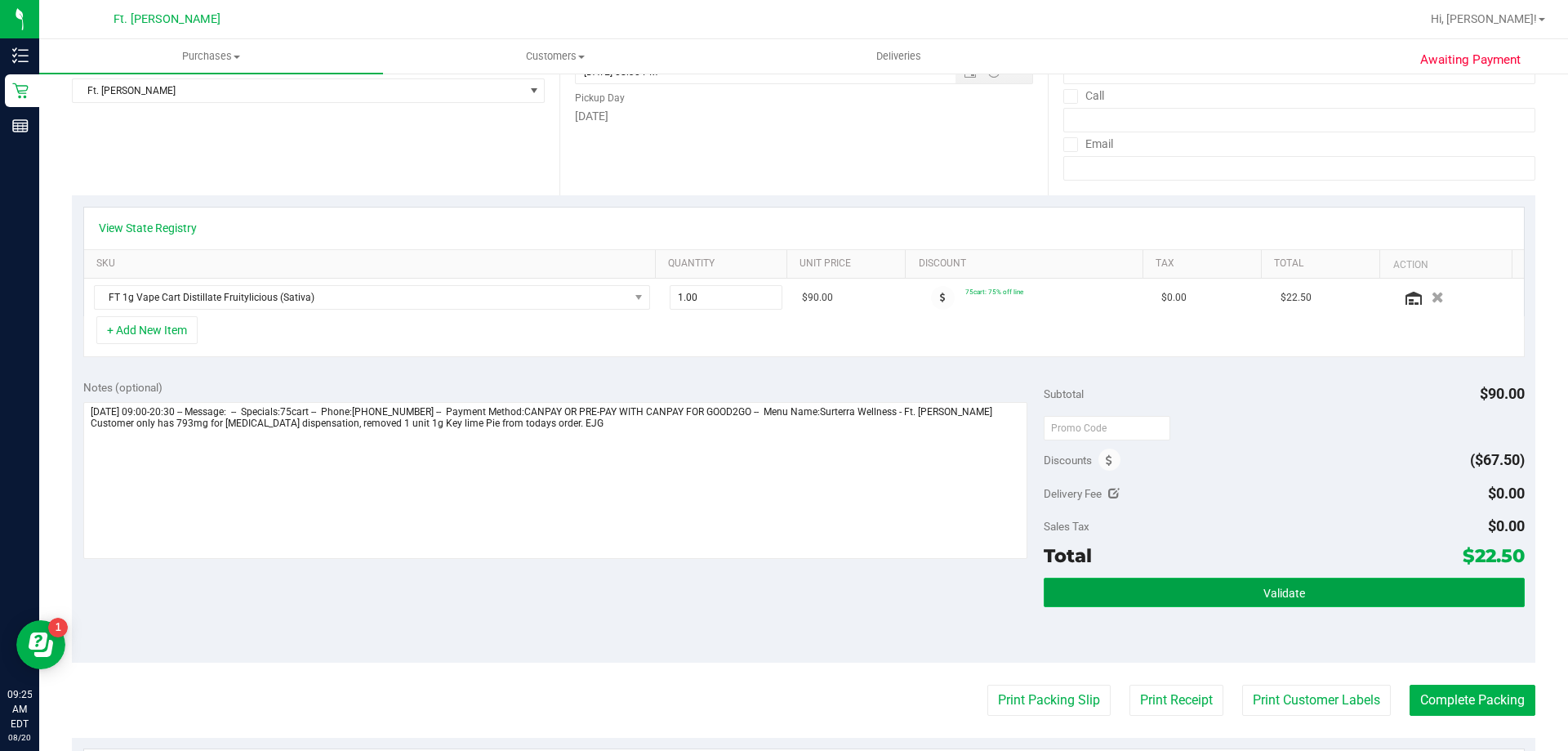
click at [1264, 603] on button "Validate" at bounding box center [1284, 592] width 480 height 29
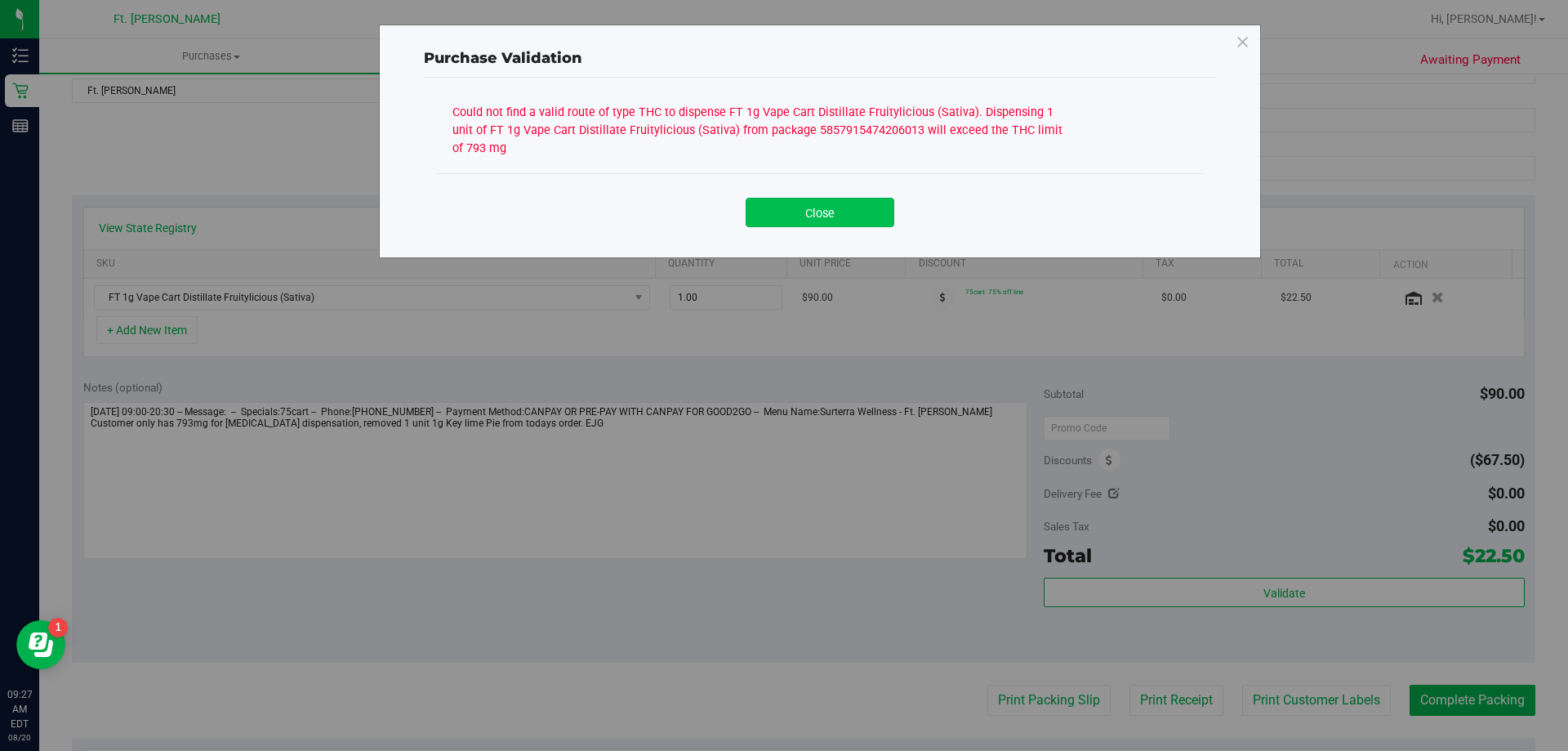
click at [832, 211] on button "Close" at bounding box center [821, 212] width 149 height 29
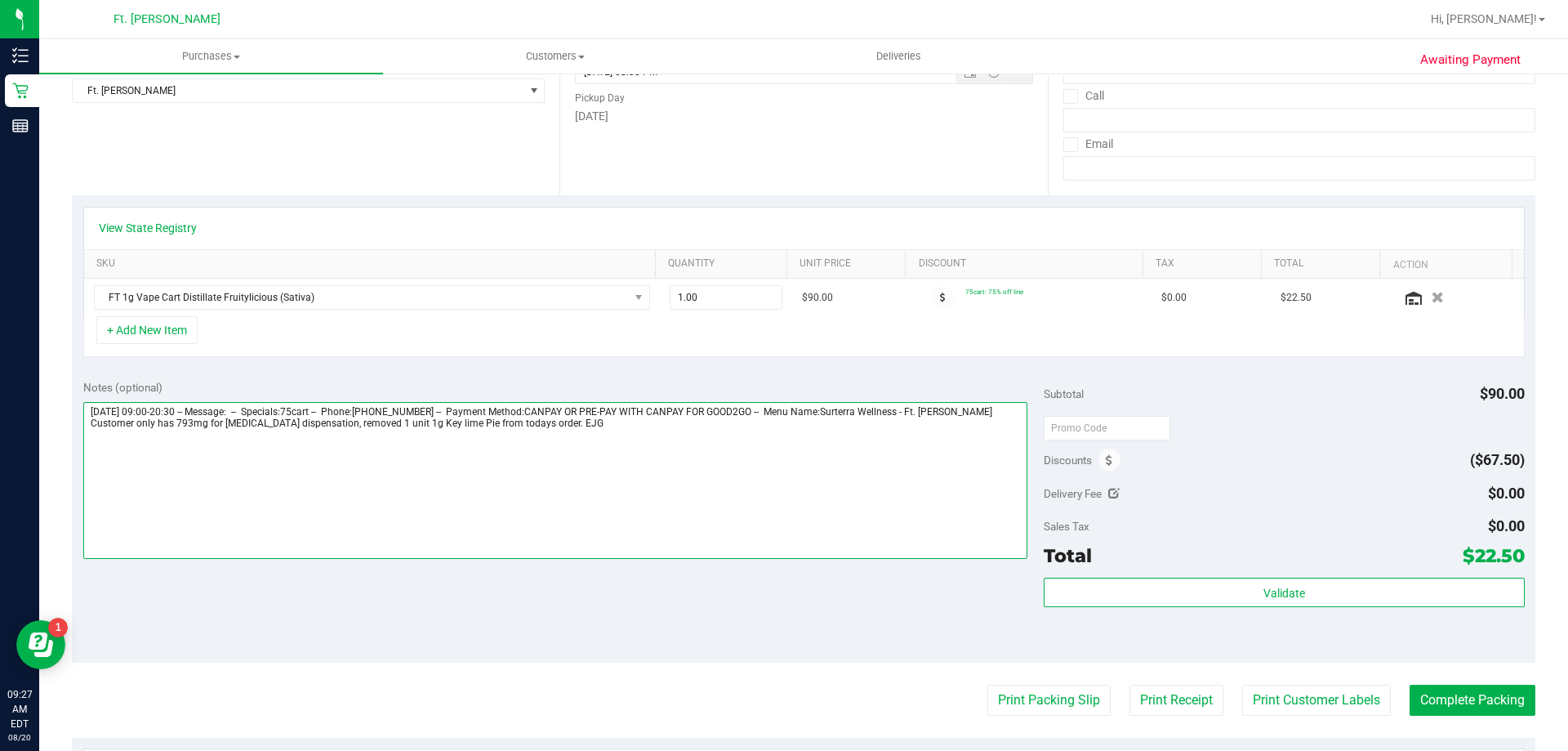
click at [514, 422] on textarea at bounding box center [555, 480] width 945 height 157
click at [411, 426] on textarea at bounding box center [555, 480] width 945 height 157
click at [406, 424] on textarea at bounding box center [555, 480] width 945 height 157
click at [409, 424] on textarea at bounding box center [555, 480] width 945 height 157
click at [464, 423] on textarea at bounding box center [555, 480] width 945 height 157
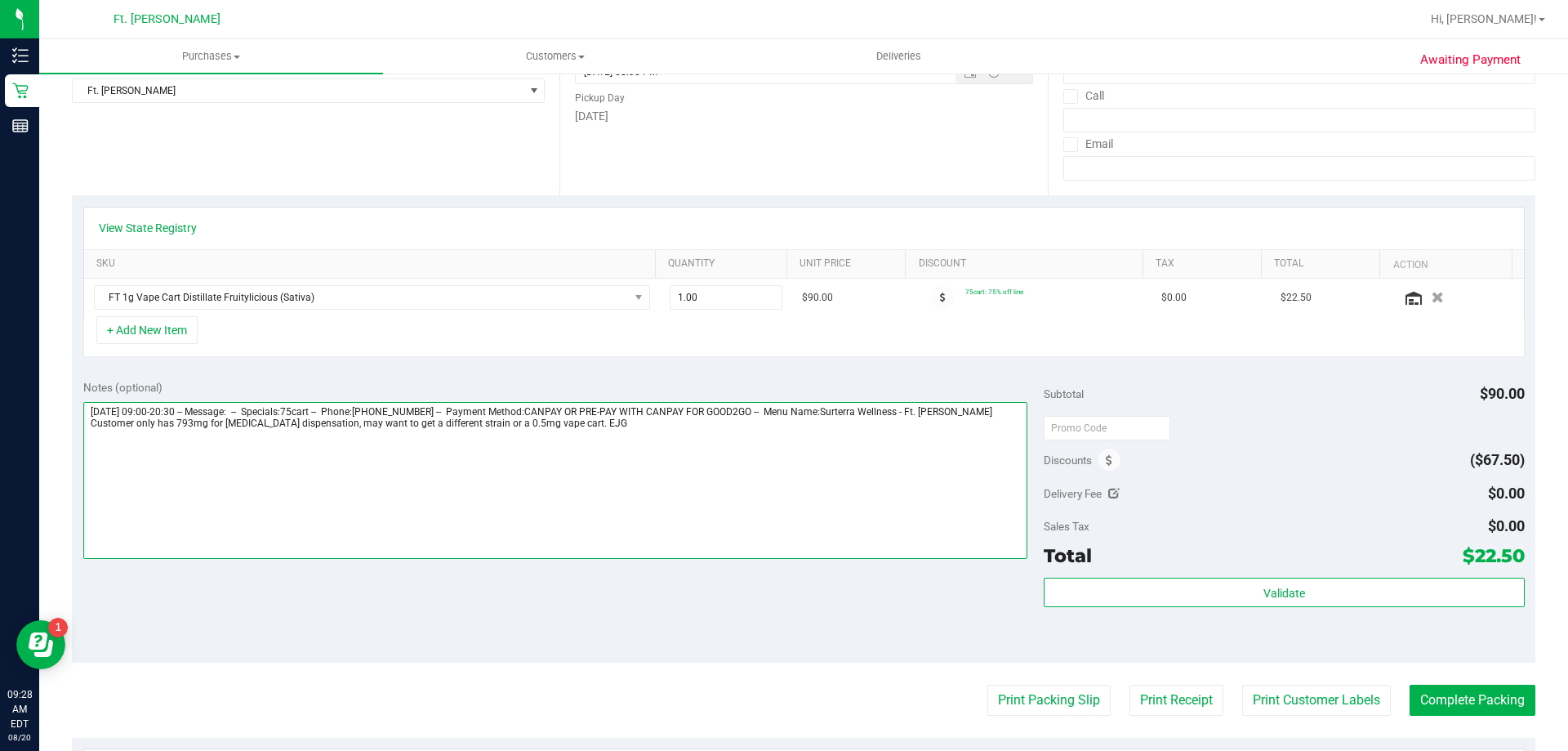
scroll to position [0, 0]
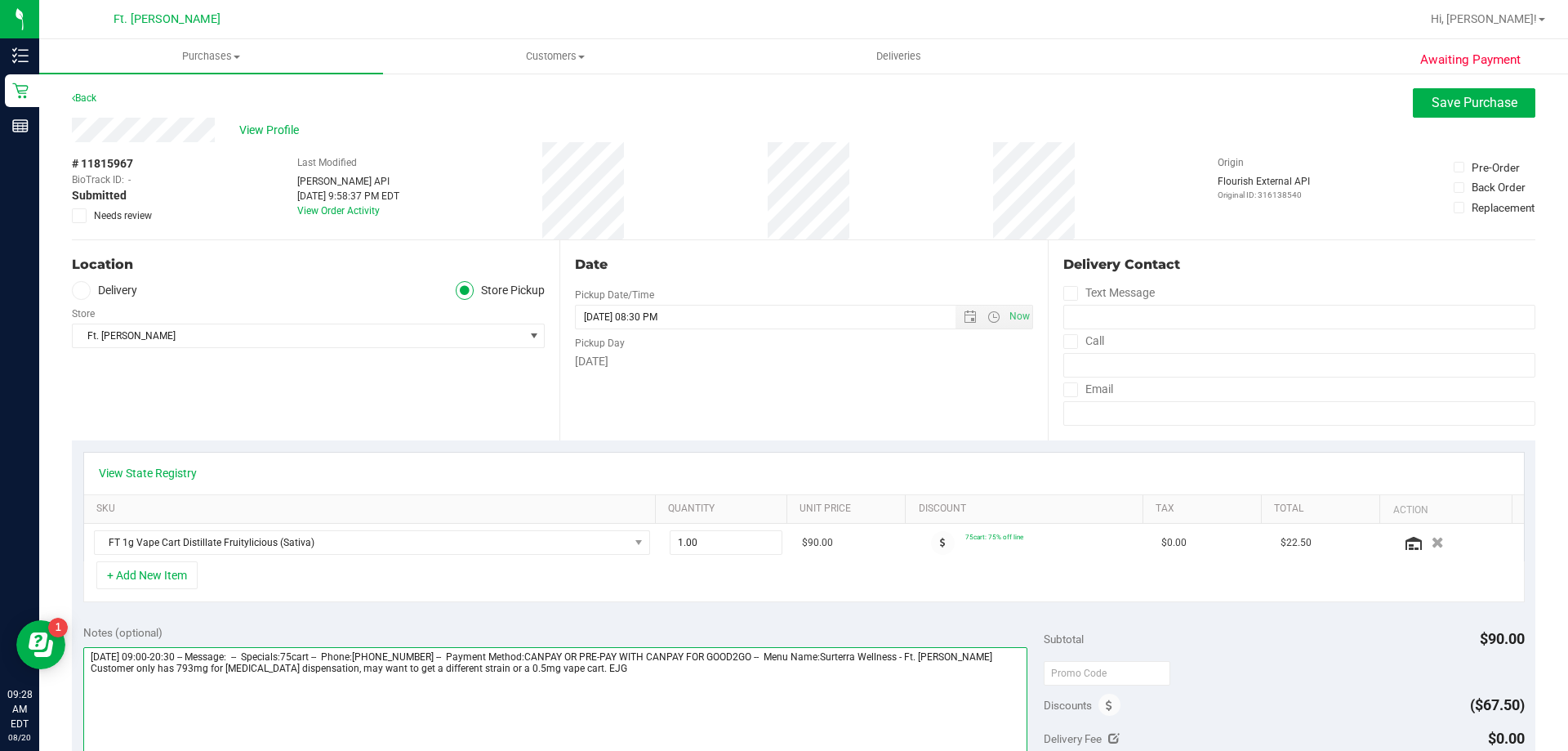
type textarea "[DATE] 09:00-20:30 -- Message: -- Specials:75cart -- Phone:[PHONE_NUMBER] -- Pa…"
click at [81, 215] on icon at bounding box center [79, 215] width 11 height 0
click at [0, 0] on input "Needs review" at bounding box center [0, 0] width 0 height 0
click at [229, 178] on div "# 11815967 BioTrack ID: - Submitted Needs review Last Modified [PERSON_NAME] AP…" at bounding box center [803, 190] width 1464 height 97
click at [264, 125] on span "View Profile" at bounding box center [271, 130] width 66 height 18
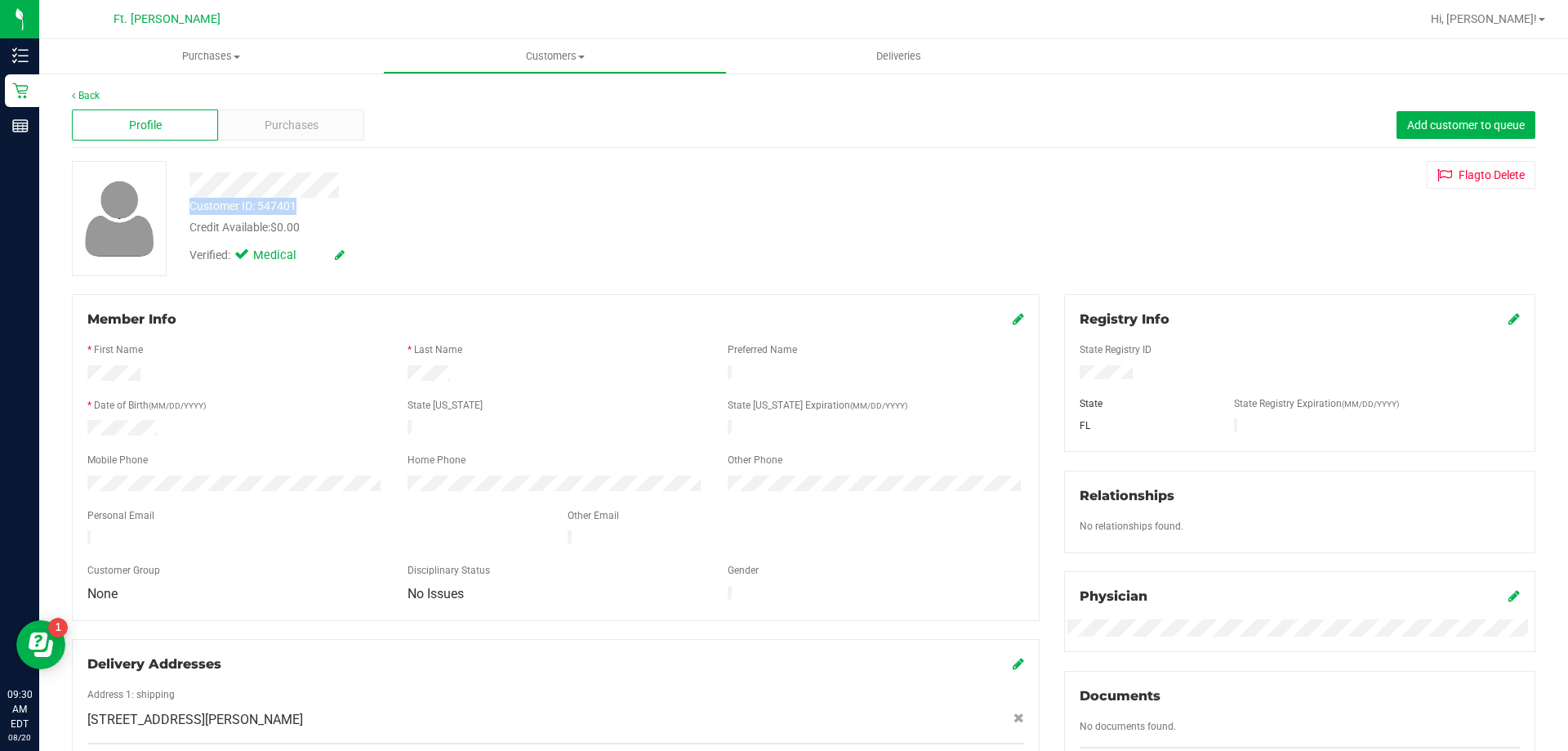
drag, startPoint x: 299, startPoint y: 207, endPoint x: 188, endPoint y: 205, distance: 111.0
click at [188, 205] on div "Customer ID: 547401 Credit Available: $0.00" at bounding box center [549, 216] width 744 height 38
copy div "Customer ID: 547401"
click at [111, 83] on div "Back Profile Purchases Add customer to queue Customer ID: 547401 Credit Availab…" at bounding box center [803, 639] width 1529 height 1136
click at [78, 94] on link "Back" at bounding box center [85, 96] width 27 height 12
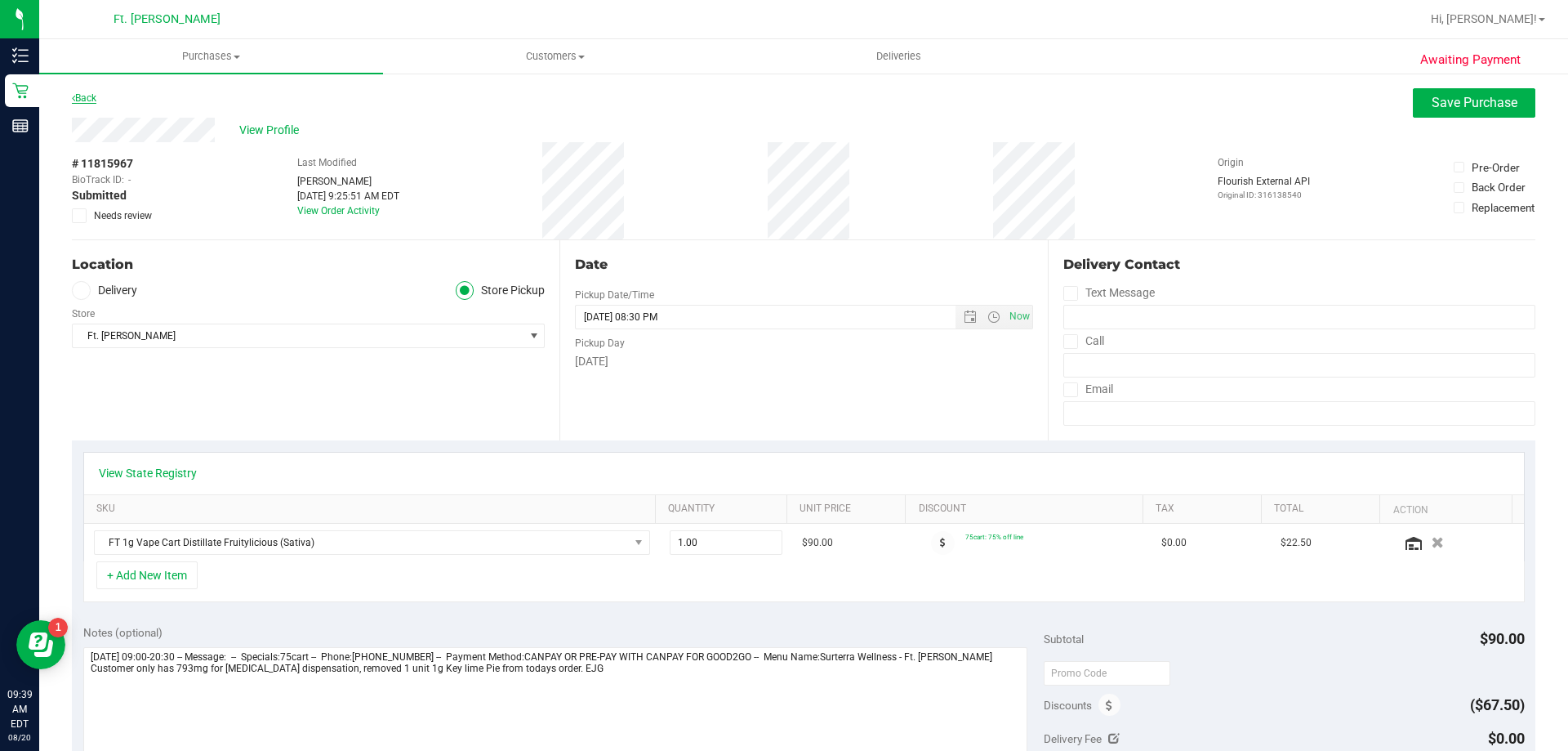
click at [86, 102] on link "Back" at bounding box center [83, 98] width 24 height 12
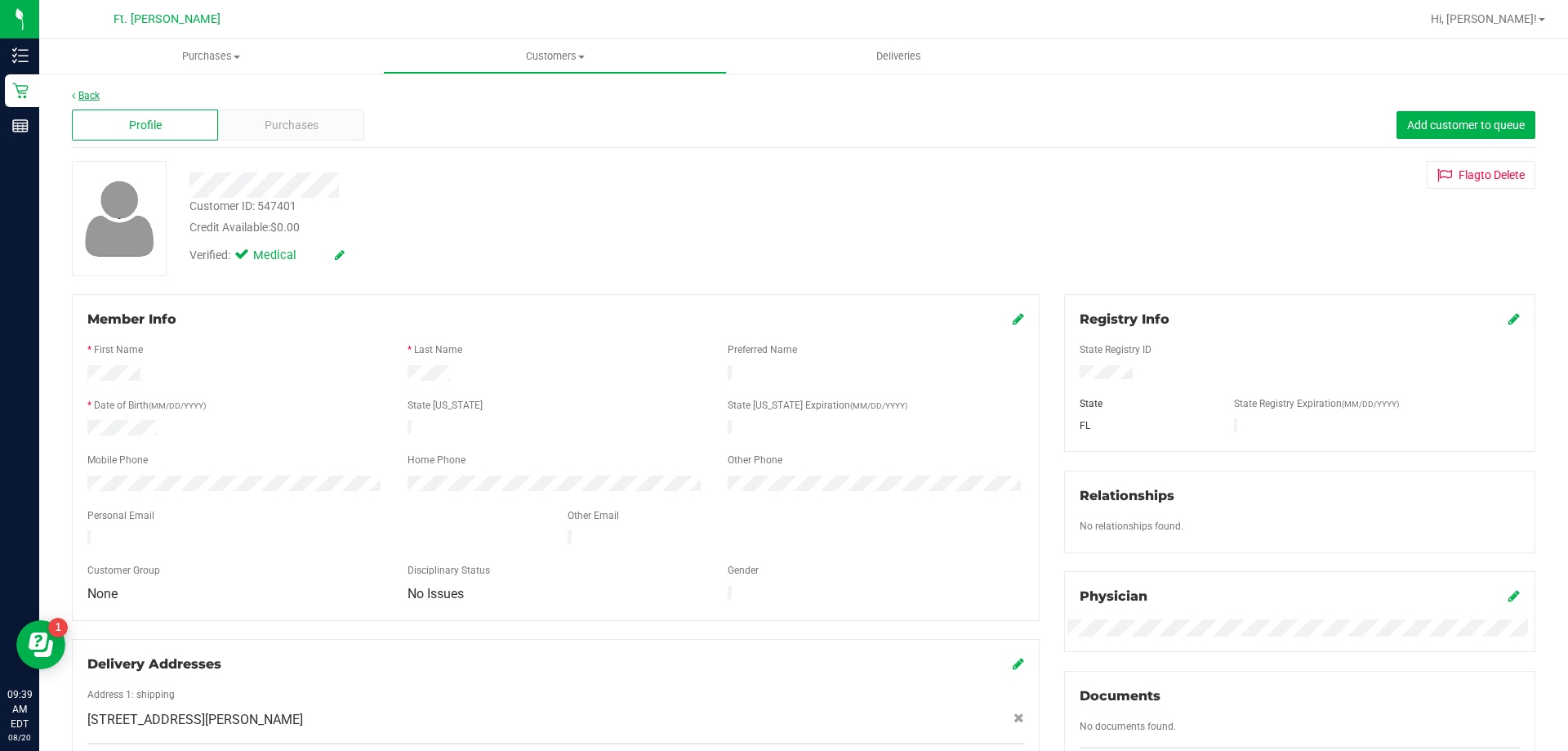
click at [96, 99] on link "Back" at bounding box center [85, 96] width 27 height 12
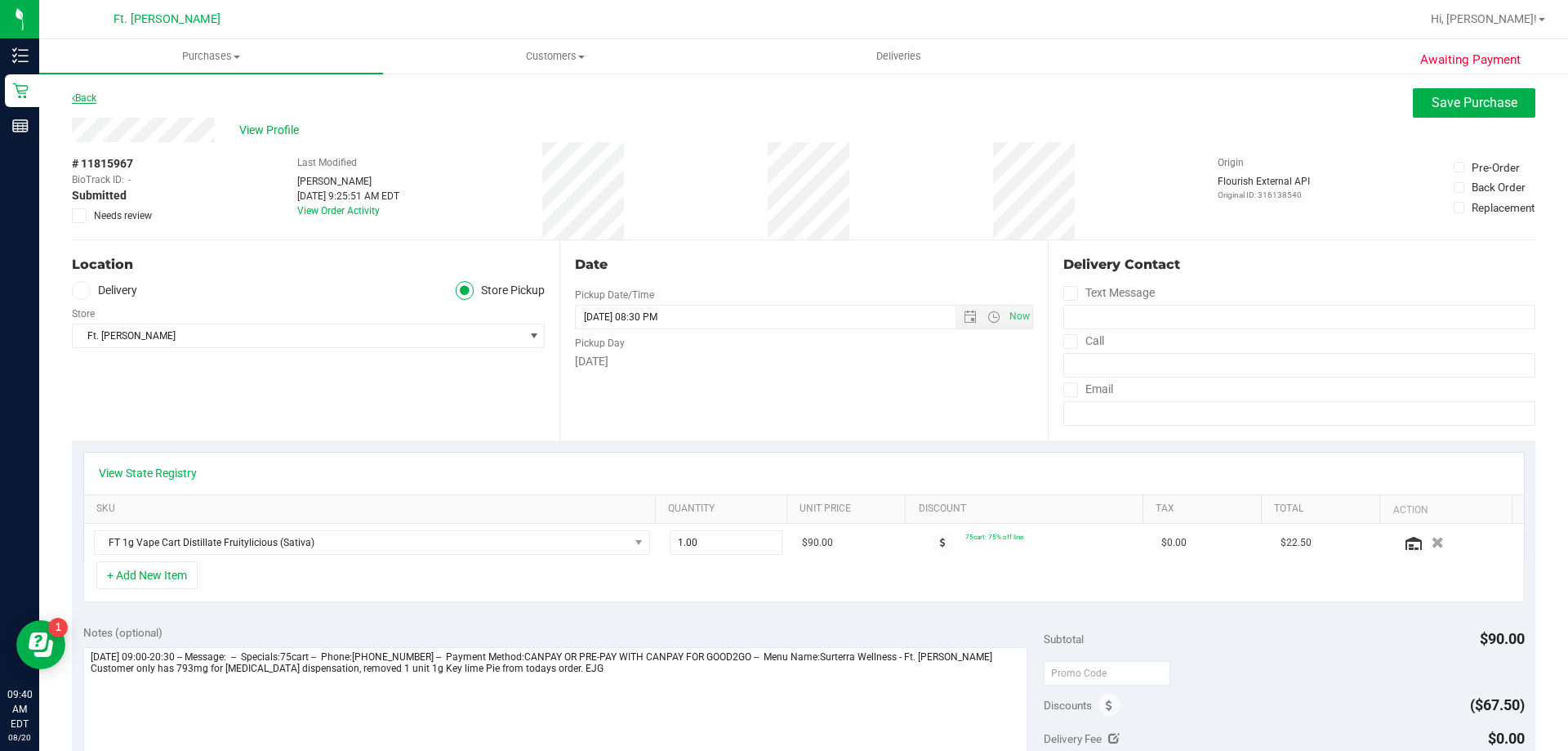
click at [78, 93] on link "Back" at bounding box center [83, 98] width 24 height 12
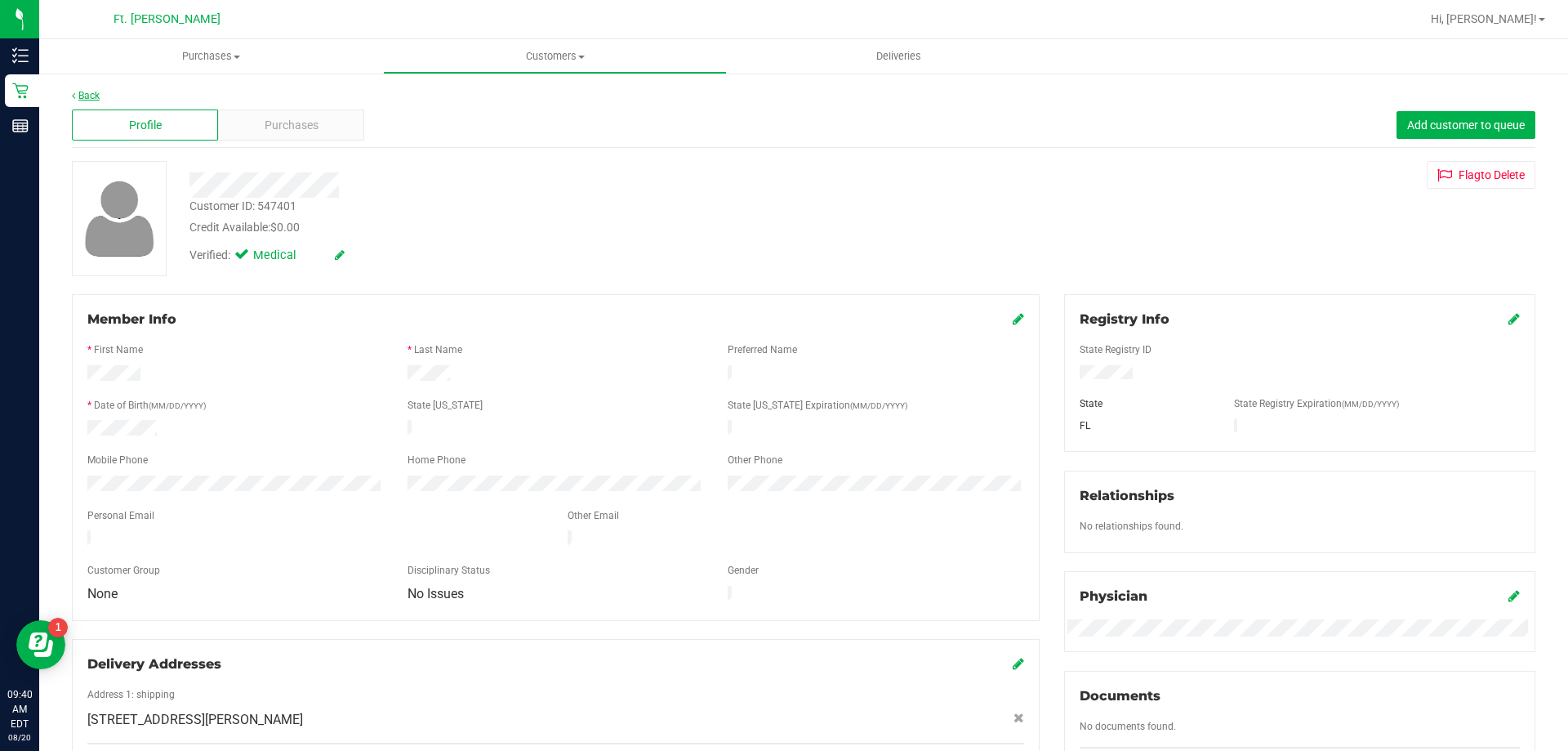
click at [80, 97] on link "Back" at bounding box center [85, 96] width 27 height 12
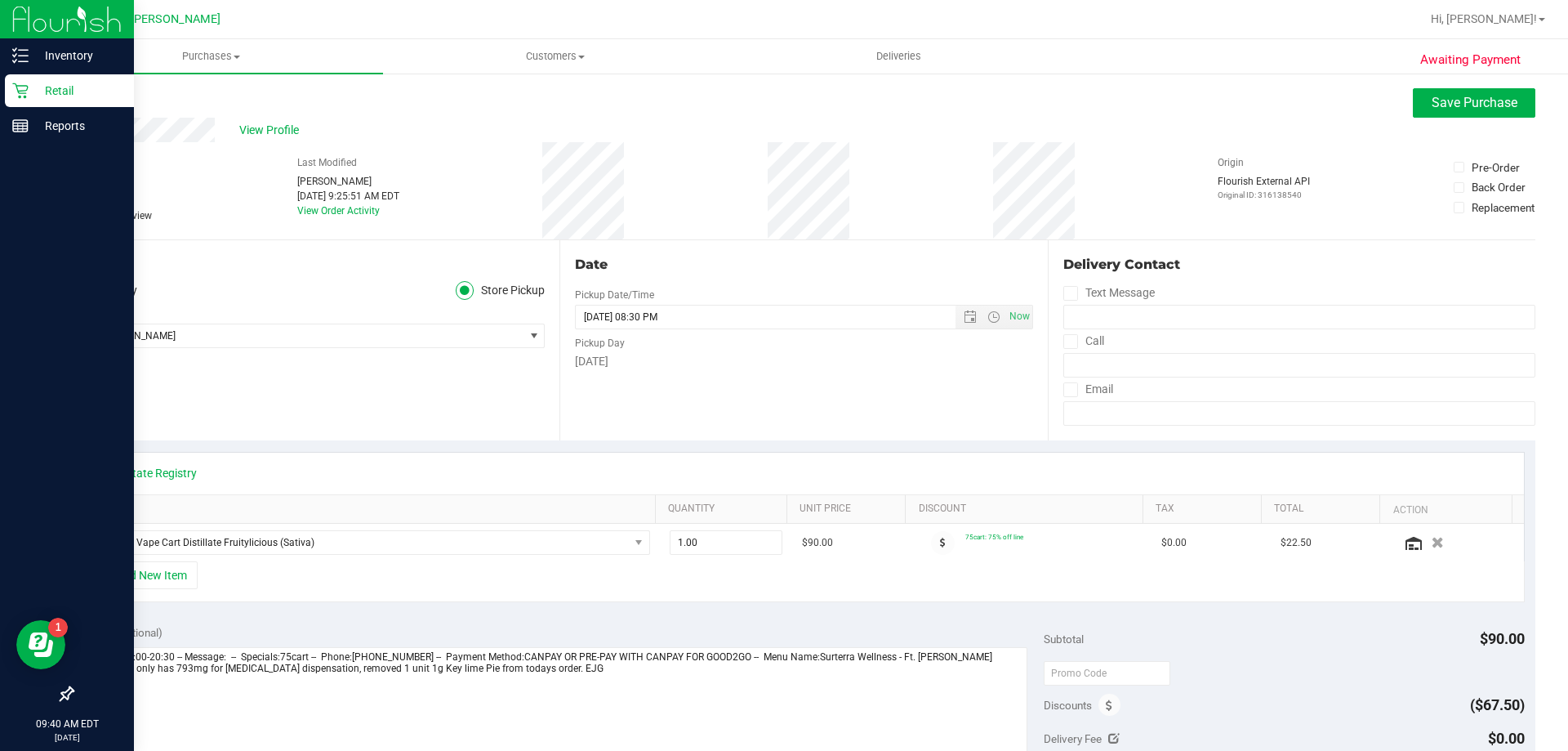
click at [65, 85] on p "Retail" at bounding box center [77, 91] width 98 height 20
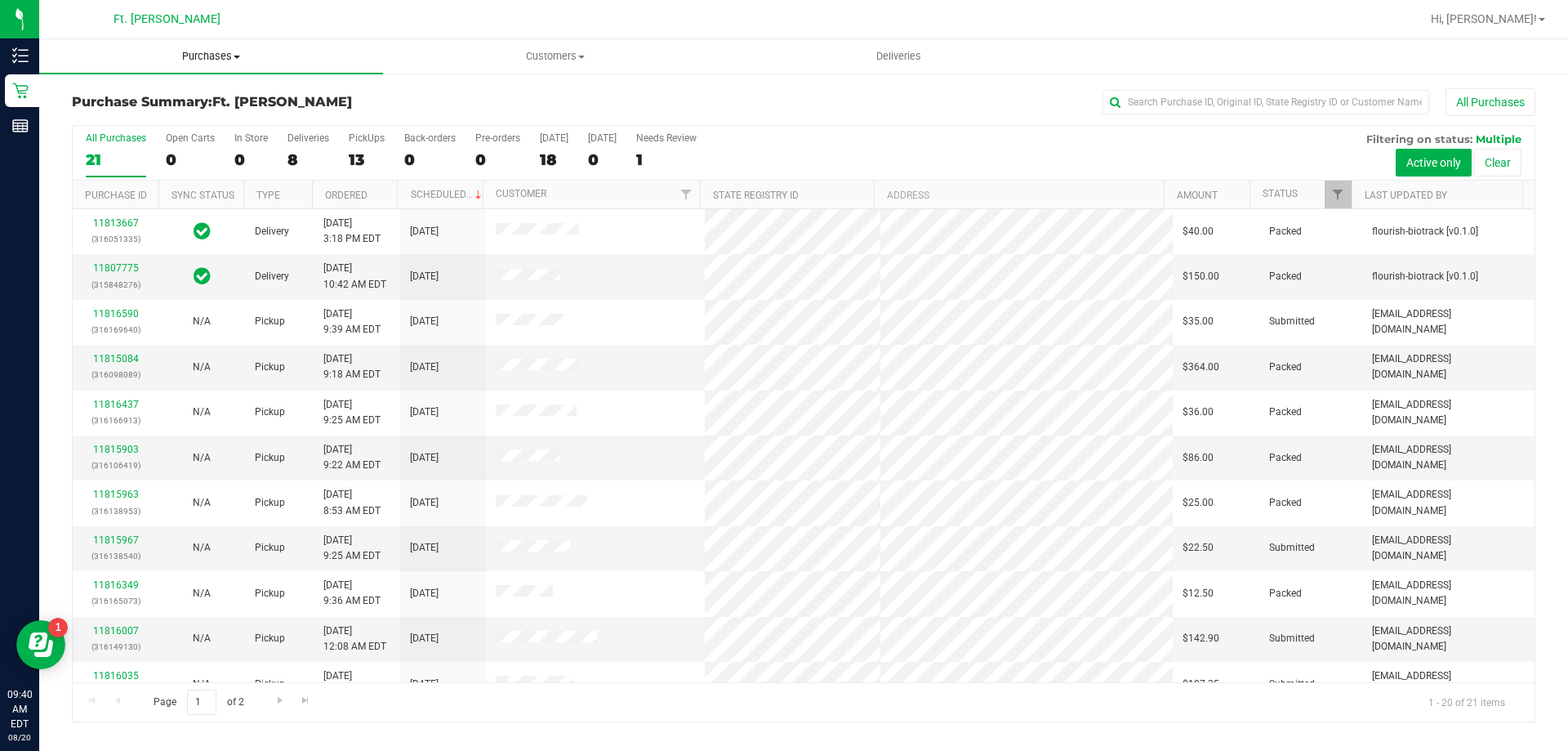
click at [223, 56] on span "Purchases" at bounding box center [211, 56] width 344 height 15
click at [114, 118] on span "Fulfillment" at bounding box center [89, 117] width 101 height 14
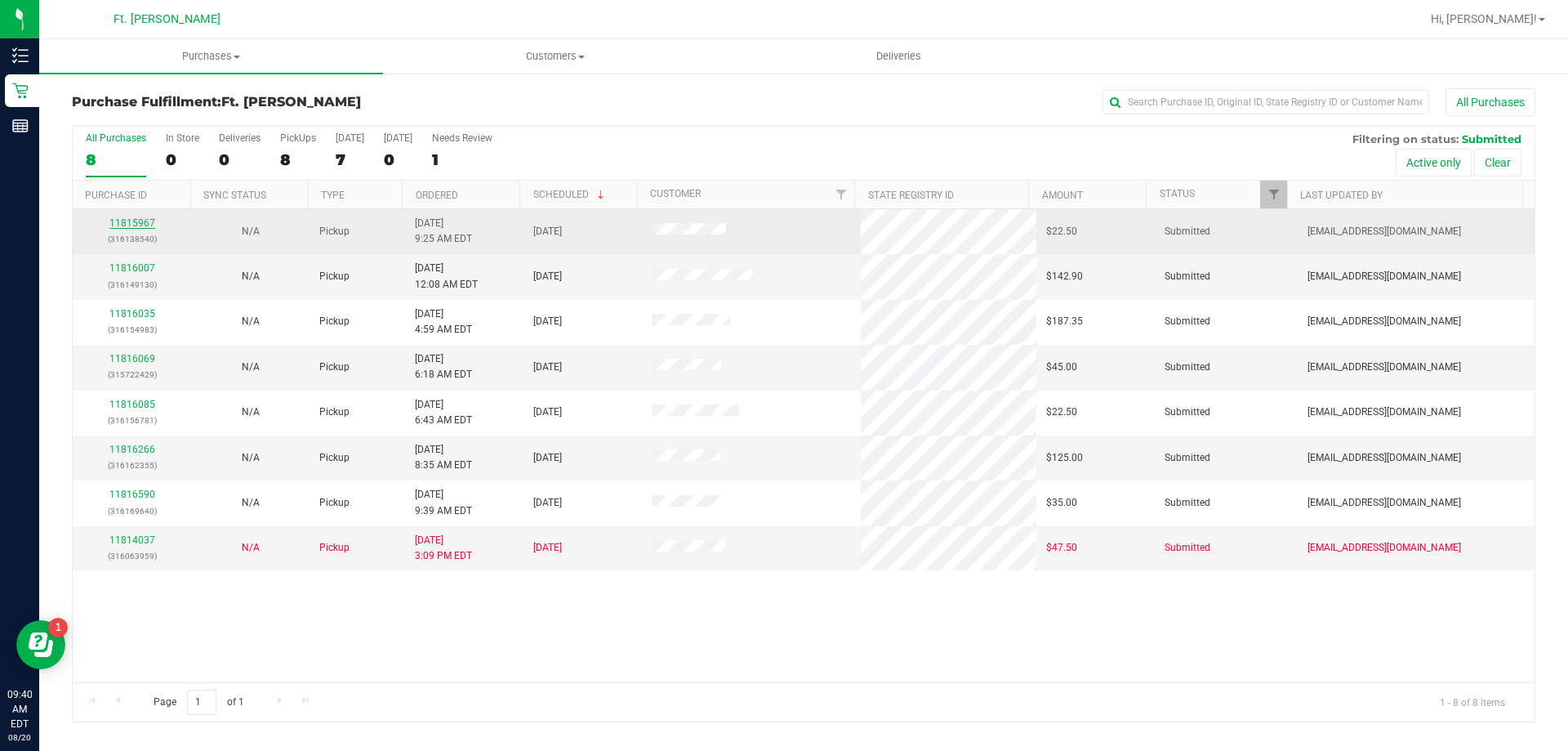
click at [117, 221] on link "11815967" at bounding box center [132, 223] width 46 height 12
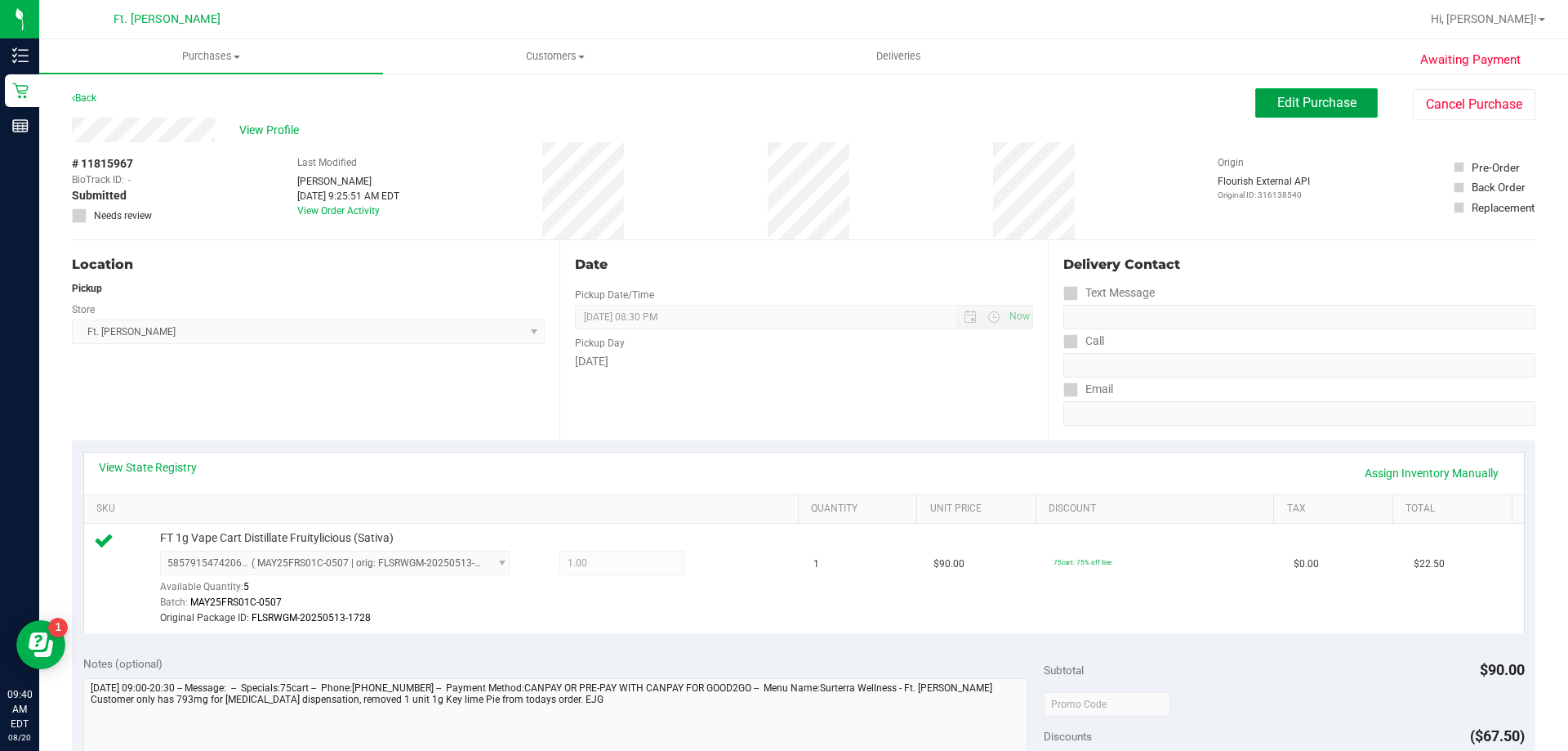
click at [1278, 101] on span "Edit Purchase" at bounding box center [1317, 103] width 79 height 16
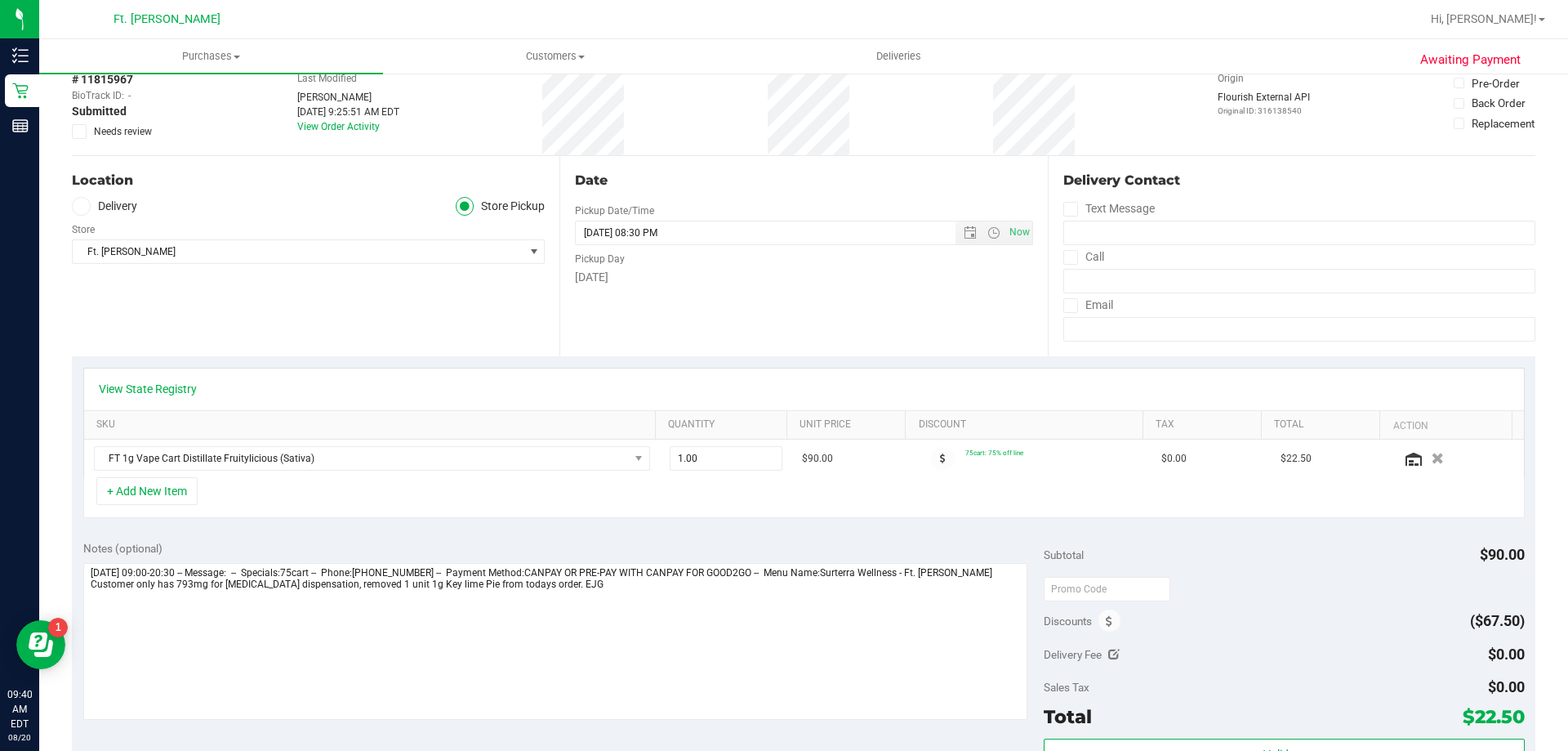
scroll to position [164, 0]
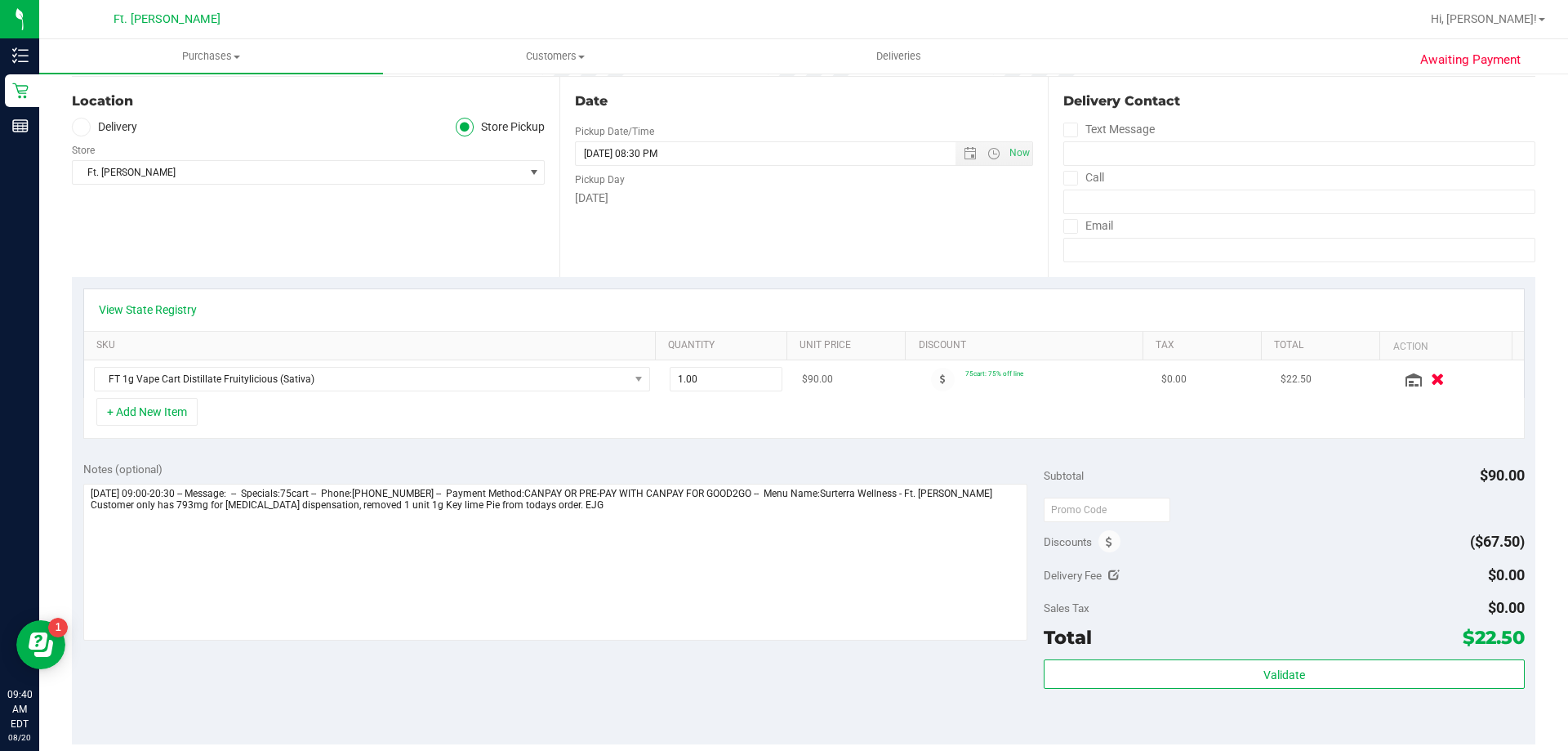
click at [1431, 375] on icon "button" at bounding box center [1438, 379] width 14 height 13
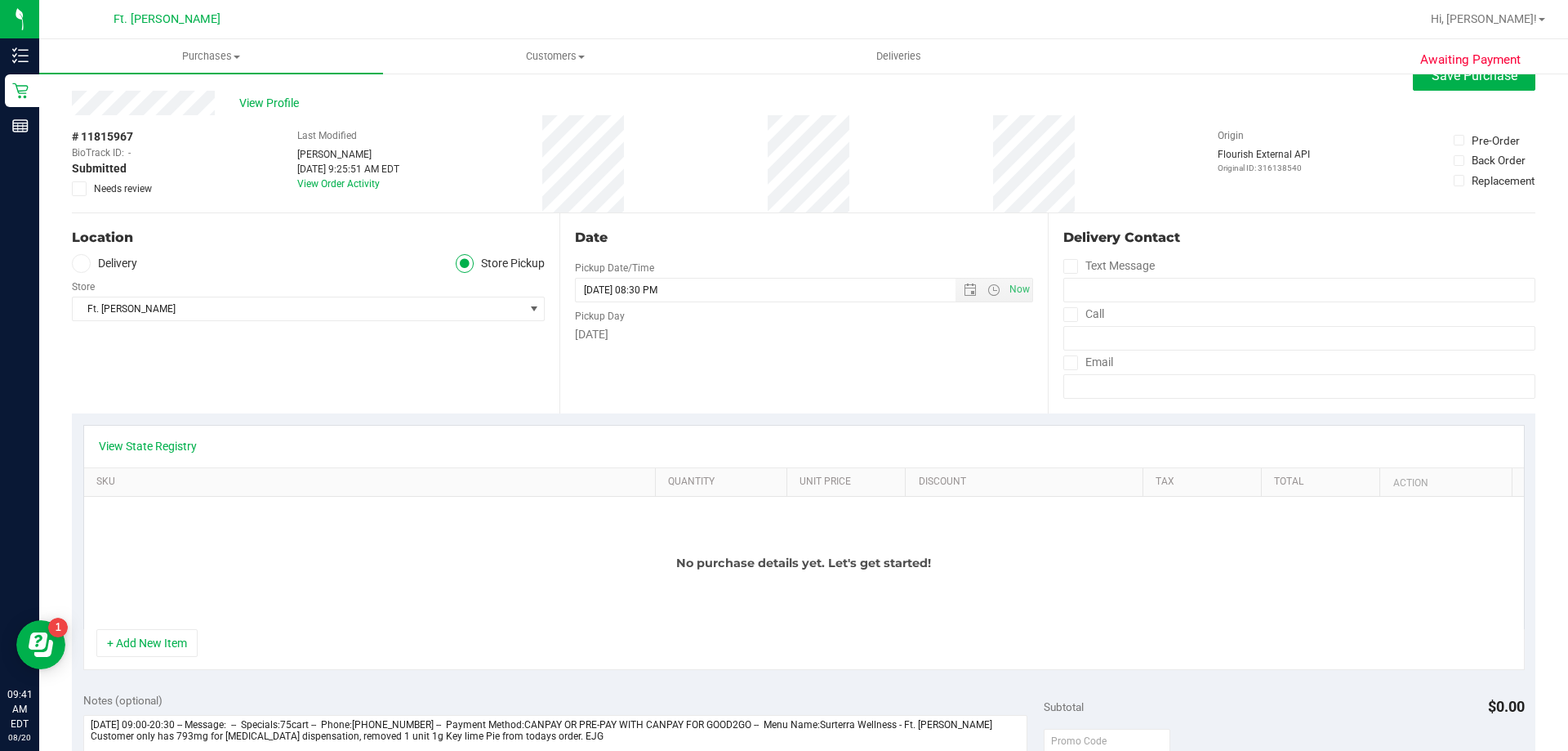
scroll to position [0, 0]
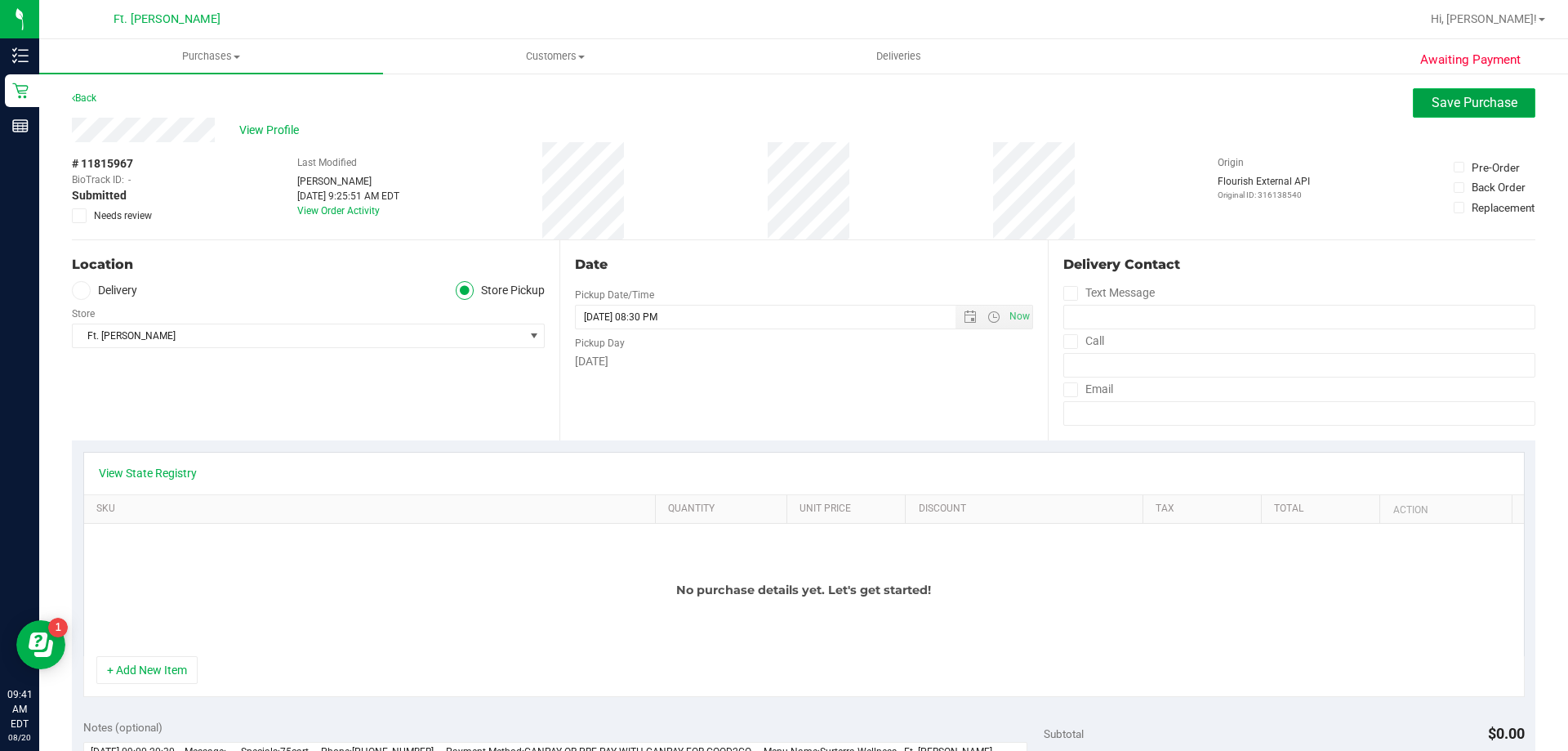
click at [1470, 106] on span "Save Purchase" at bounding box center [1475, 103] width 86 height 16
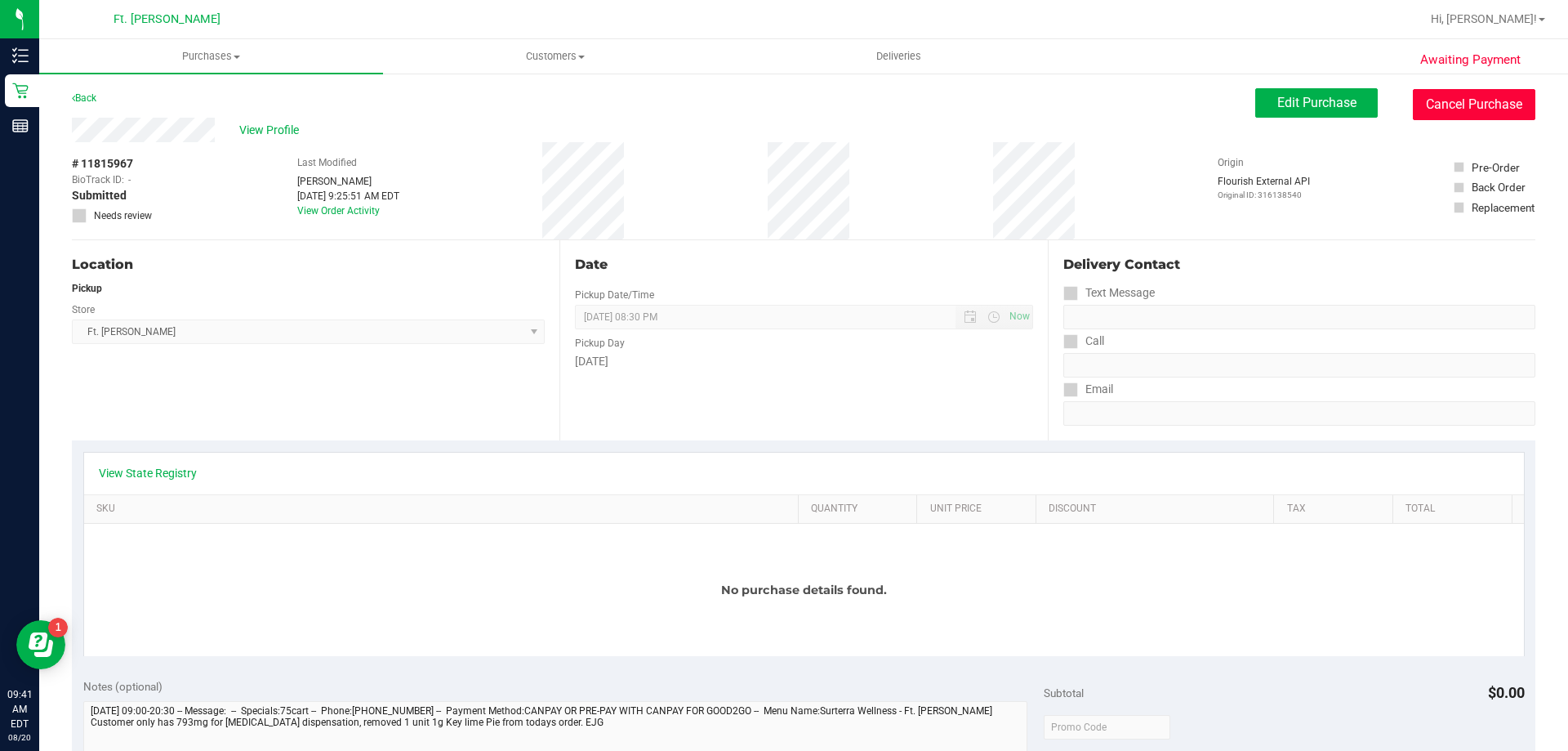
click at [1432, 94] on button "Cancel Purchase" at bounding box center [1474, 105] width 122 height 31
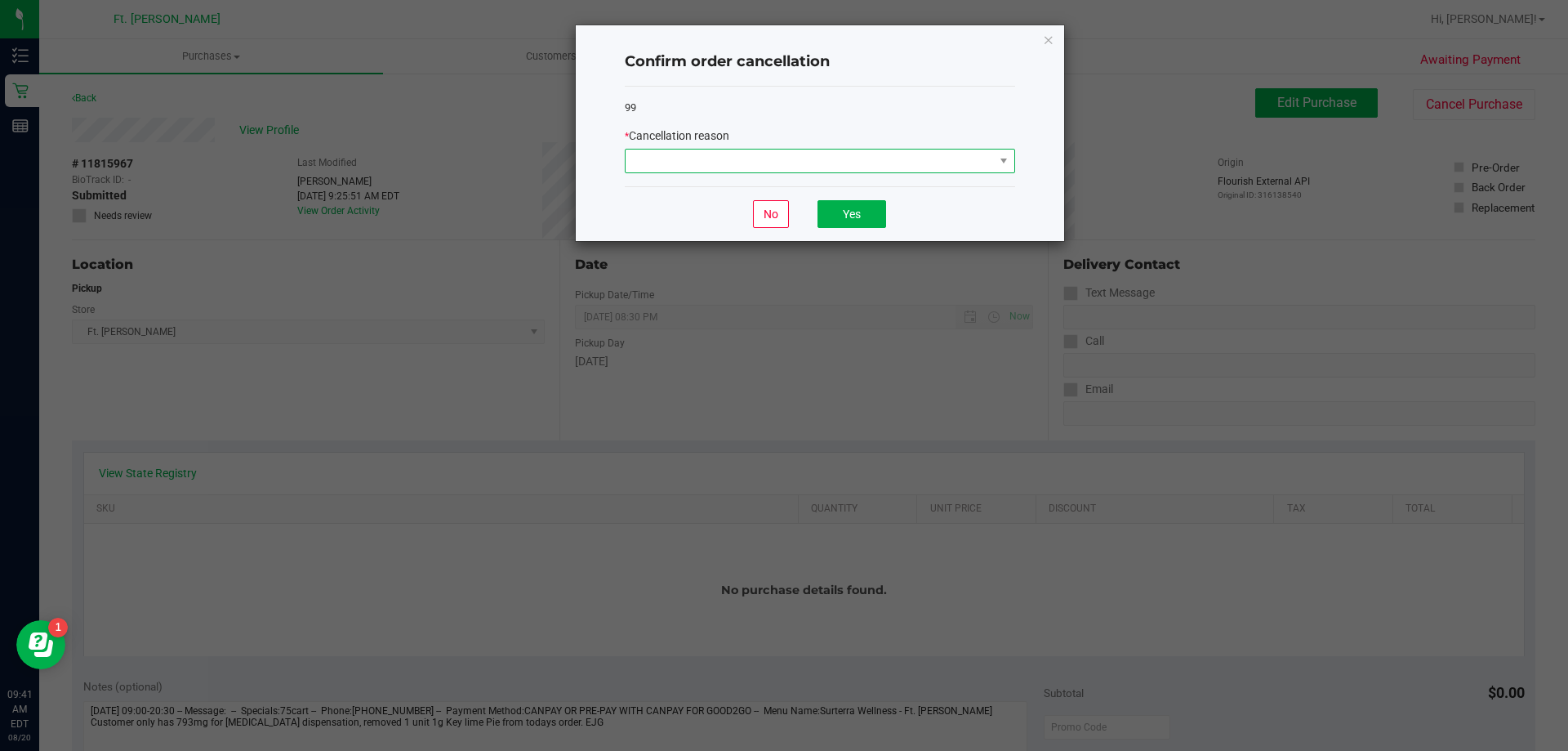
click at [765, 162] on span at bounding box center [810, 161] width 368 height 23
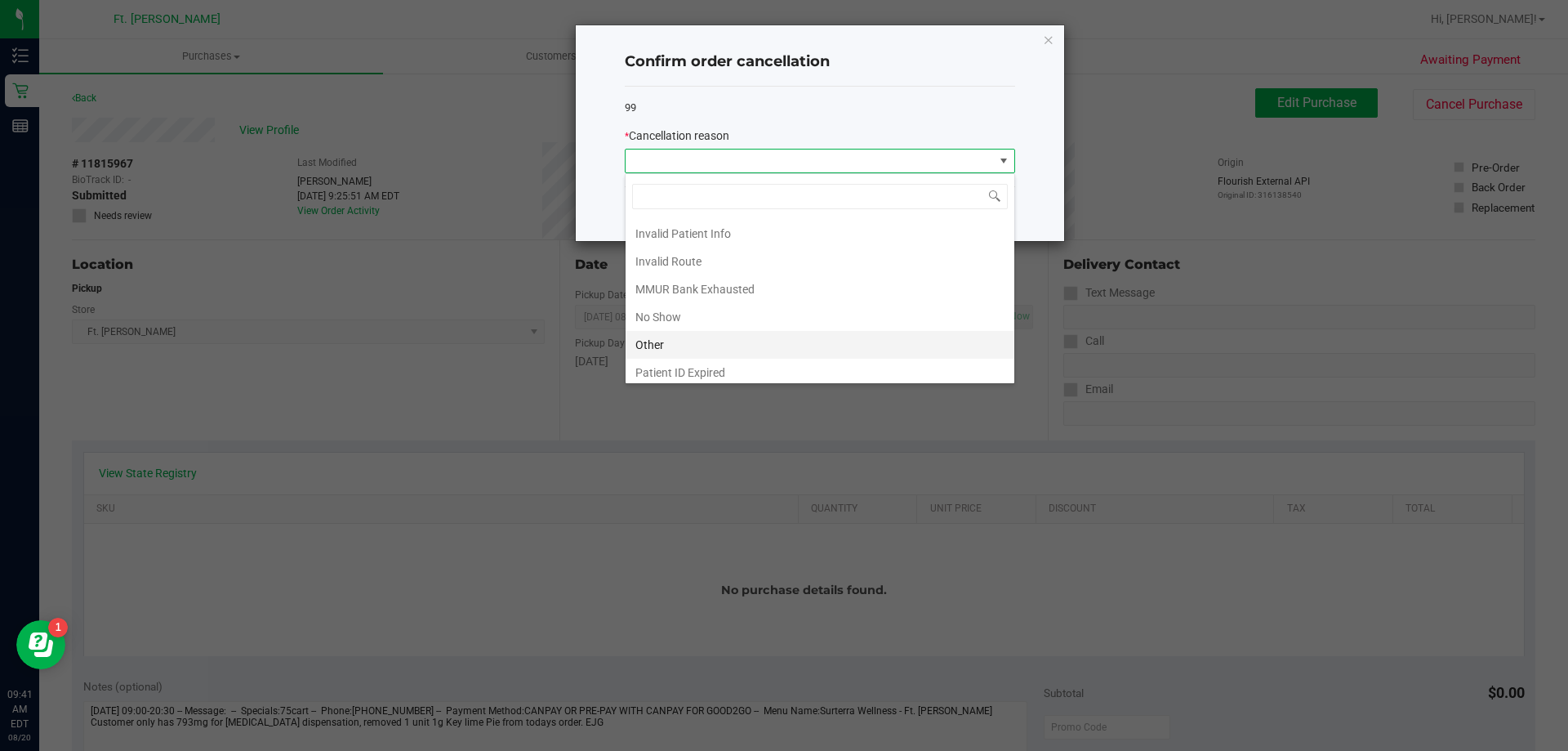
scroll to position [81, 0]
click at [752, 322] on li "Other" at bounding box center [820, 316] width 389 height 27
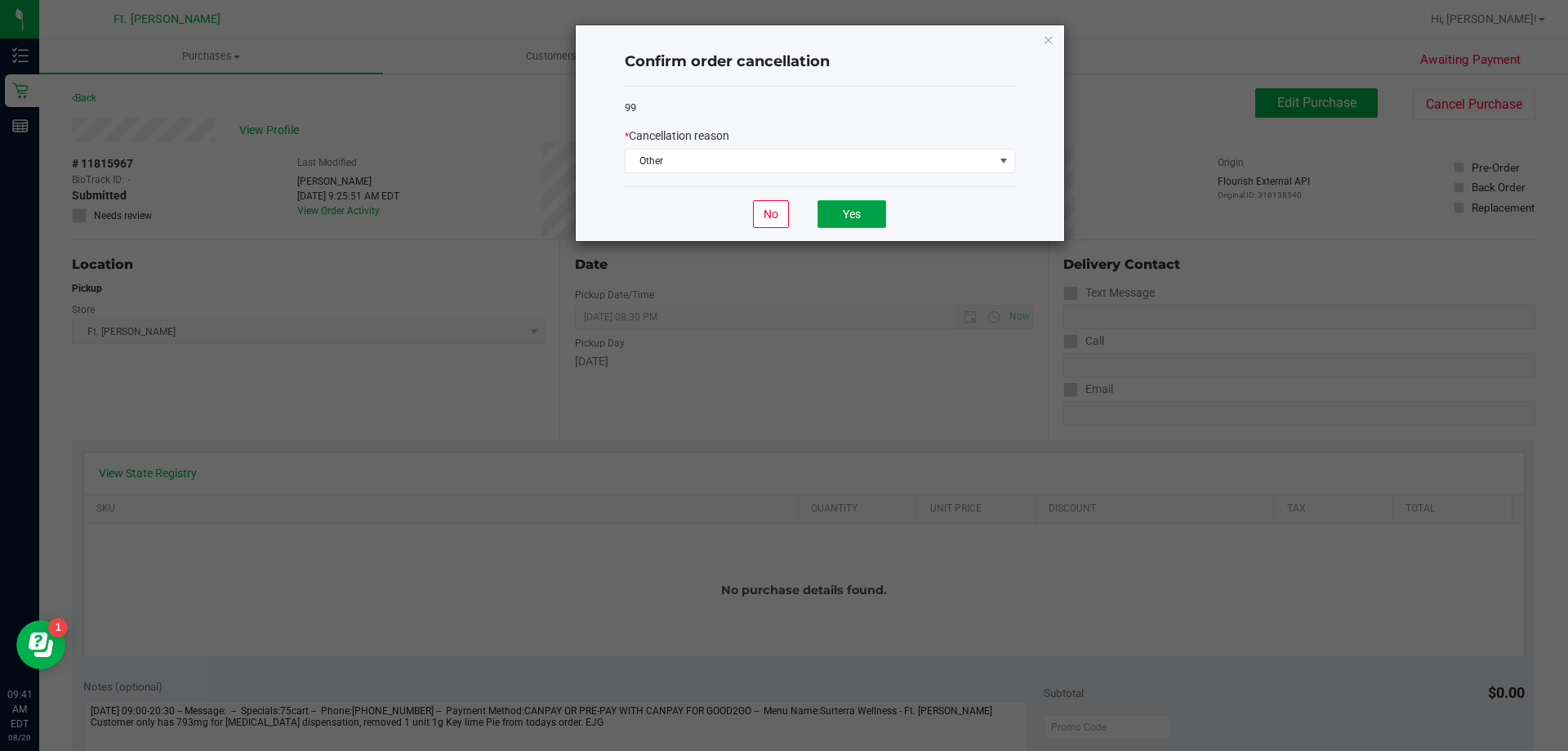
click at [846, 211] on button "Yes" at bounding box center [852, 213] width 69 height 27
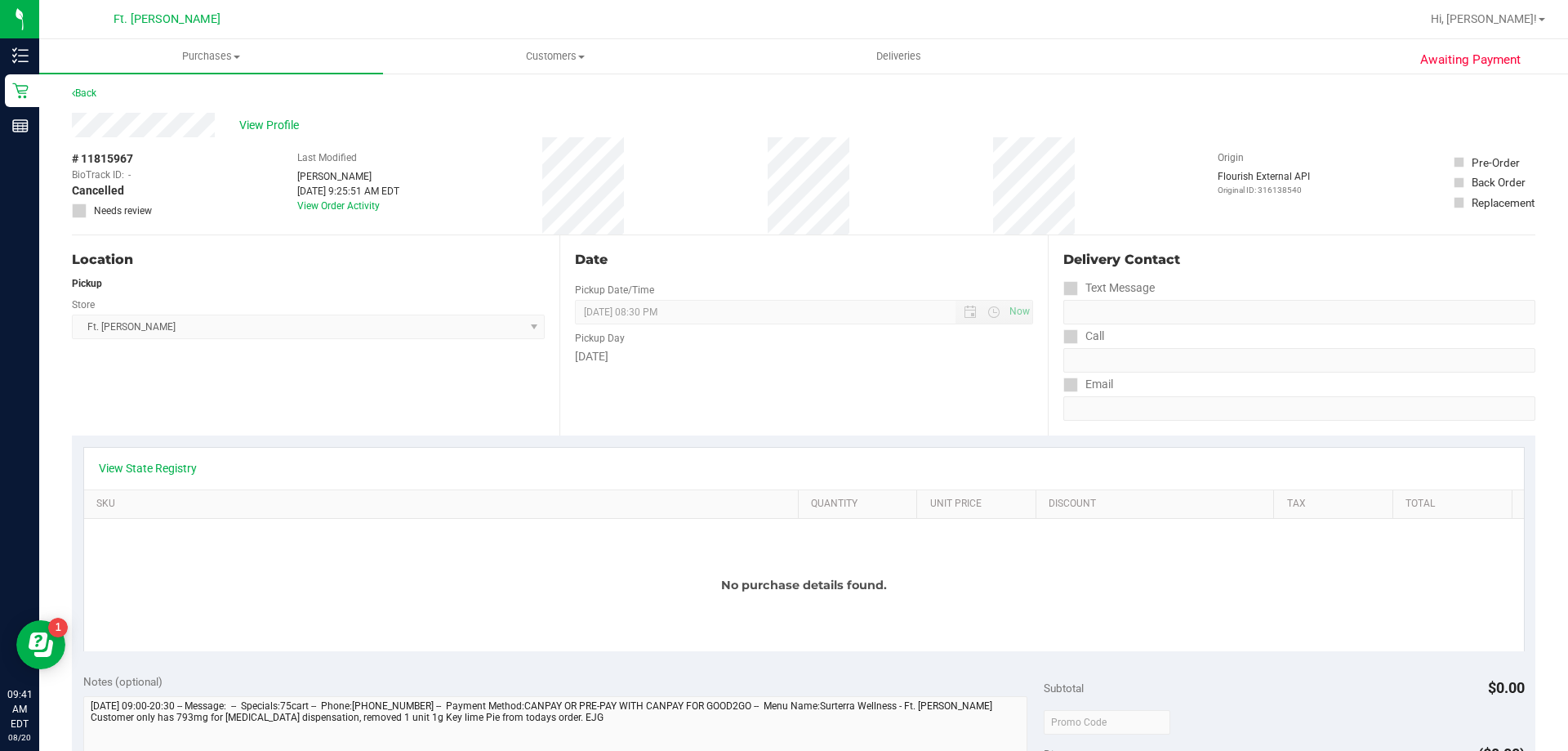
scroll to position [0, 0]
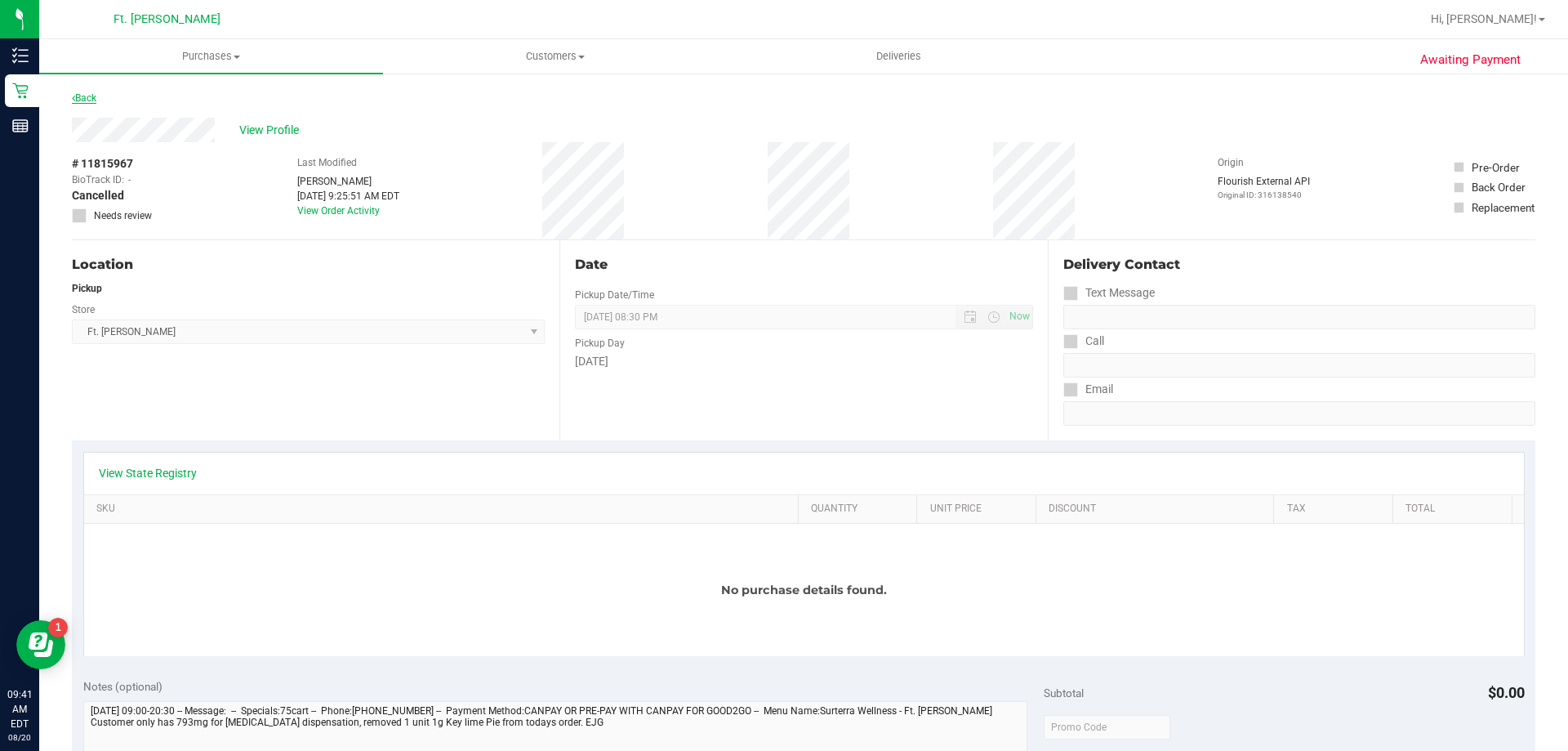
click at [76, 92] on link "Back" at bounding box center [83, 98] width 24 height 12
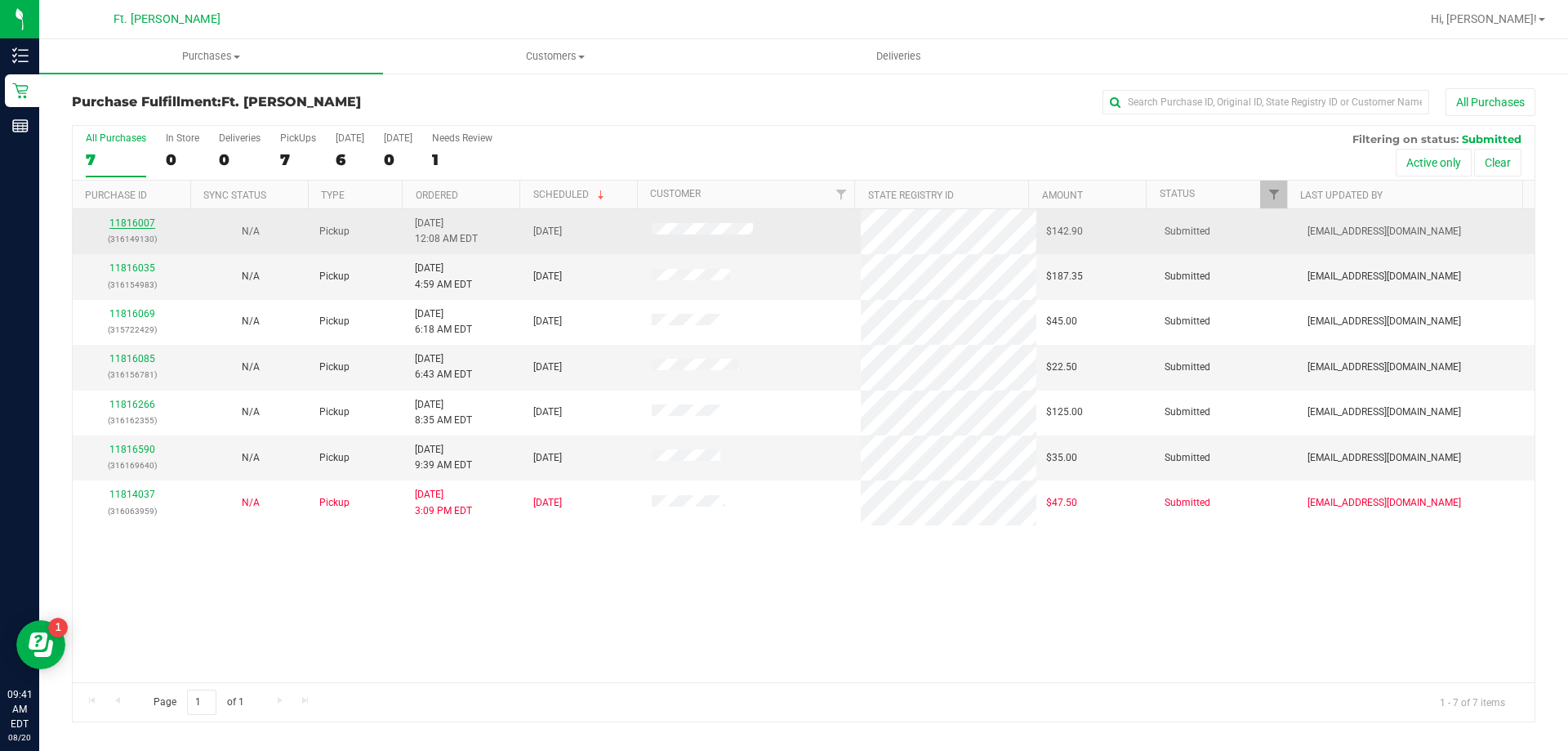
click at [135, 219] on link "11816007" at bounding box center [132, 223] width 46 height 12
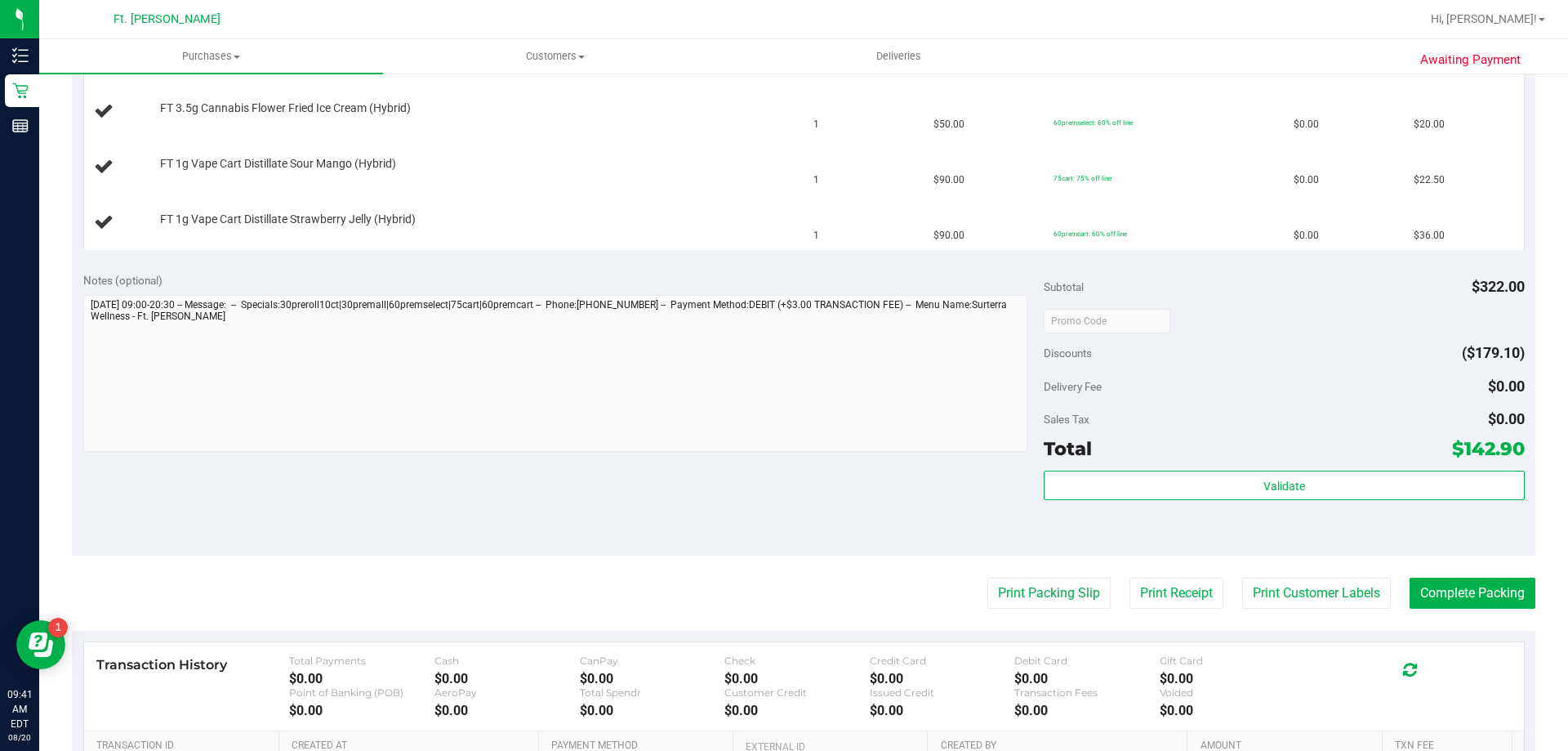
scroll to position [572, 0]
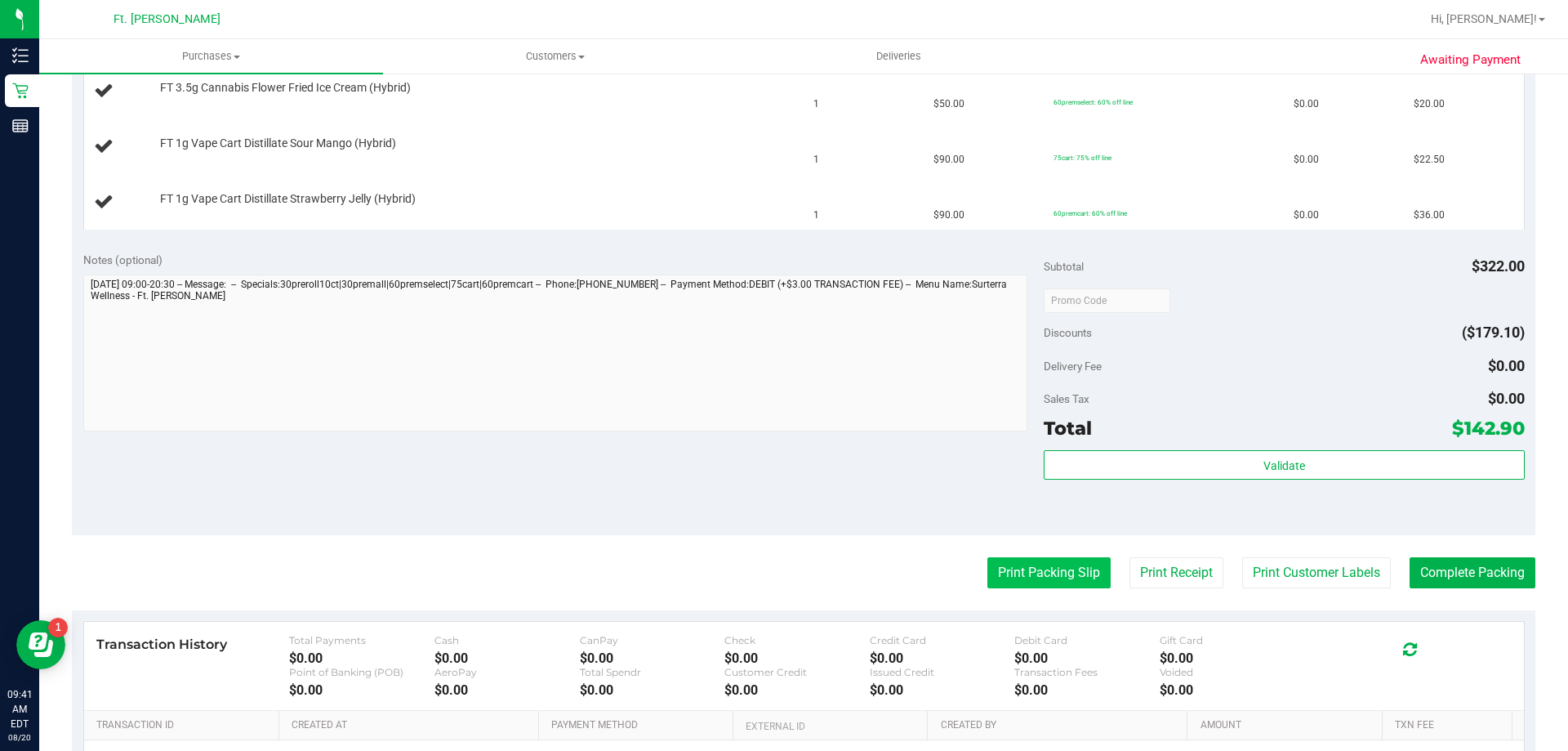
click at [1035, 573] on button "Print Packing Slip" at bounding box center [1049, 573] width 123 height 31
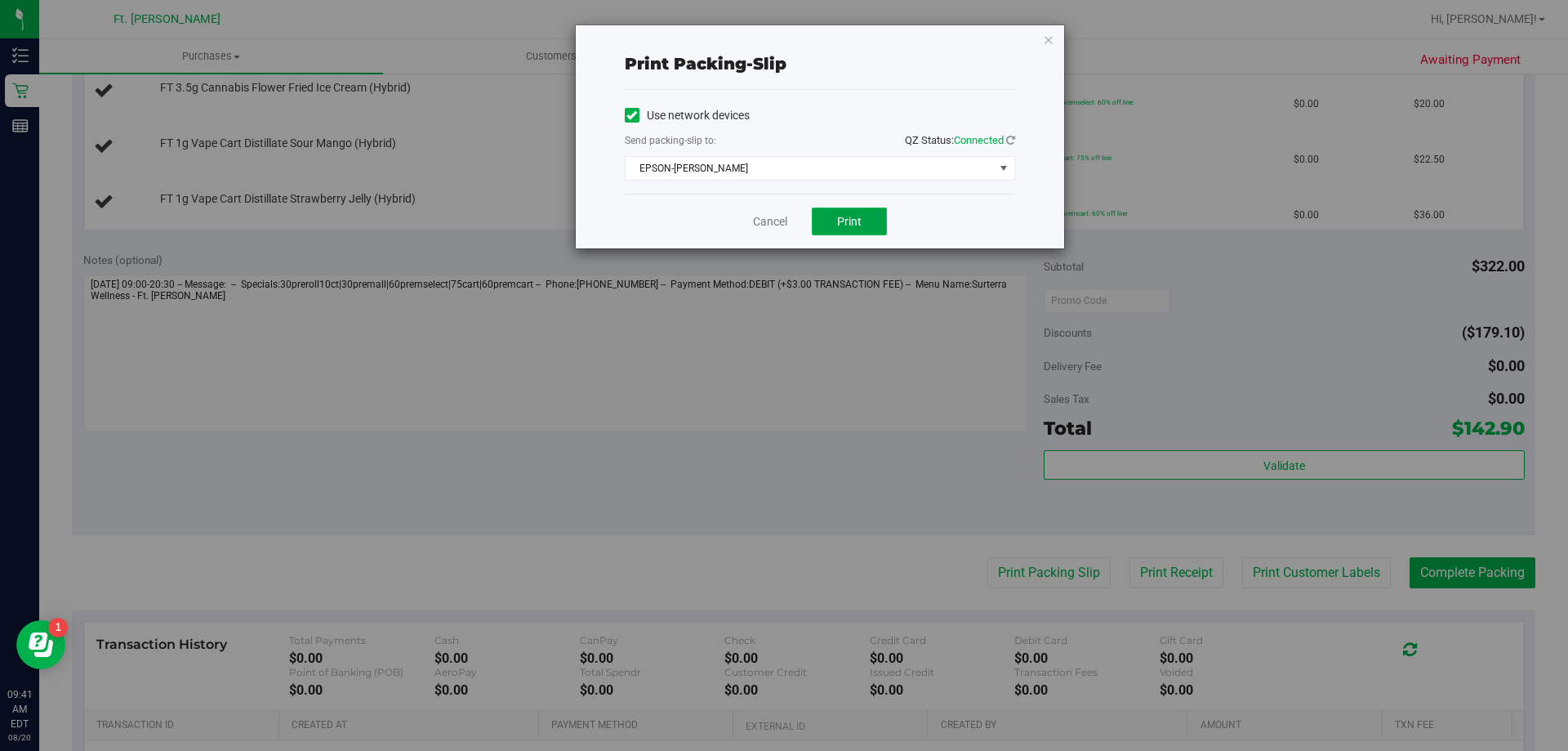
click at [863, 215] on button "Print" at bounding box center [849, 221] width 75 height 27
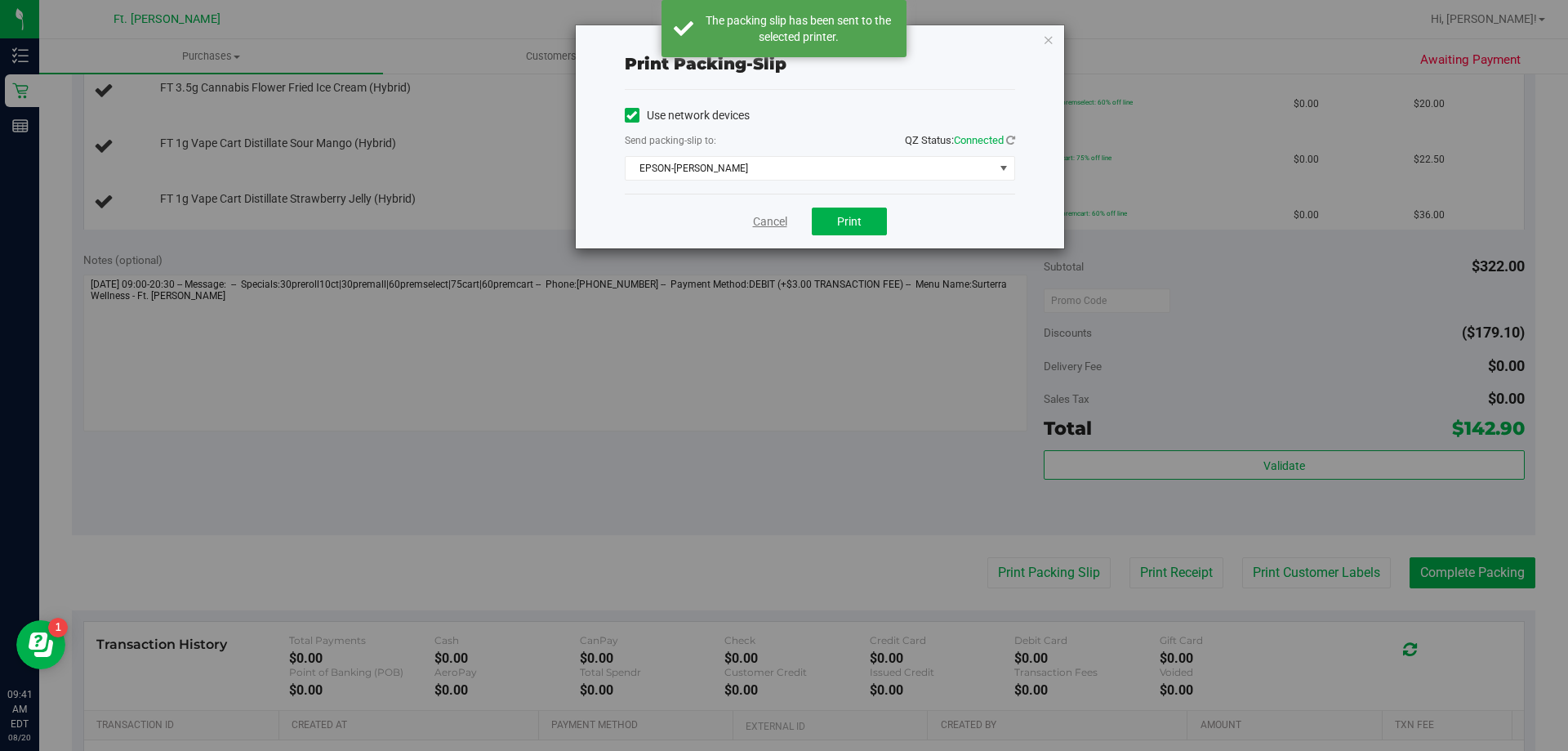
click at [778, 223] on link "Cancel" at bounding box center [770, 222] width 34 height 18
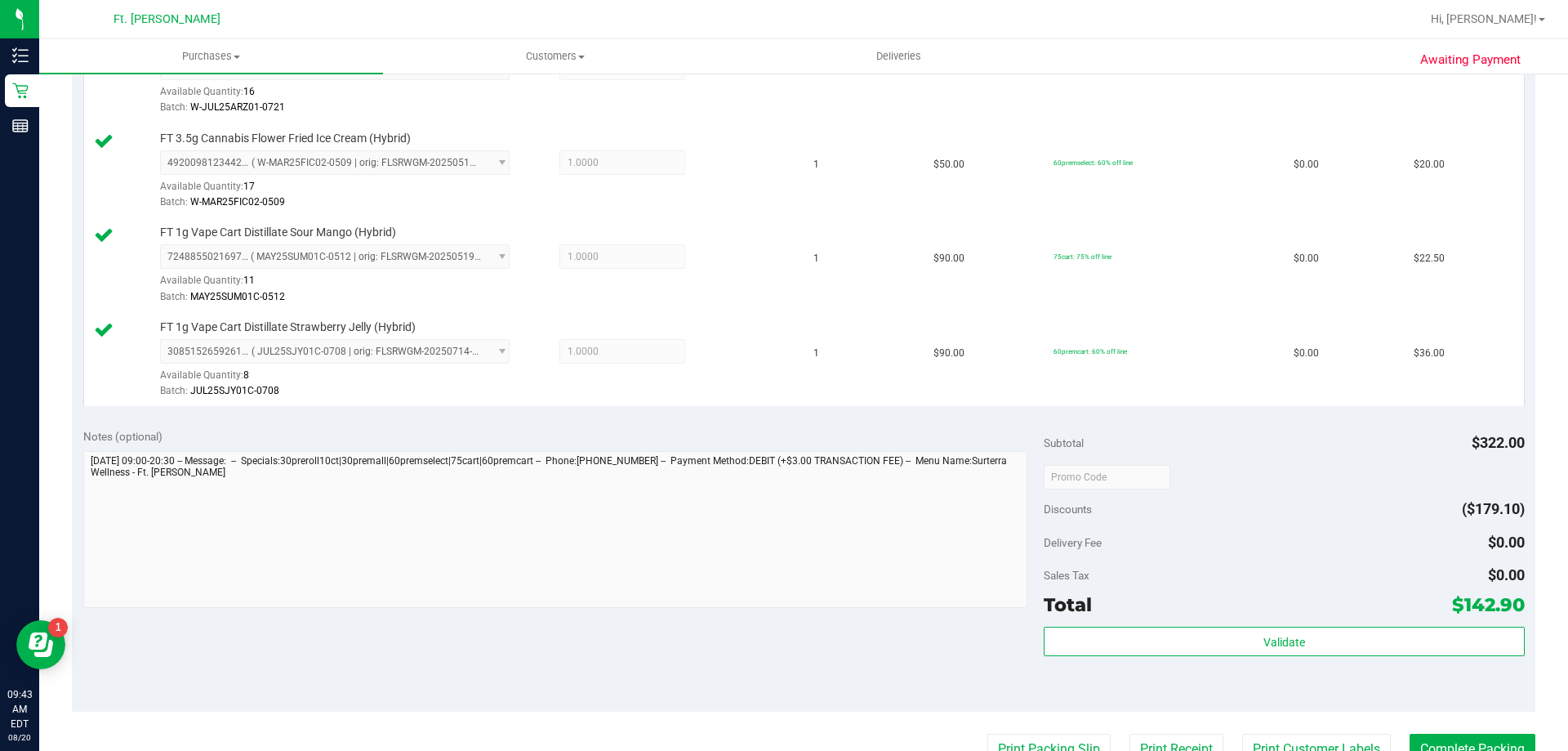
scroll to position [653, 0]
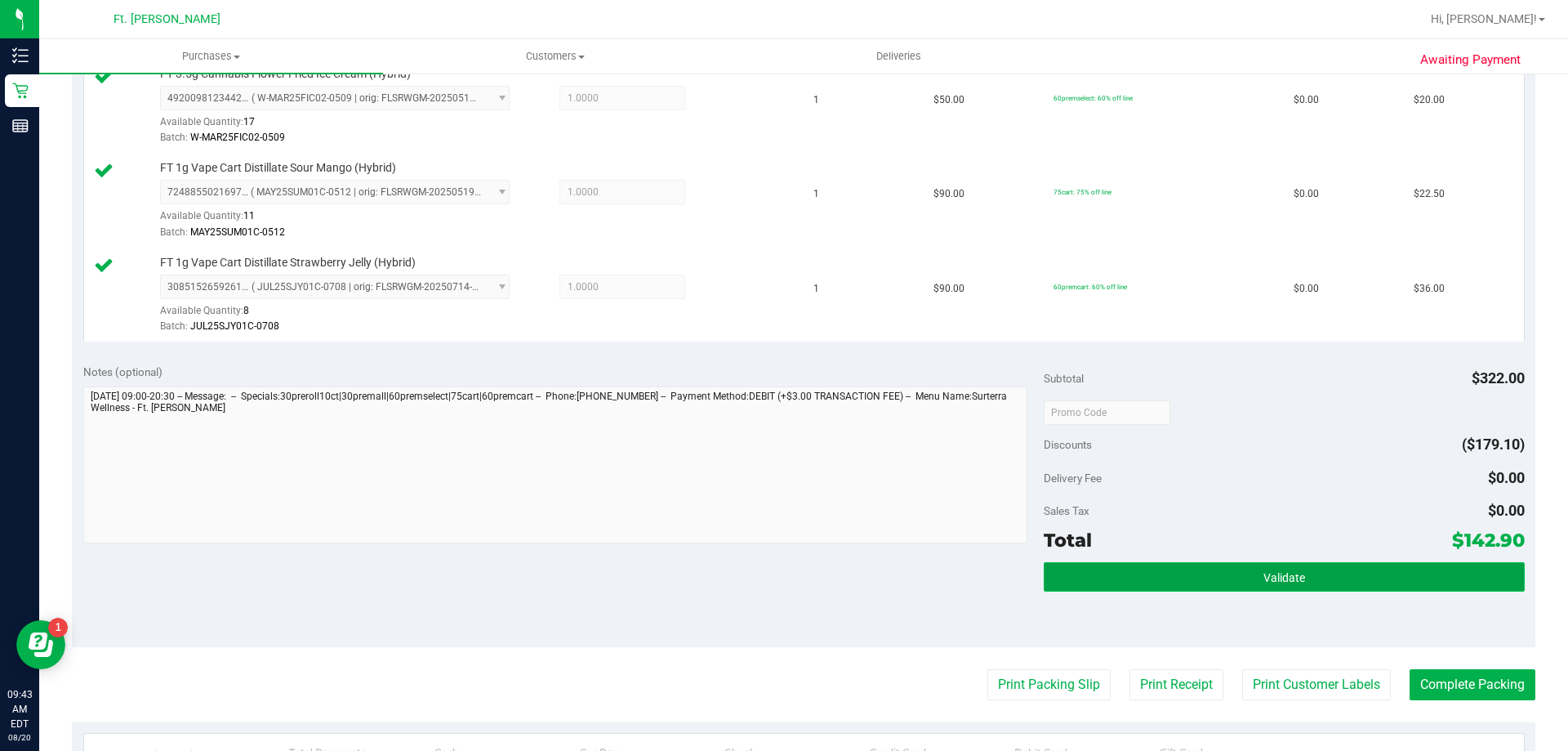
click at [1233, 573] on button "Validate" at bounding box center [1284, 577] width 480 height 29
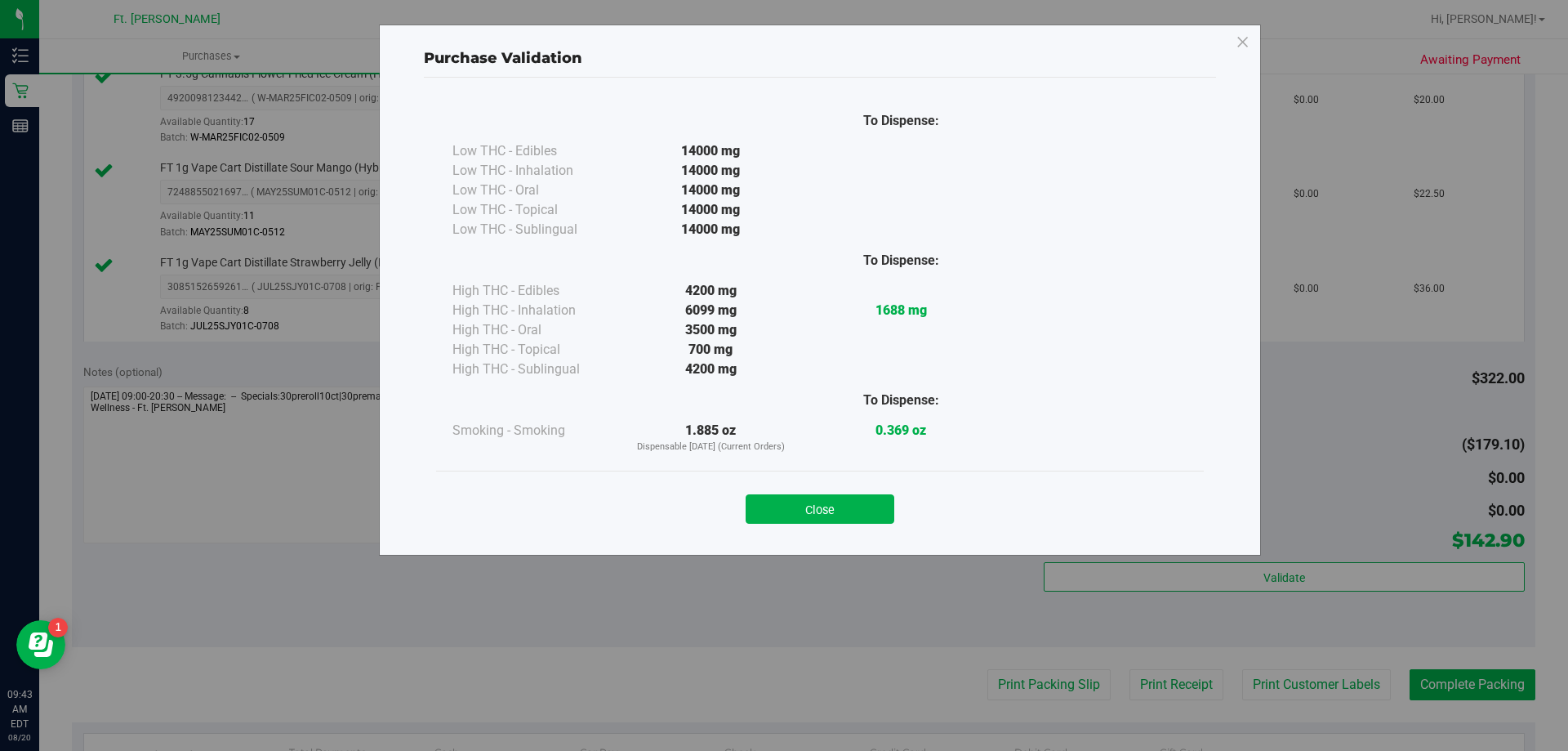
drag, startPoint x: 818, startPoint y: 507, endPoint x: 830, endPoint y: 498, distance: 15.0
click at [820, 507] on button "Close" at bounding box center [821, 509] width 149 height 29
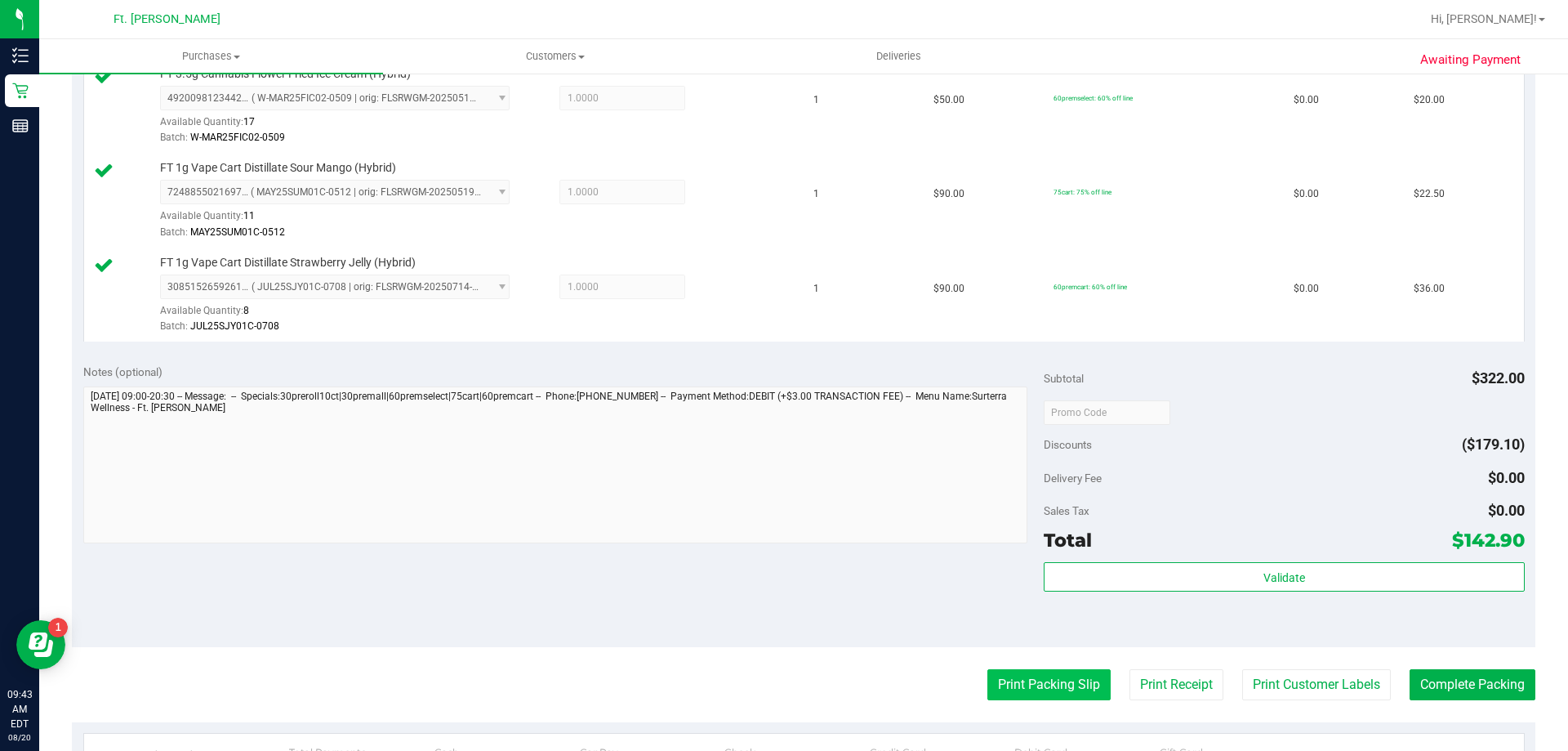
click at [1022, 682] on button "Print Packing Slip" at bounding box center [1049, 684] width 123 height 31
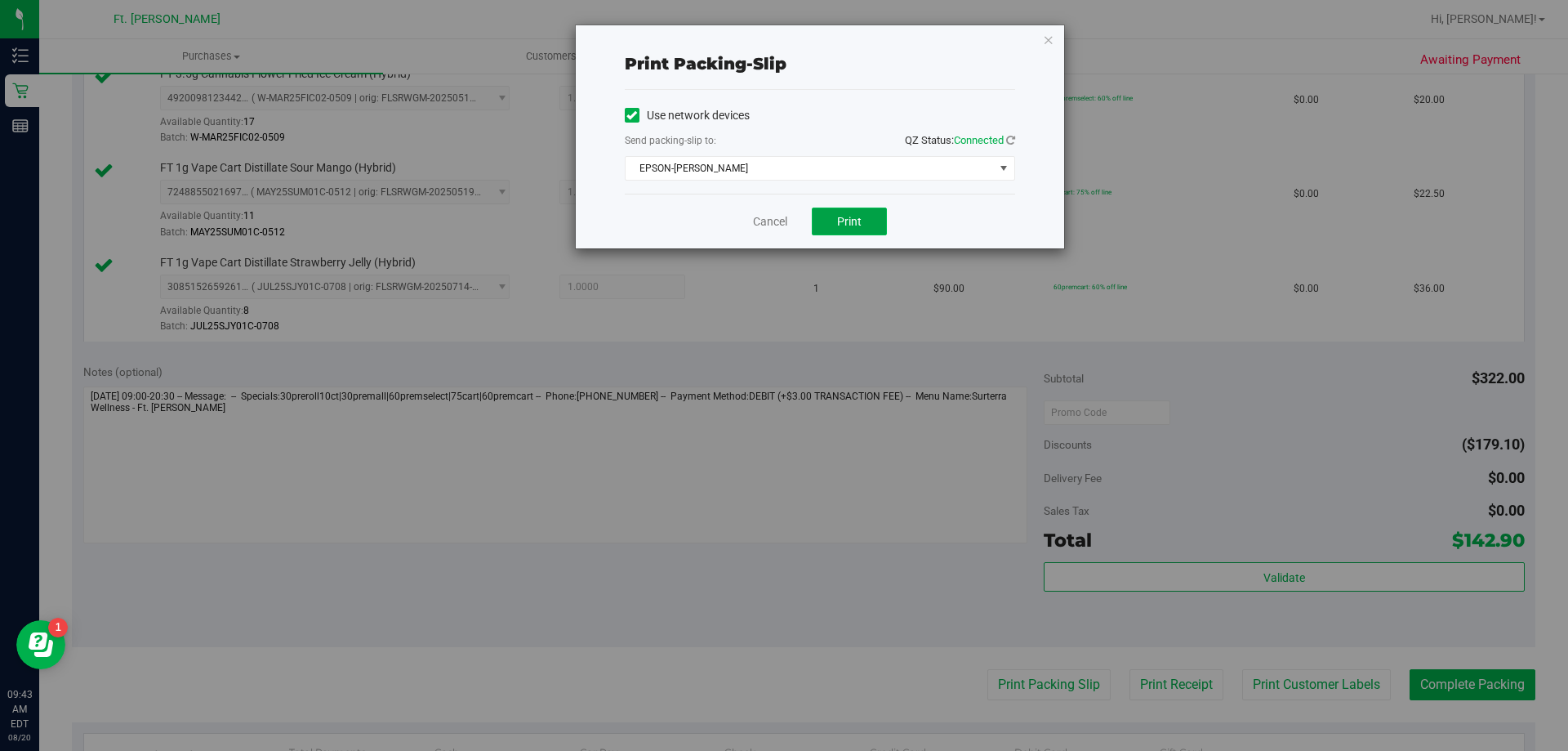
click at [845, 217] on span "Print" at bounding box center [849, 220] width 24 height 13
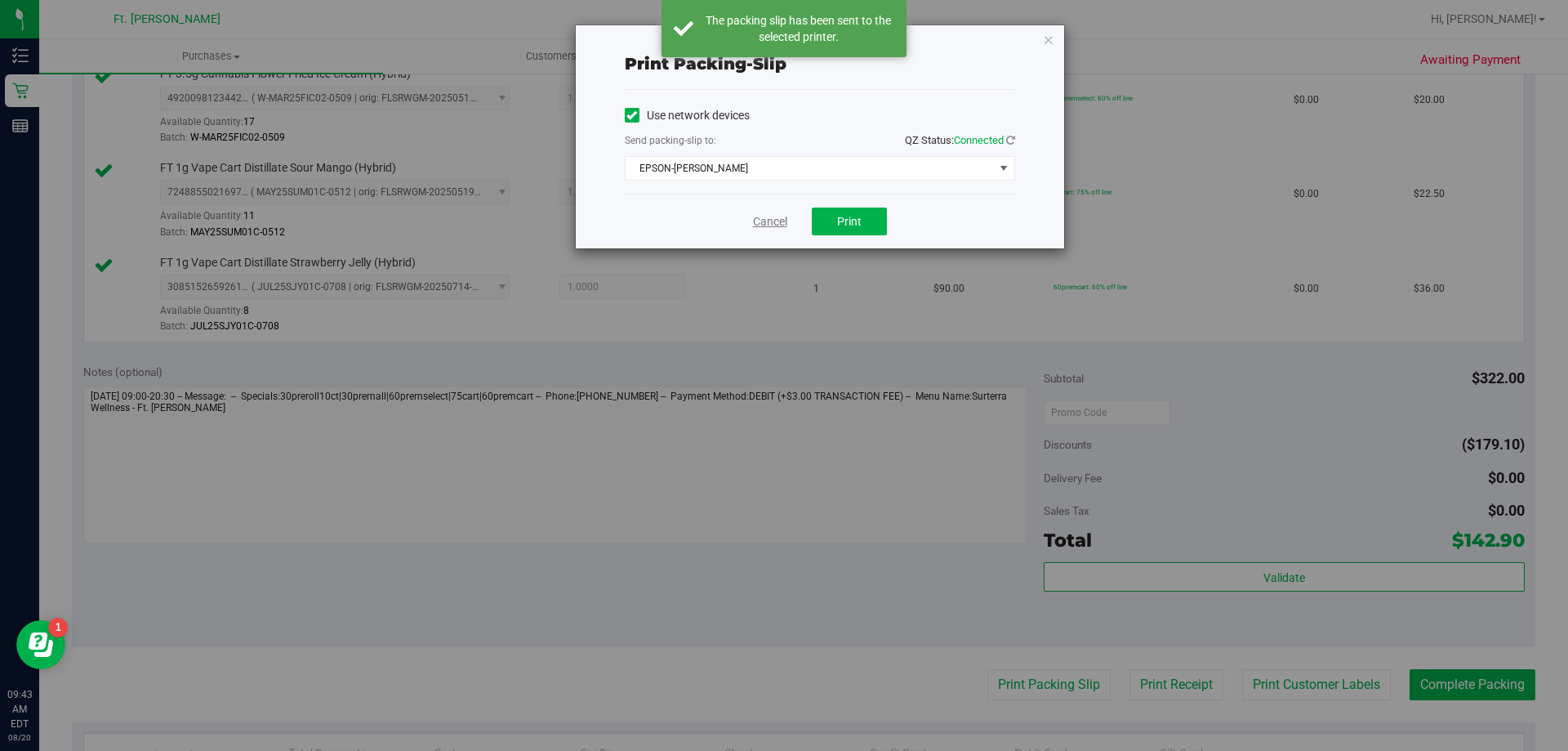
click at [776, 224] on link "Cancel" at bounding box center [770, 222] width 34 height 18
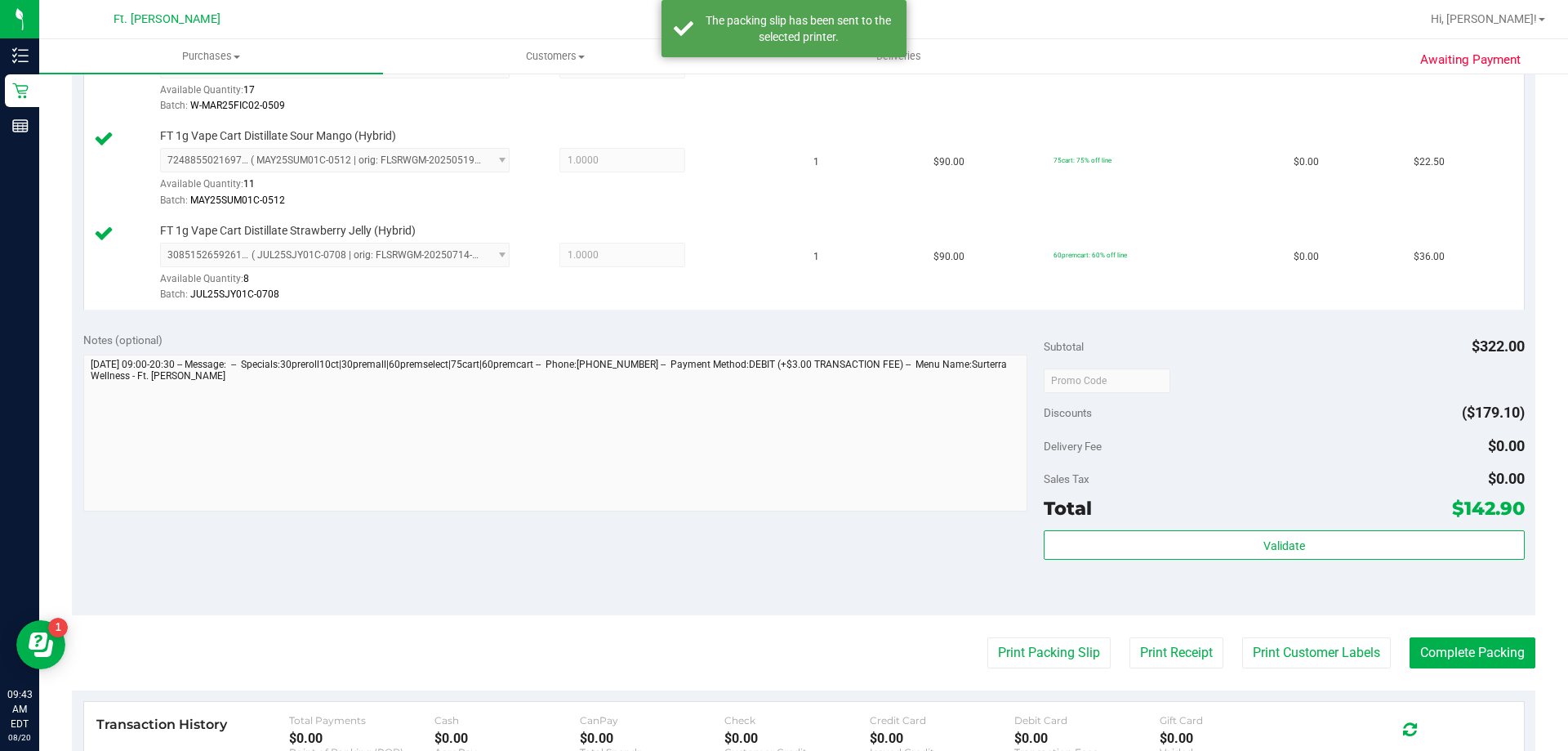
scroll to position [735, 0]
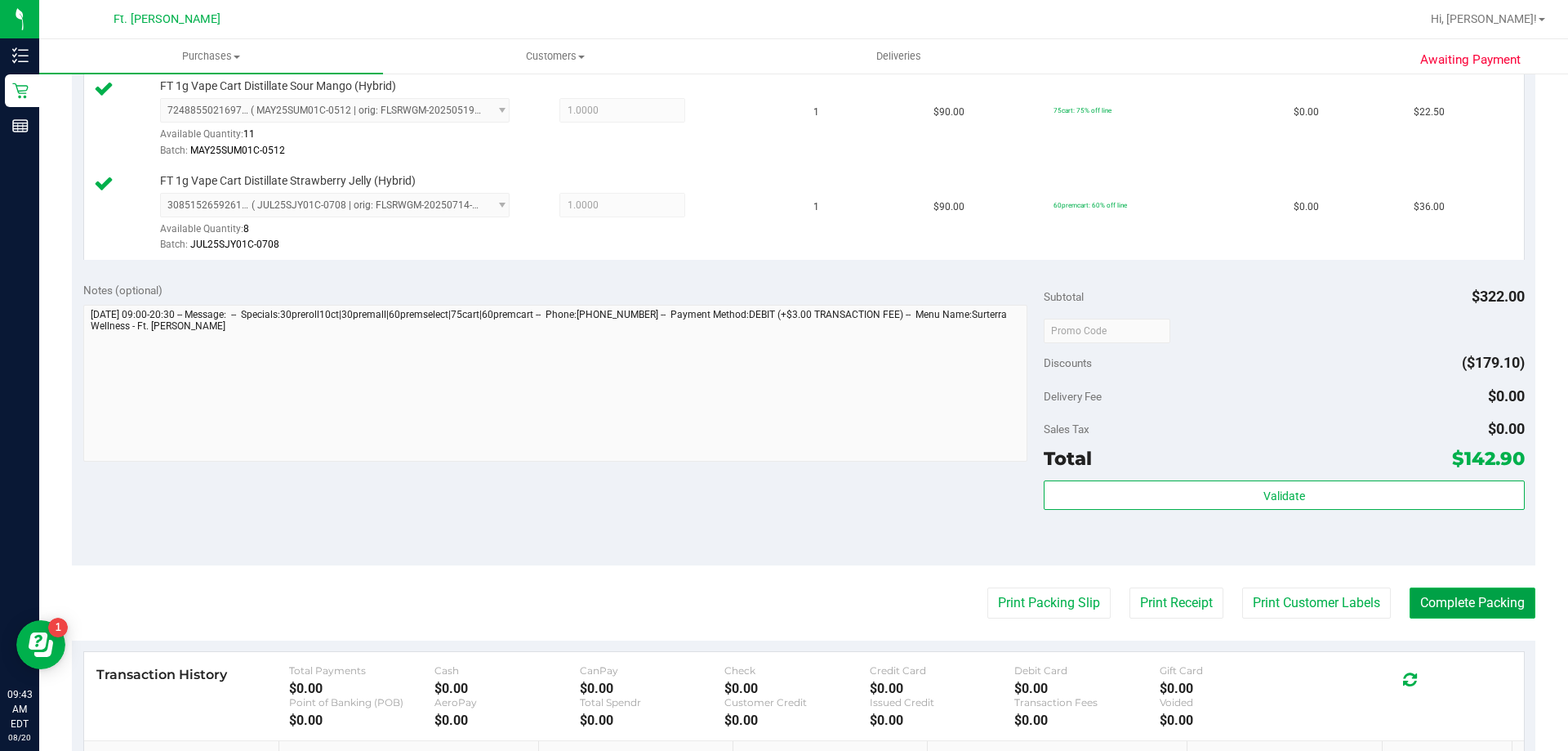
click at [1454, 604] on button "Complete Packing" at bounding box center [1473, 603] width 125 height 31
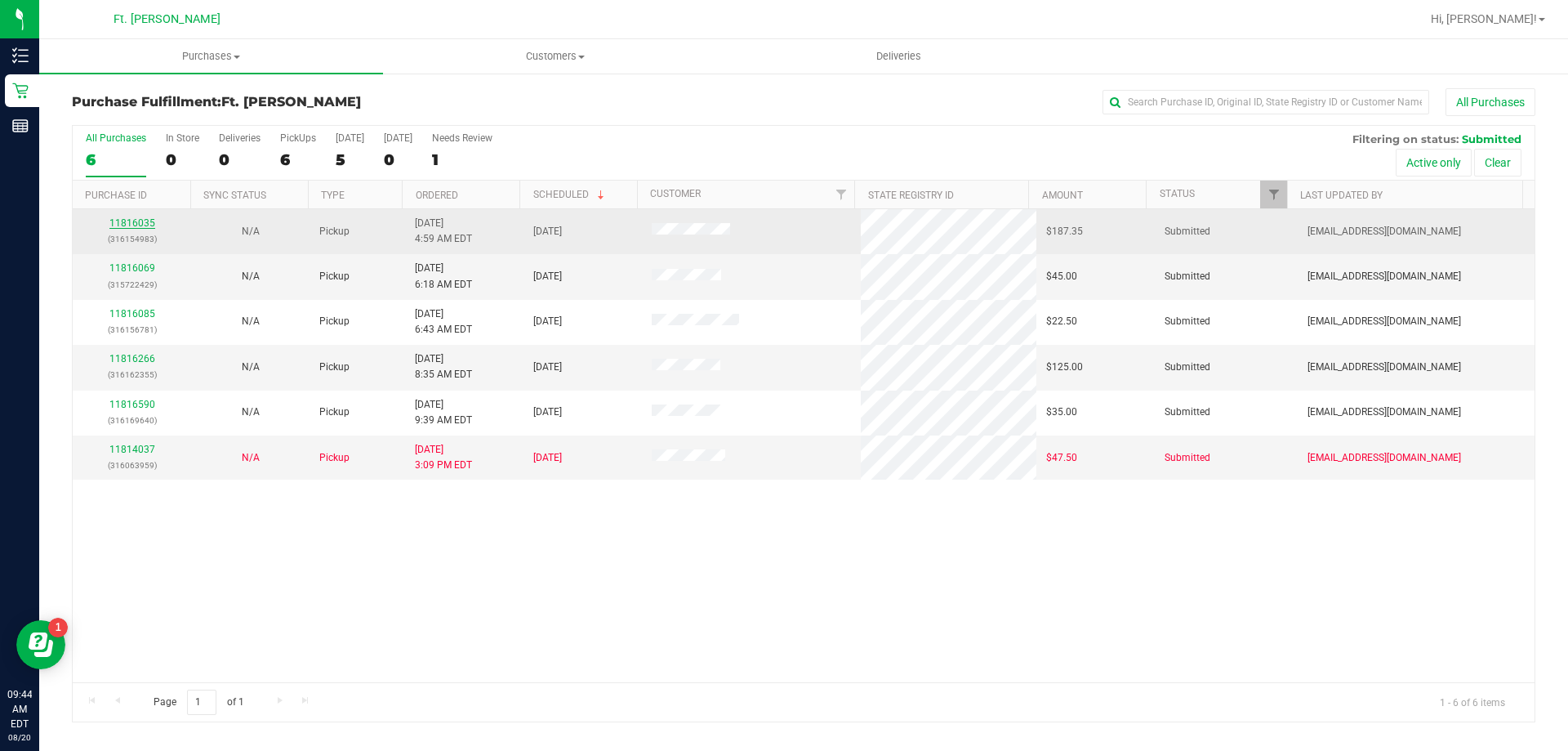
click at [134, 222] on link "11816035" at bounding box center [132, 223] width 46 height 12
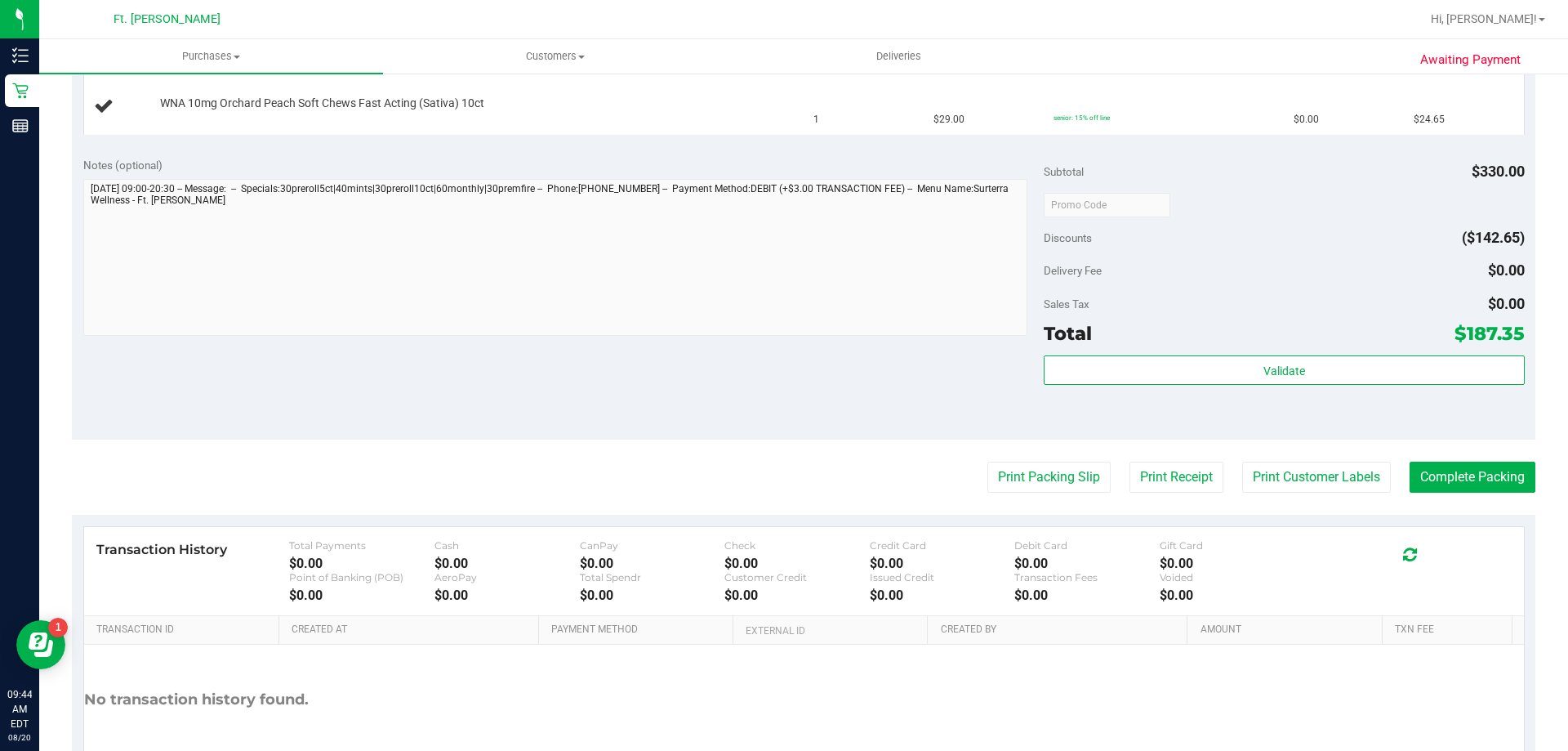
scroll to position [817, 0]
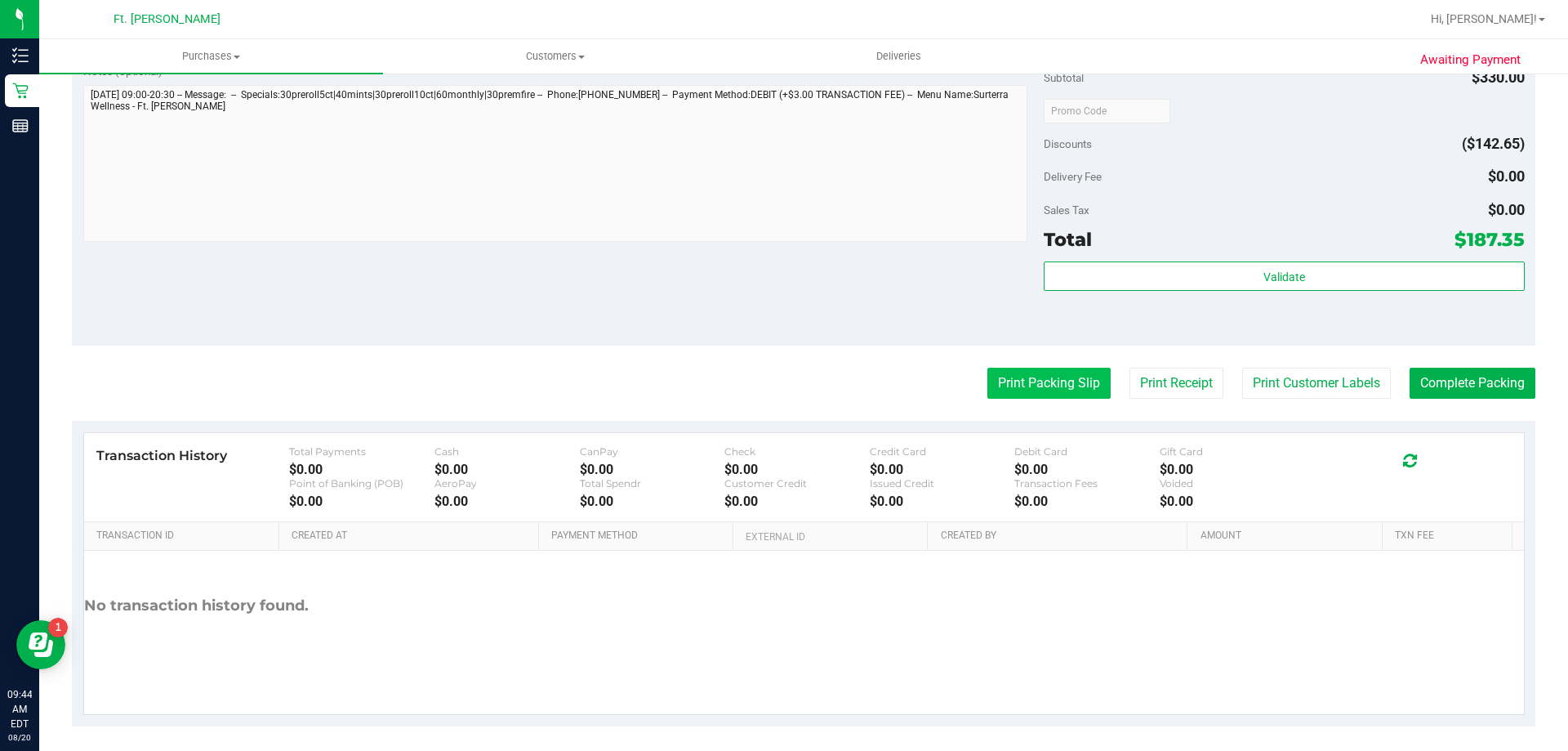
click at [1043, 387] on button "Print Packing Slip" at bounding box center [1049, 383] width 123 height 31
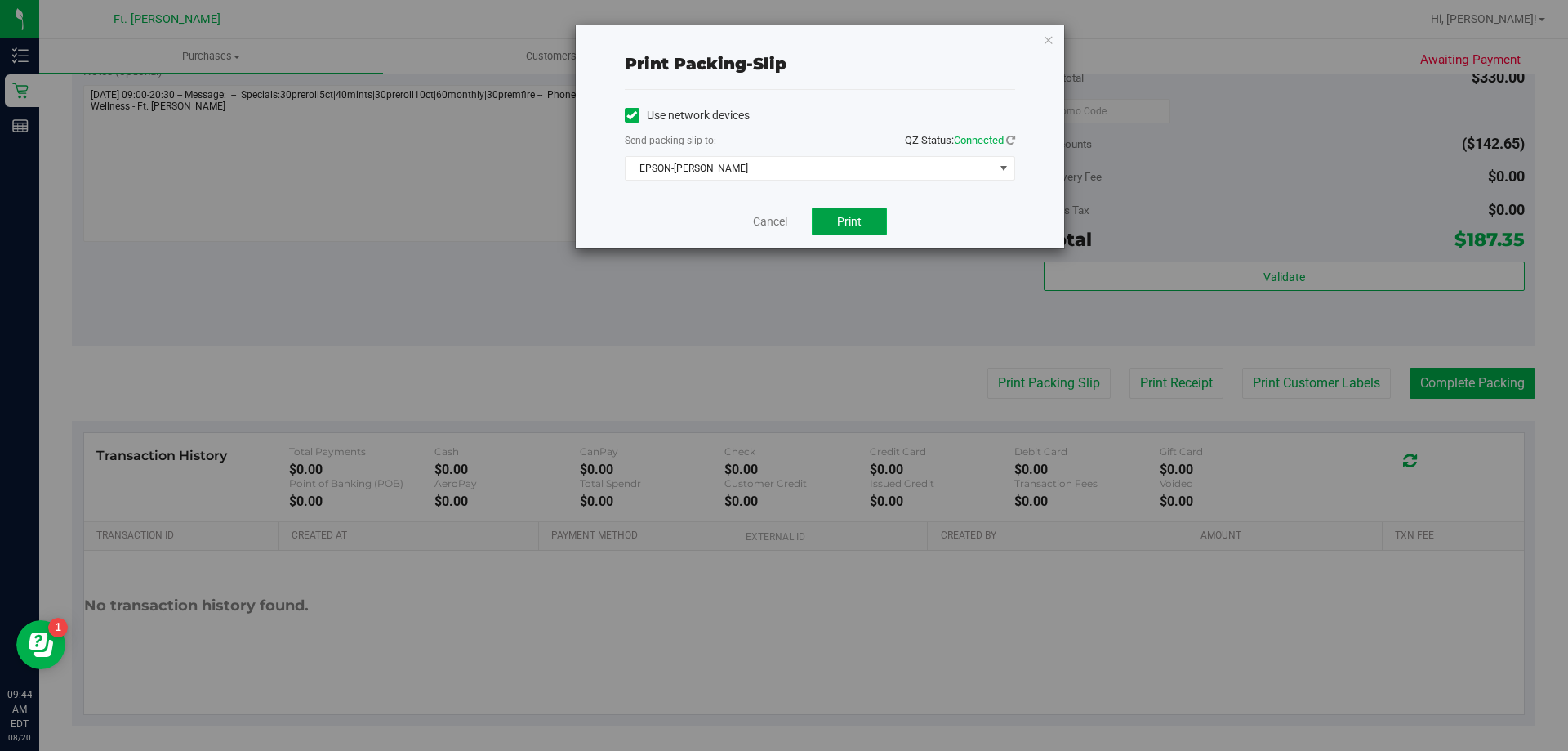
click at [852, 228] on button "Print" at bounding box center [849, 221] width 75 height 27
click at [869, 220] on button "Print" at bounding box center [849, 221] width 75 height 27
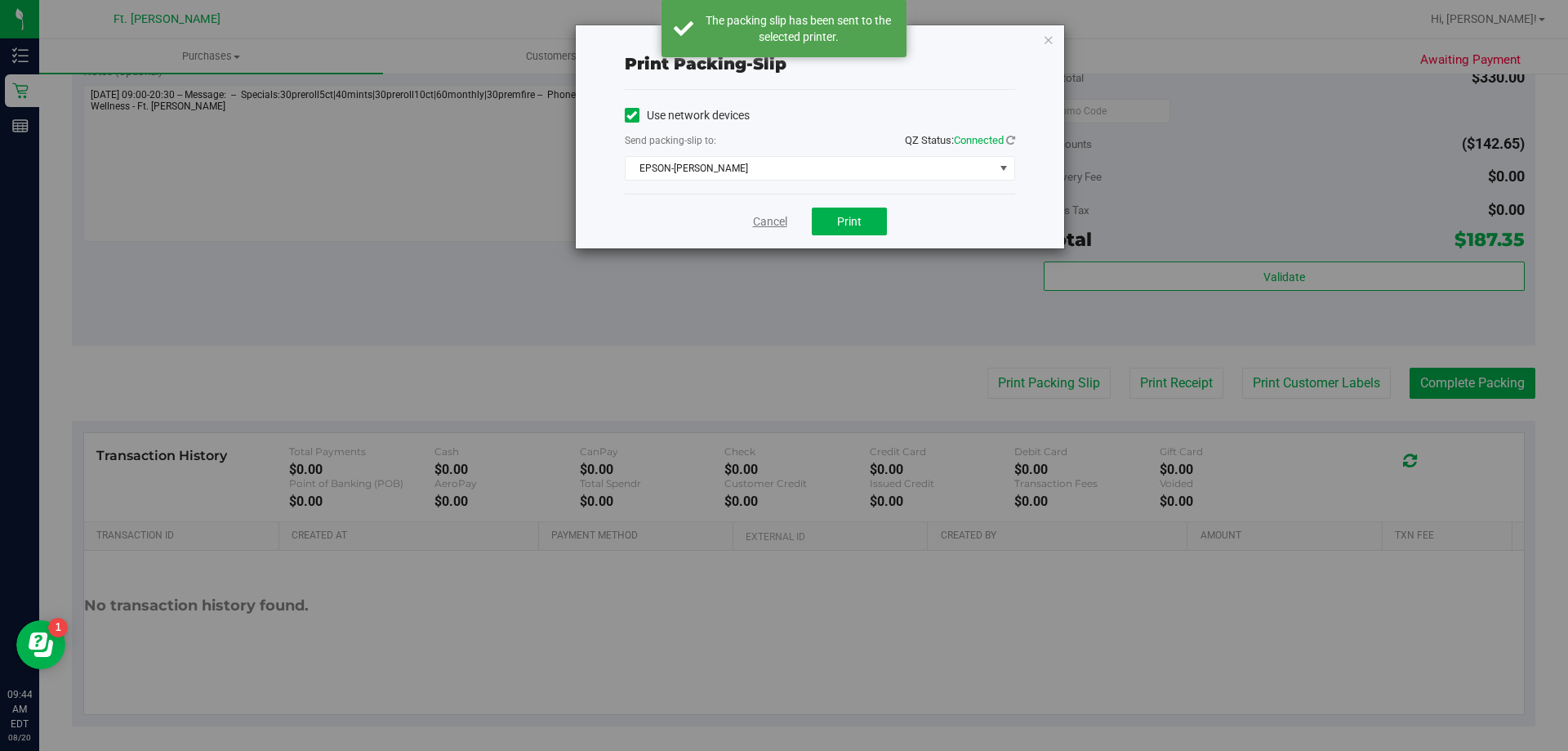
click at [769, 220] on link "Cancel" at bounding box center [770, 222] width 34 height 18
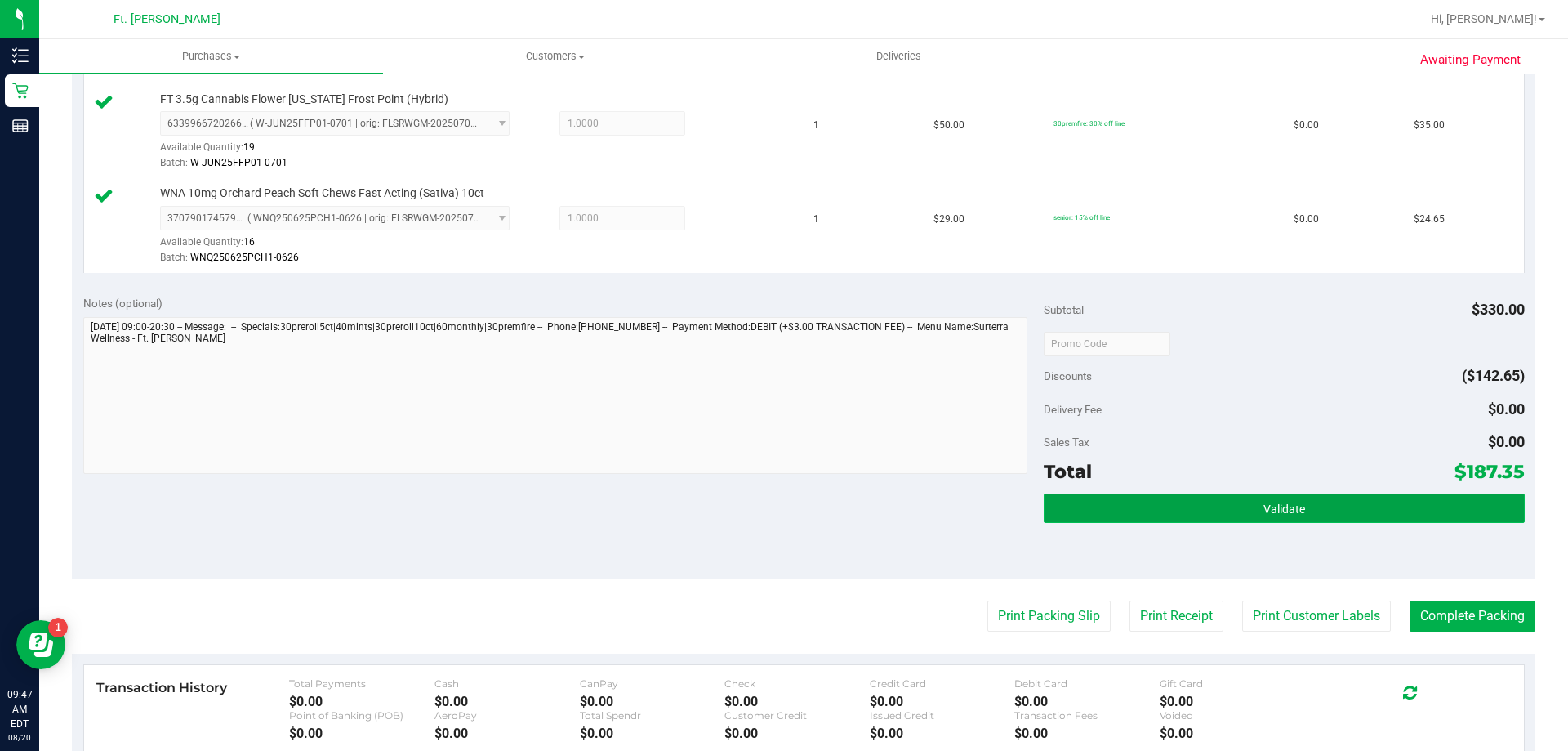
click at [1203, 516] on button "Validate" at bounding box center [1284, 508] width 480 height 29
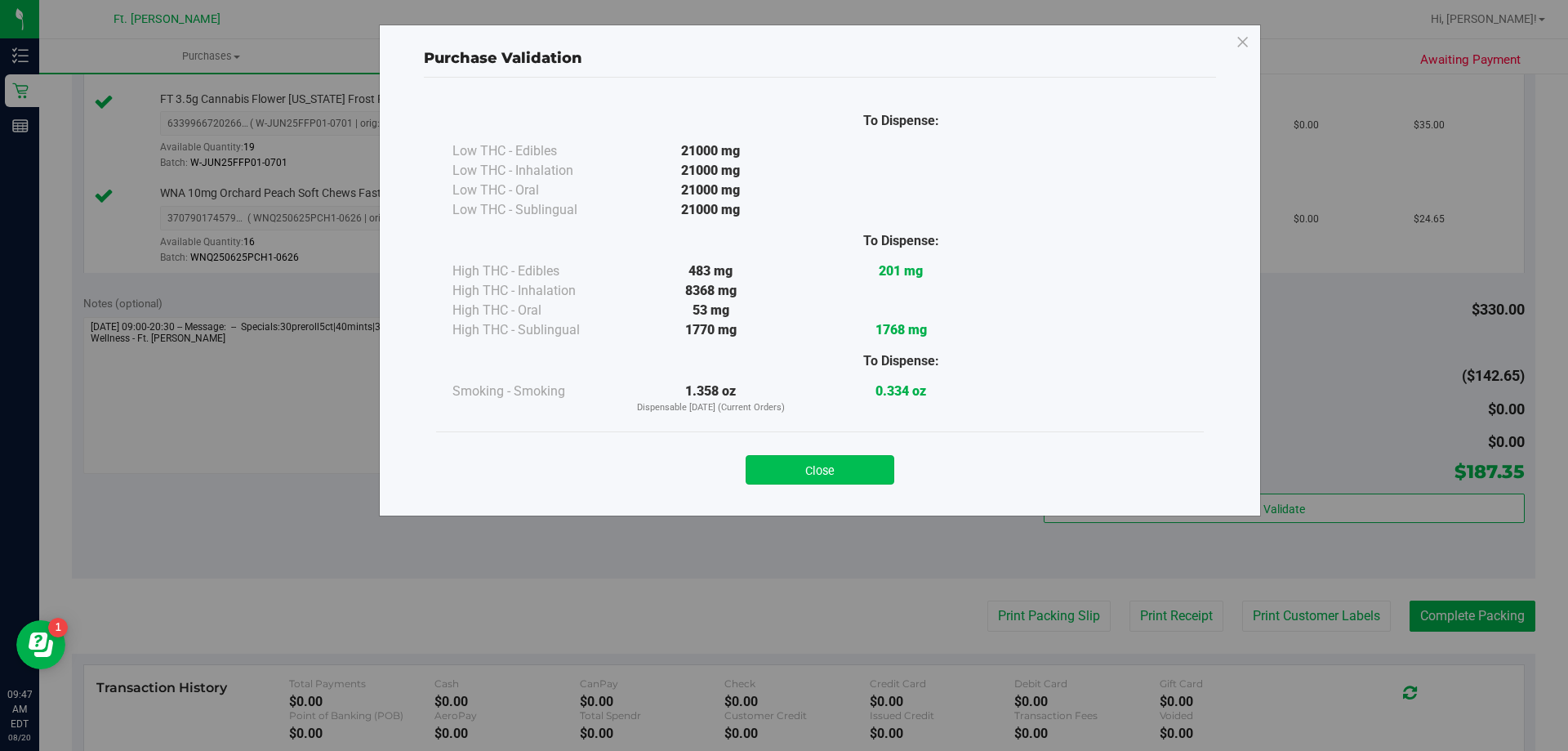
click at [850, 470] on button "Close" at bounding box center [821, 470] width 149 height 29
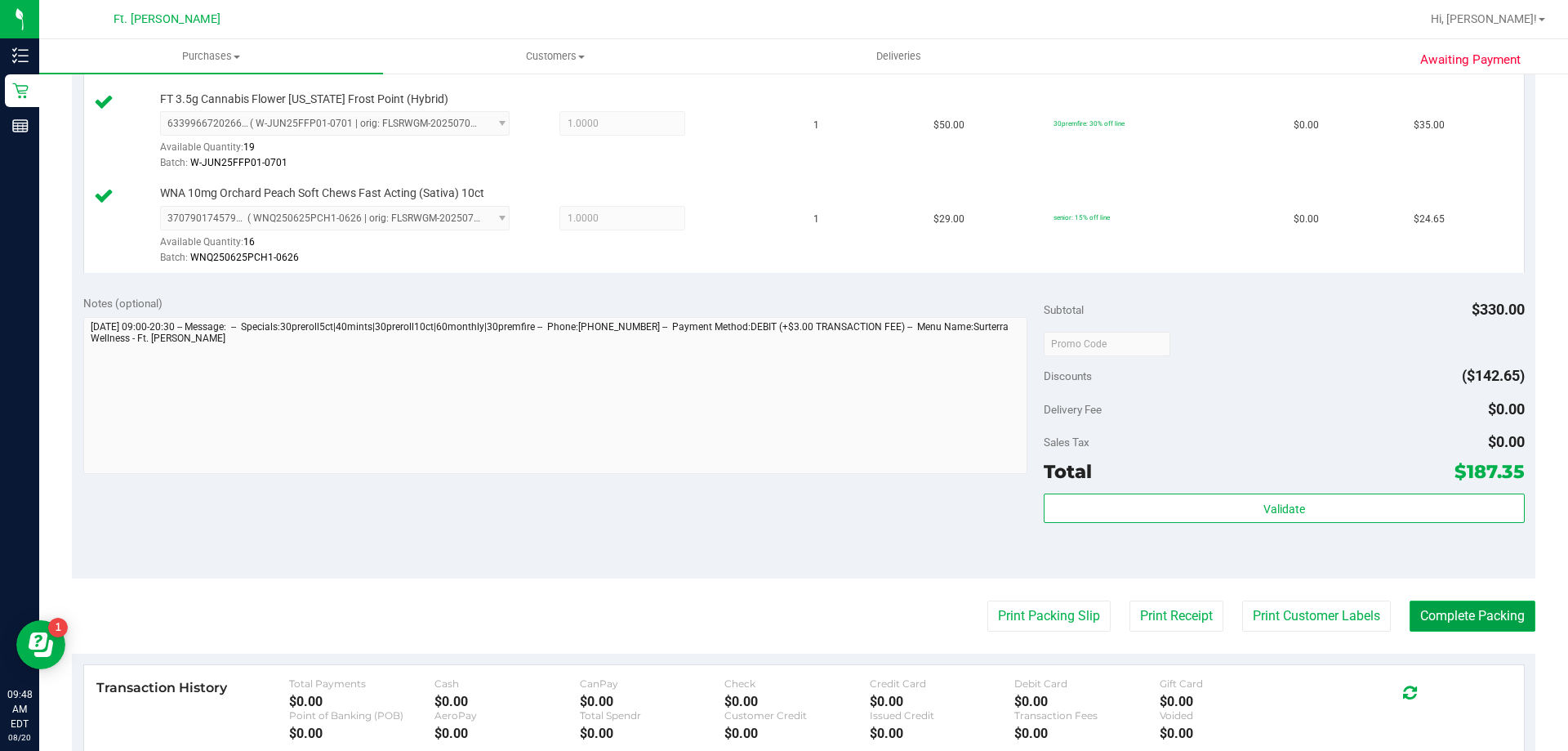
click at [1431, 611] on button "Complete Packing" at bounding box center [1473, 616] width 125 height 31
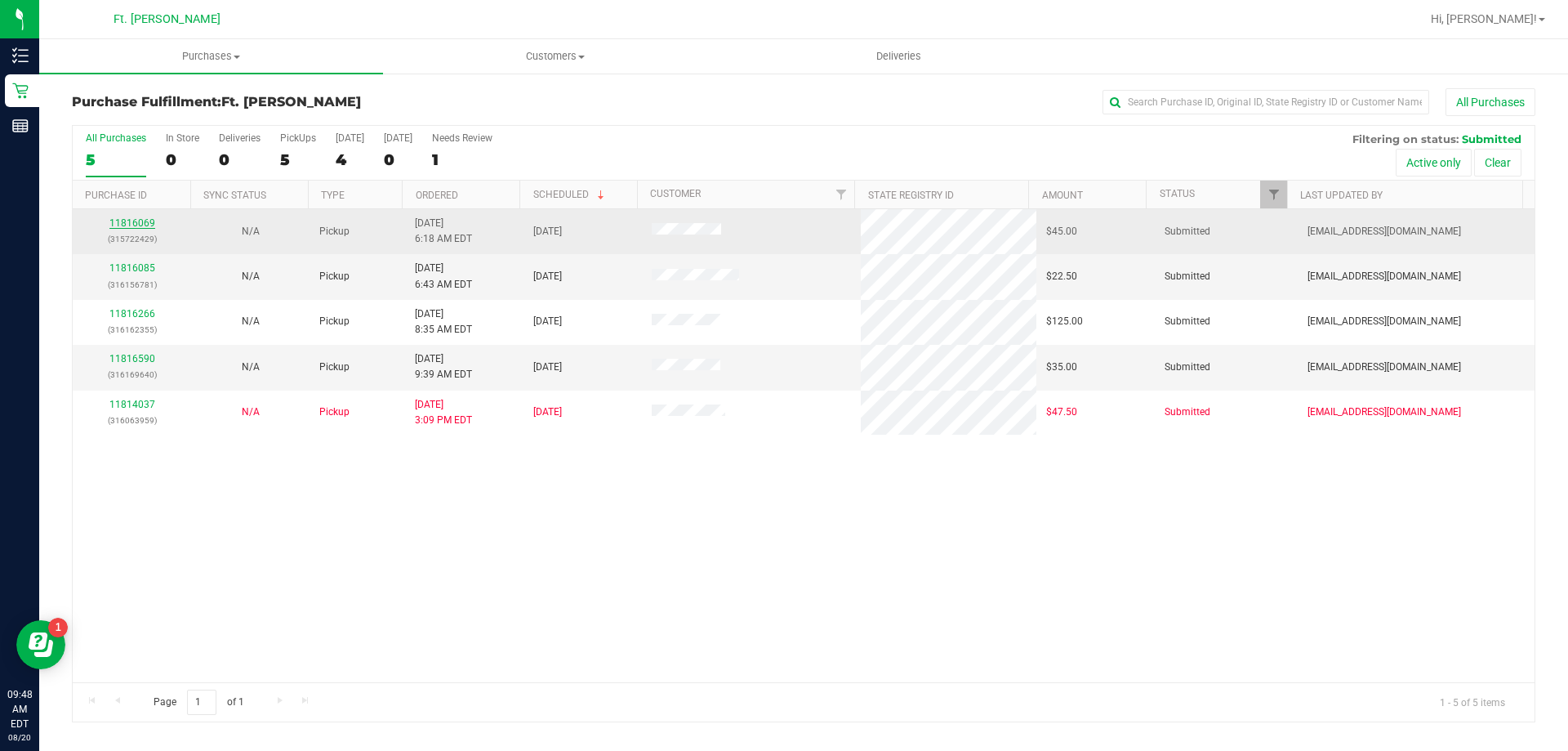
click at [125, 219] on link "11816069" at bounding box center [132, 223] width 46 height 12
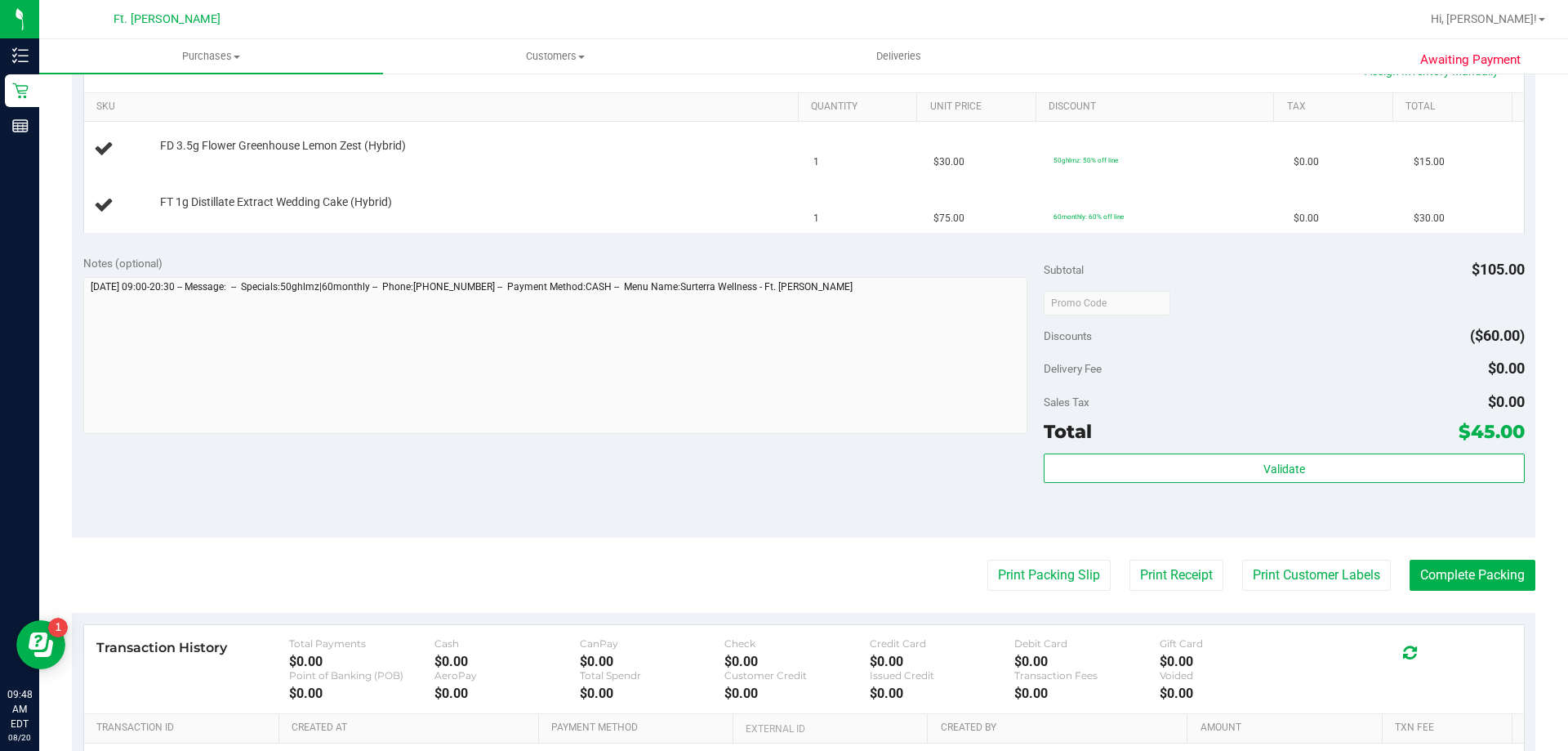
scroll to position [408, 0]
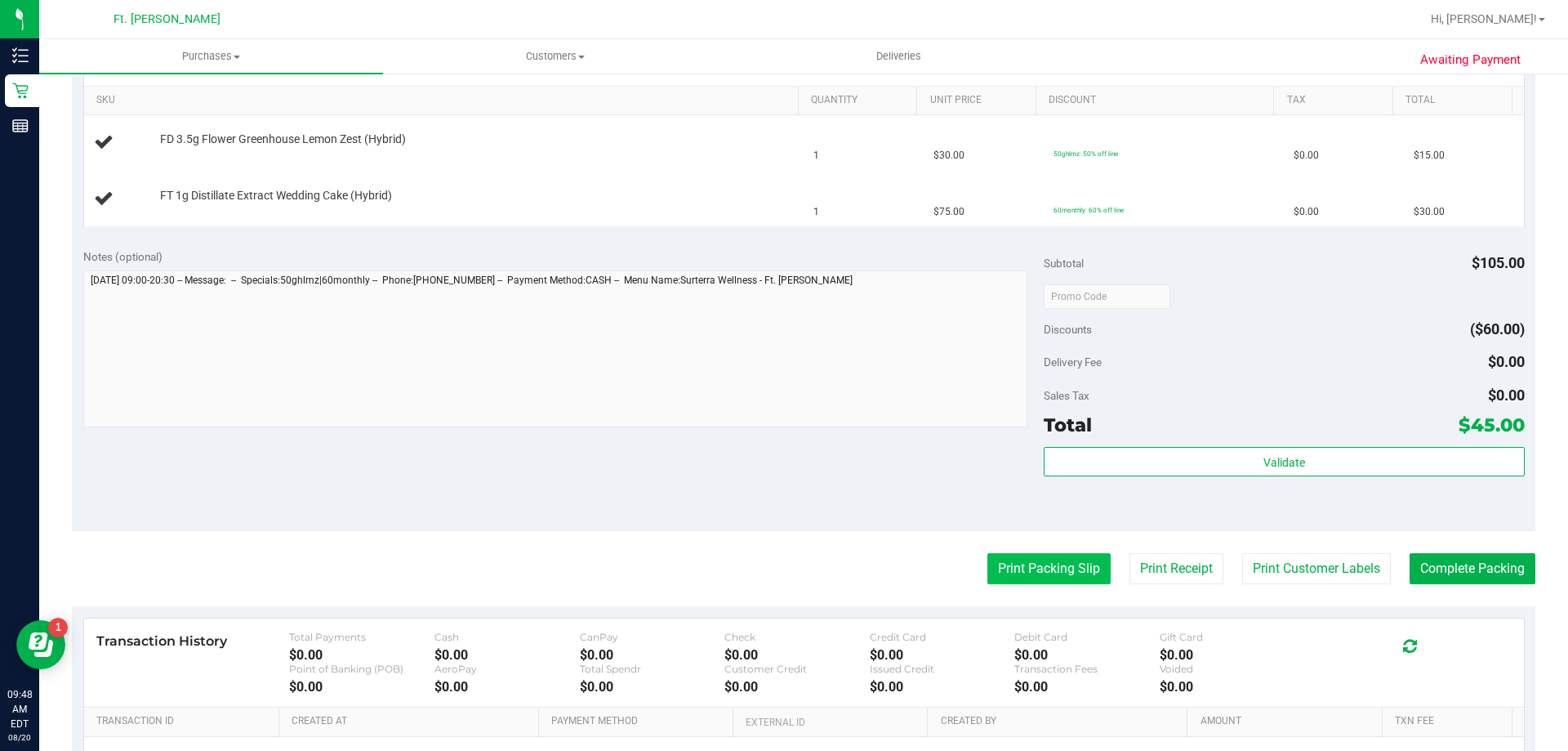
click at [1057, 575] on button "Print Packing Slip" at bounding box center [1049, 569] width 123 height 31
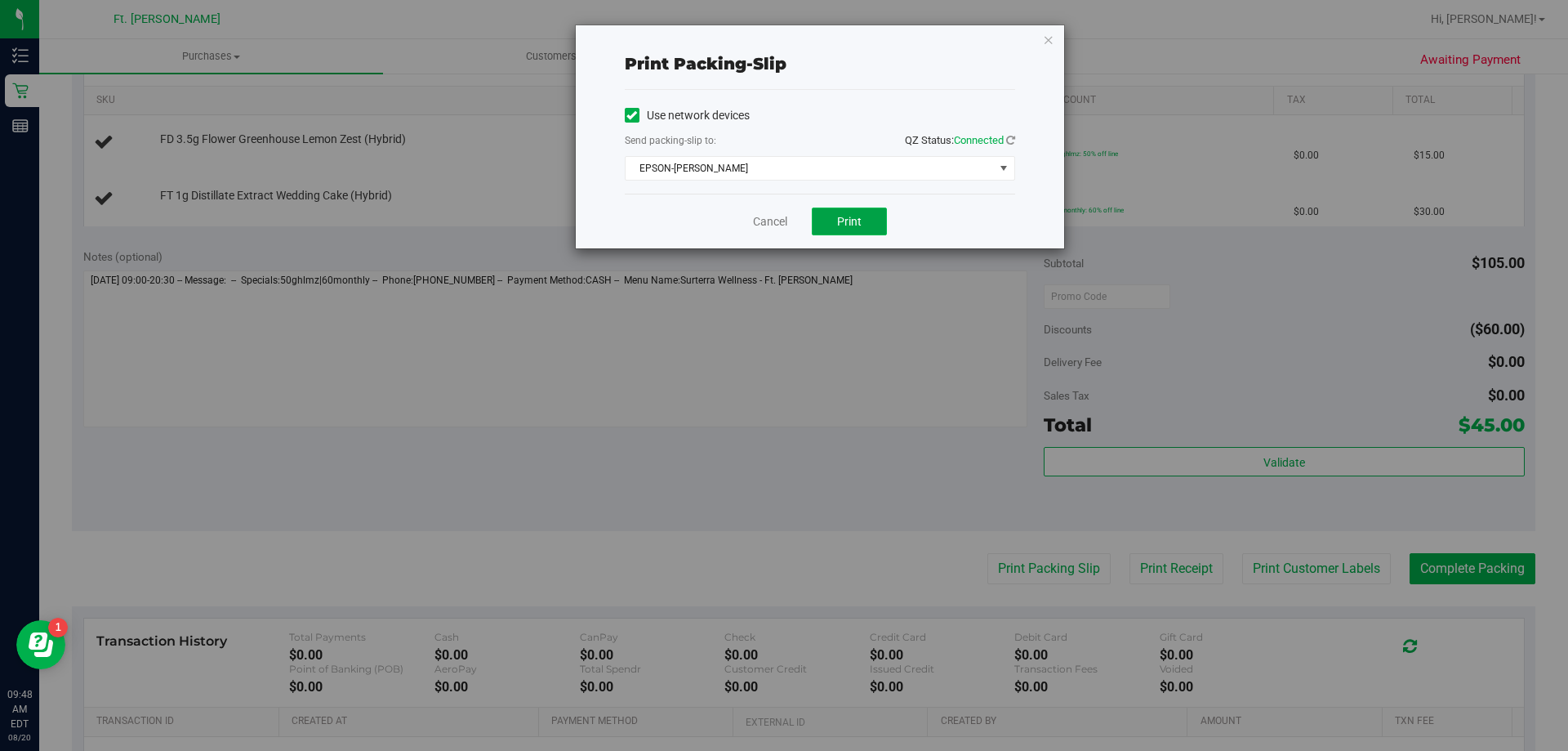
click at [853, 218] on span "Print" at bounding box center [849, 220] width 24 height 13
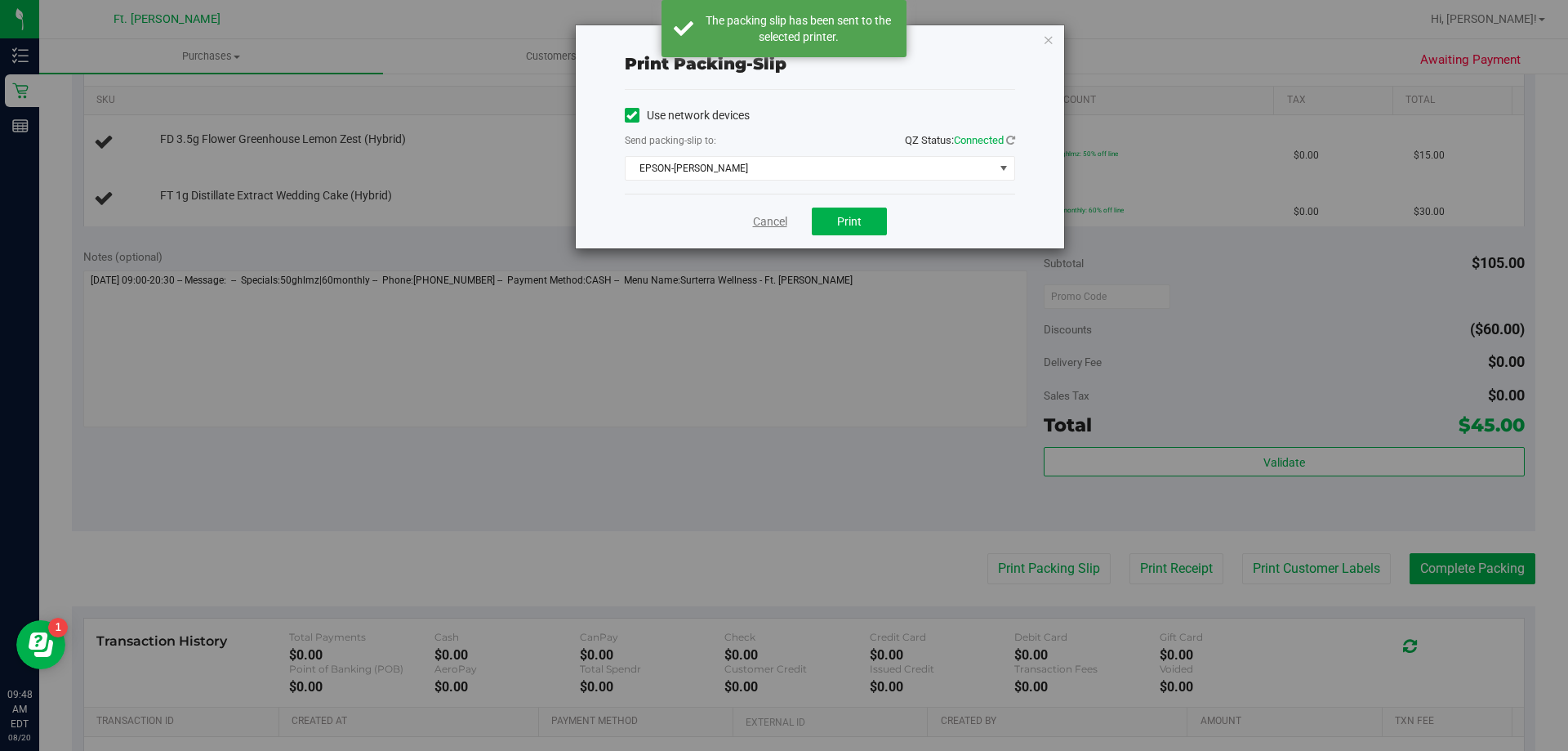
click at [776, 224] on link "Cancel" at bounding box center [770, 222] width 34 height 18
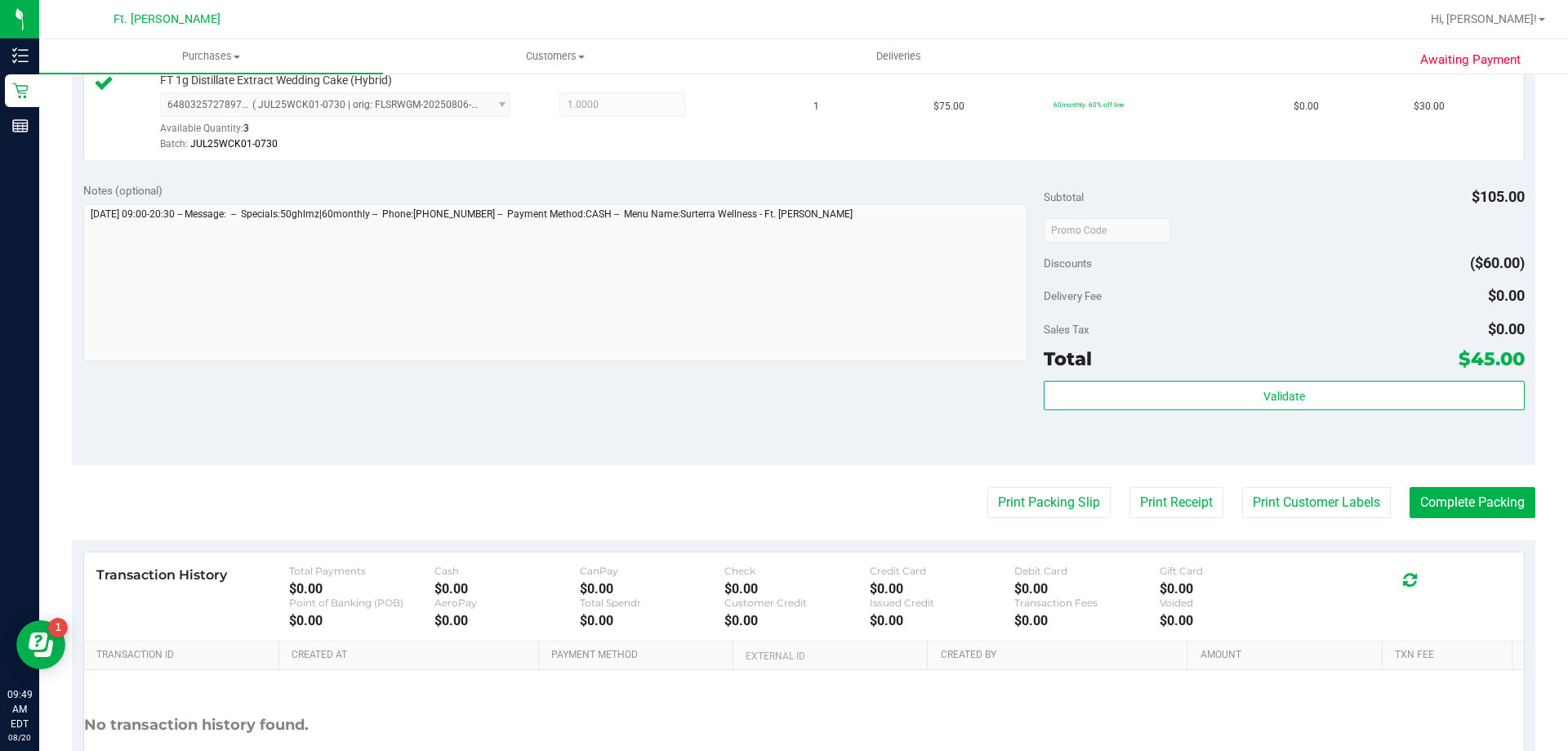
scroll to position [572, 0]
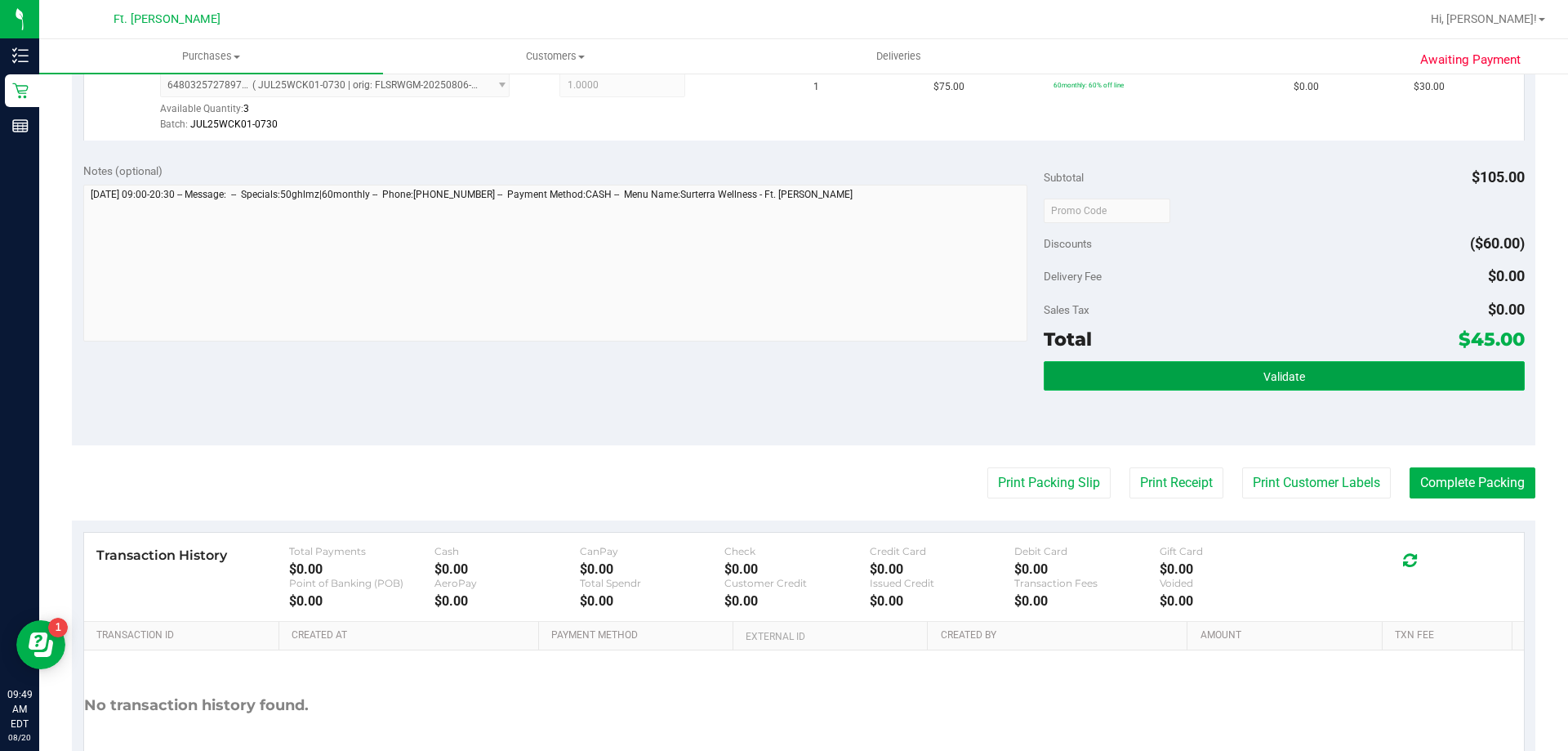
click at [1246, 374] on button "Validate" at bounding box center [1284, 376] width 480 height 29
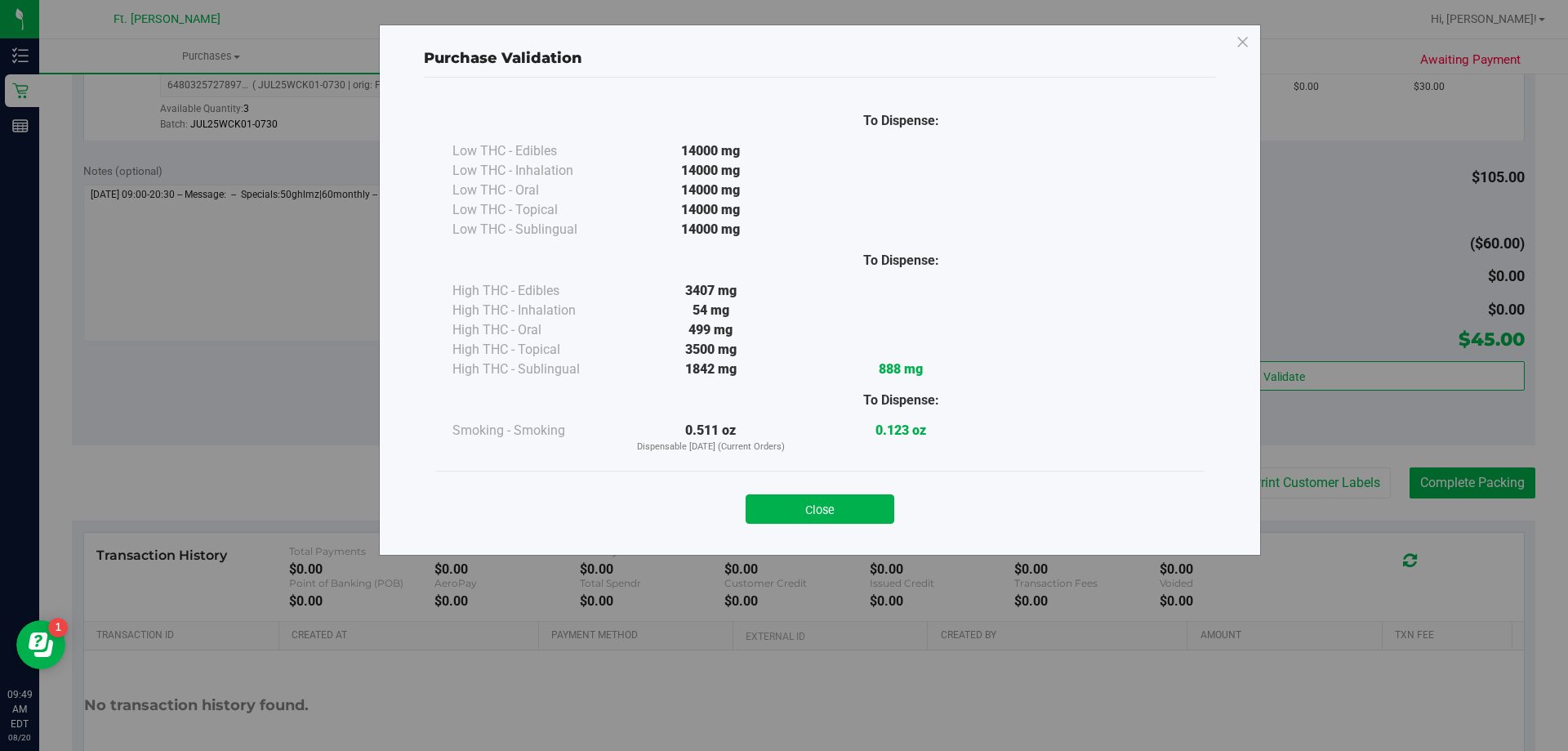
click at [812, 511] on button "Close" at bounding box center [821, 509] width 149 height 29
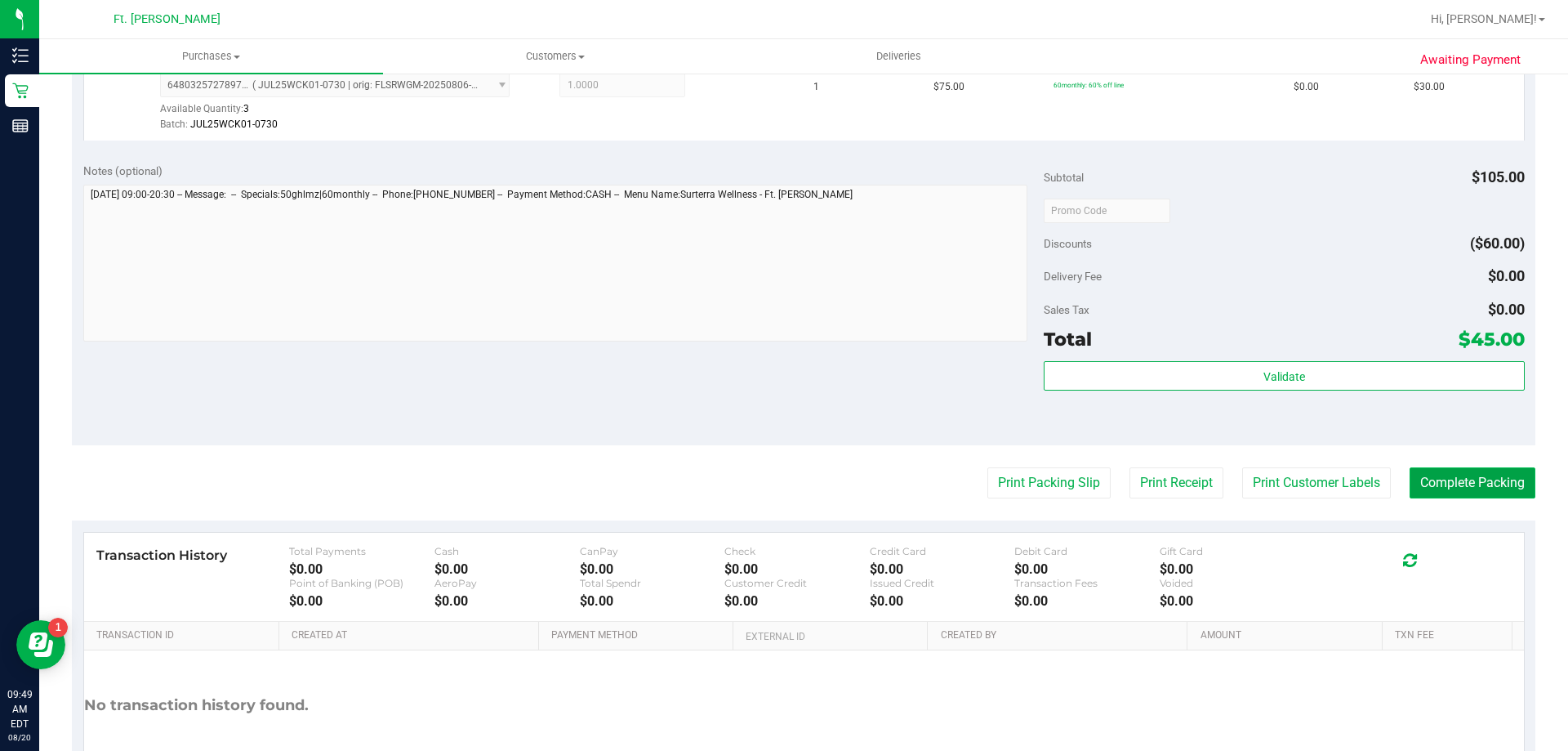
click at [1446, 475] on button "Complete Packing" at bounding box center [1473, 483] width 125 height 31
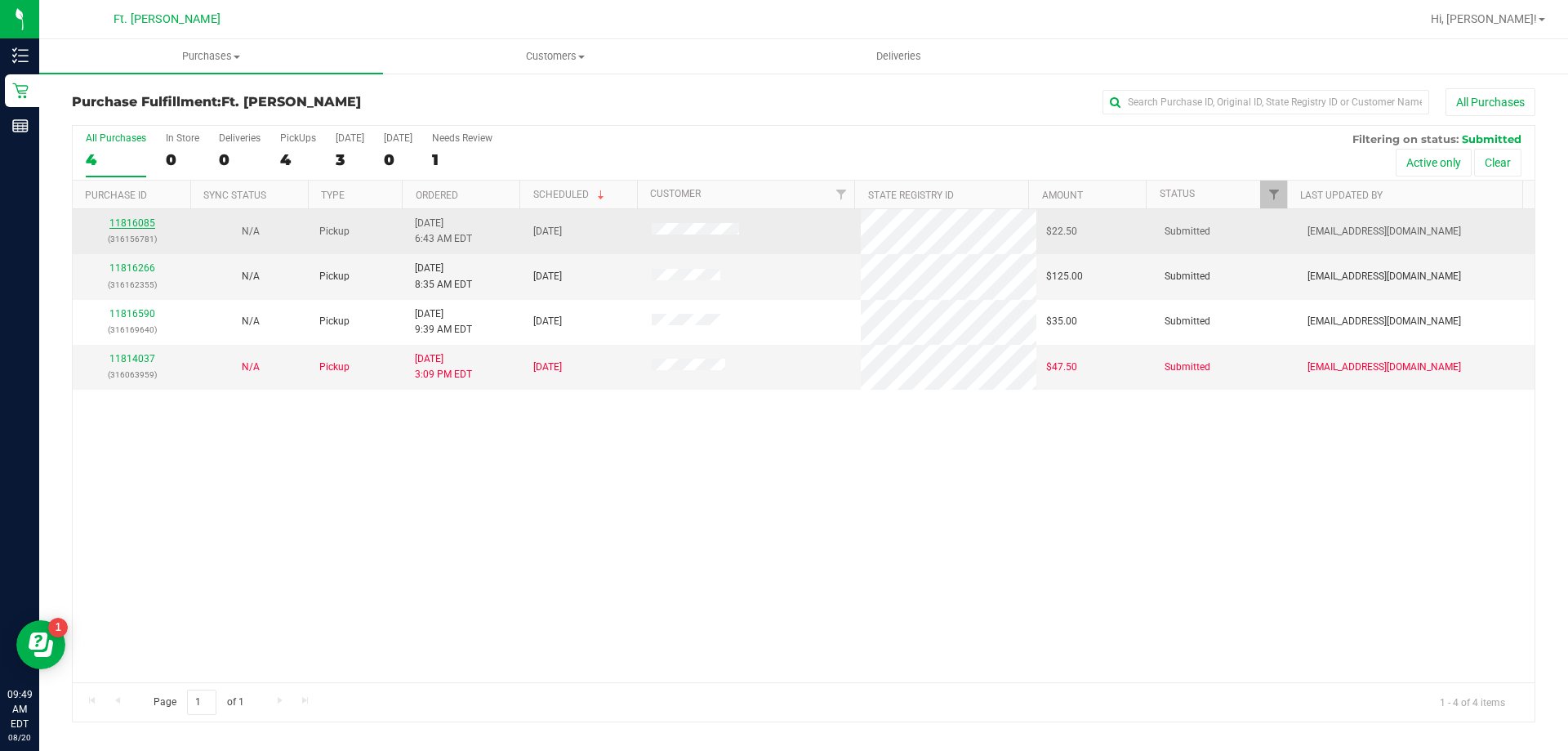
click at [153, 222] on link "11816085" at bounding box center [132, 223] width 46 height 12
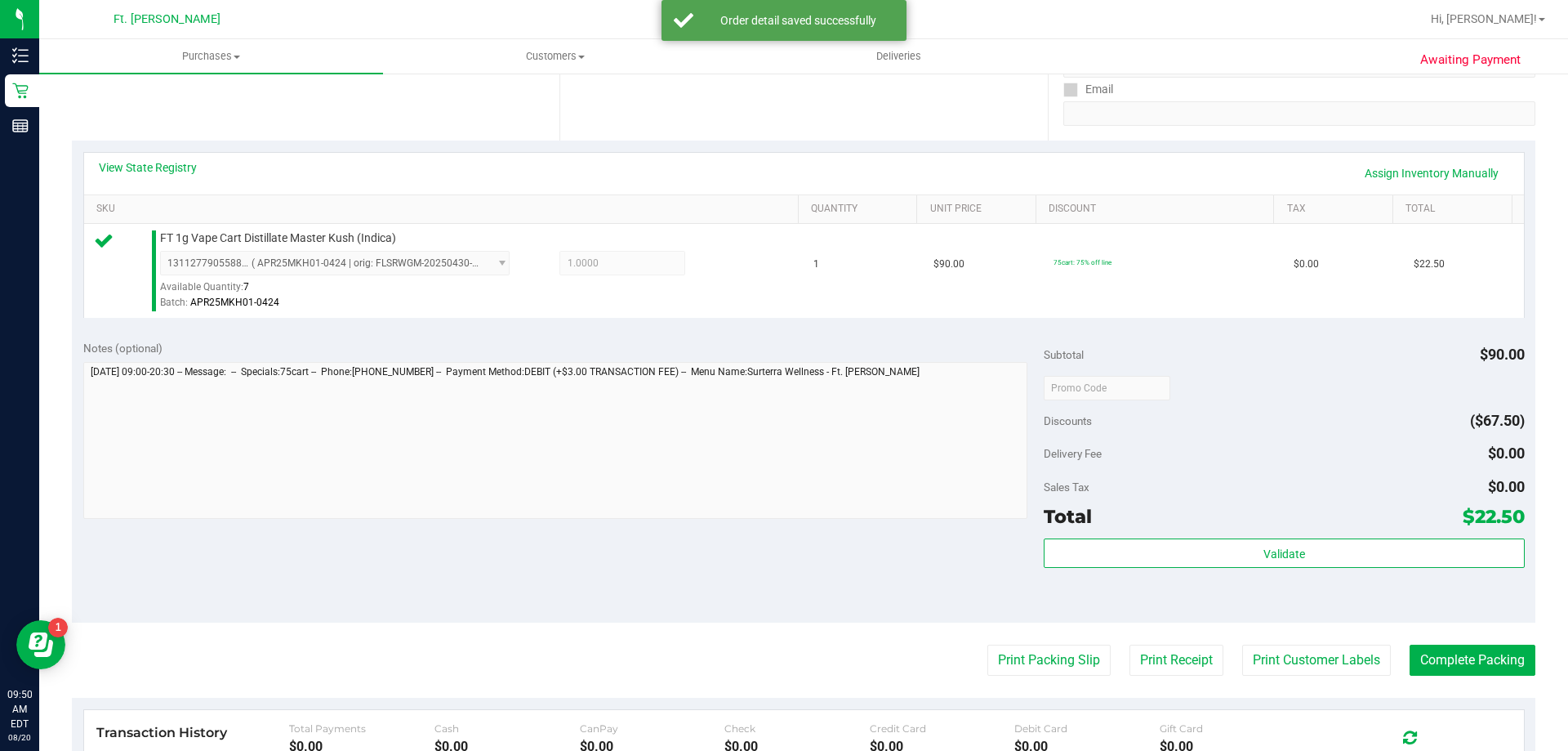
scroll to position [327, 0]
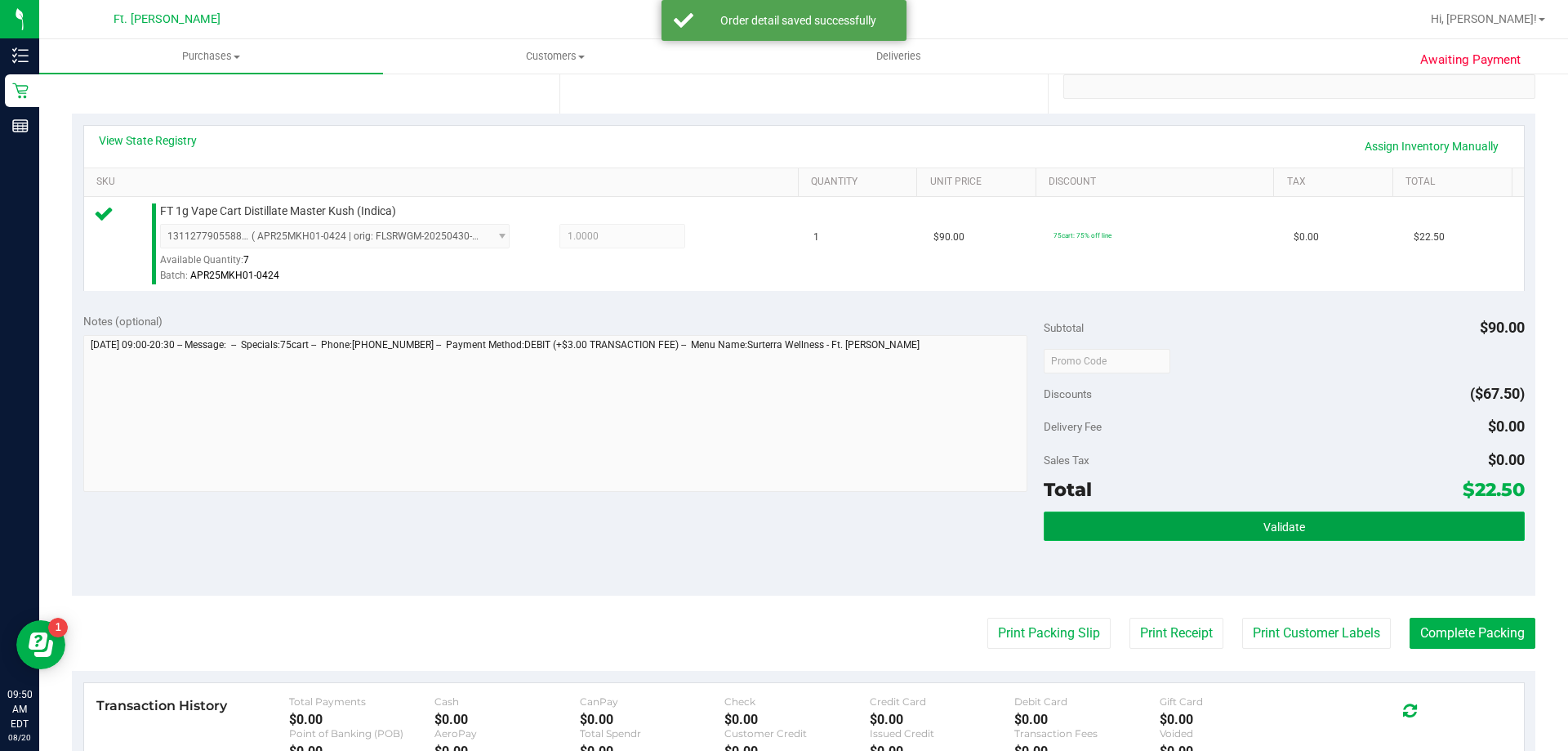
click at [1250, 524] on button "Validate" at bounding box center [1284, 526] width 480 height 29
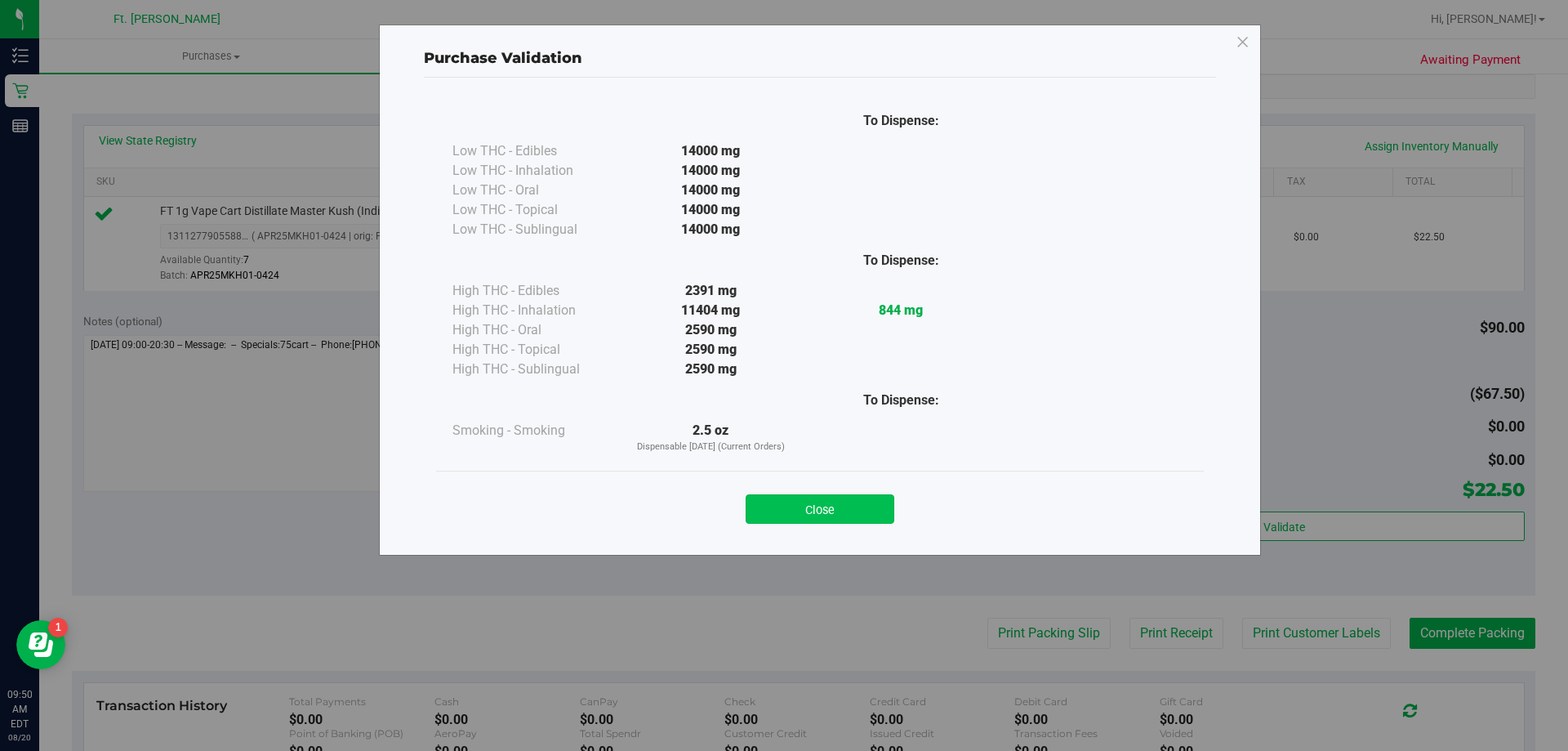
click at [830, 508] on button "Close" at bounding box center [821, 509] width 149 height 29
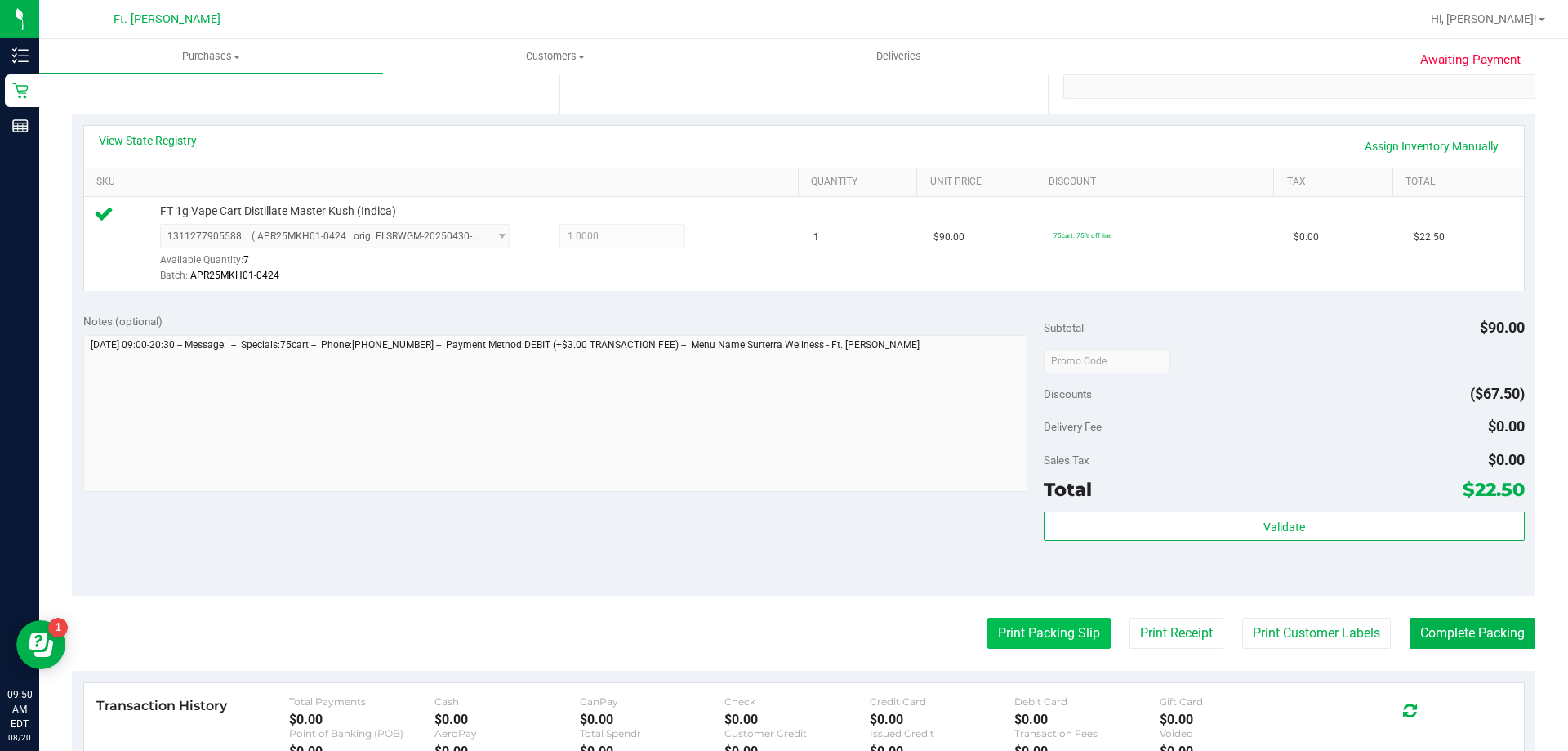
click at [1035, 631] on button "Print Packing Slip" at bounding box center [1049, 634] width 123 height 31
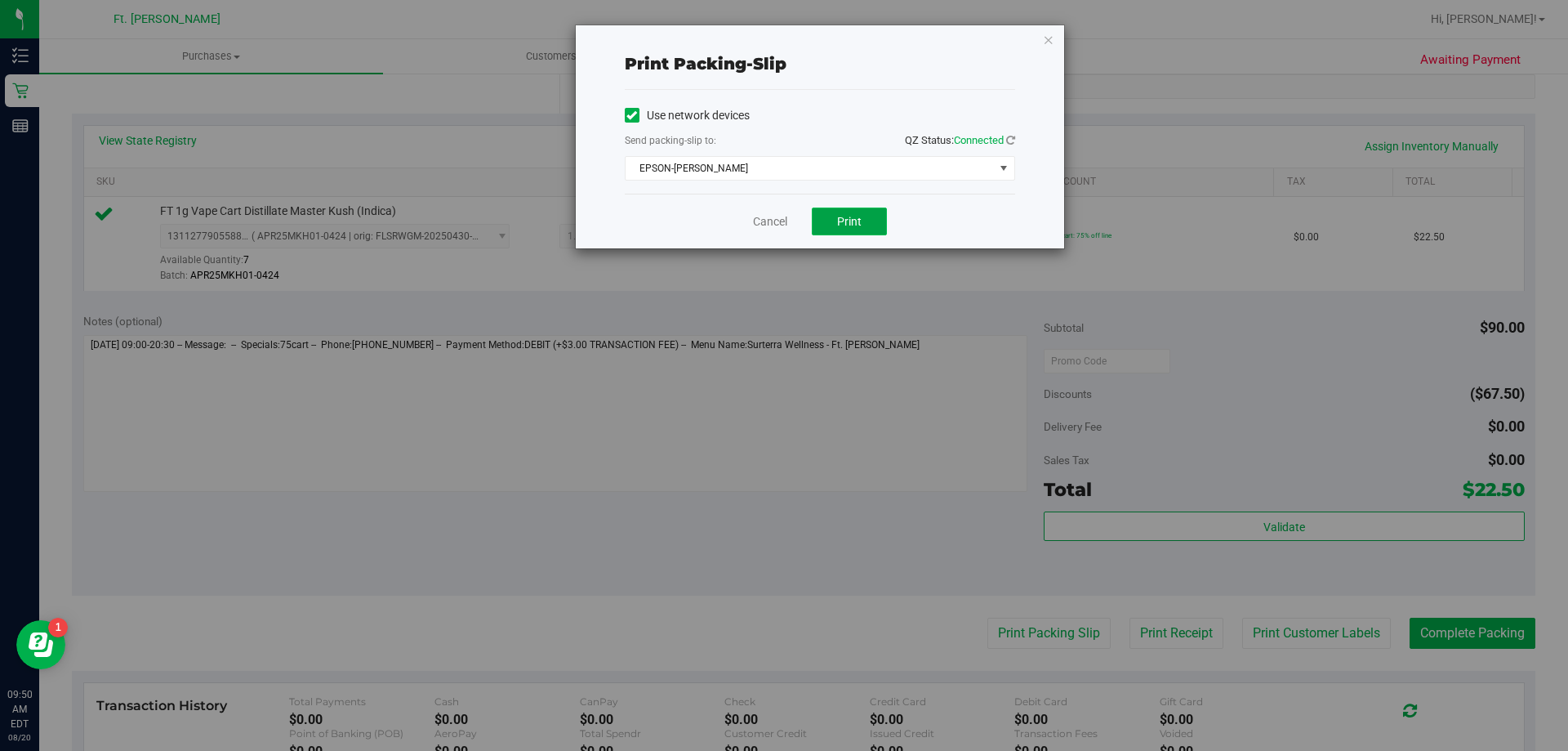
click at [866, 216] on button "Print" at bounding box center [849, 221] width 75 height 27
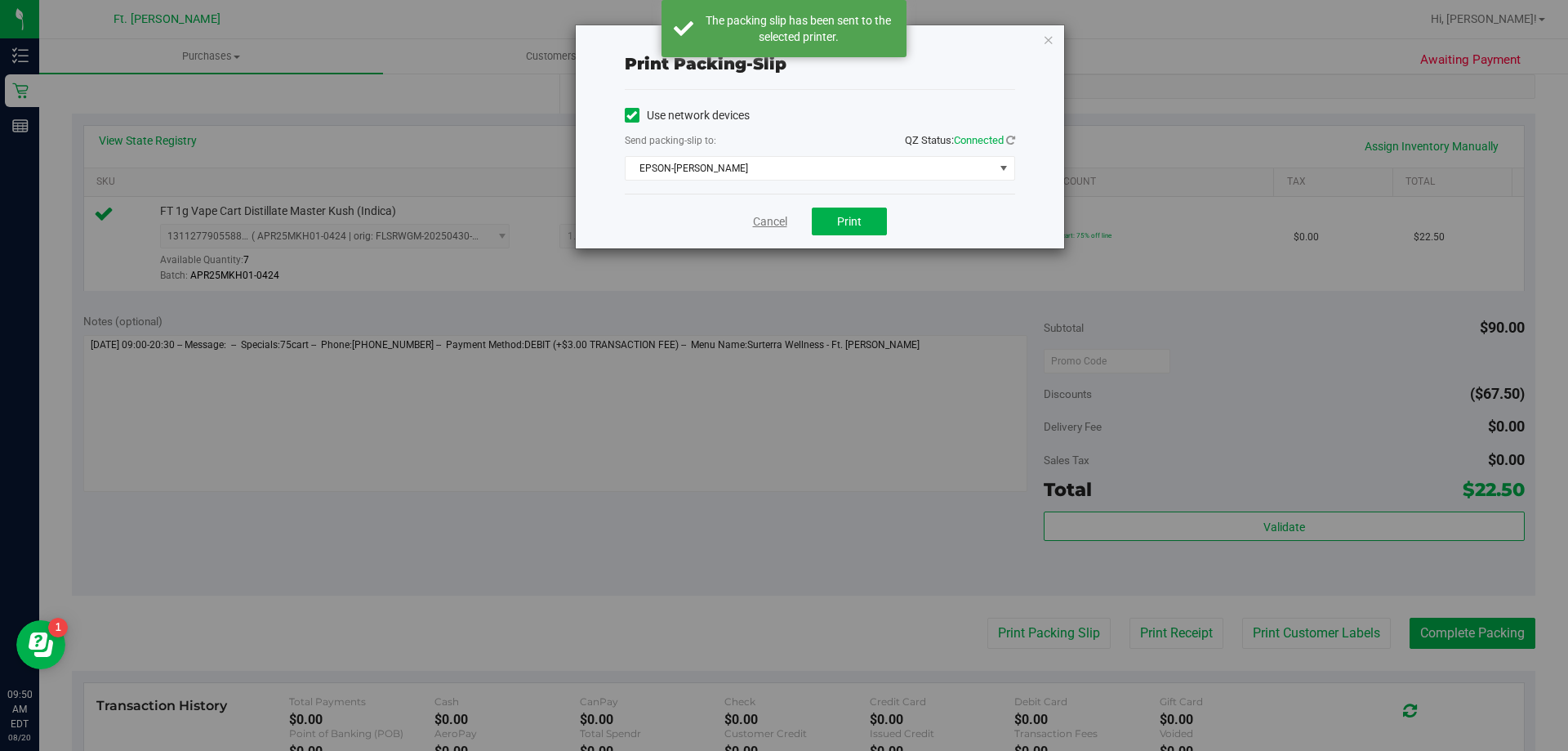
click at [776, 223] on link "Cancel" at bounding box center [770, 222] width 34 height 18
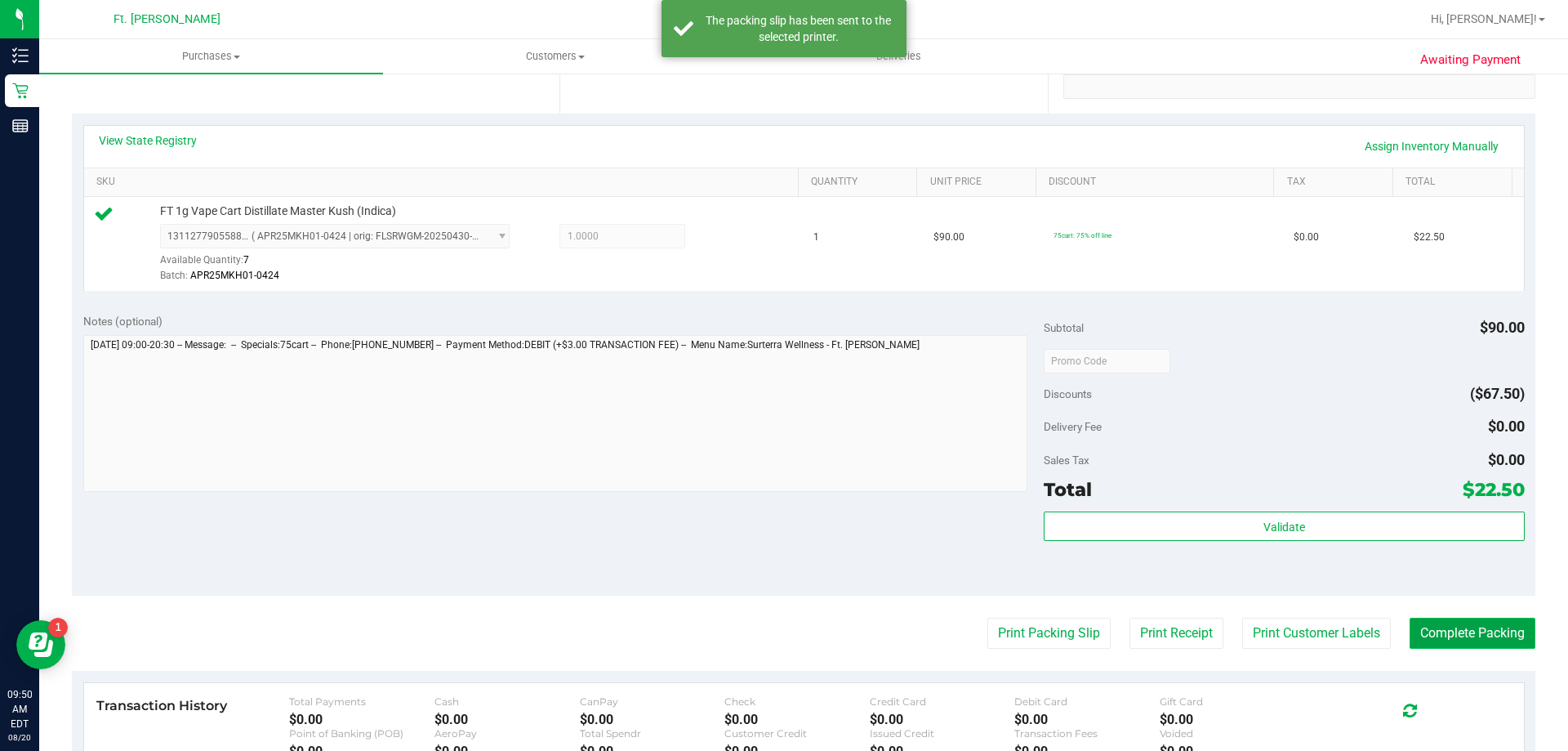
click at [1490, 629] on button "Complete Packing" at bounding box center [1473, 634] width 125 height 31
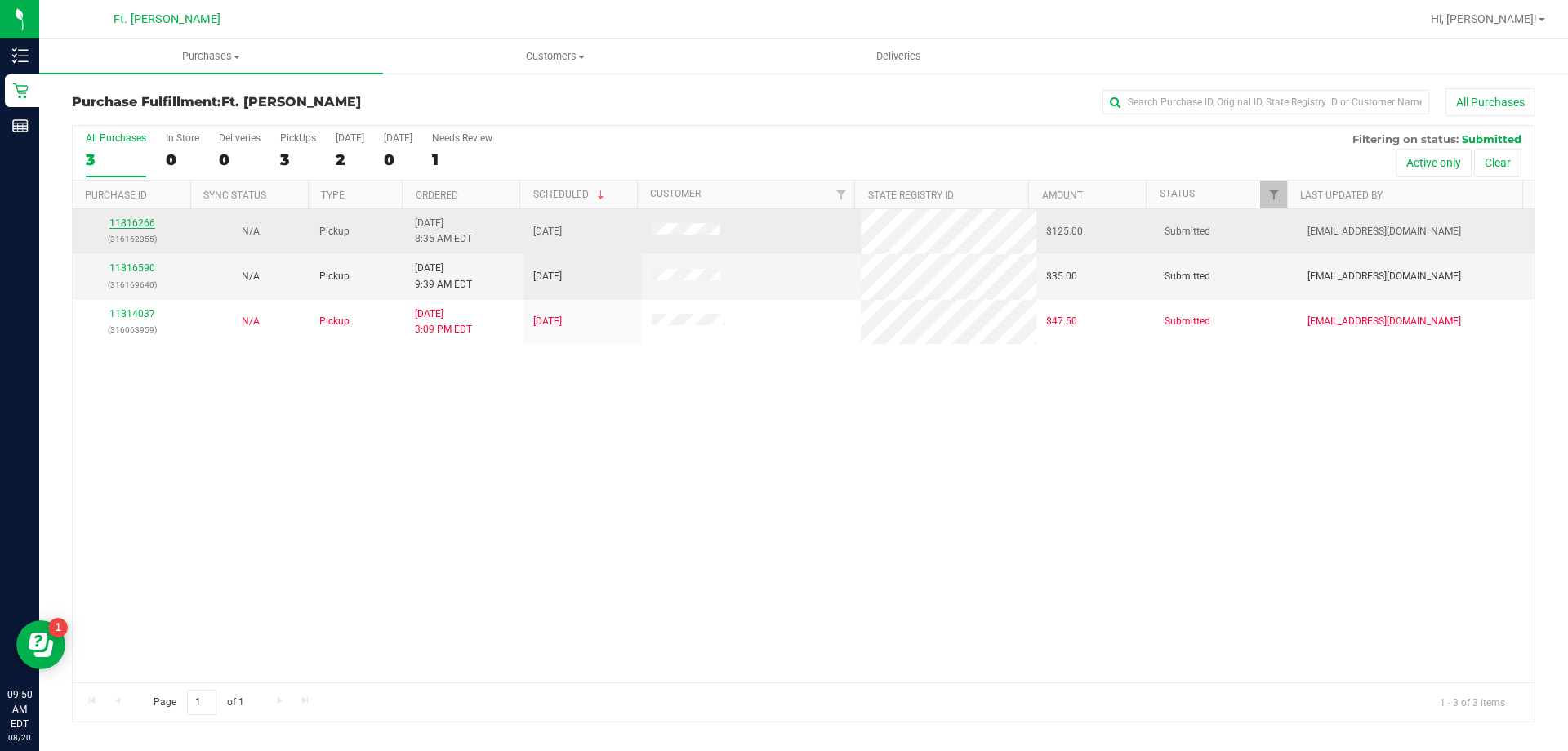
click at [150, 223] on link "11816266" at bounding box center [132, 223] width 46 height 12
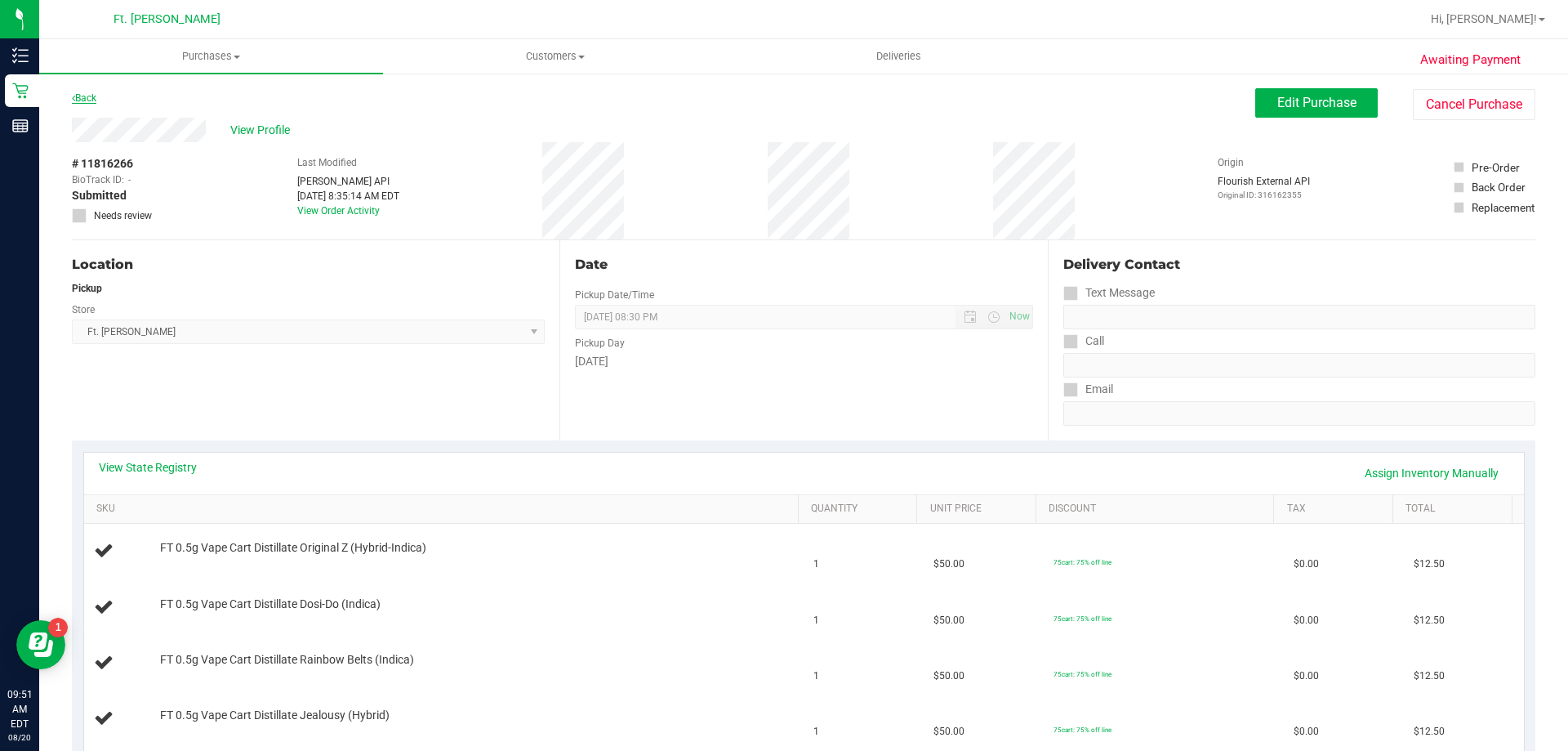
click at [89, 98] on link "Back" at bounding box center [83, 98] width 24 height 12
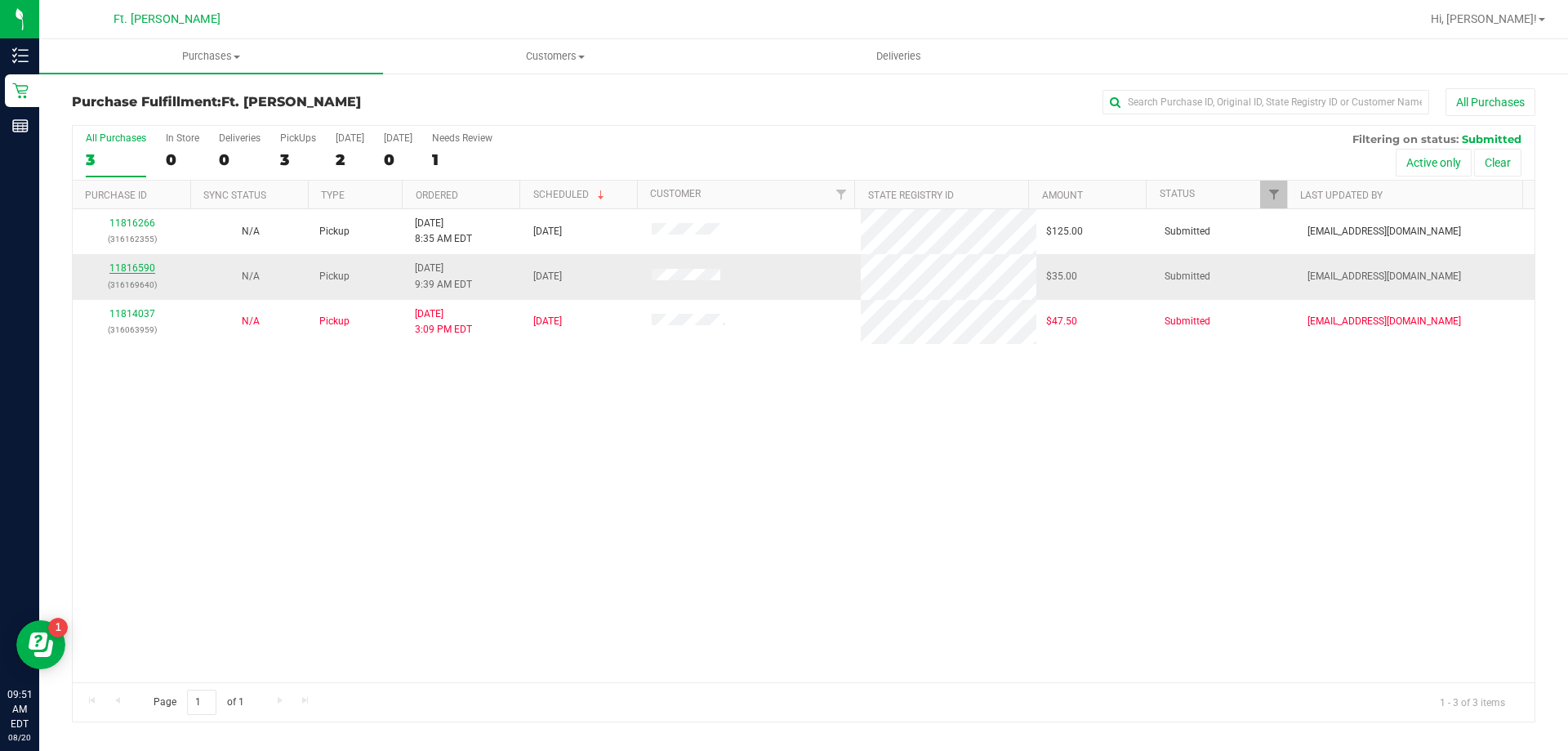
click at [141, 272] on link "11816590" at bounding box center [132, 268] width 46 height 12
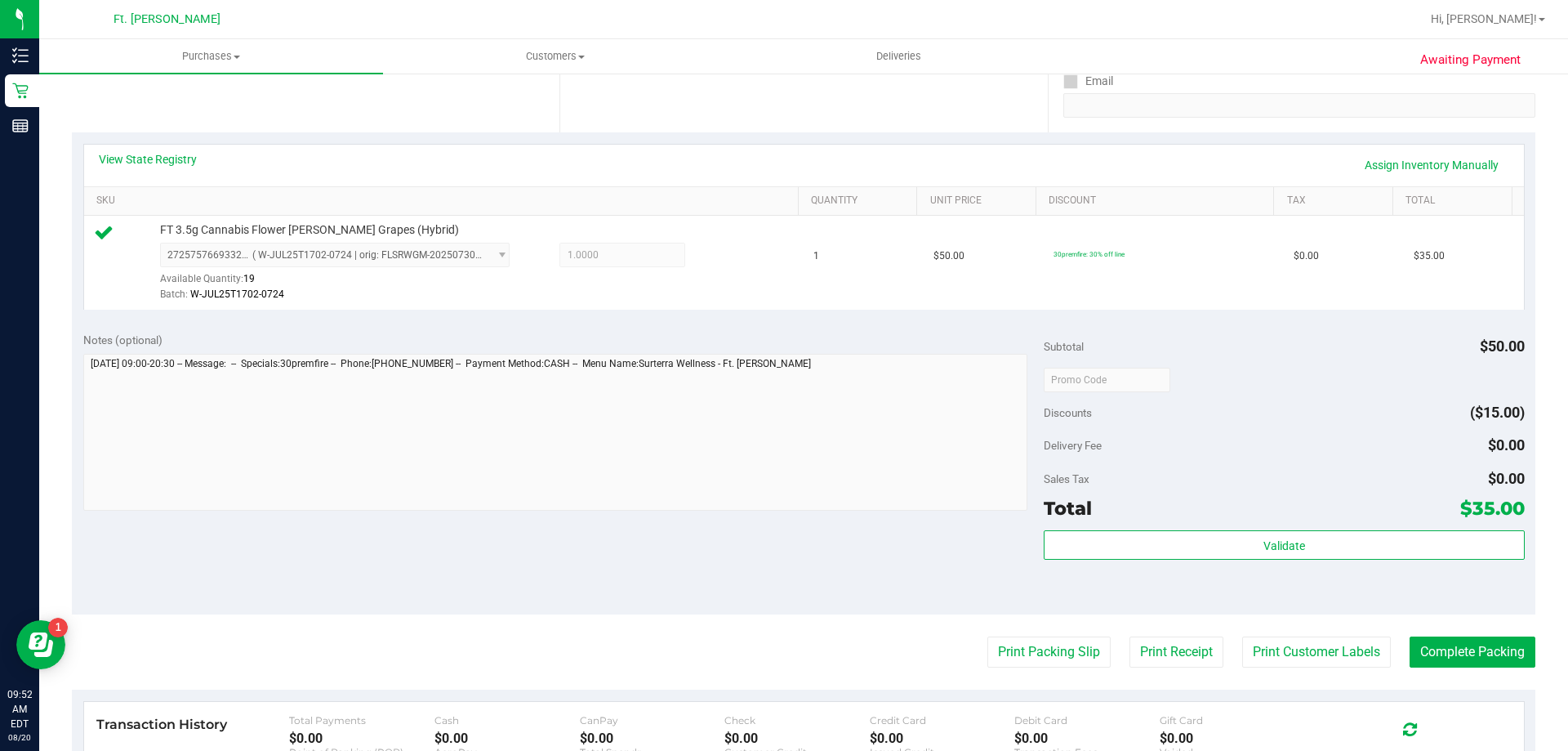
scroll to position [327, 0]
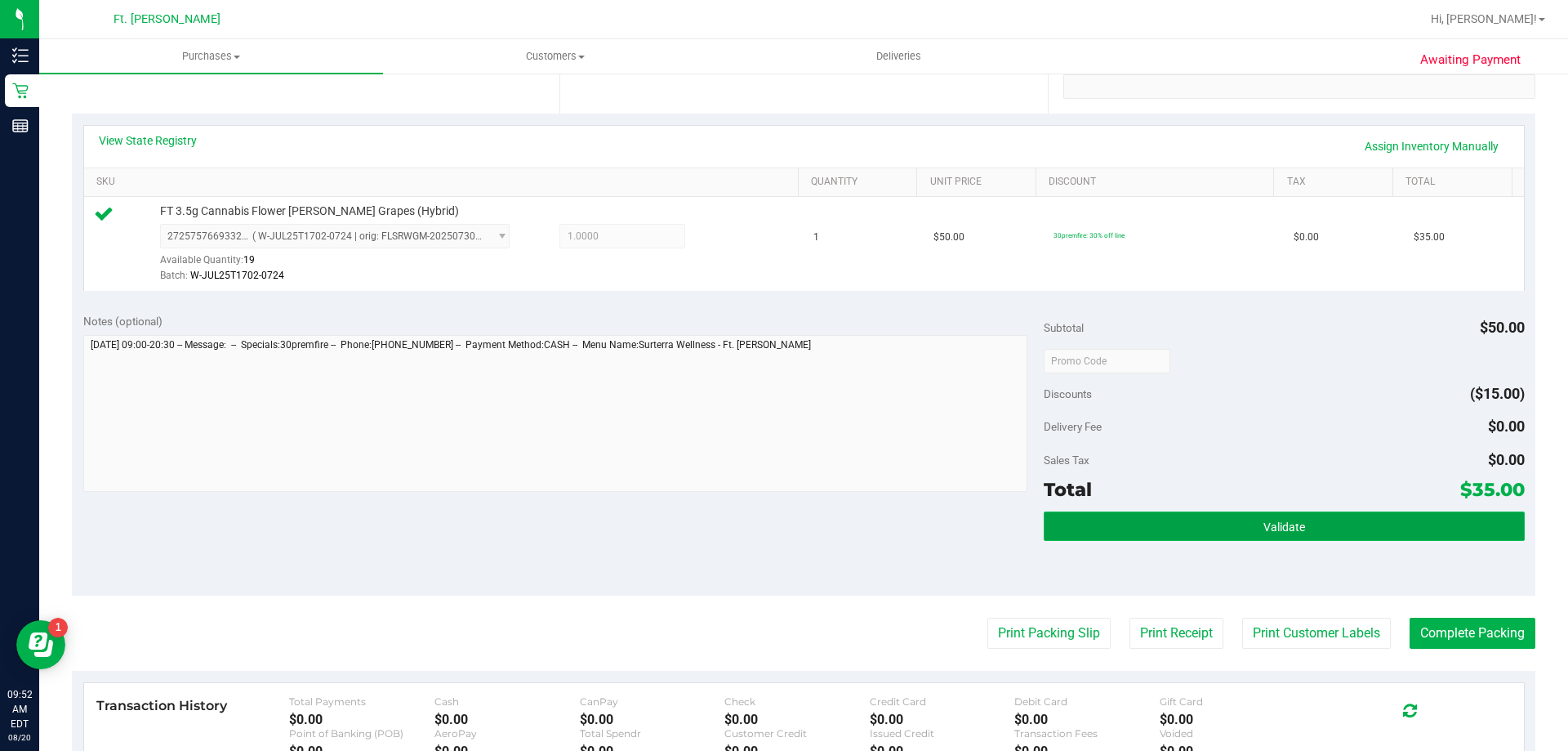
click at [1232, 524] on button "Validate" at bounding box center [1284, 526] width 480 height 29
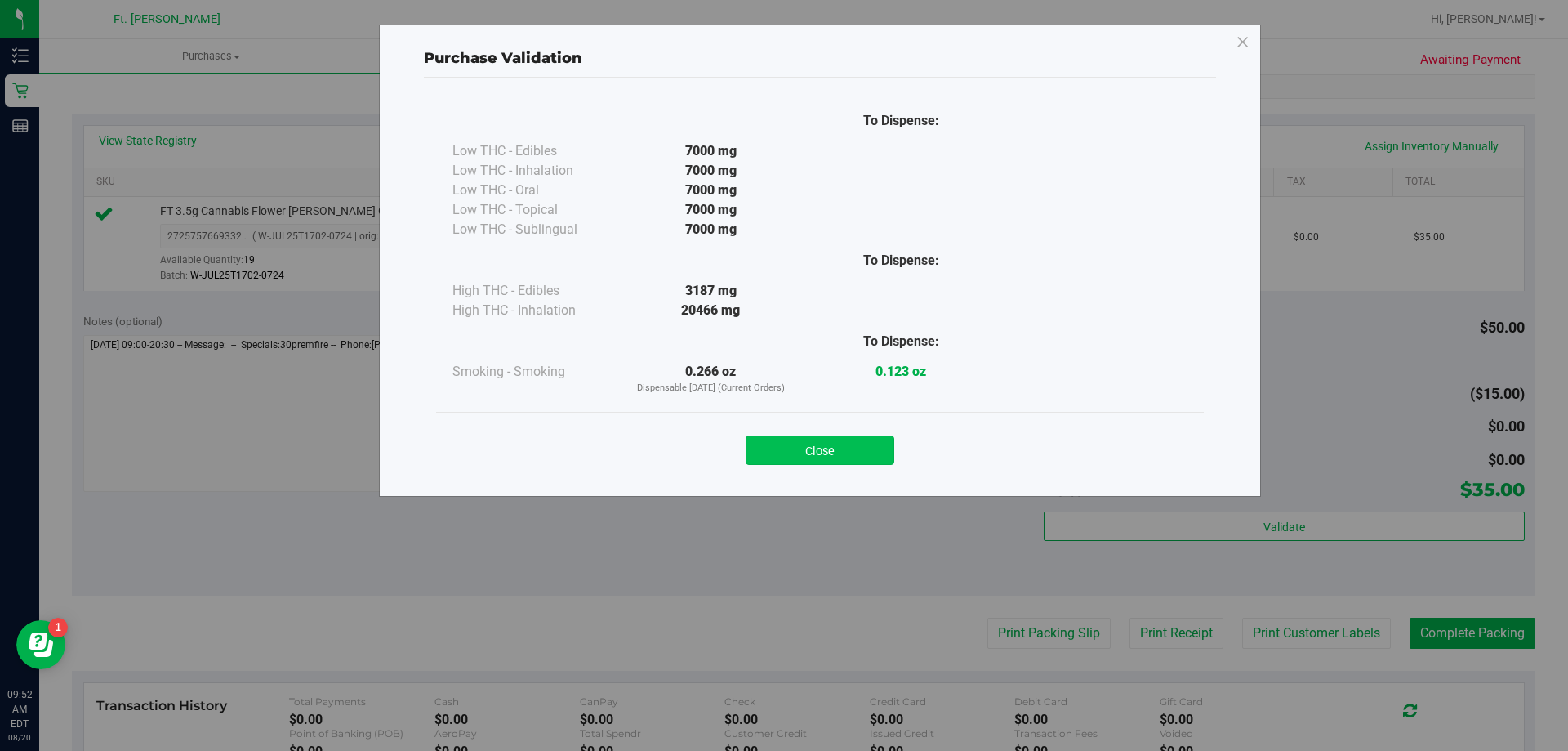
click at [856, 438] on button "Close" at bounding box center [821, 450] width 149 height 29
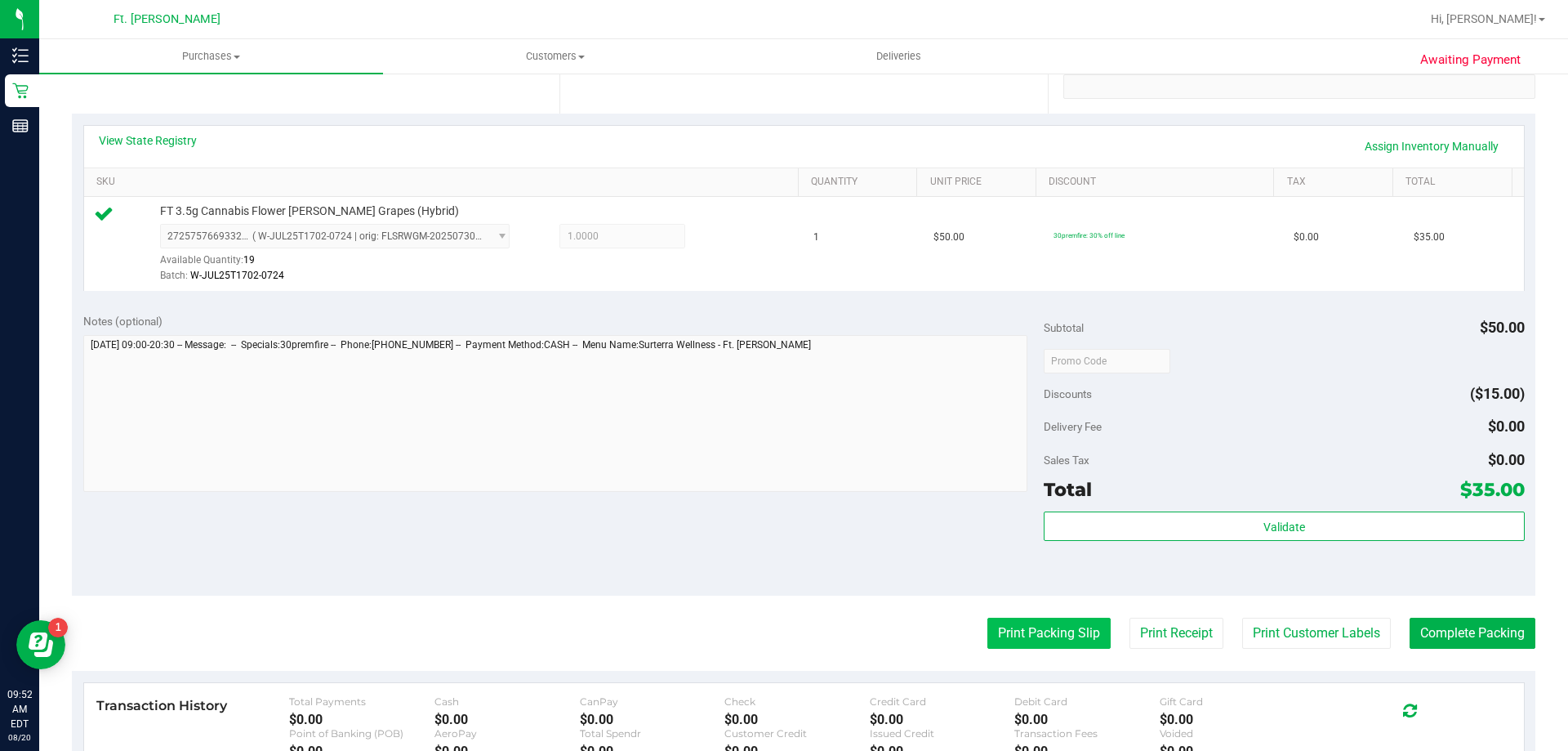
click at [1043, 634] on button "Print Packing Slip" at bounding box center [1049, 634] width 123 height 31
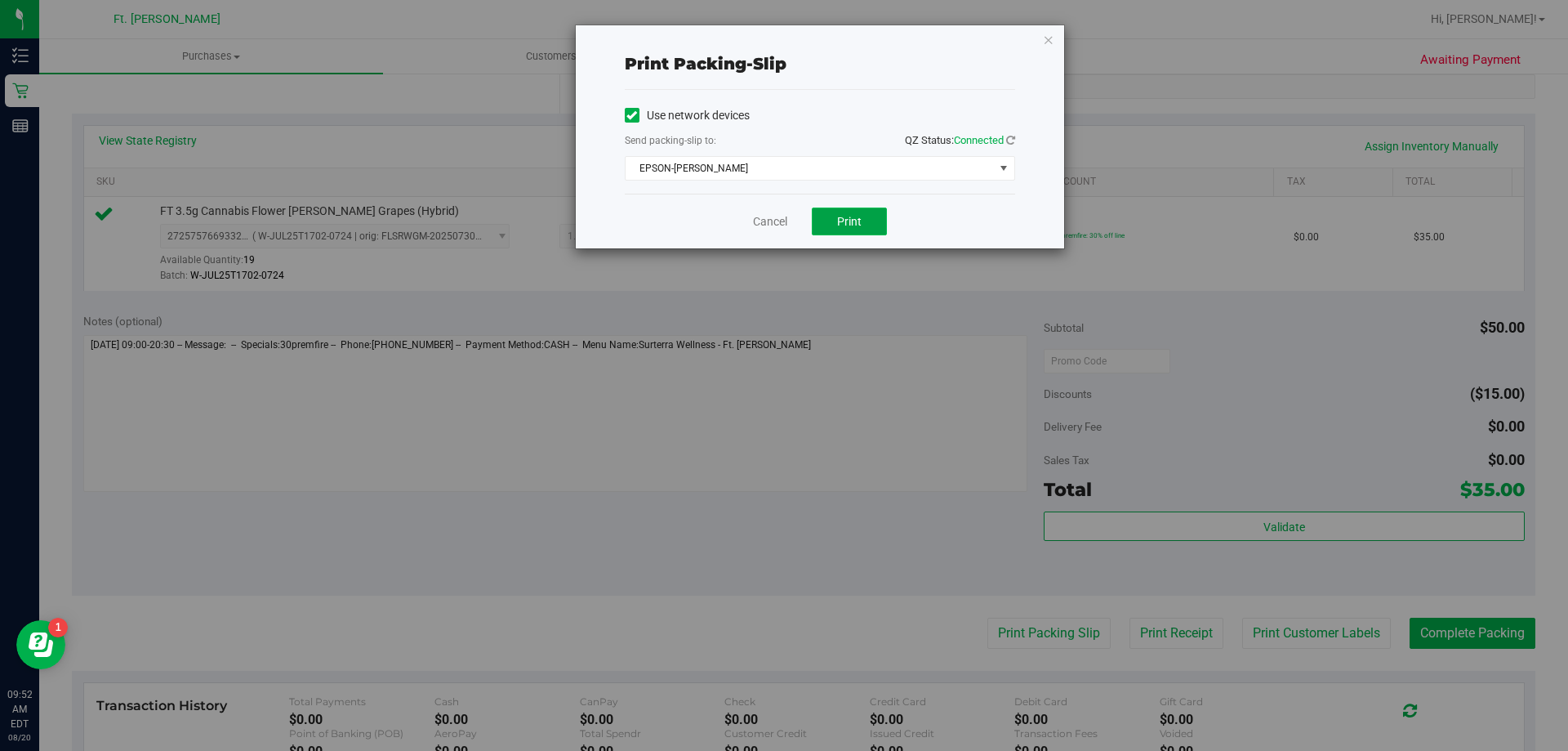
click at [849, 224] on span "Print" at bounding box center [849, 220] width 24 height 13
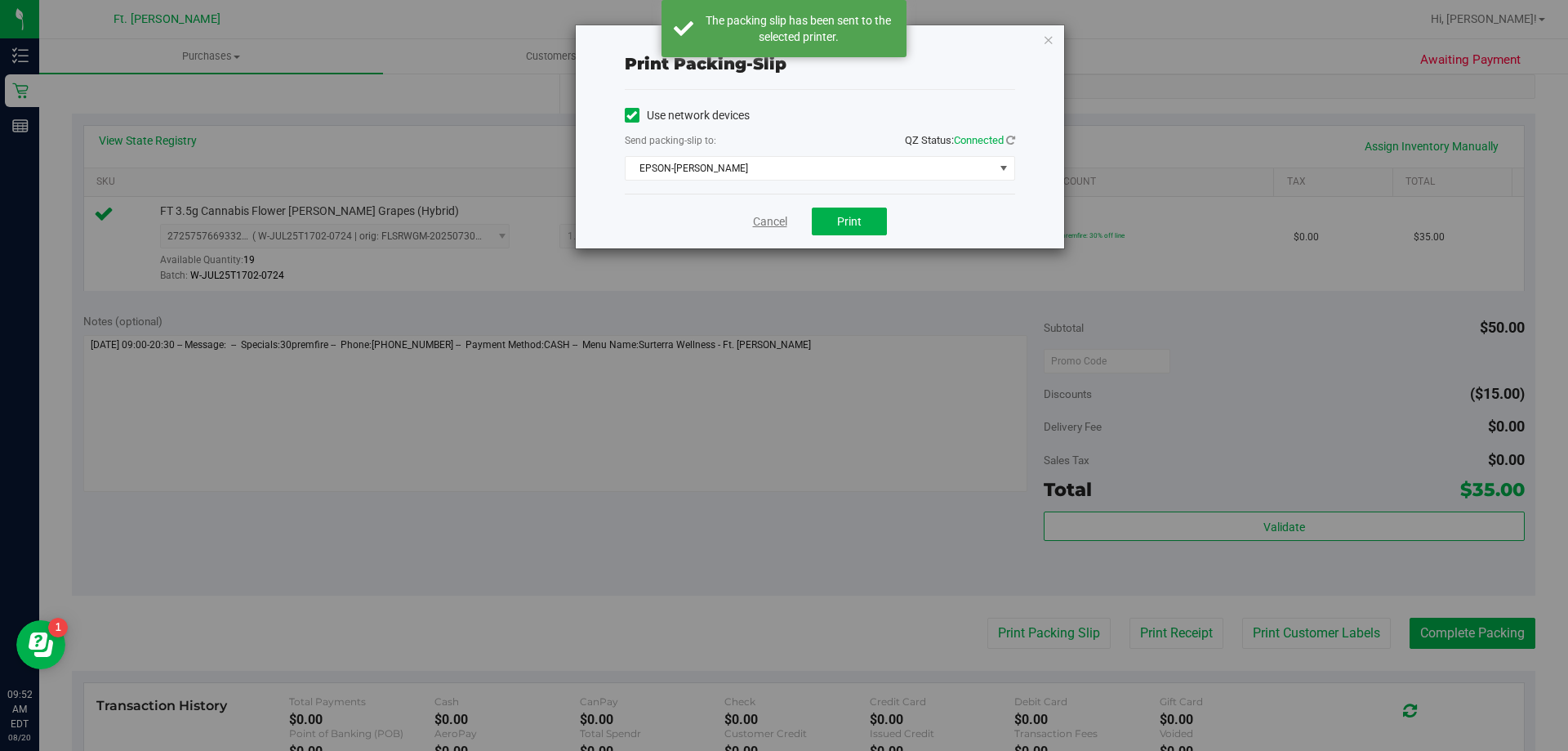
click at [769, 219] on link "Cancel" at bounding box center [770, 222] width 34 height 18
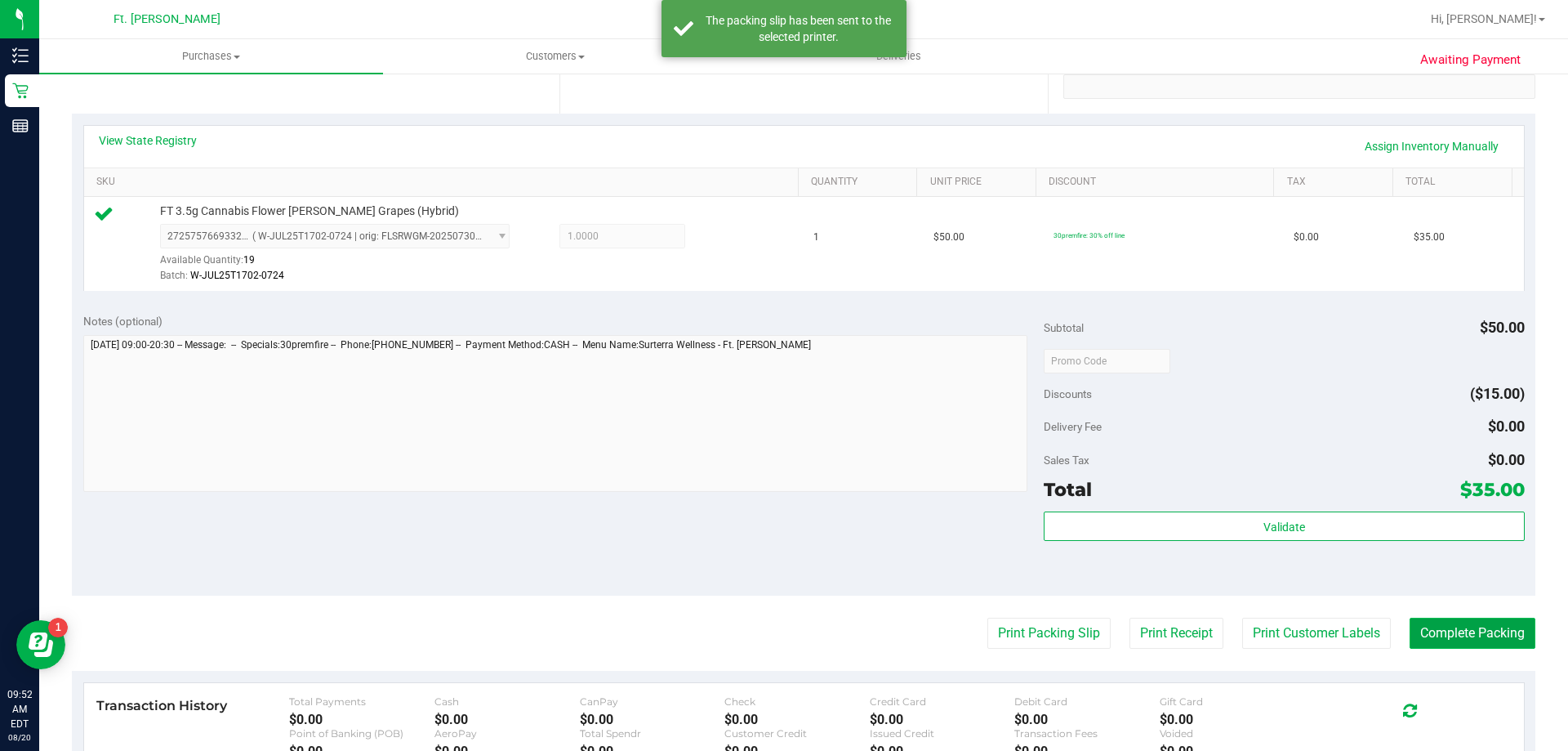
click at [1495, 634] on button "Complete Packing" at bounding box center [1473, 634] width 125 height 31
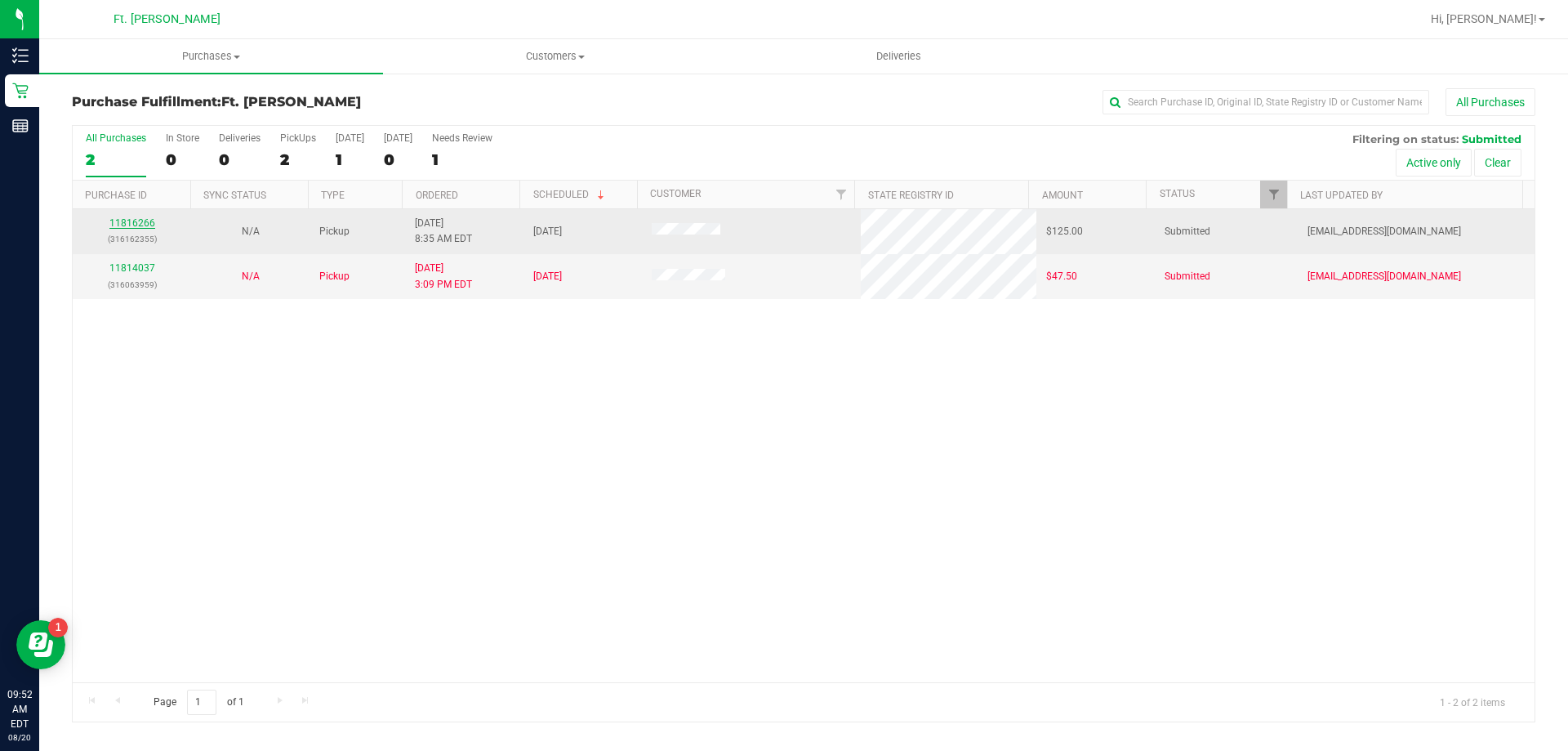
click at [140, 225] on link "11816266" at bounding box center [132, 223] width 46 height 12
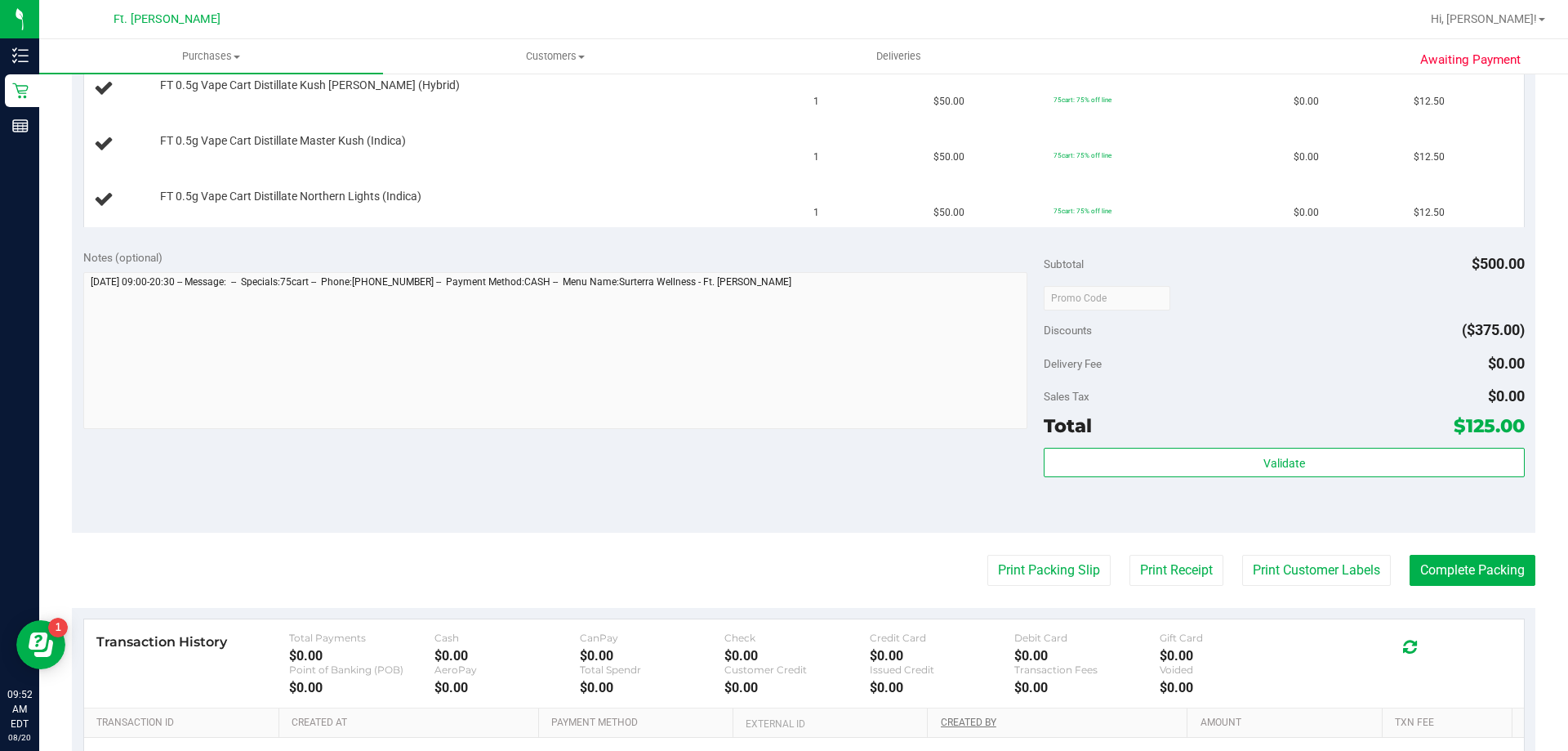
scroll to position [899, 0]
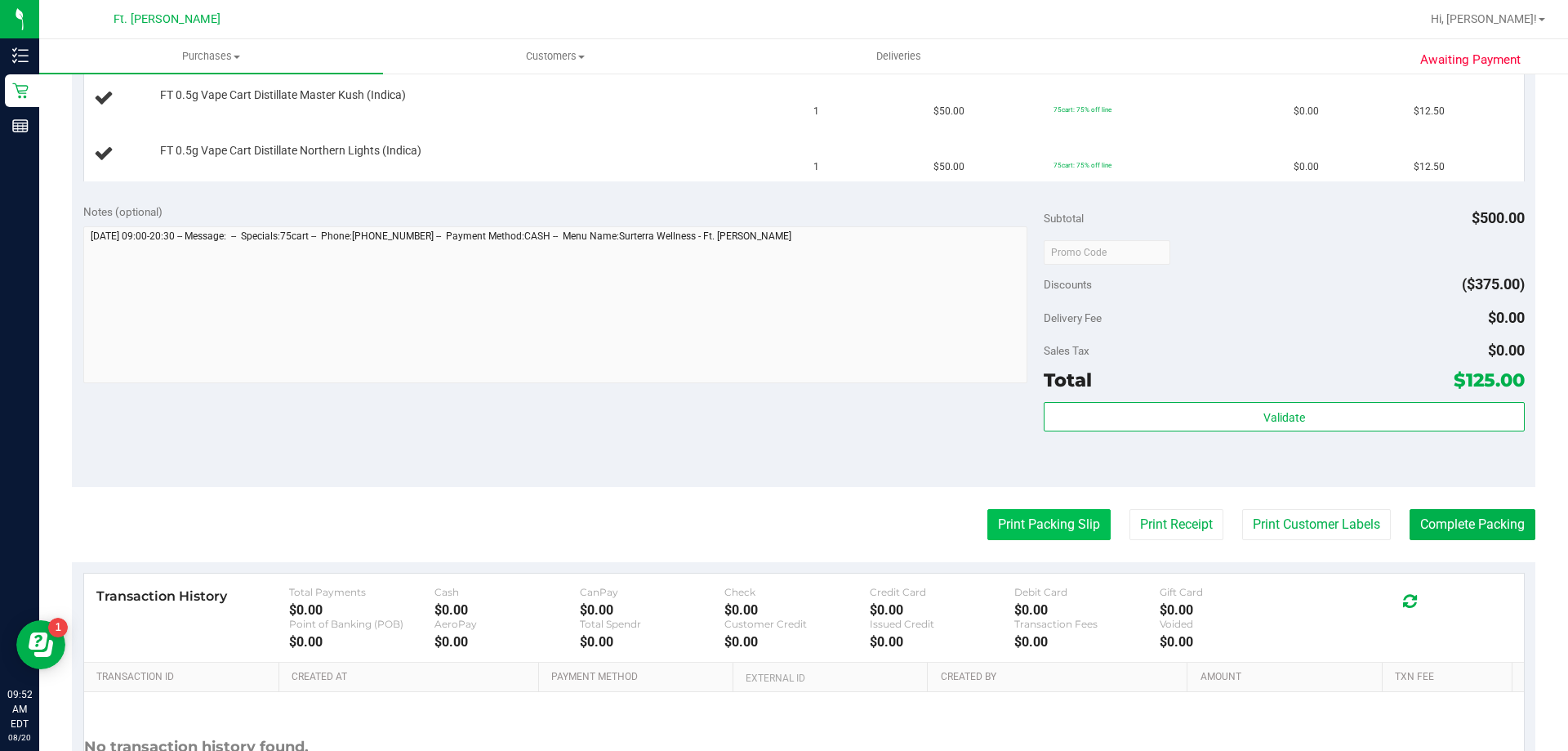
click at [1027, 515] on button "Print Packing Slip" at bounding box center [1049, 525] width 123 height 31
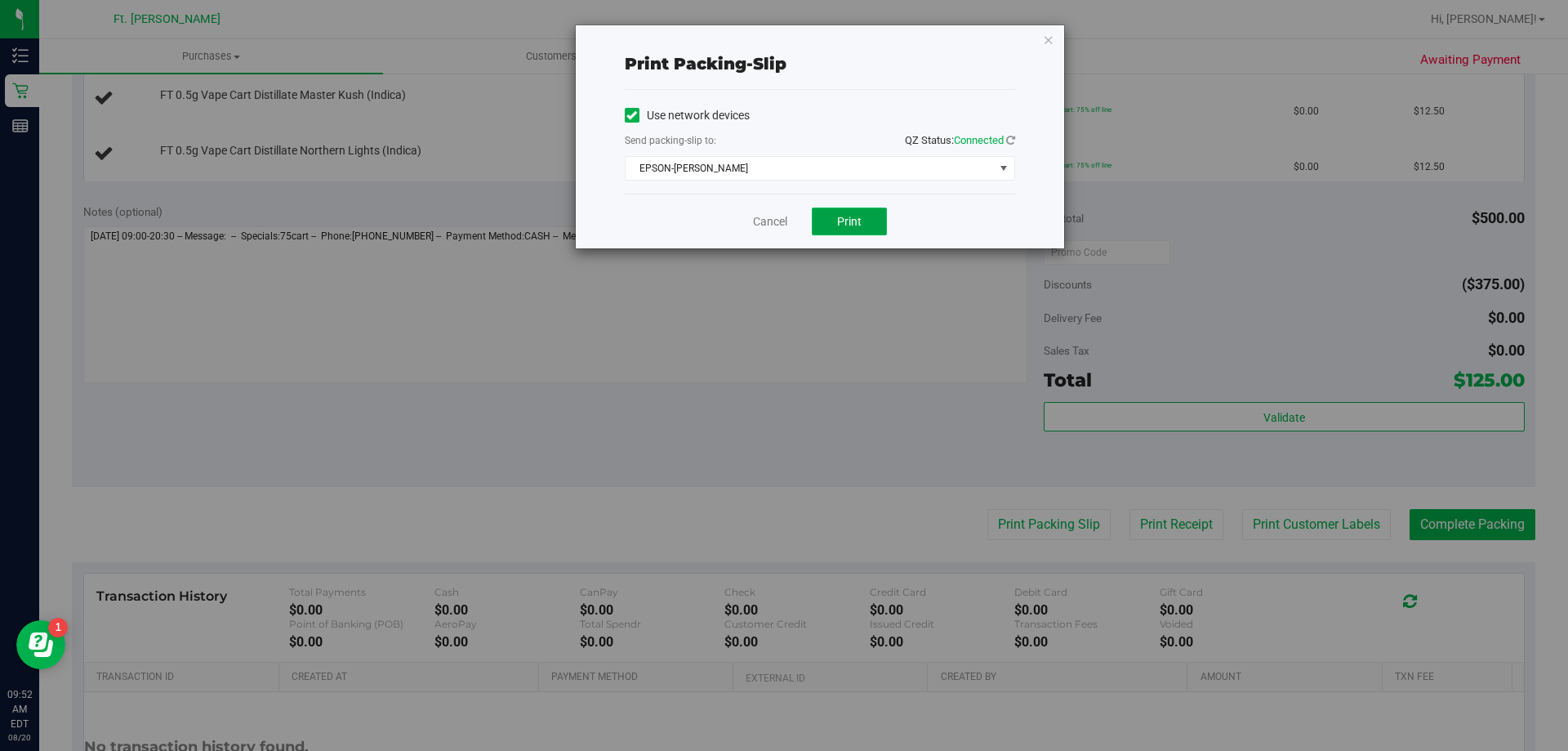
click at [857, 219] on span "Print" at bounding box center [849, 220] width 24 height 13
click at [864, 225] on button "Print" at bounding box center [849, 221] width 75 height 27
click at [788, 216] on div "Cancel Print" at bounding box center [820, 221] width 391 height 55
click at [770, 224] on link "Cancel" at bounding box center [770, 222] width 34 height 18
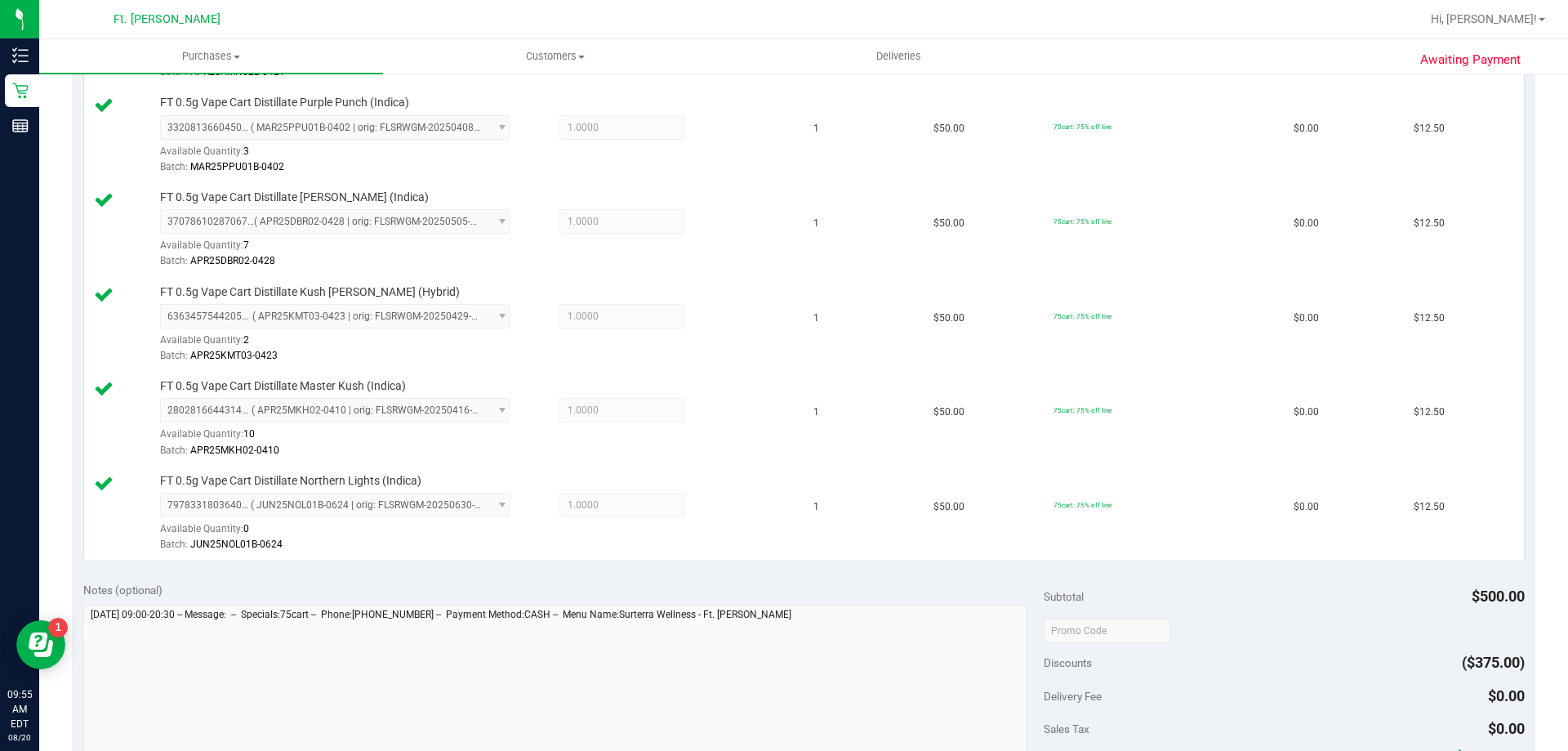
scroll to position [1061, 0]
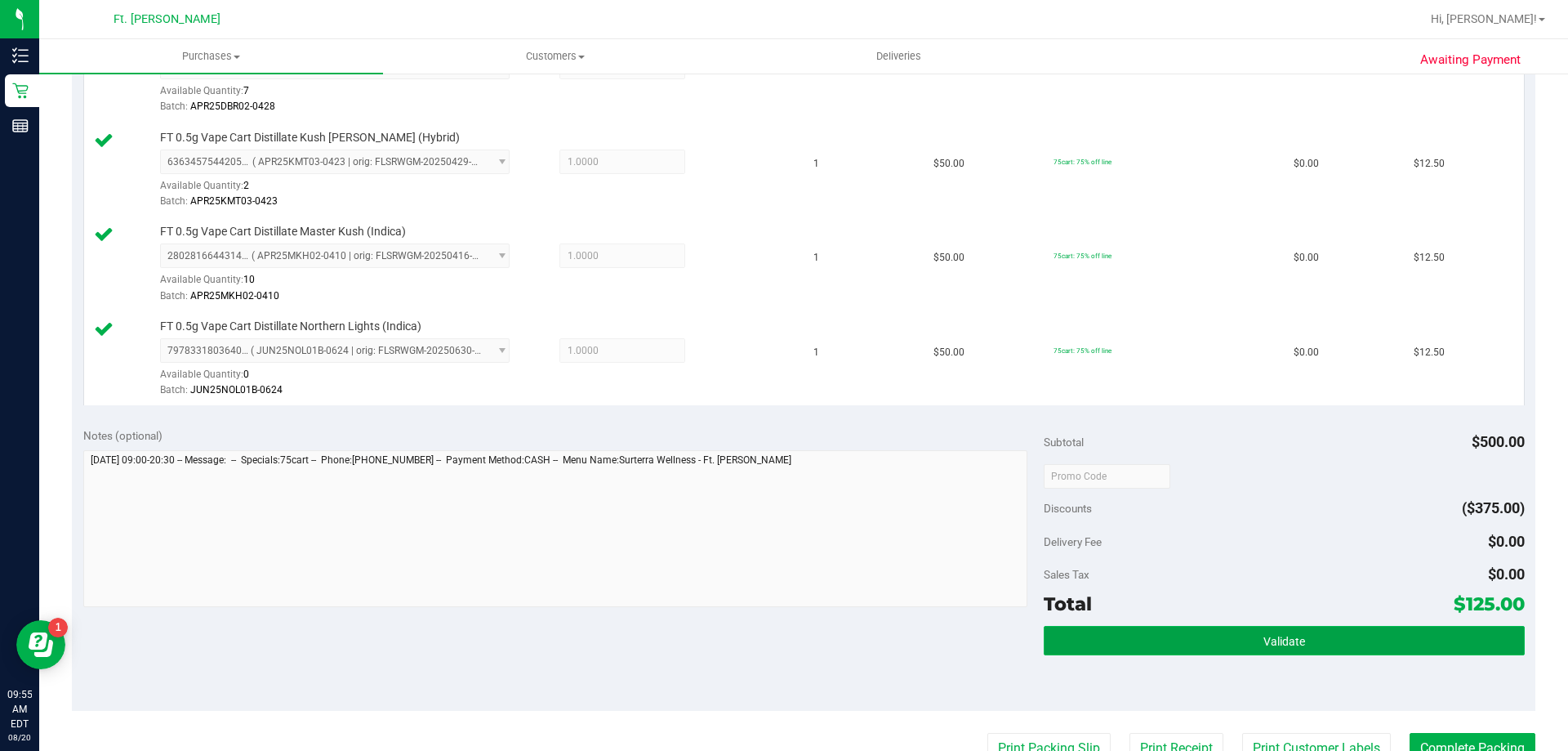
click at [1228, 646] on button "Validate" at bounding box center [1284, 640] width 480 height 29
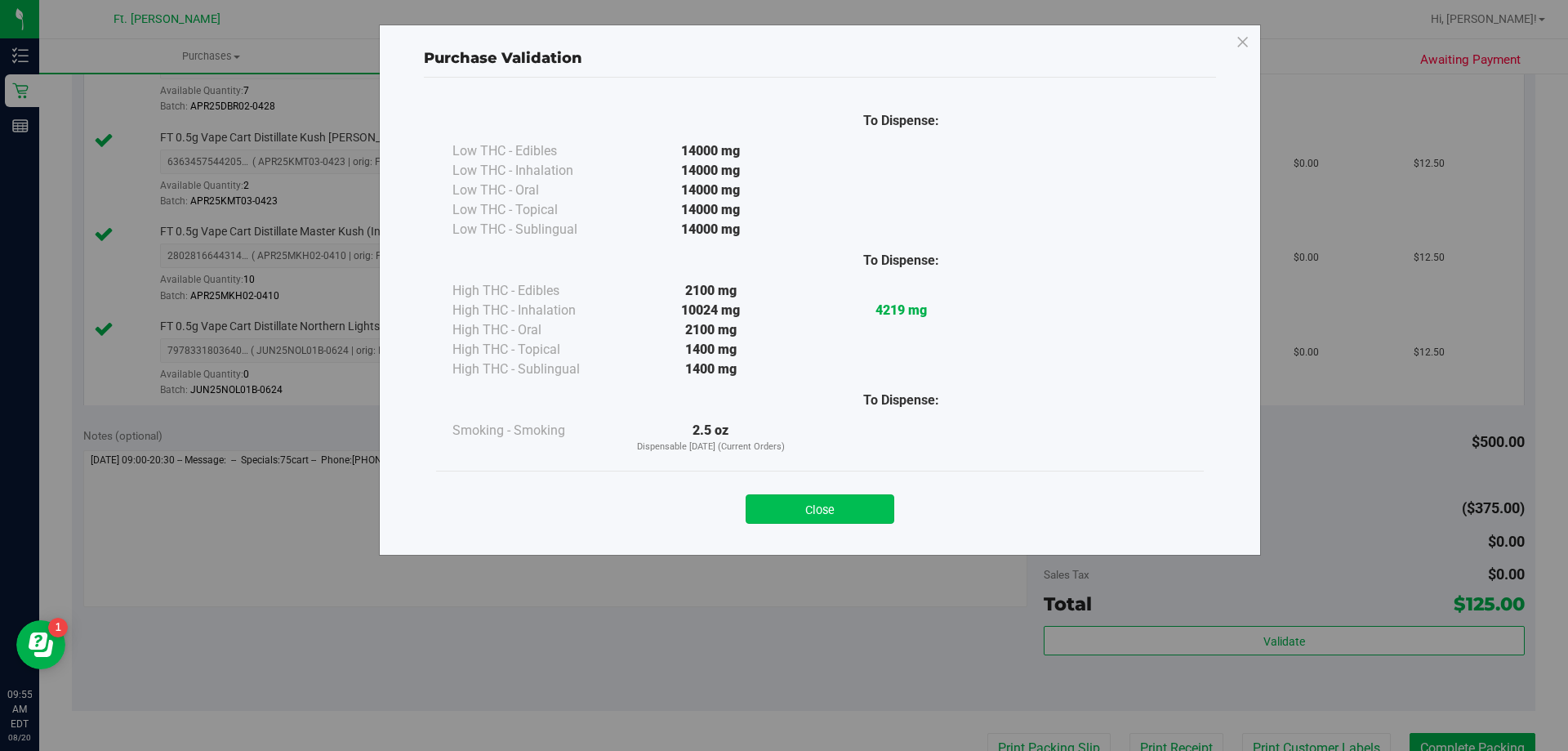
click at [820, 506] on button "Close" at bounding box center [821, 509] width 149 height 29
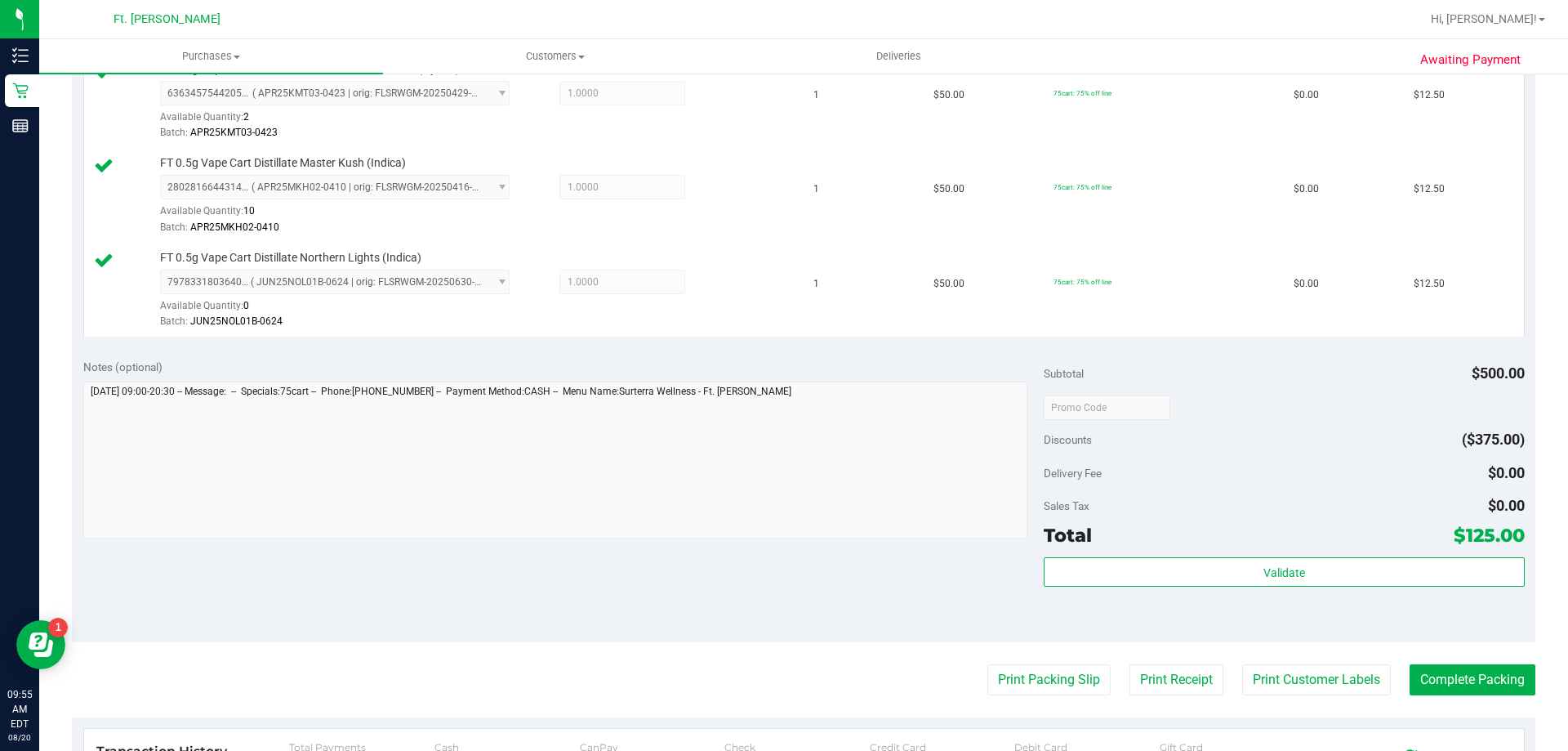
scroll to position [1225, 0]
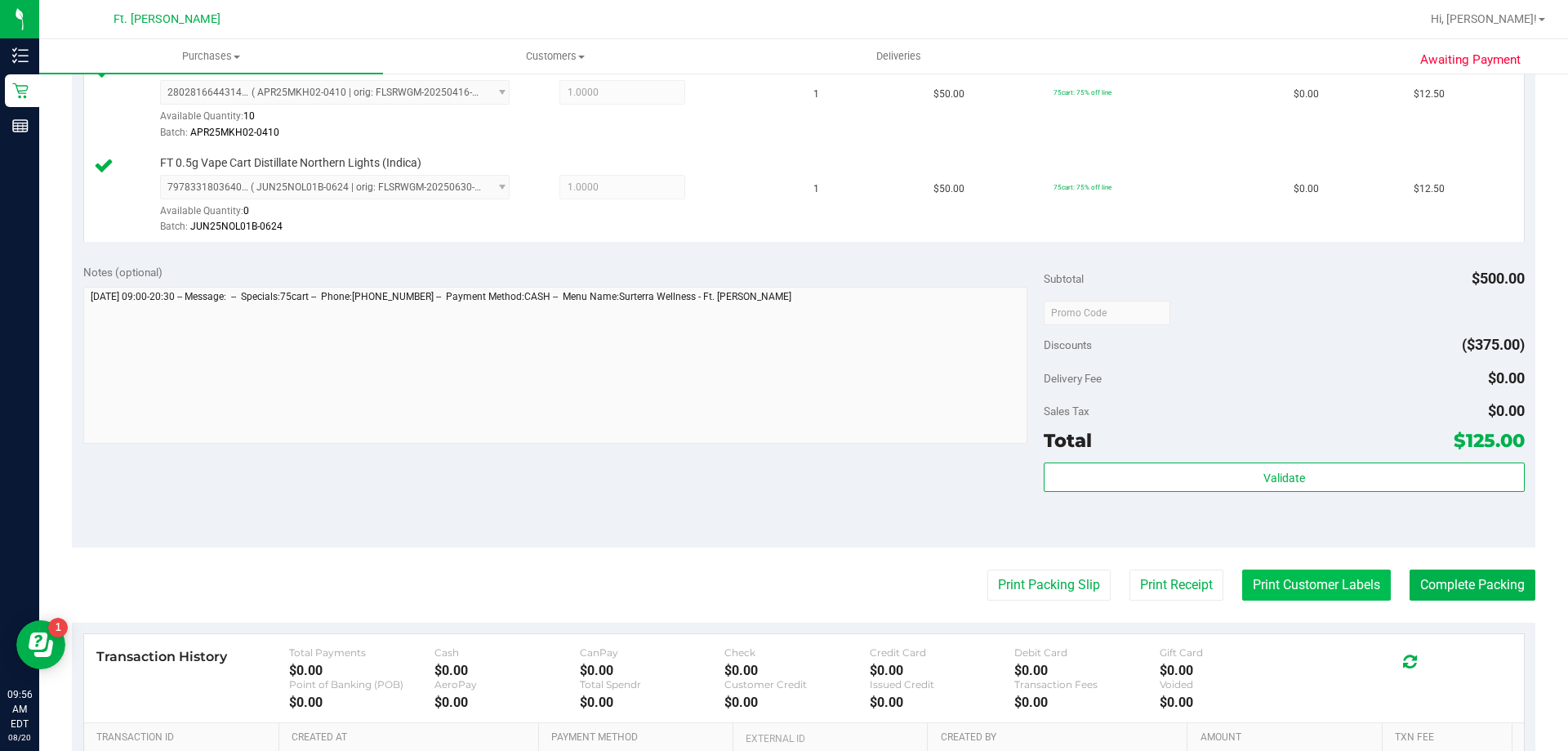
click at [1329, 578] on button "Print Customer Labels" at bounding box center [1317, 585] width 149 height 31
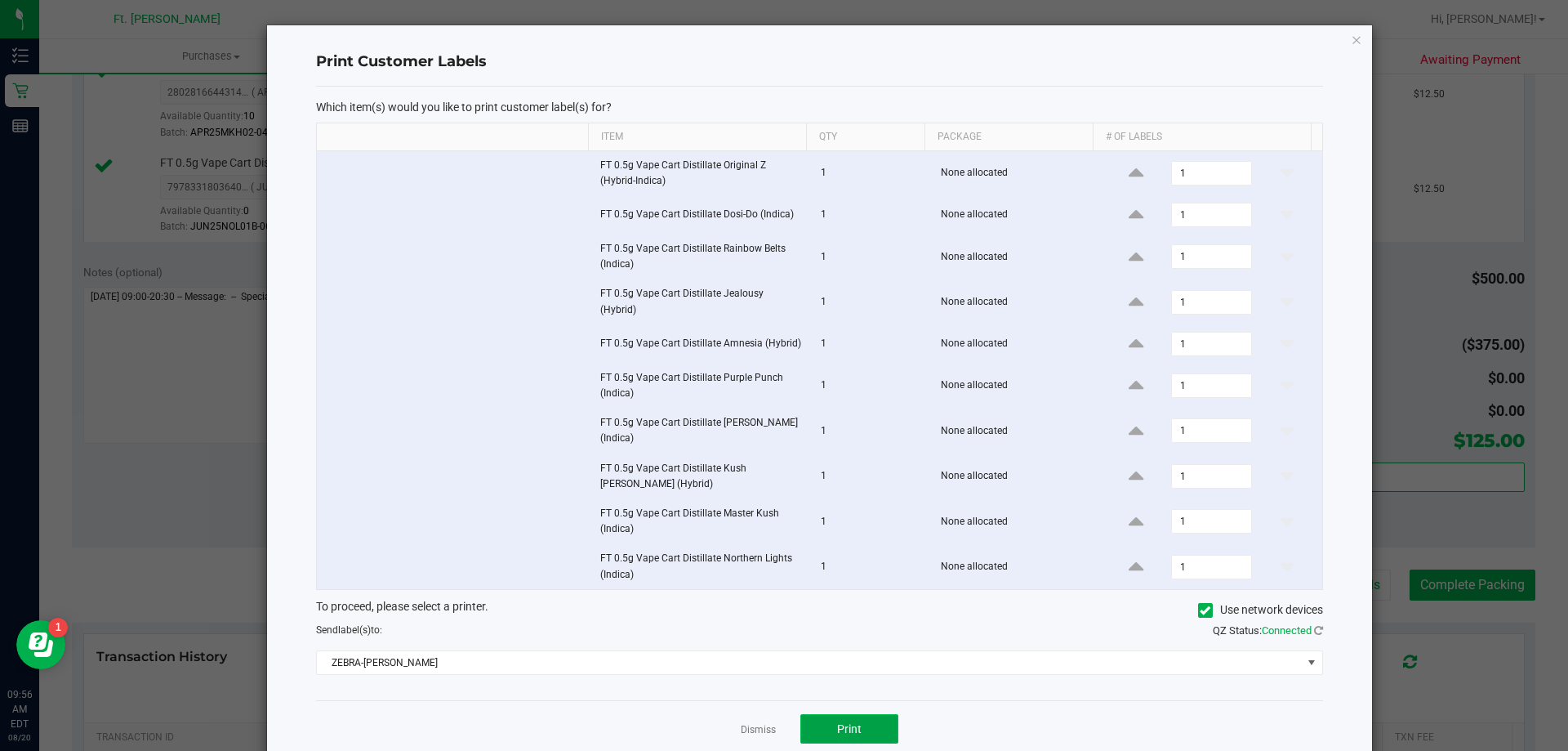
click at [857, 736] on button "Print" at bounding box center [849, 728] width 98 height 29
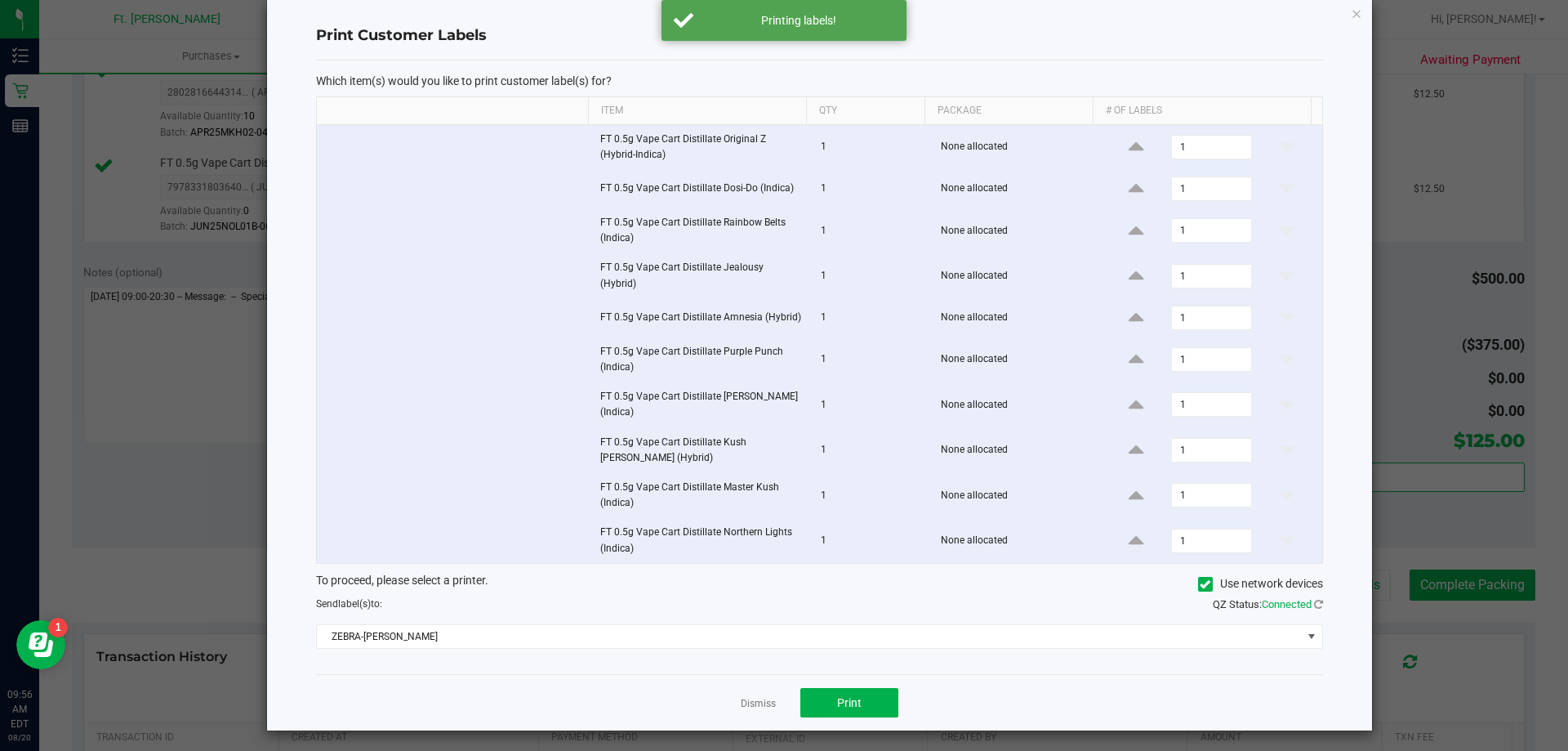
scroll to position [38, 0]
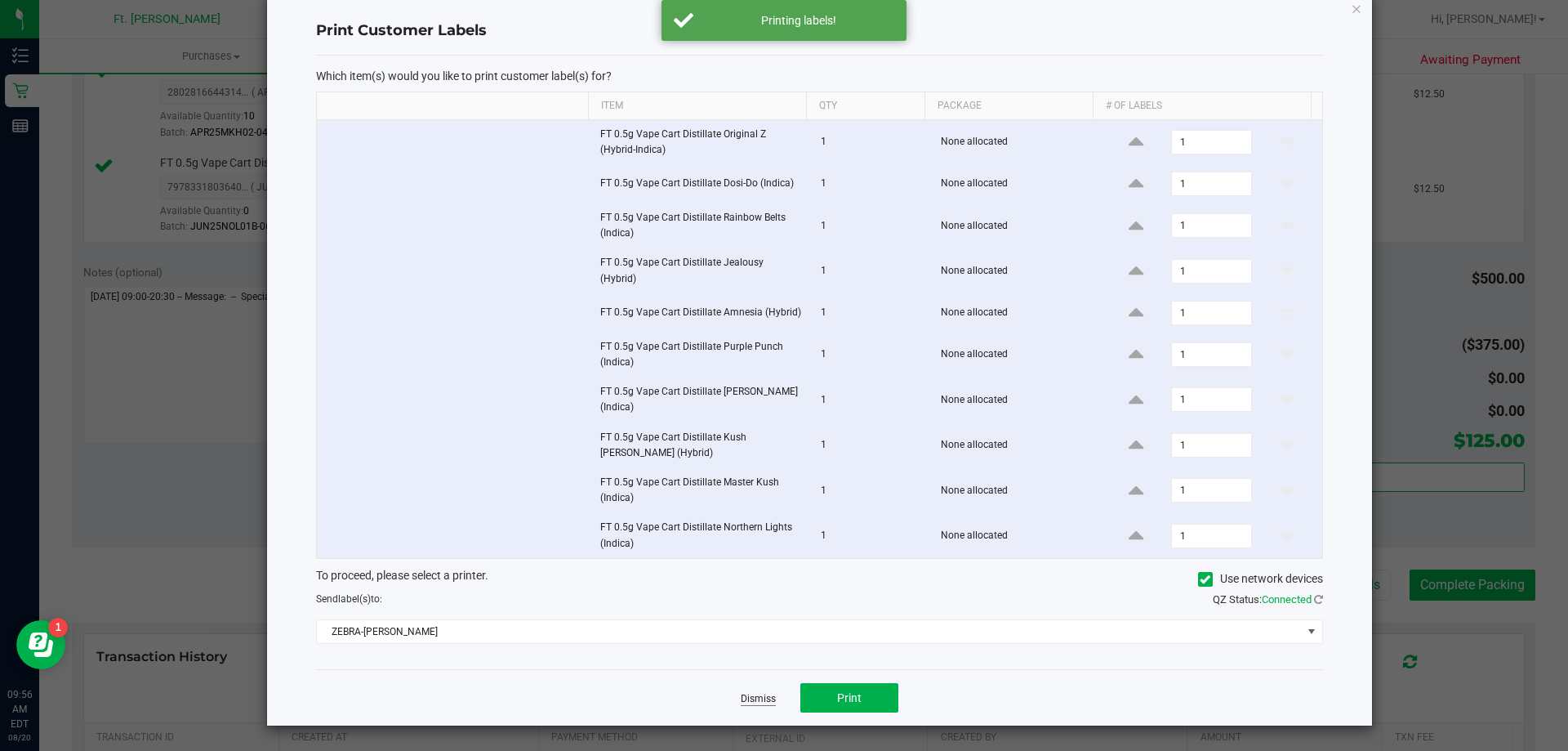
click at [751, 696] on link "Dismiss" at bounding box center [759, 698] width 35 height 14
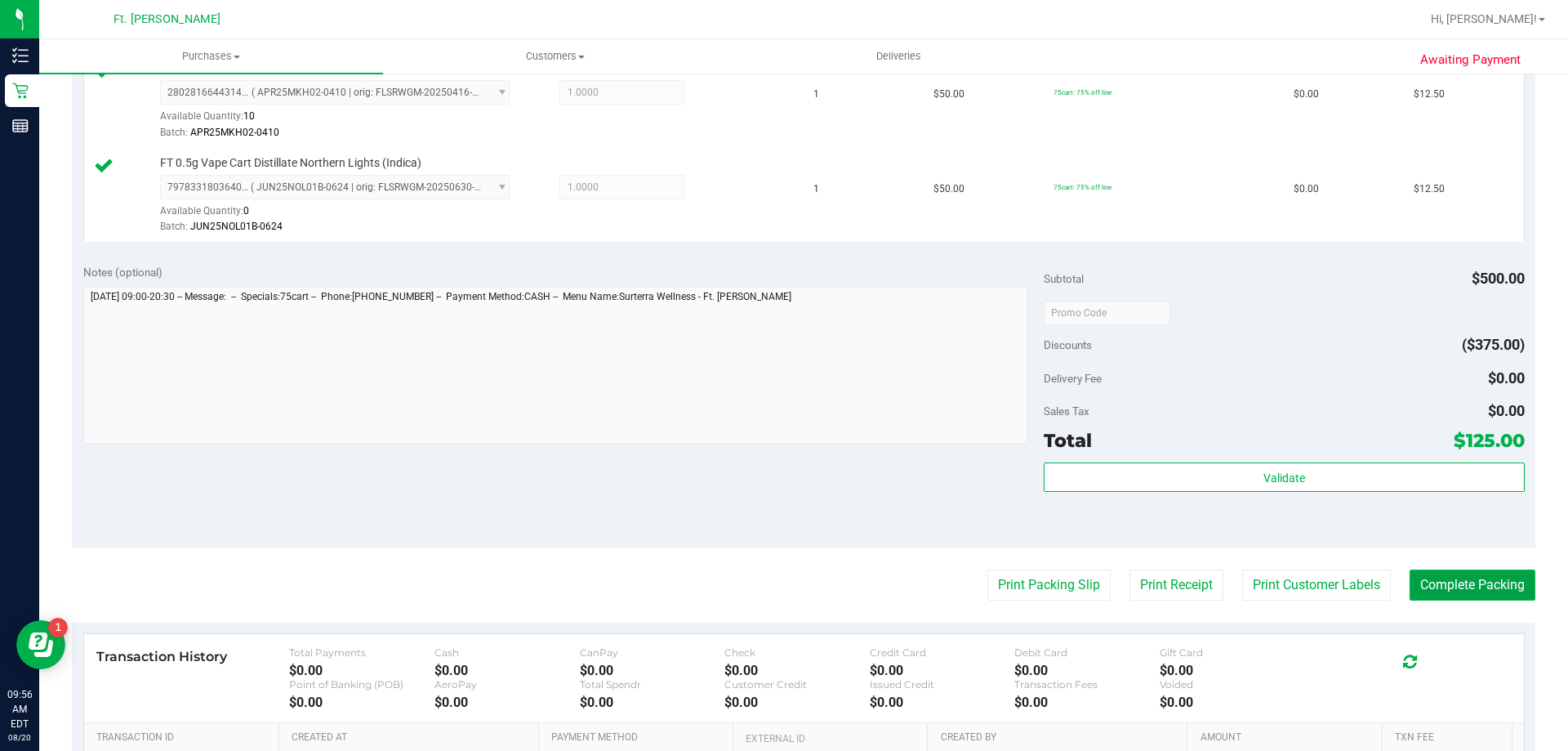
click at [1439, 581] on button "Complete Packing" at bounding box center [1473, 585] width 125 height 31
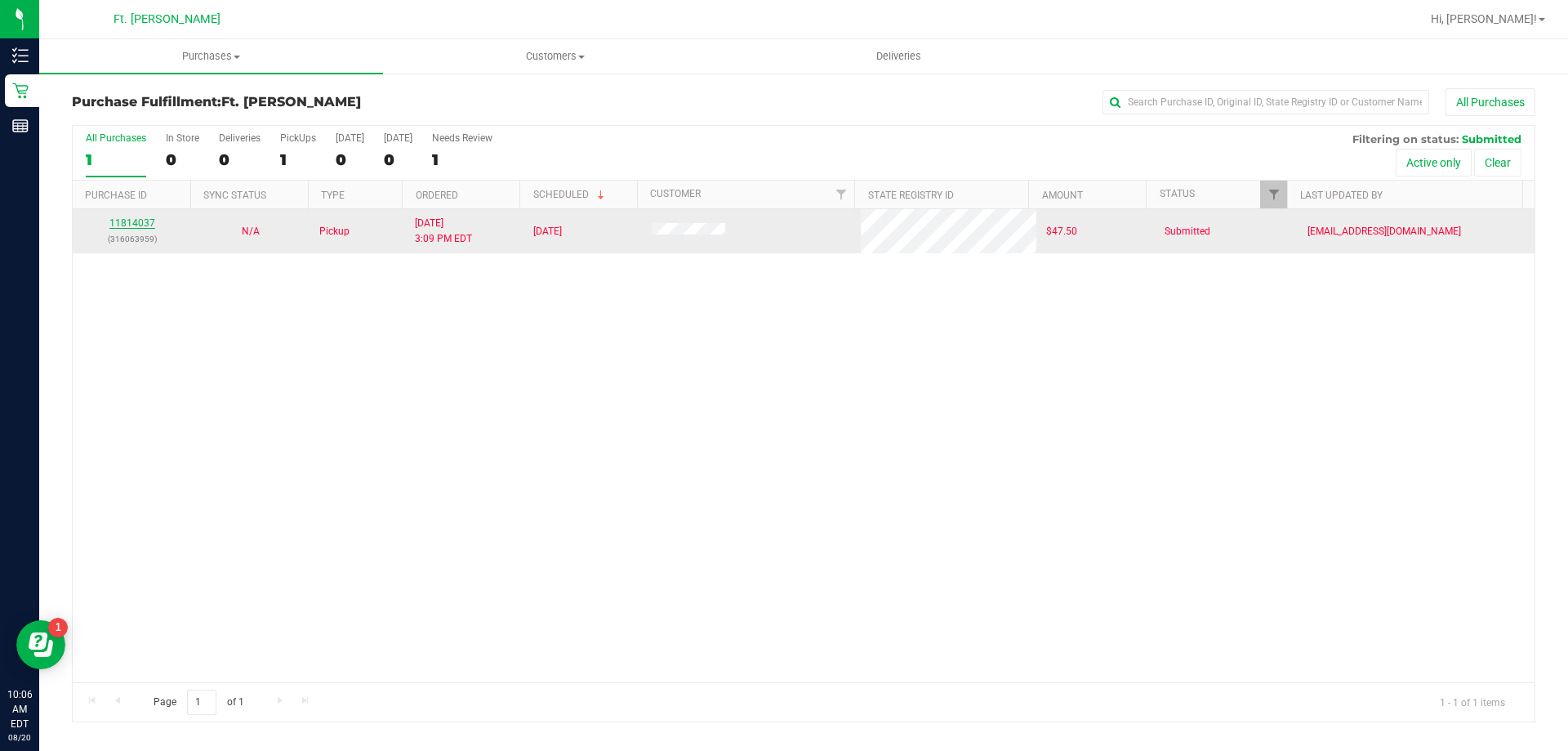
click at [137, 221] on link "11814037" at bounding box center [132, 223] width 46 height 12
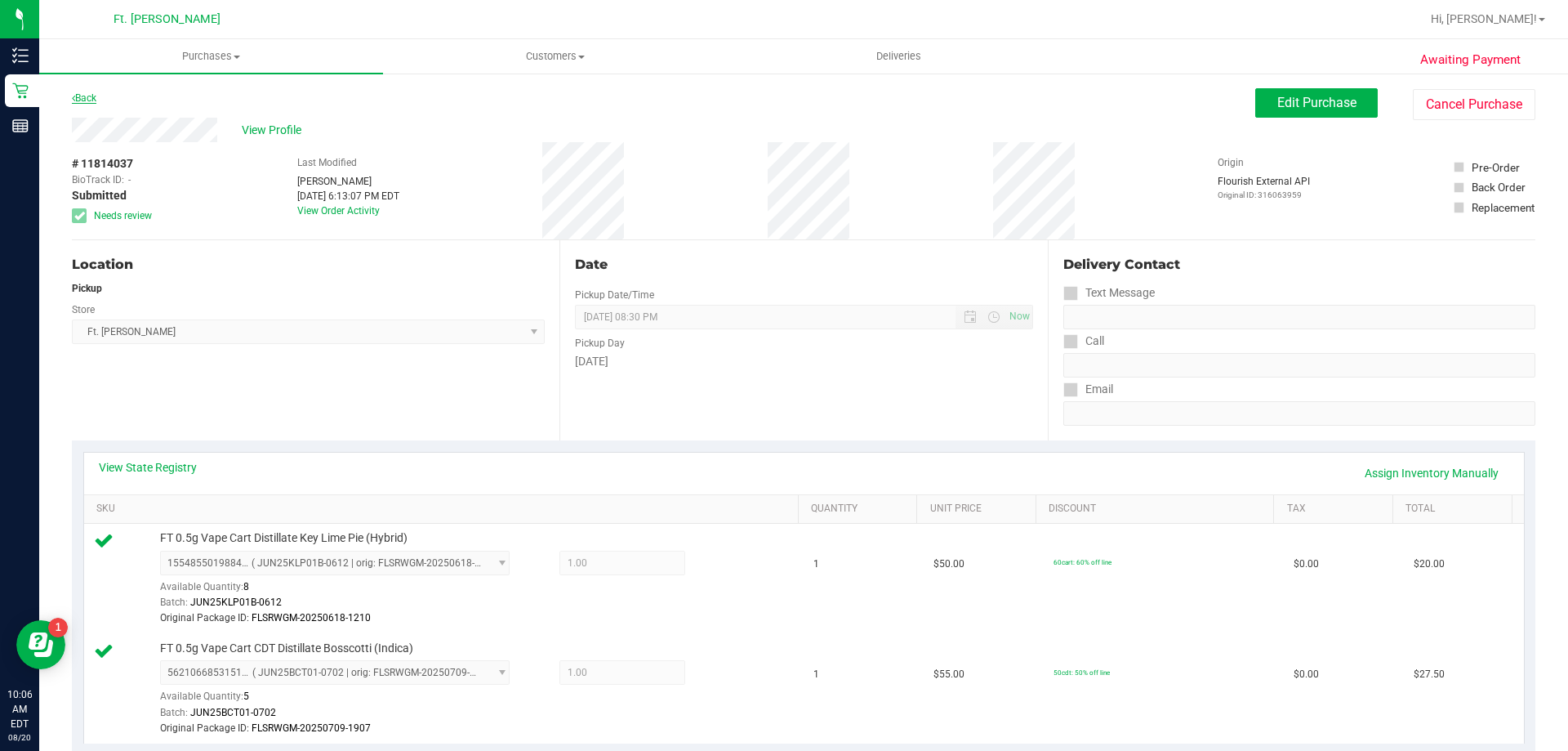
click at [91, 97] on link "Back" at bounding box center [83, 98] width 24 height 12
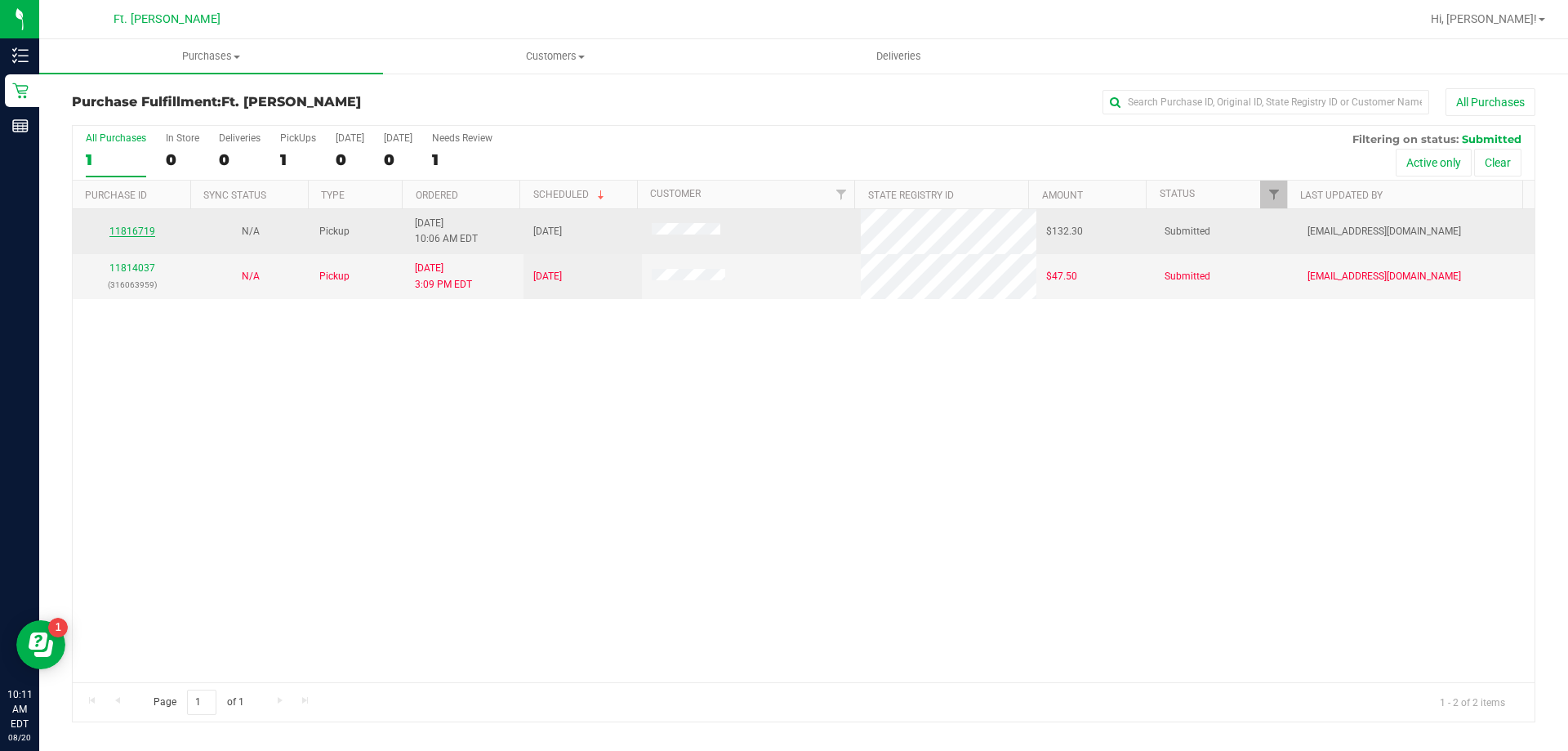
click at [127, 231] on link "11816719" at bounding box center [132, 231] width 46 height 12
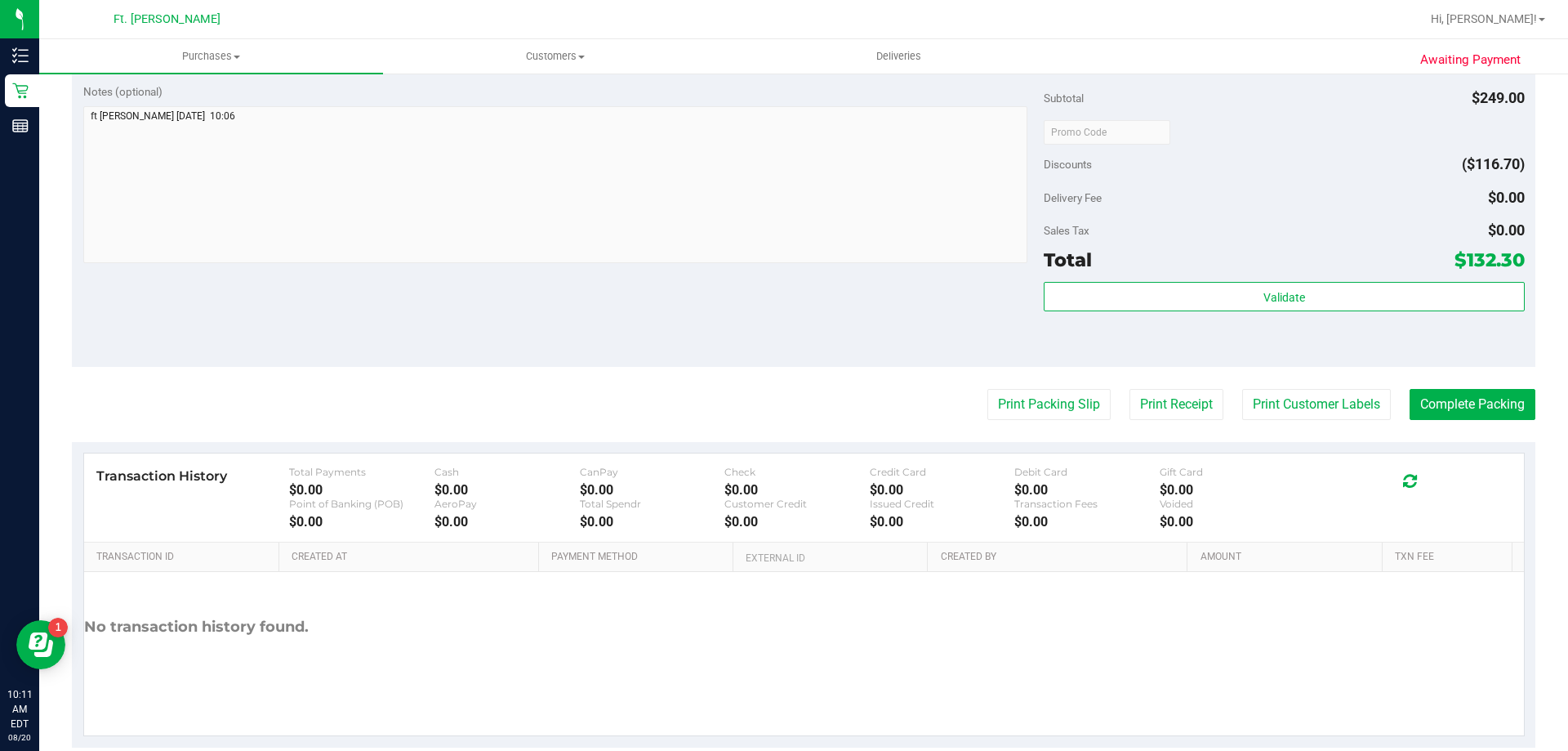
scroll to position [714, 0]
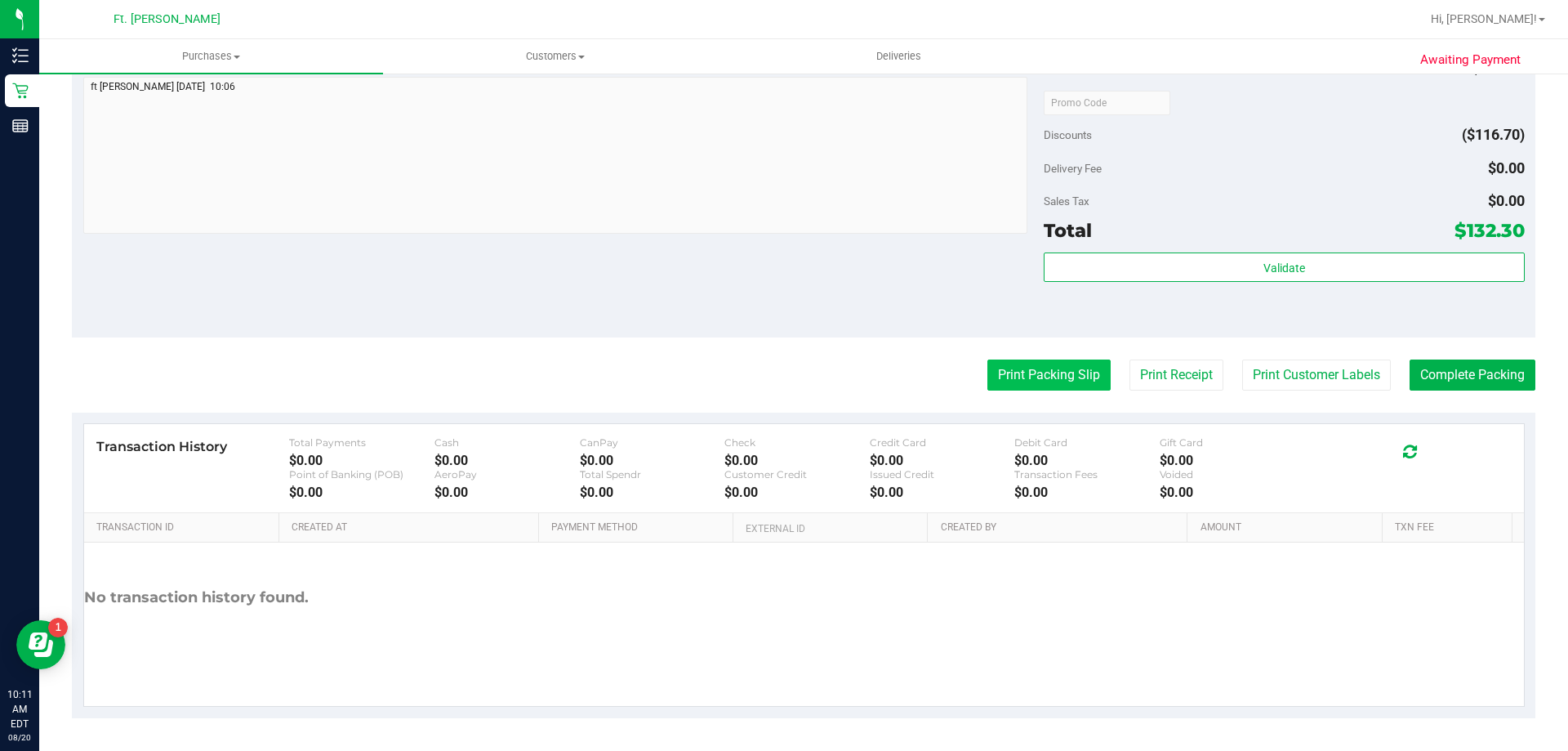
click at [1031, 379] on button "Print Packing Slip" at bounding box center [1049, 375] width 123 height 31
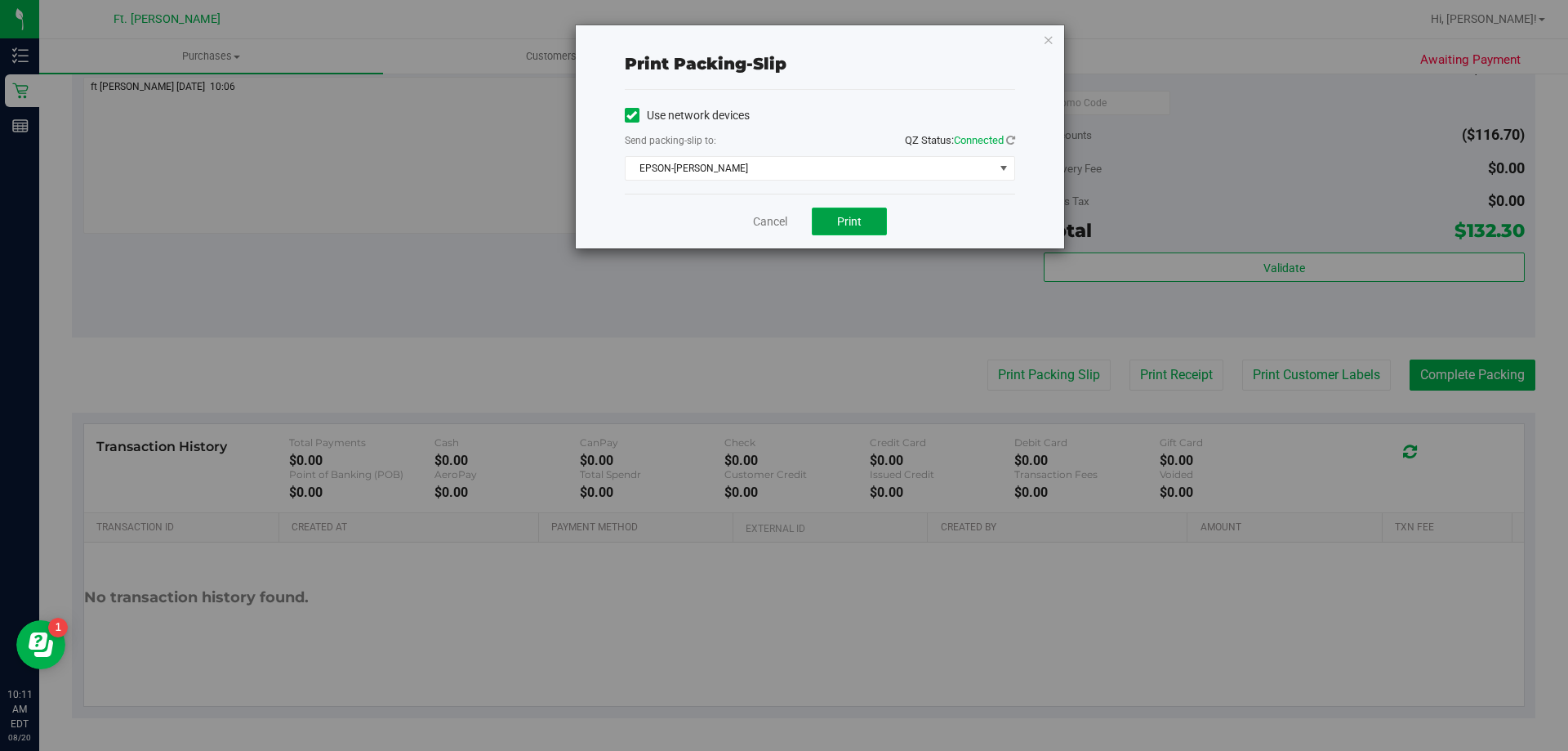
click at [855, 227] on button "Print" at bounding box center [849, 221] width 75 height 27
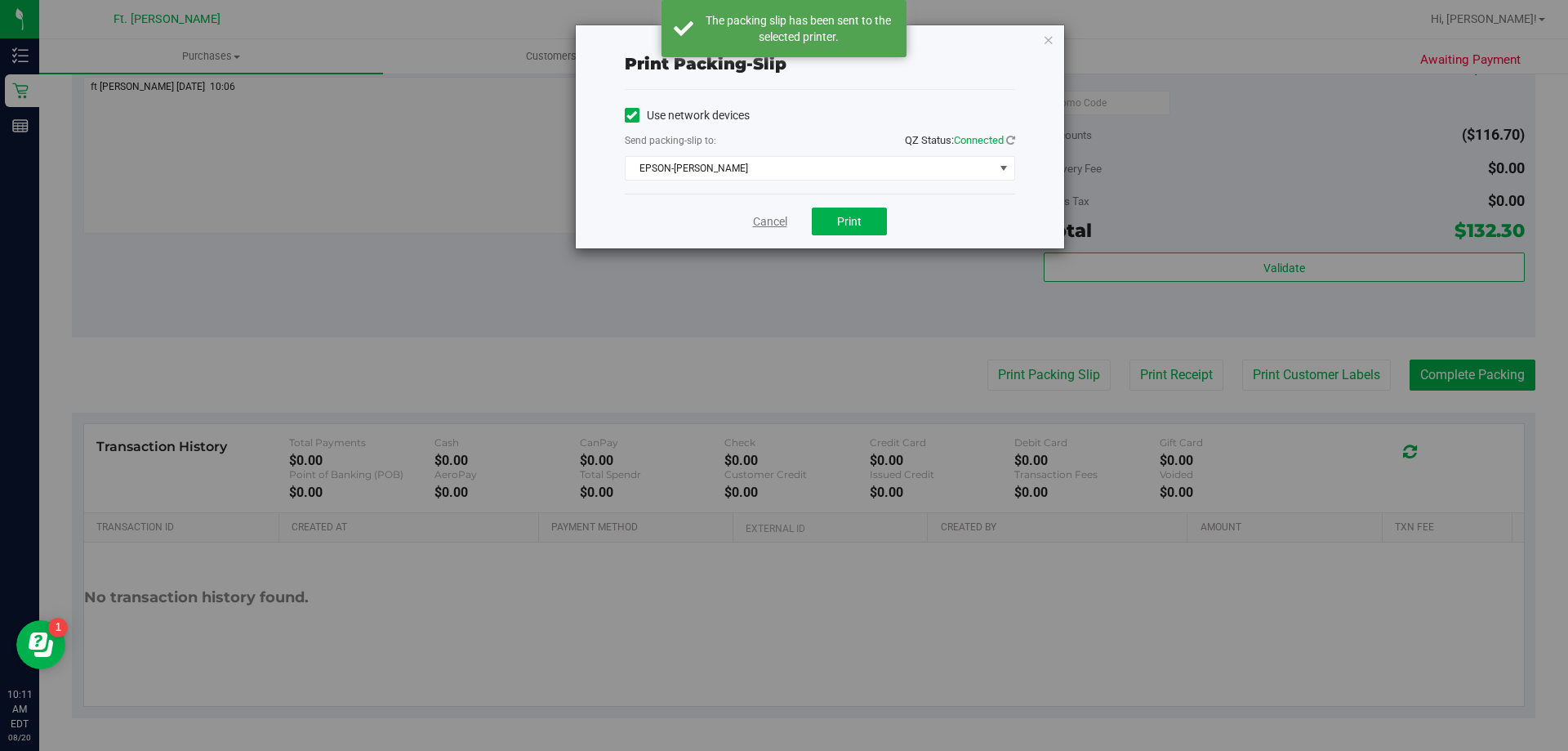
click at [774, 225] on link "Cancel" at bounding box center [770, 222] width 34 height 18
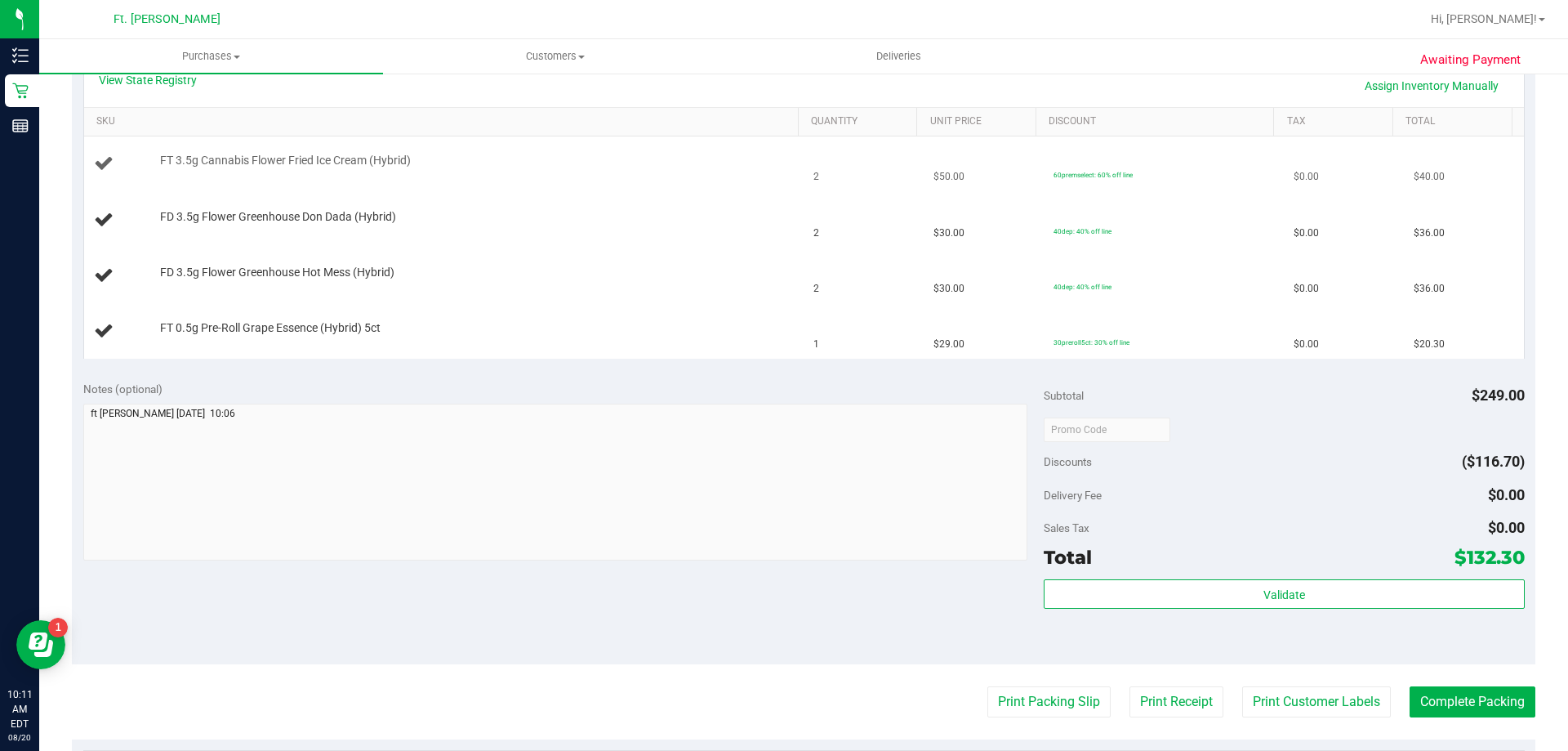
scroll to position [224, 0]
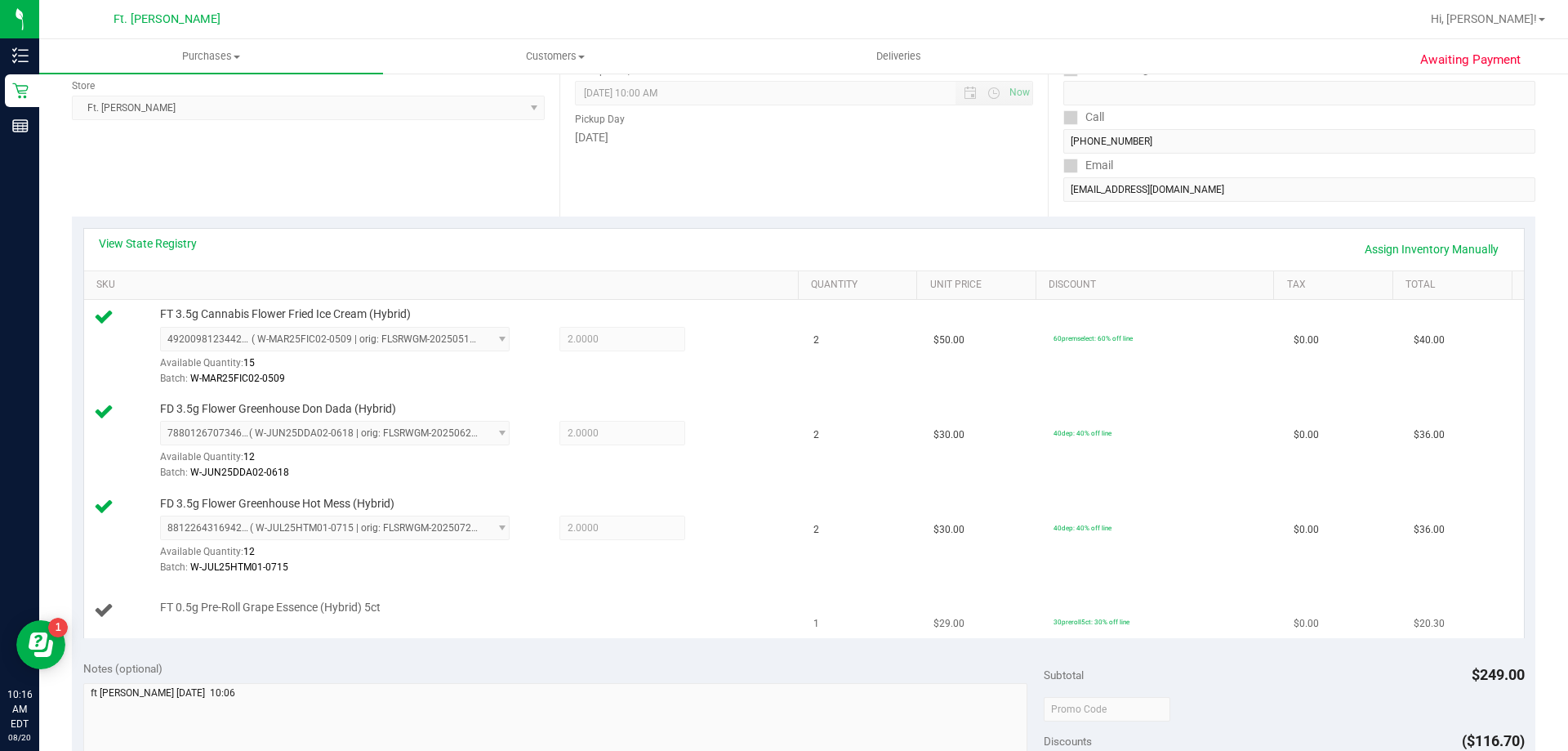
click at [278, 606] on span "FT 0.5g Pre-Roll Grape Essence (Hybrid) 5ct" at bounding box center [269, 607] width 220 height 16
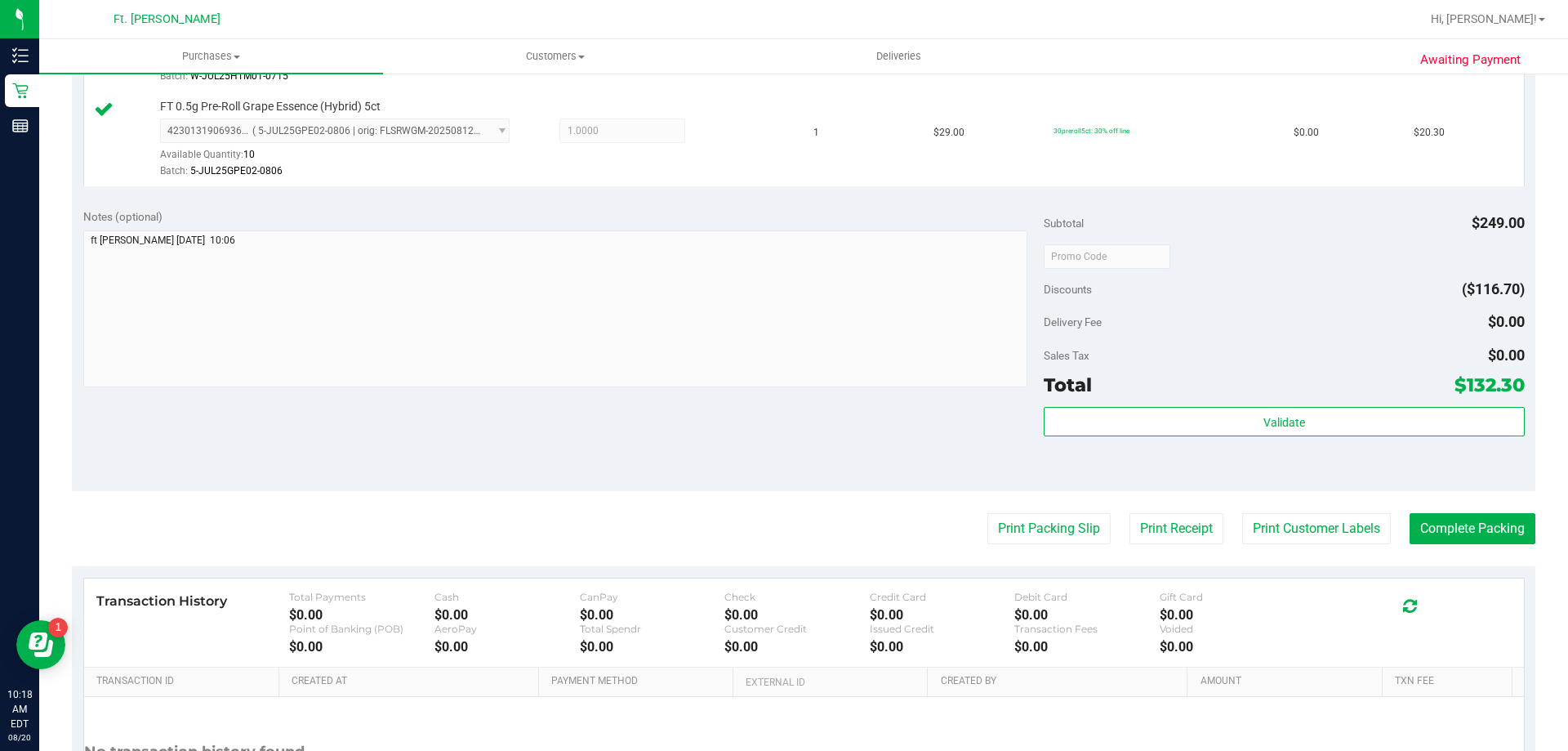
scroll to position [795, 0]
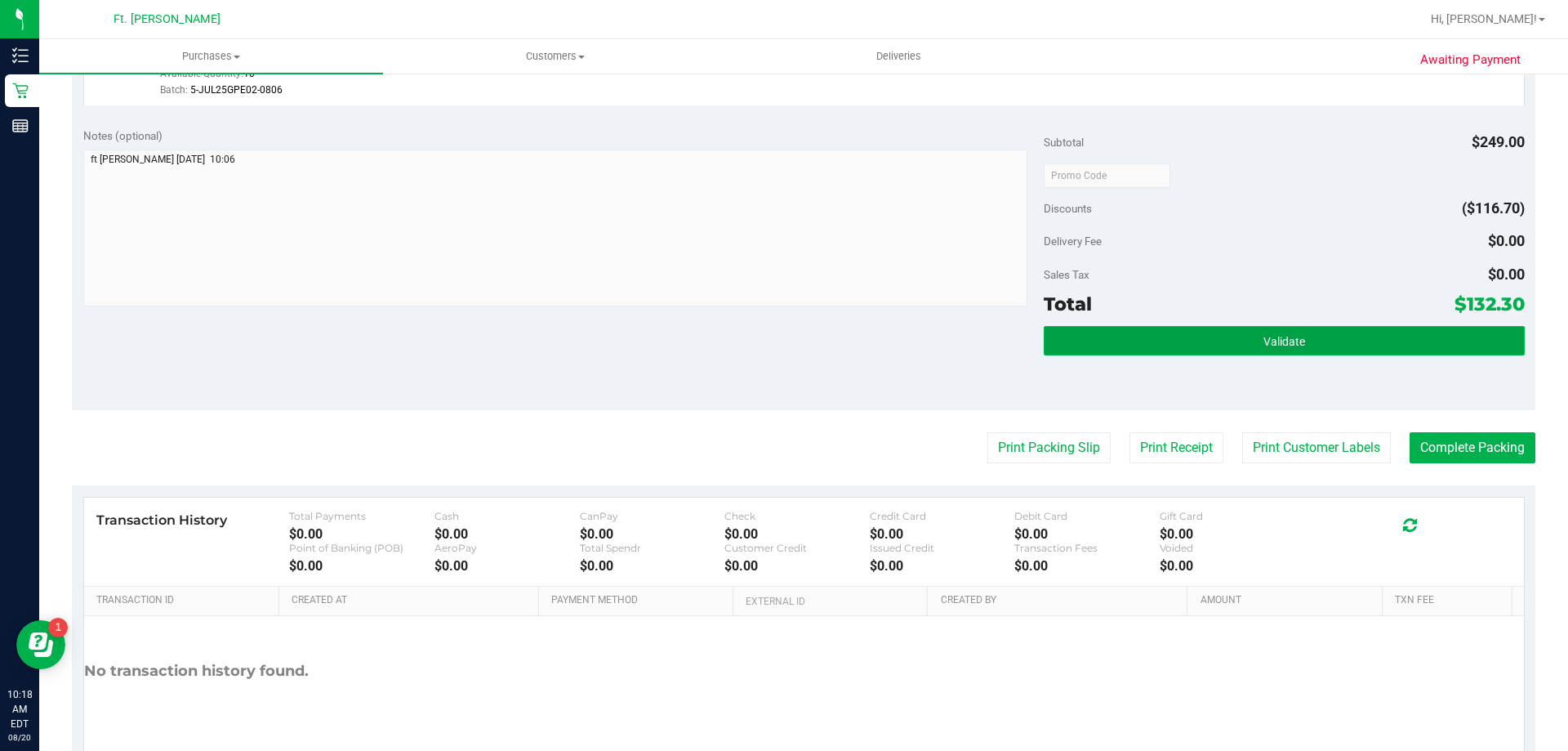
click at [1247, 345] on button "Validate" at bounding box center [1284, 341] width 480 height 29
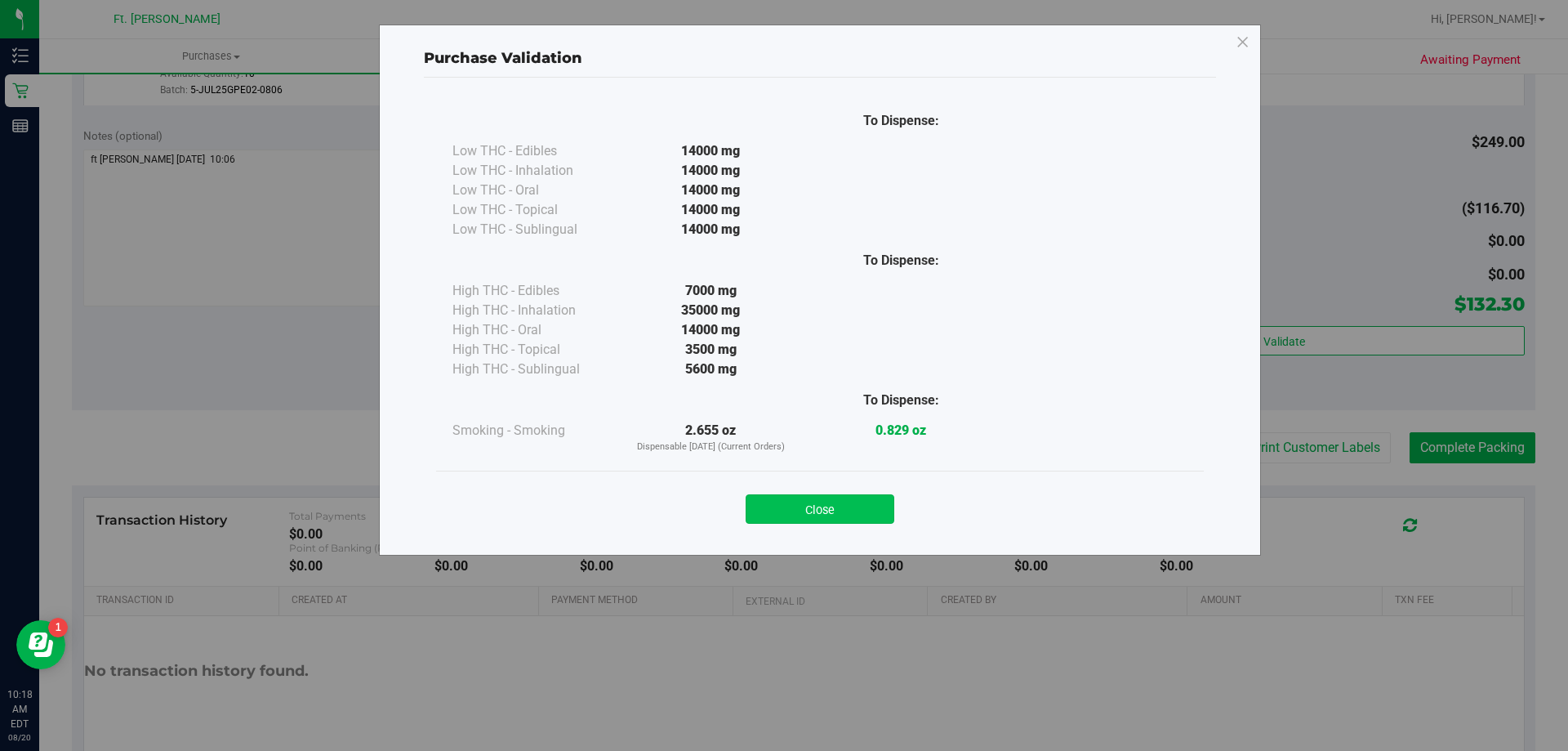
click at [820, 503] on button "Close" at bounding box center [821, 509] width 149 height 29
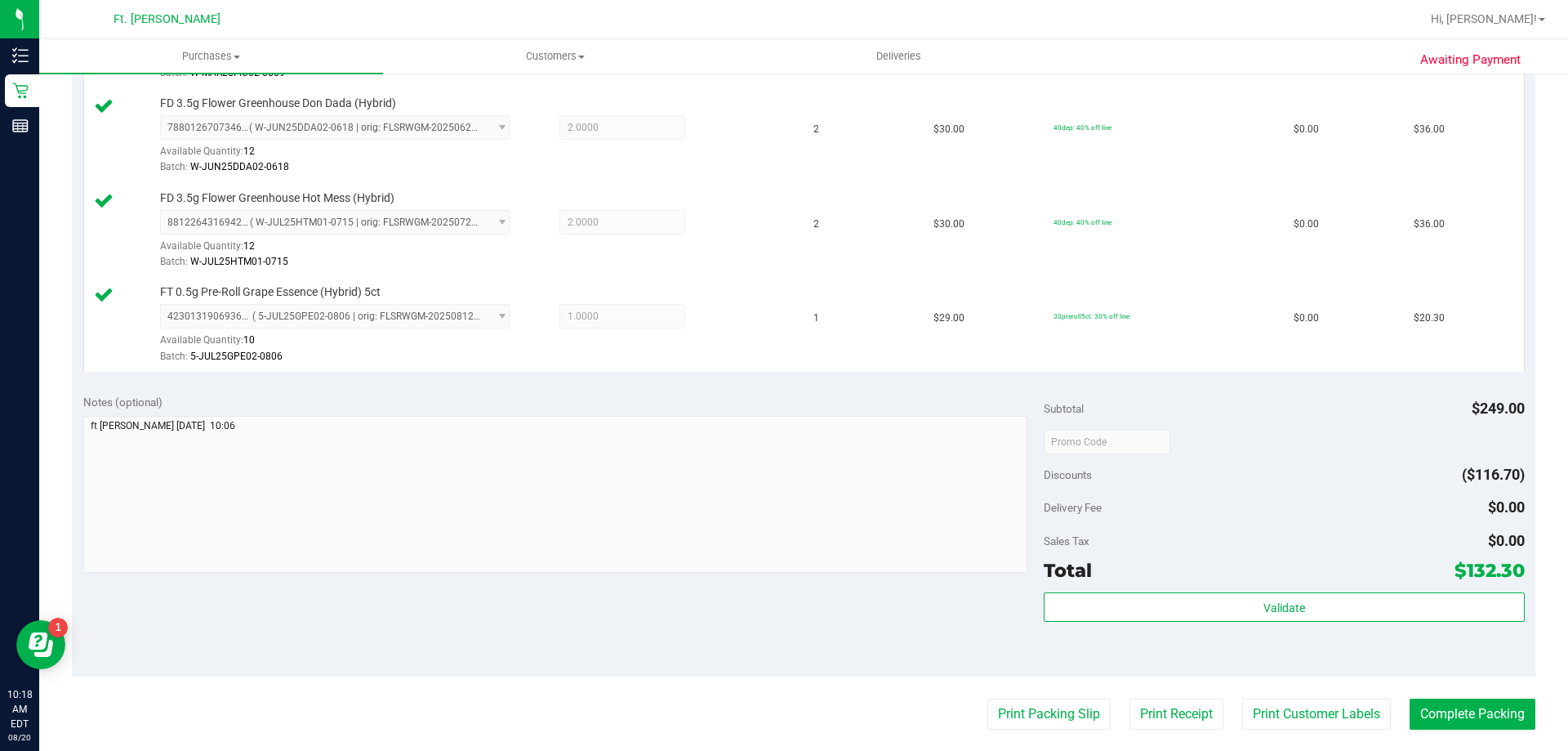
scroll to position [817, 0]
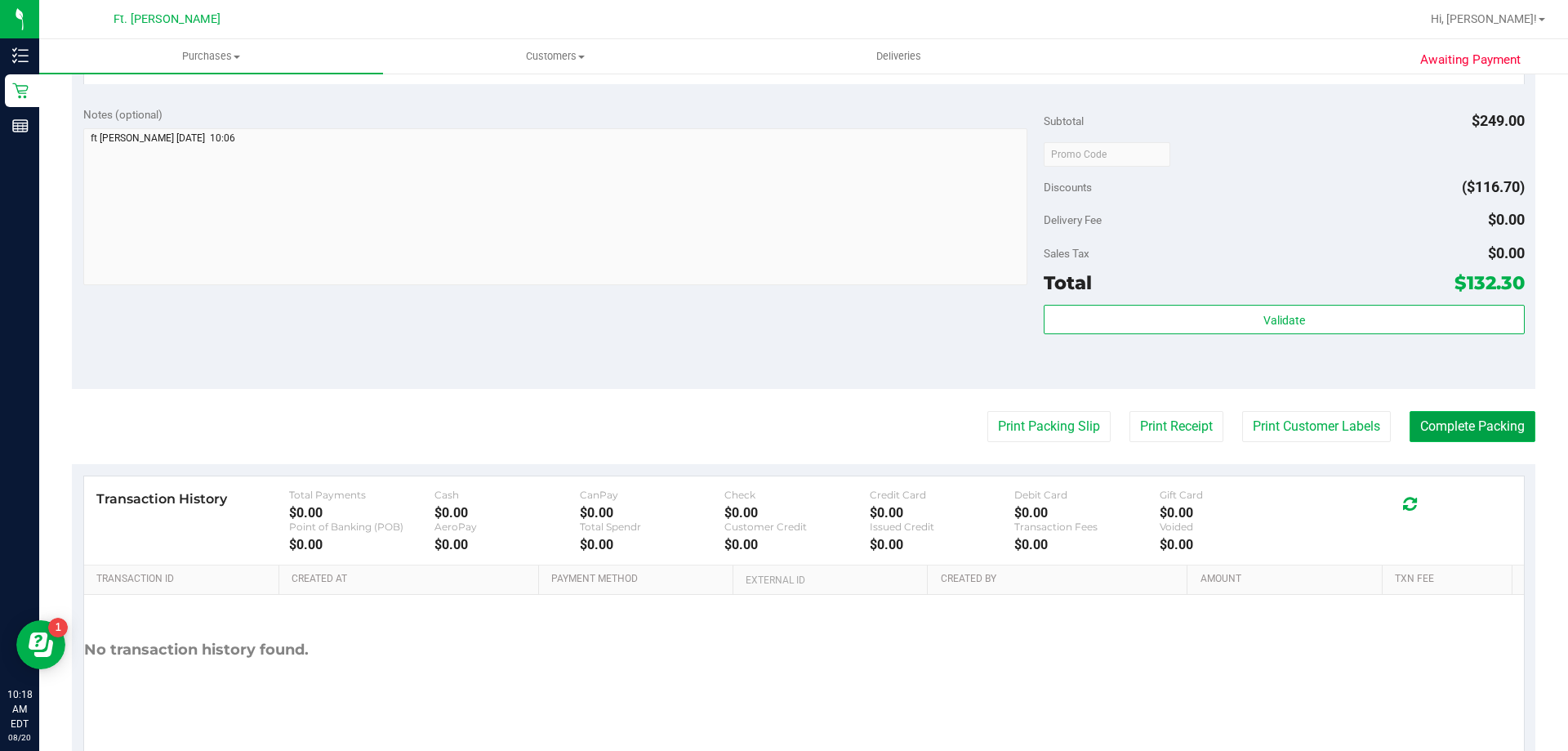
click at [1436, 426] on button "Complete Packing" at bounding box center [1473, 427] width 125 height 31
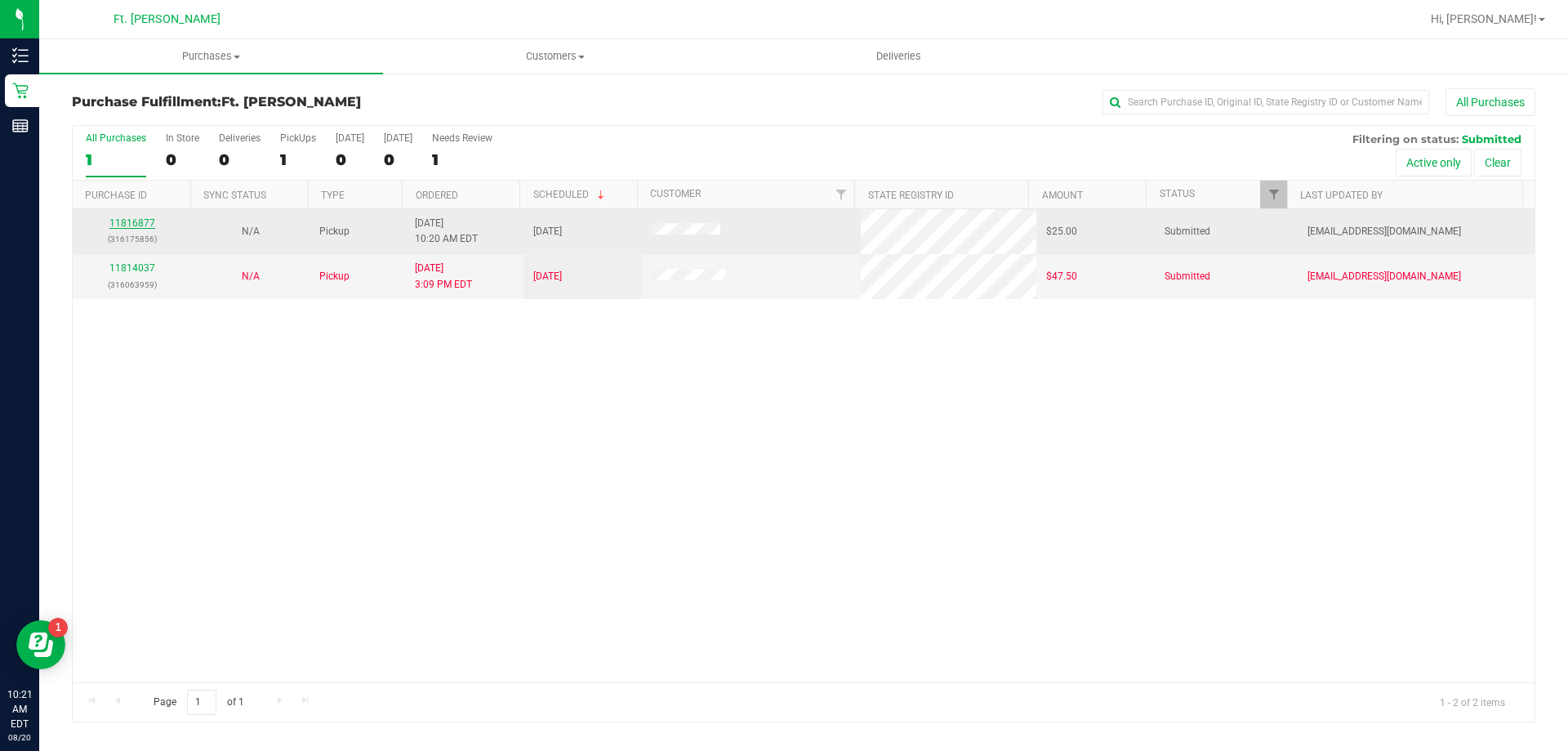
click at [131, 219] on link "11816877" at bounding box center [132, 223] width 46 height 12
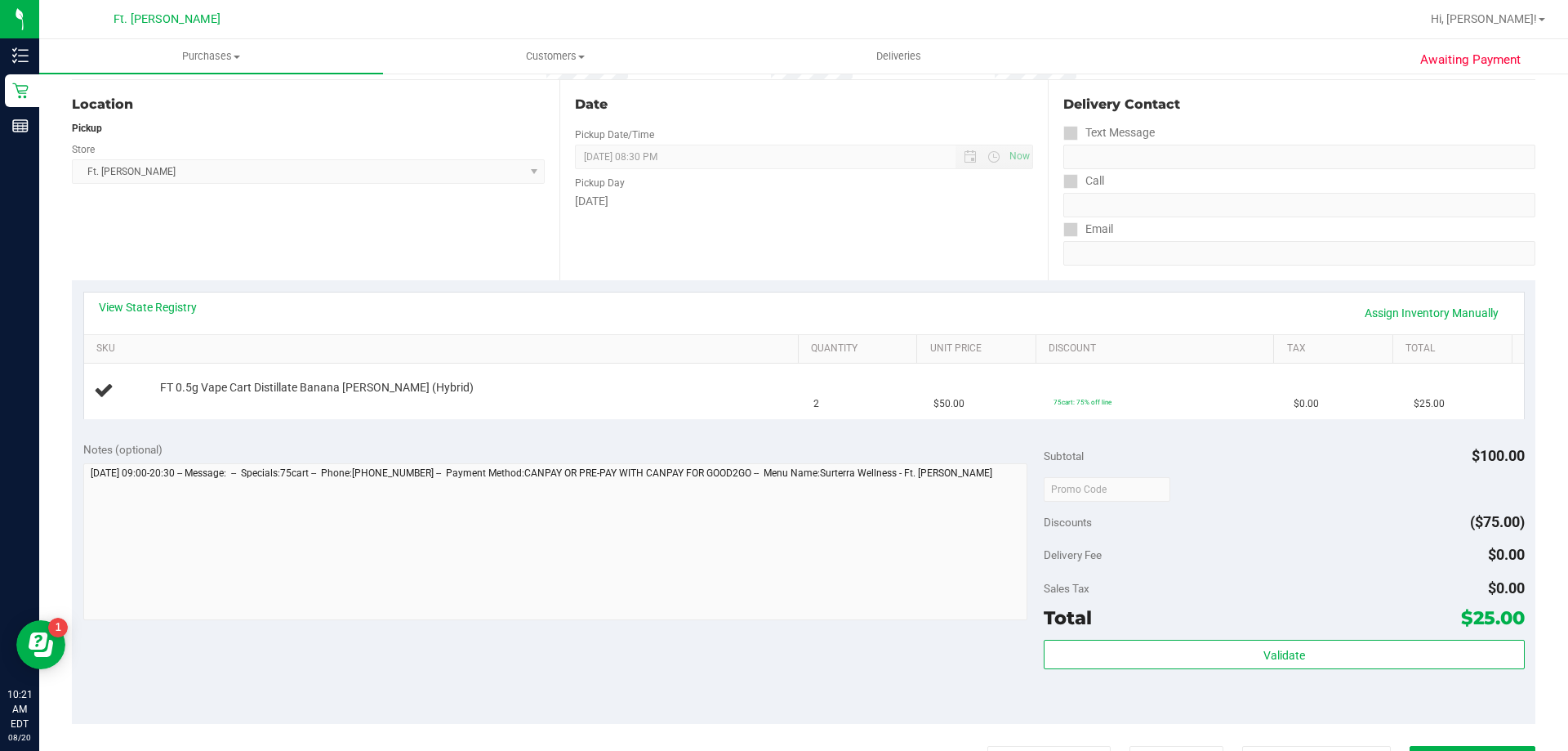
scroll to position [245, 0]
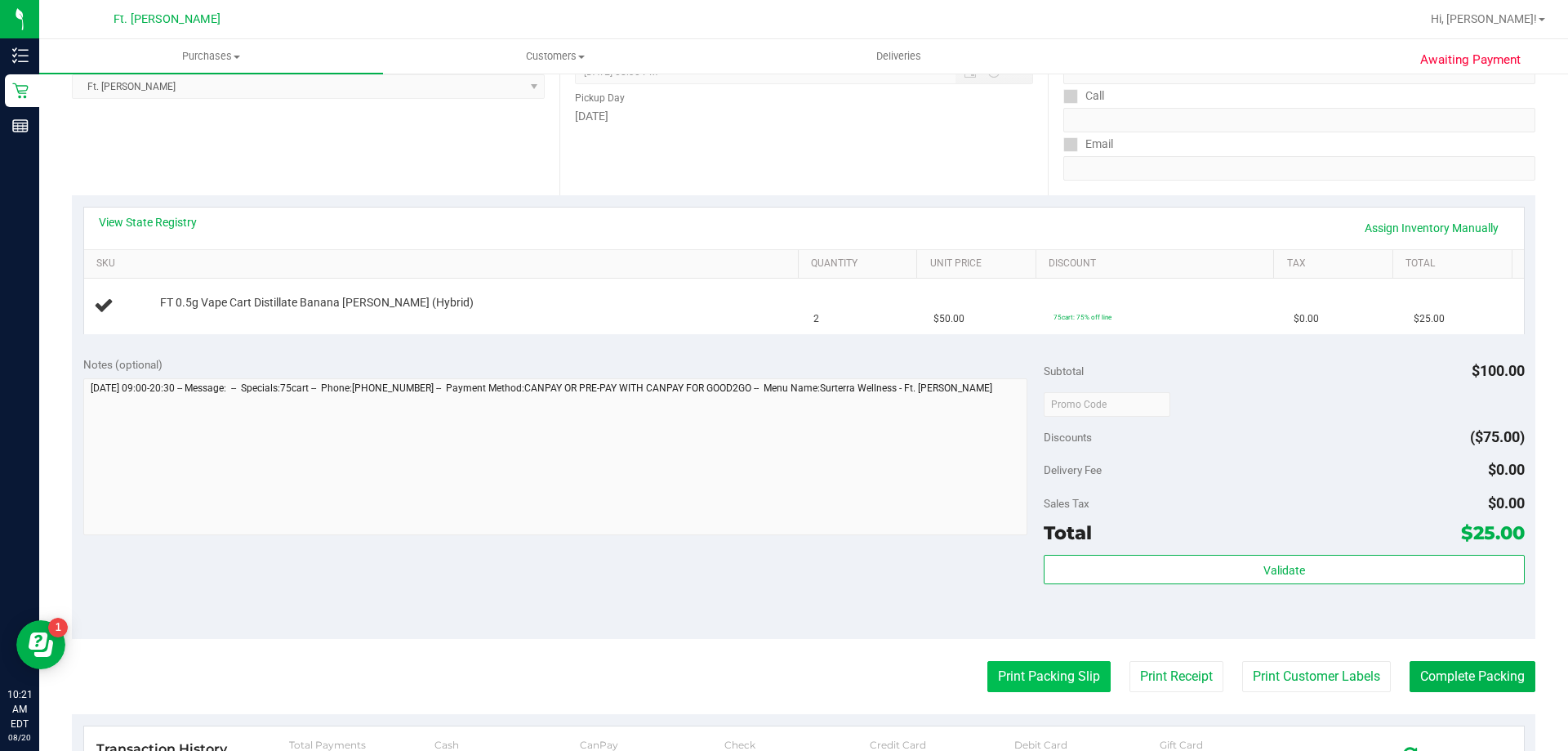
click at [1066, 682] on button "Print Packing Slip" at bounding box center [1049, 677] width 123 height 31
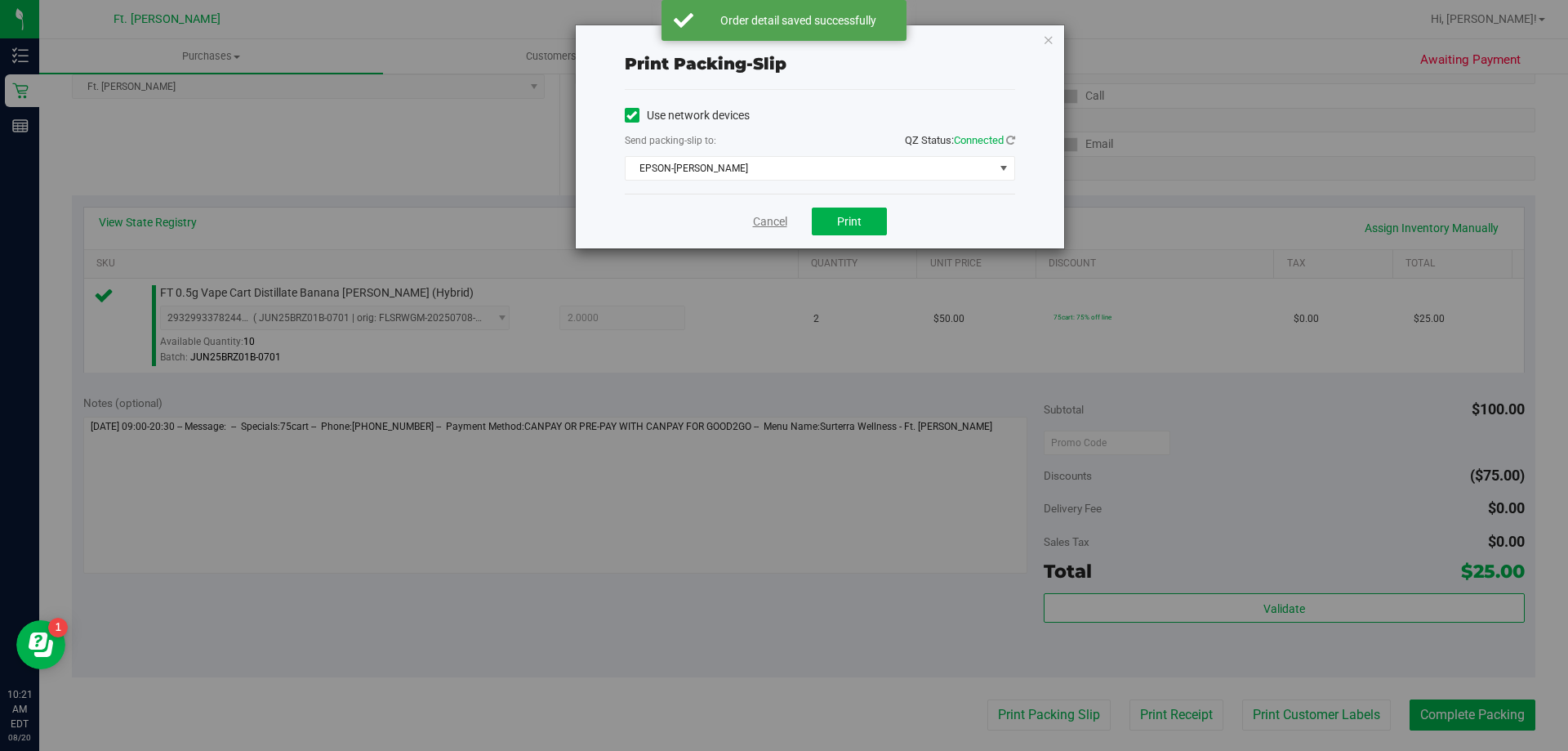
click at [770, 224] on link "Cancel" at bounding box center [770, 222] width 34 height 18
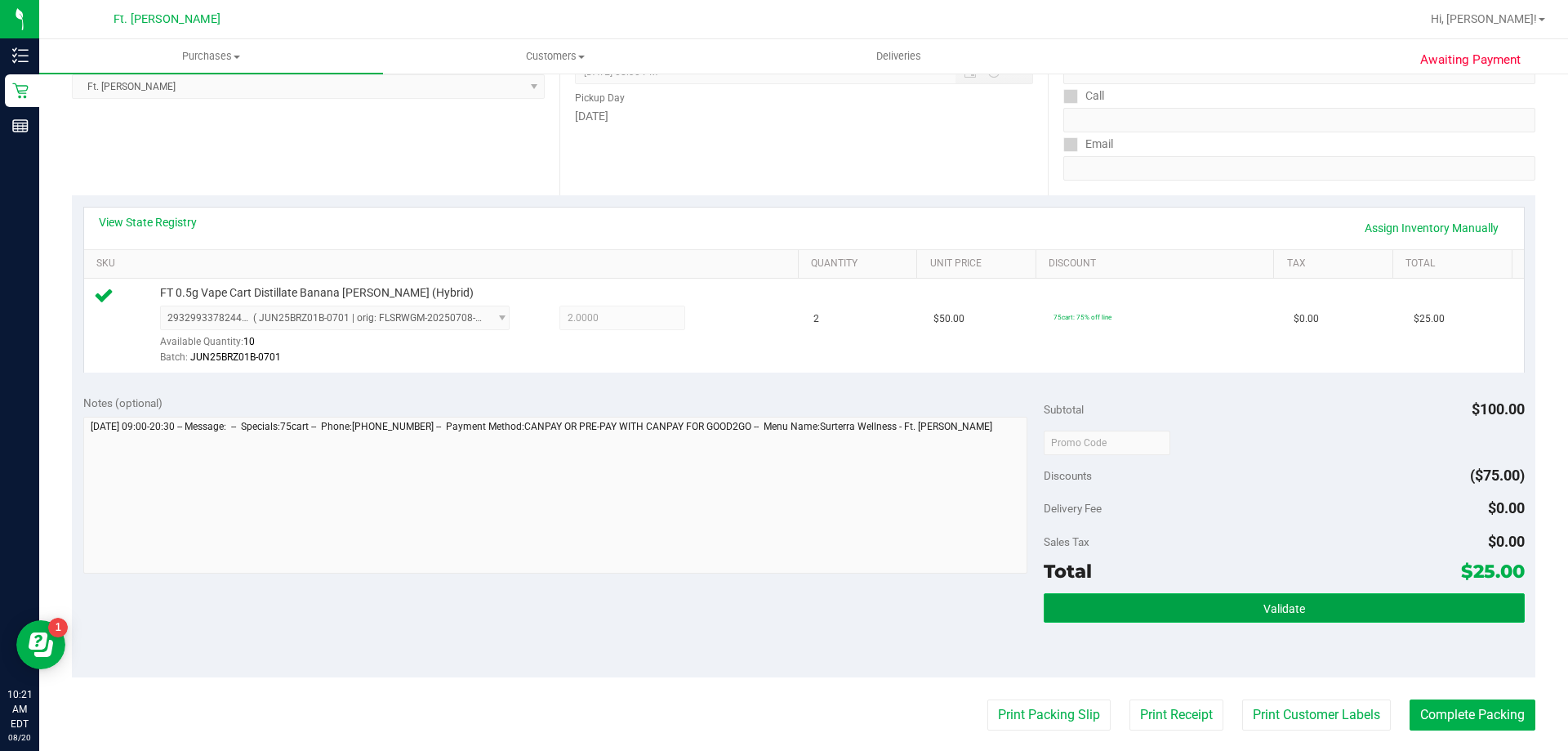
click at [1332, 608] on button "Validate" at bounding box center [1284, 608] width 480 height 29
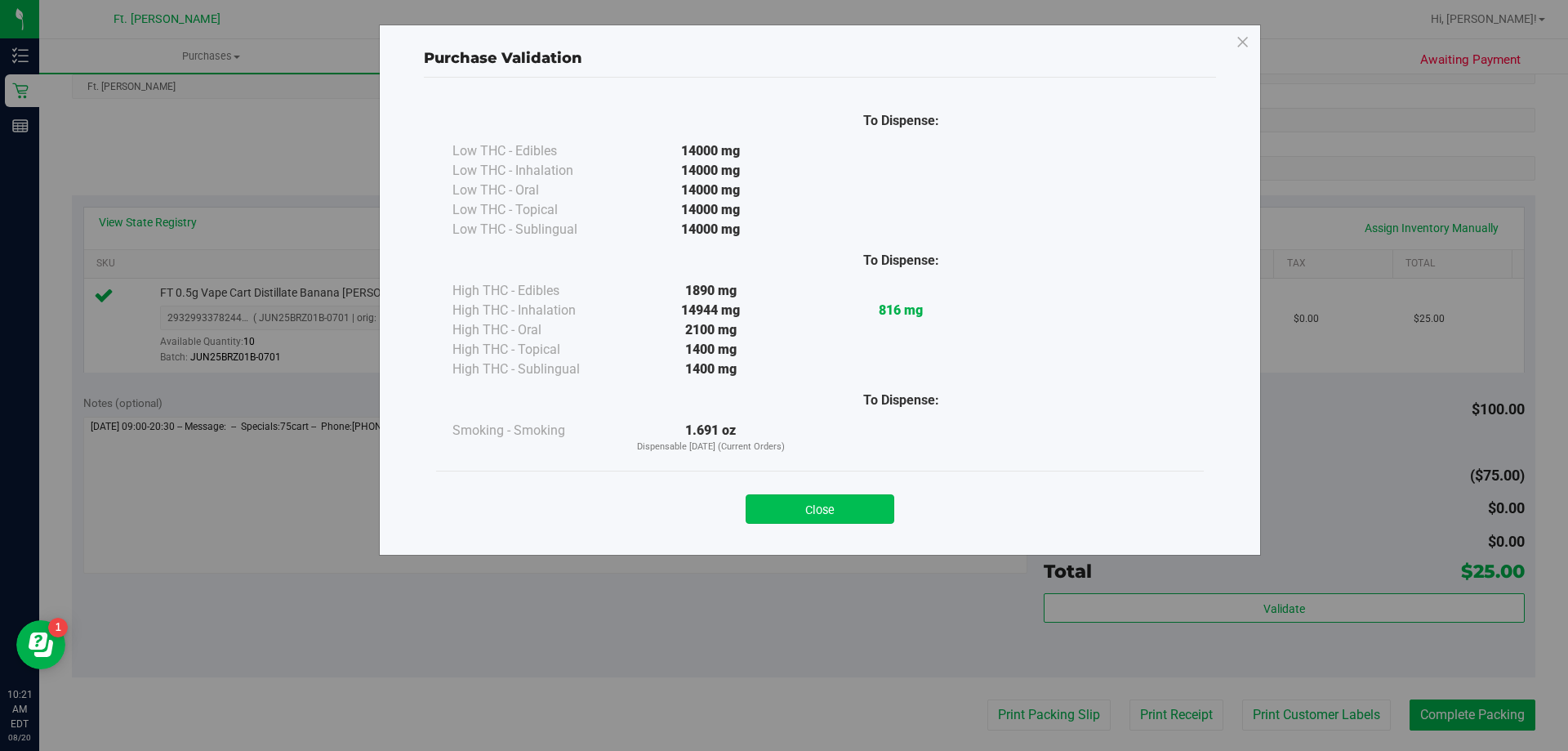
click at [825, 505] on button "Close" at bounding box center [821, 509] width 149 height 29
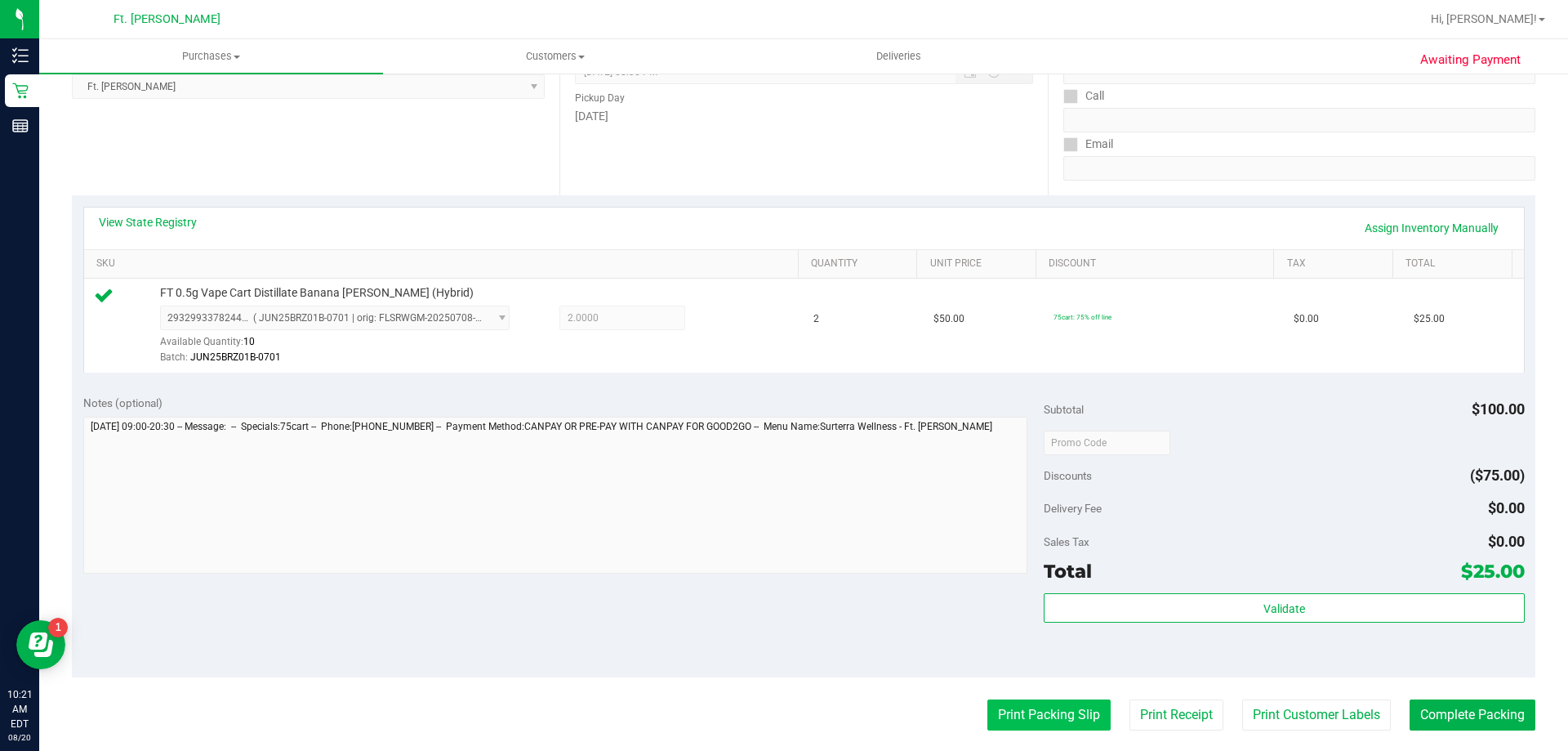
click at [1022, 709] on button "Print Packing Slip" at bounding box center [1049, 715] width 123 height 31
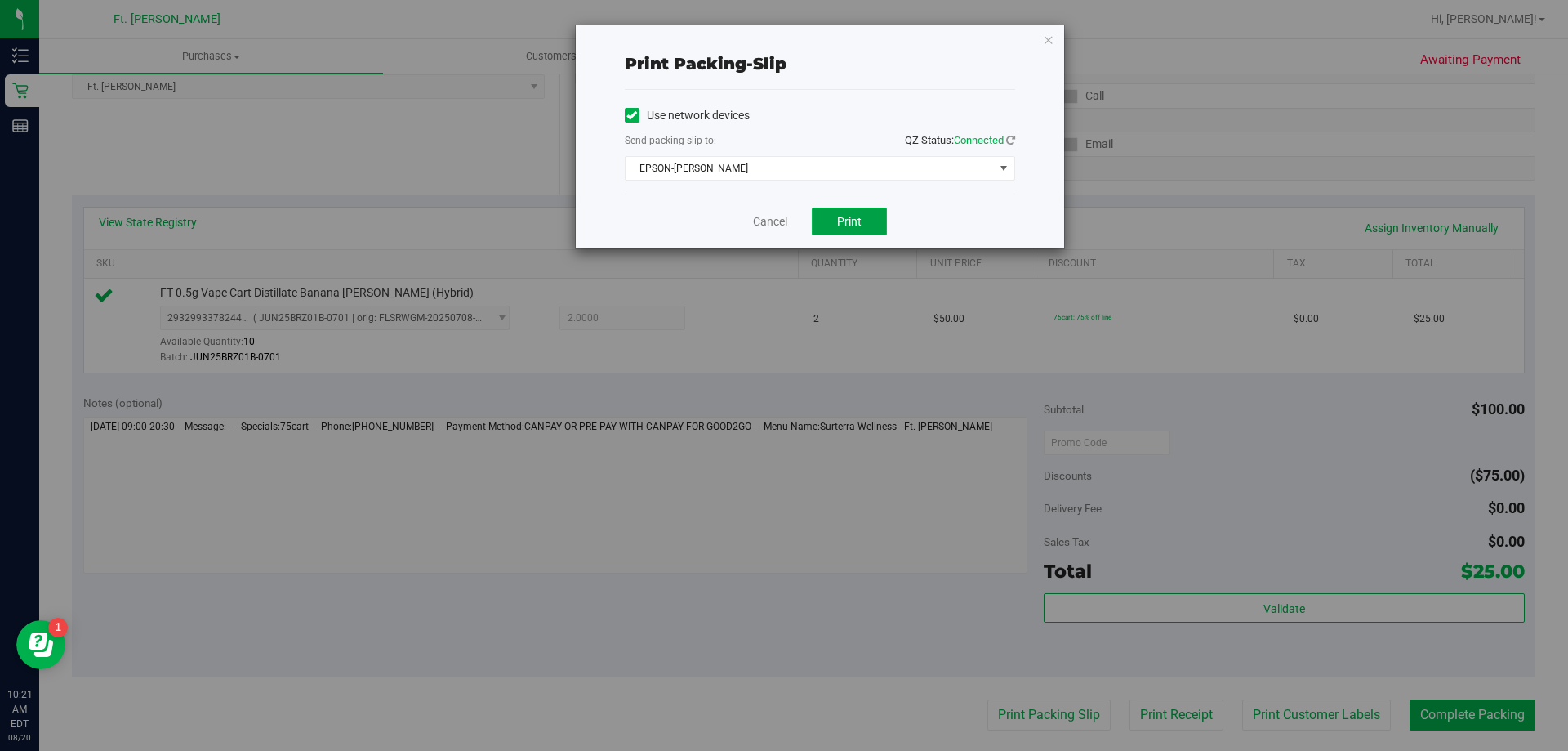
click at [847, 216] on span "Print" at bounding box center [849, 220] width 24 height 13
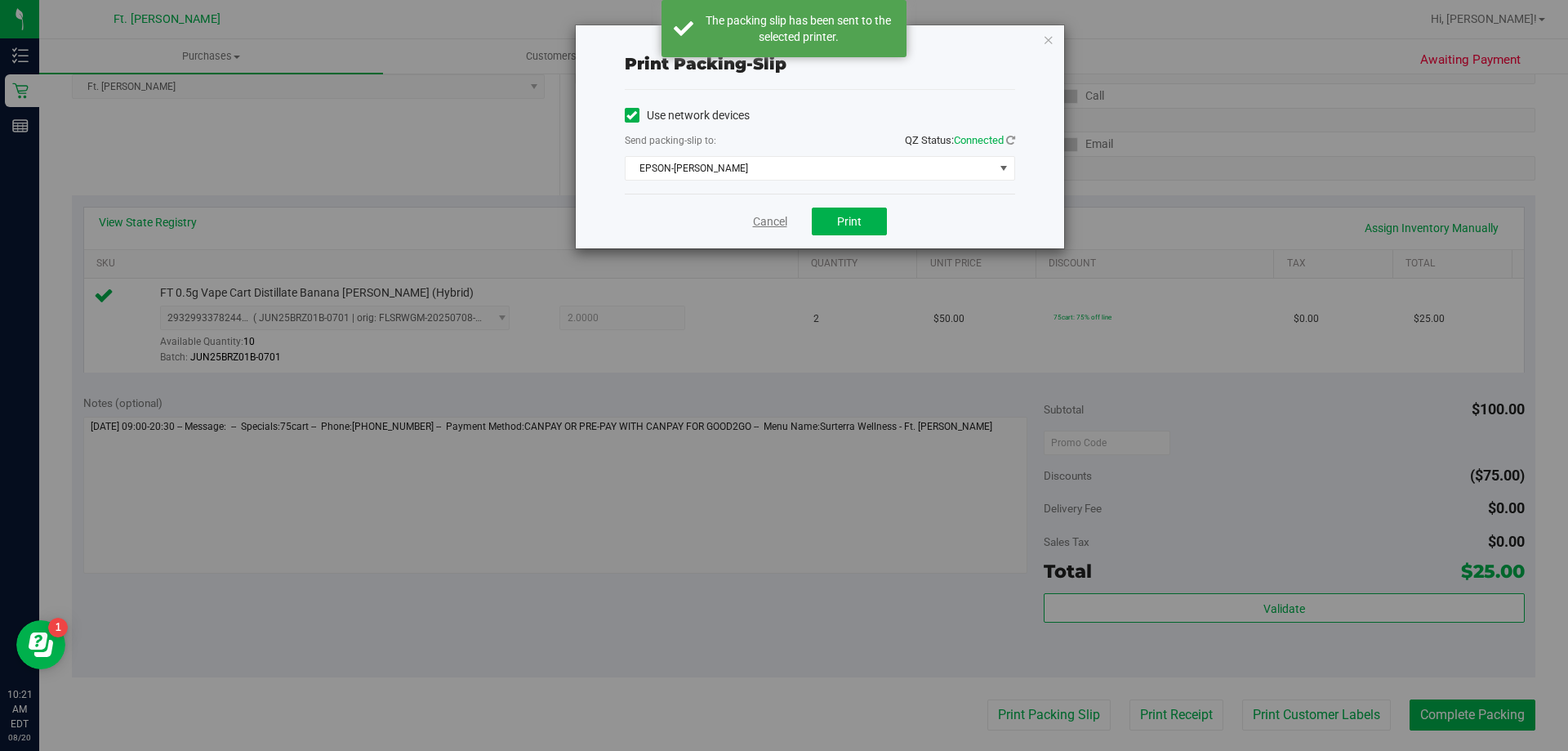
click at [767, 221] on link "Cancel" at bounding box center [770, 222] width 34 height 18
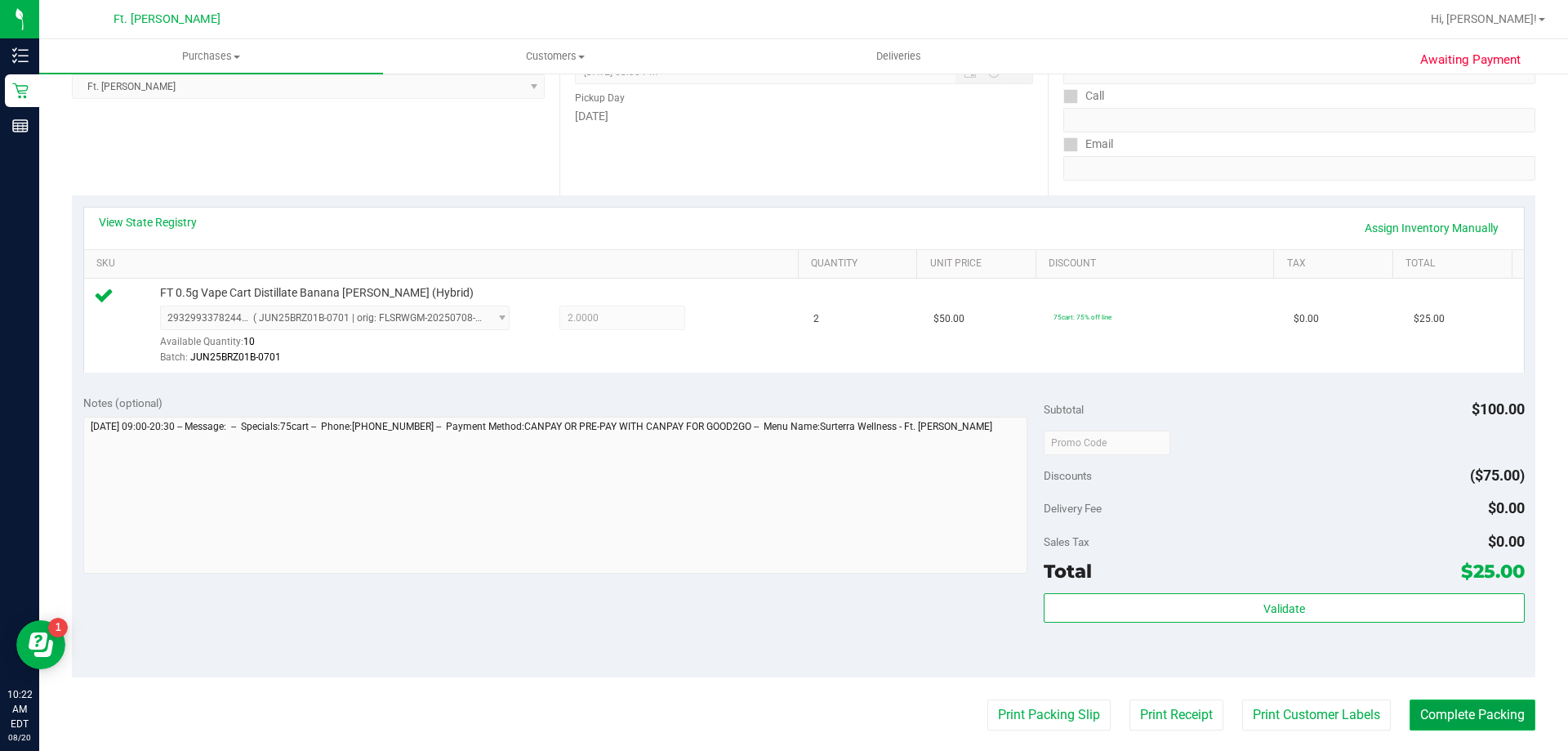
click at [1460, 722] on button "Complete Packing" at bounding box center [1473, 715] width 125 height 31
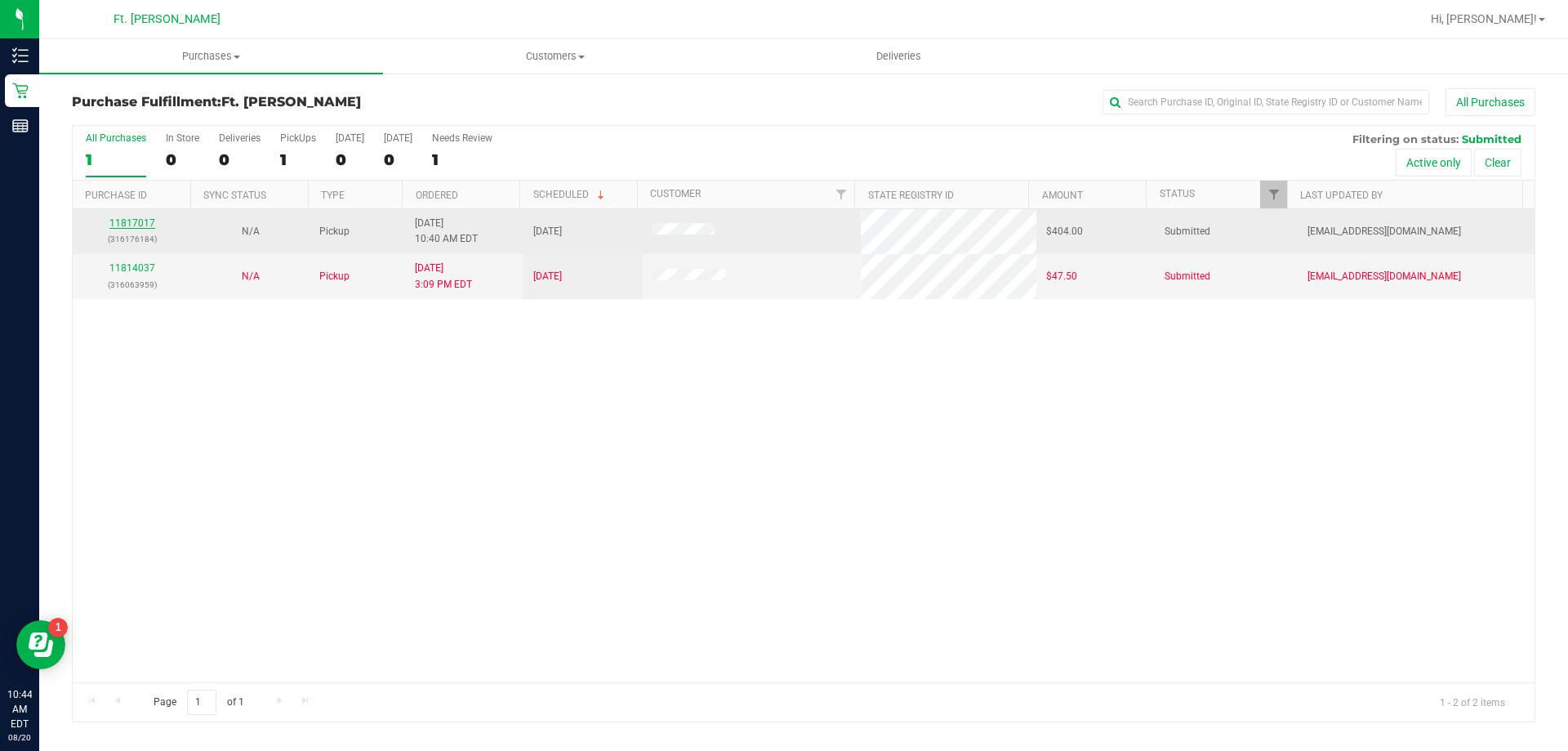
click at [135, 226] on link "11817017" at bounding box center [132, 223] width 46 height 12
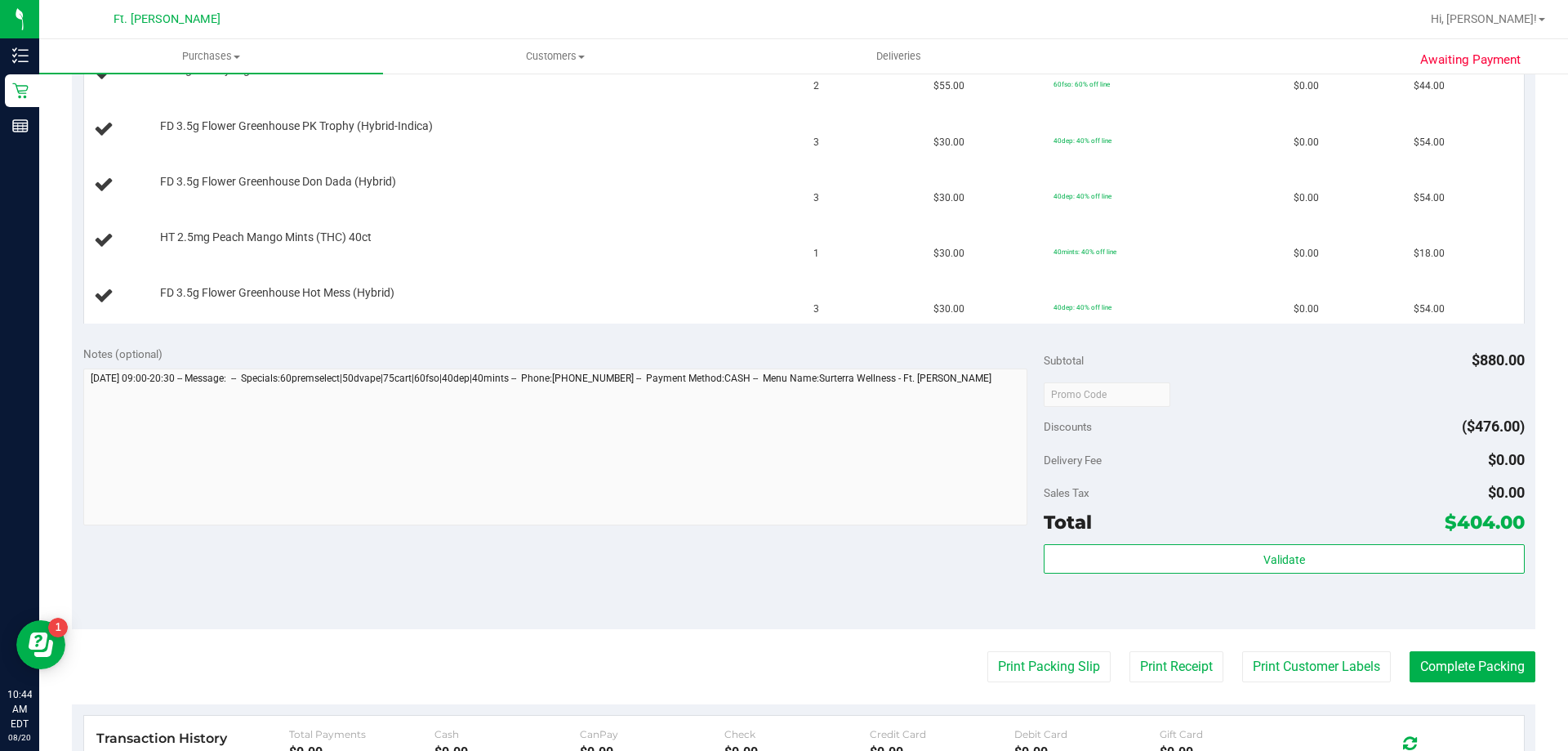
scroll to position [817, 0]
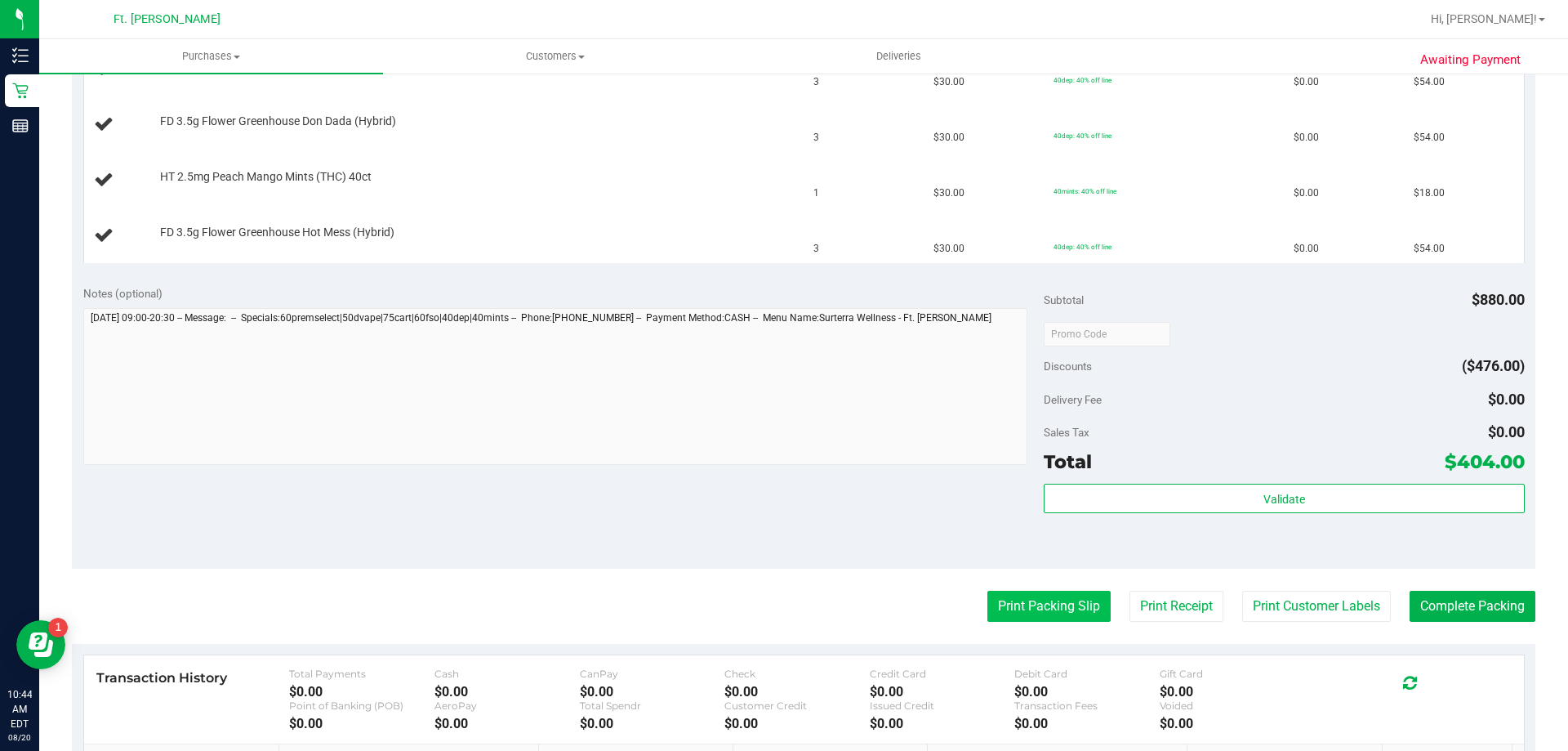
click at [1016, 604] on button "Print Packing Slip" at bounding box center [1049, 606] width 123 height 31
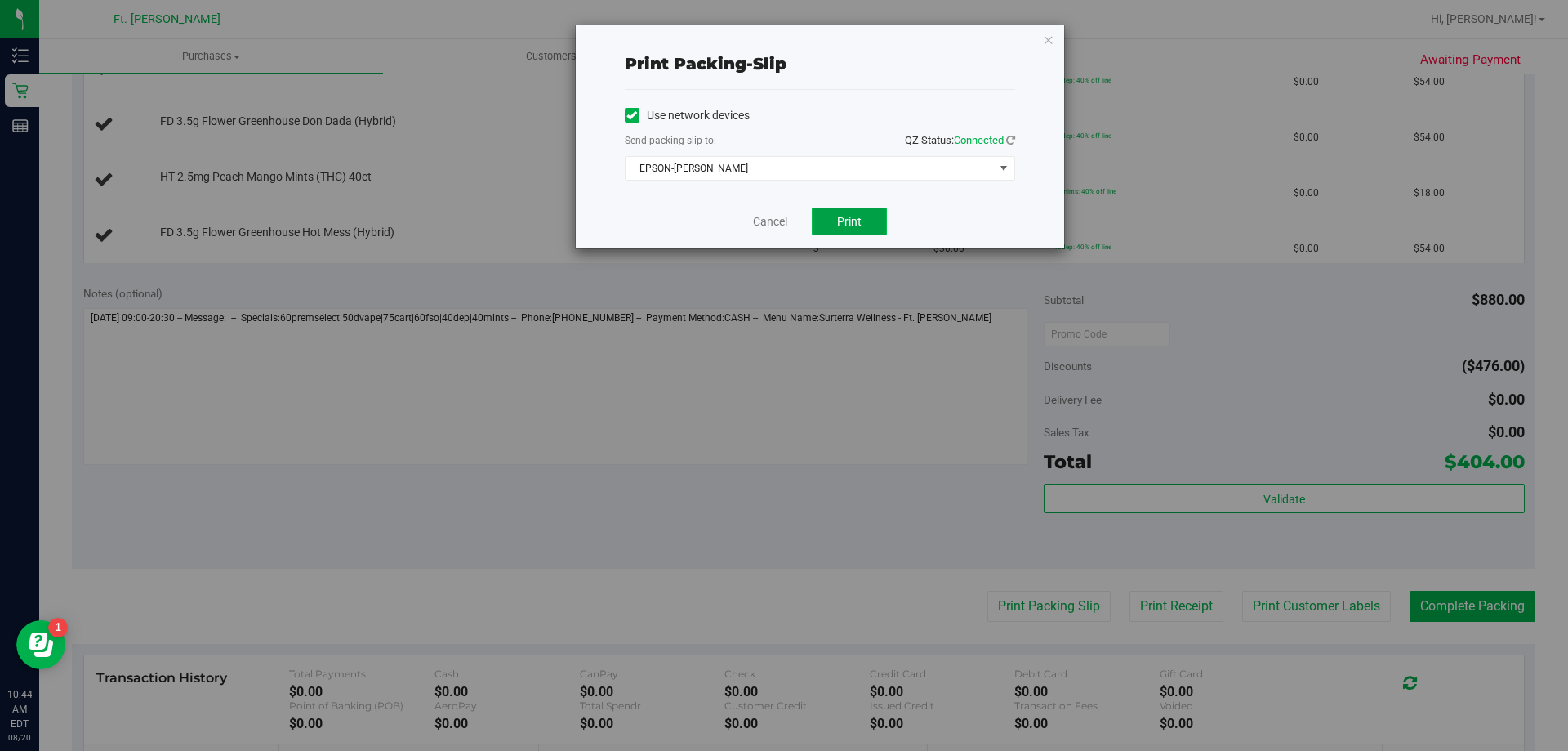
click at [841, 231] on button "Print" at bounding box center [849, 221] width 75 height 27
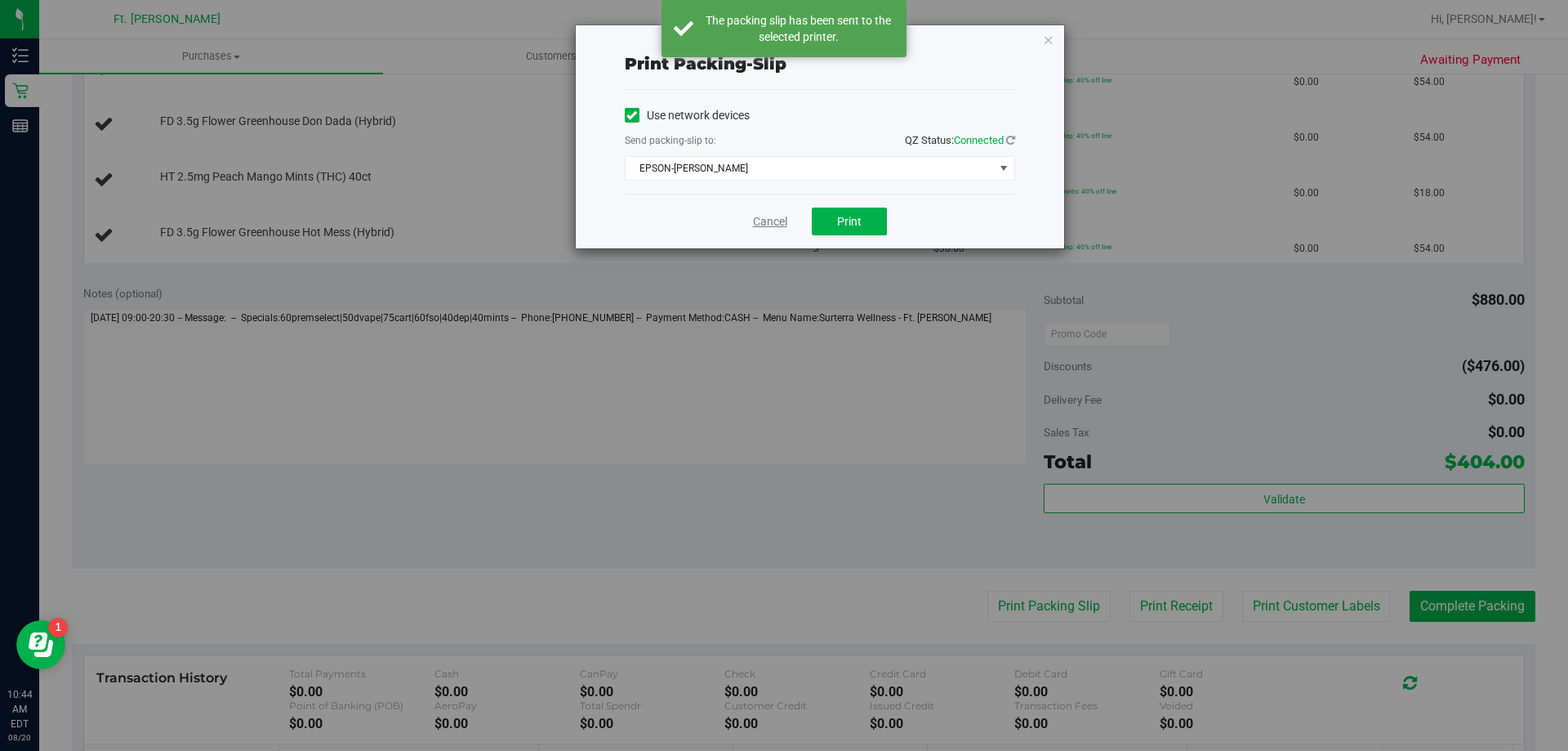
click at [777, 224] on link "Cancel" at bounding box center [770, 222] width 34 height 18
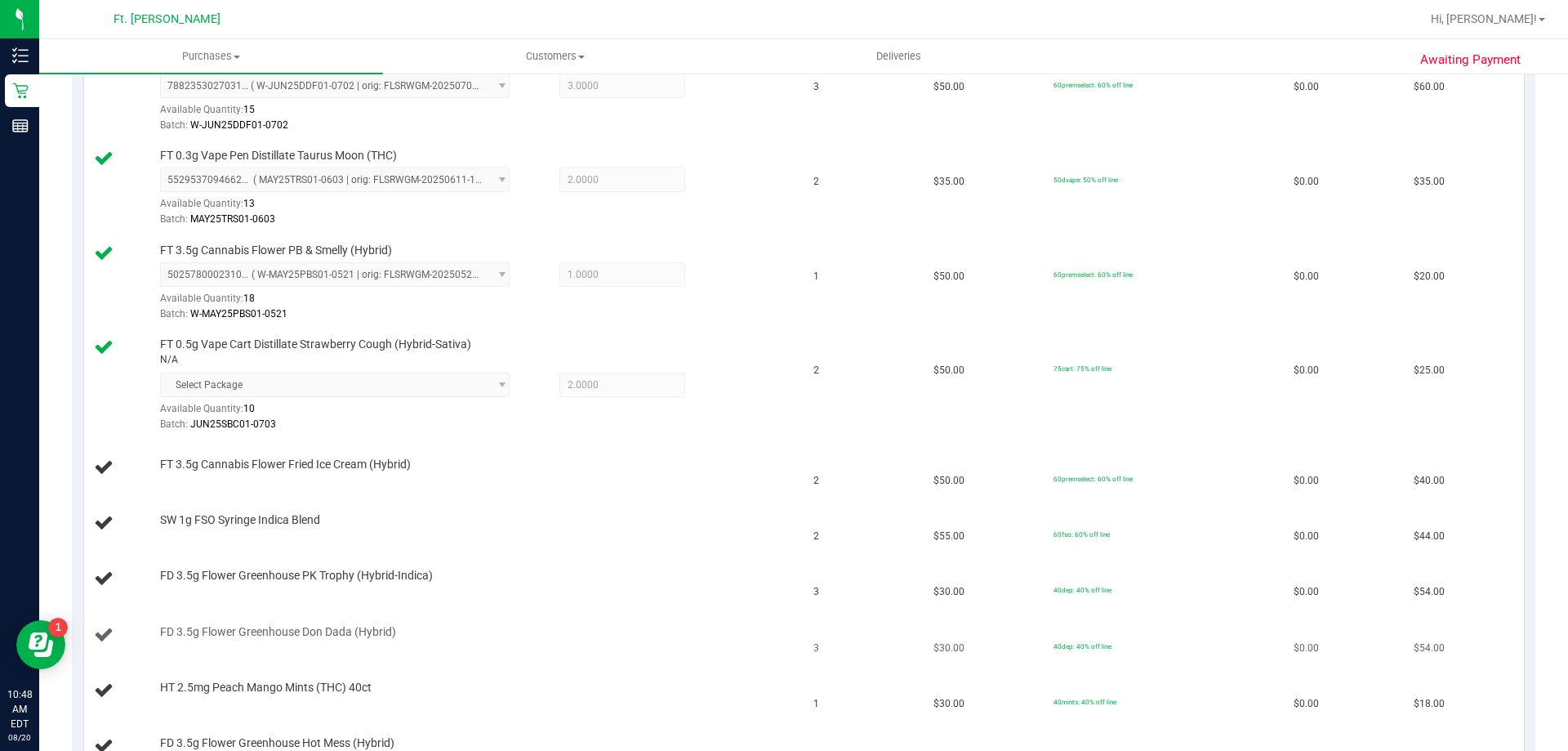
scroll to position [572, 0]
